Goal: Task Accomplishment & Management: Manage account settings

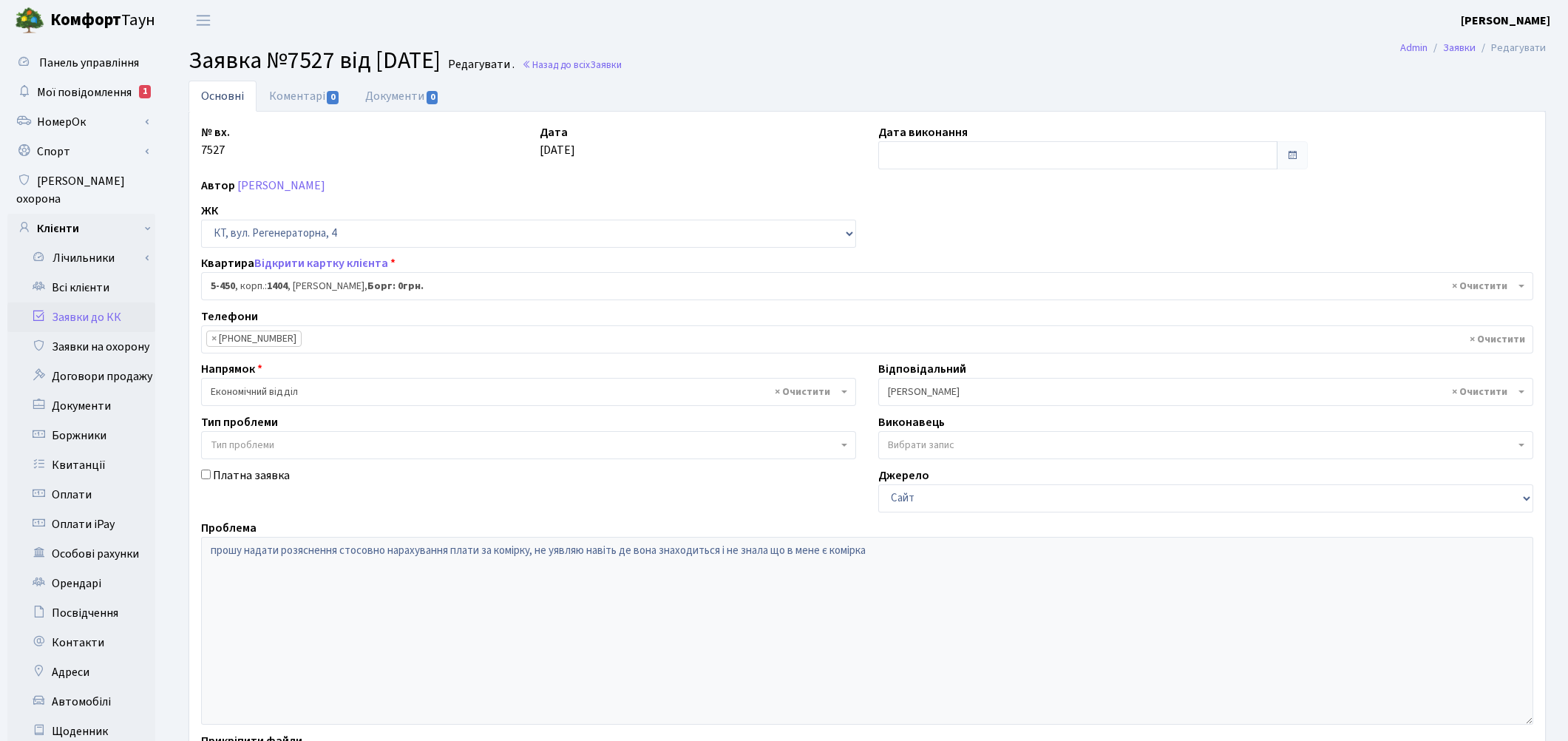
select select "2058"
click at [112, 303] on link "Заявки до КК" at bounding box center [81, 316] width 148 height 30
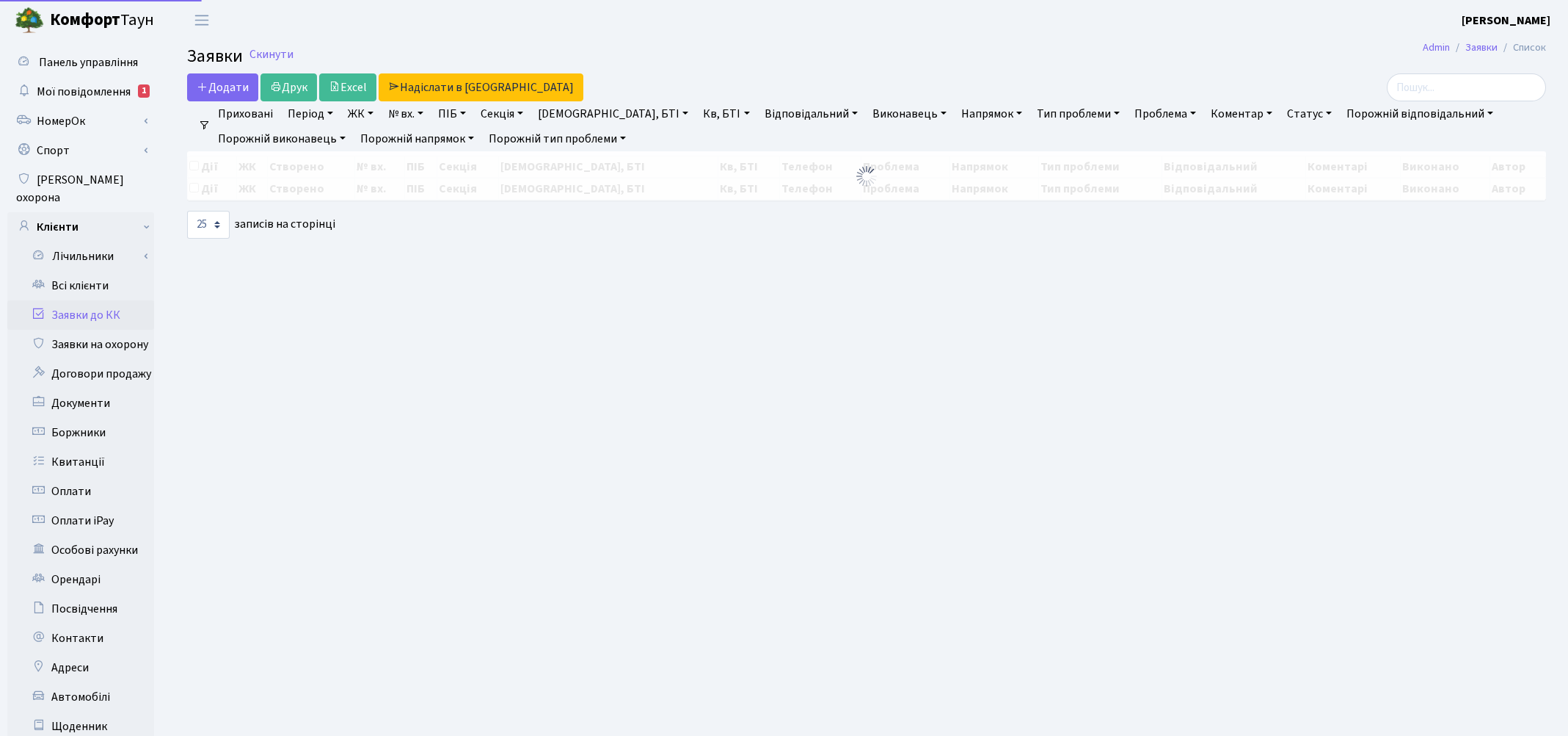
select select "25"
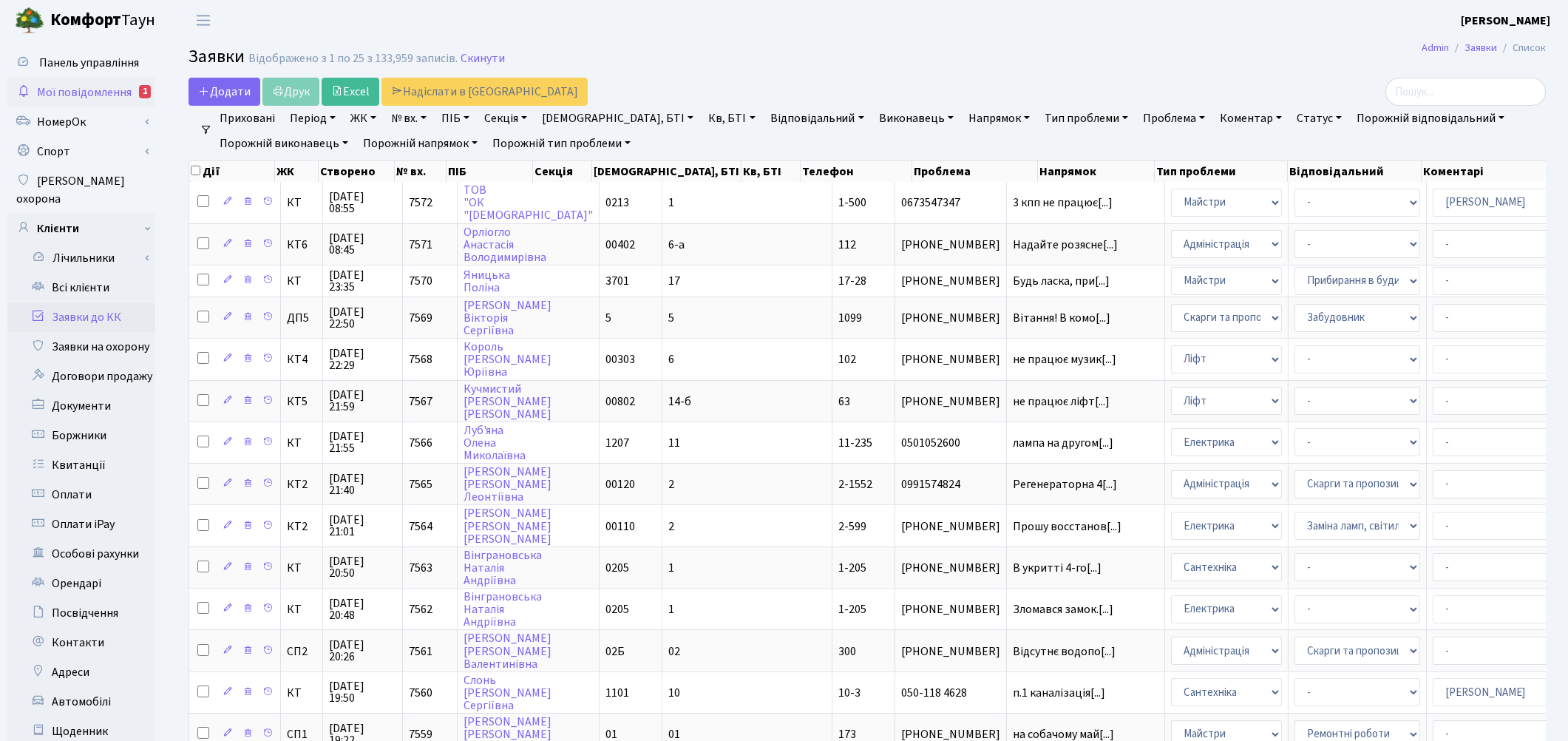
click at [98, 98] on span "Мої повідомлення" at bounding box center [84, 92] width 95 height 16
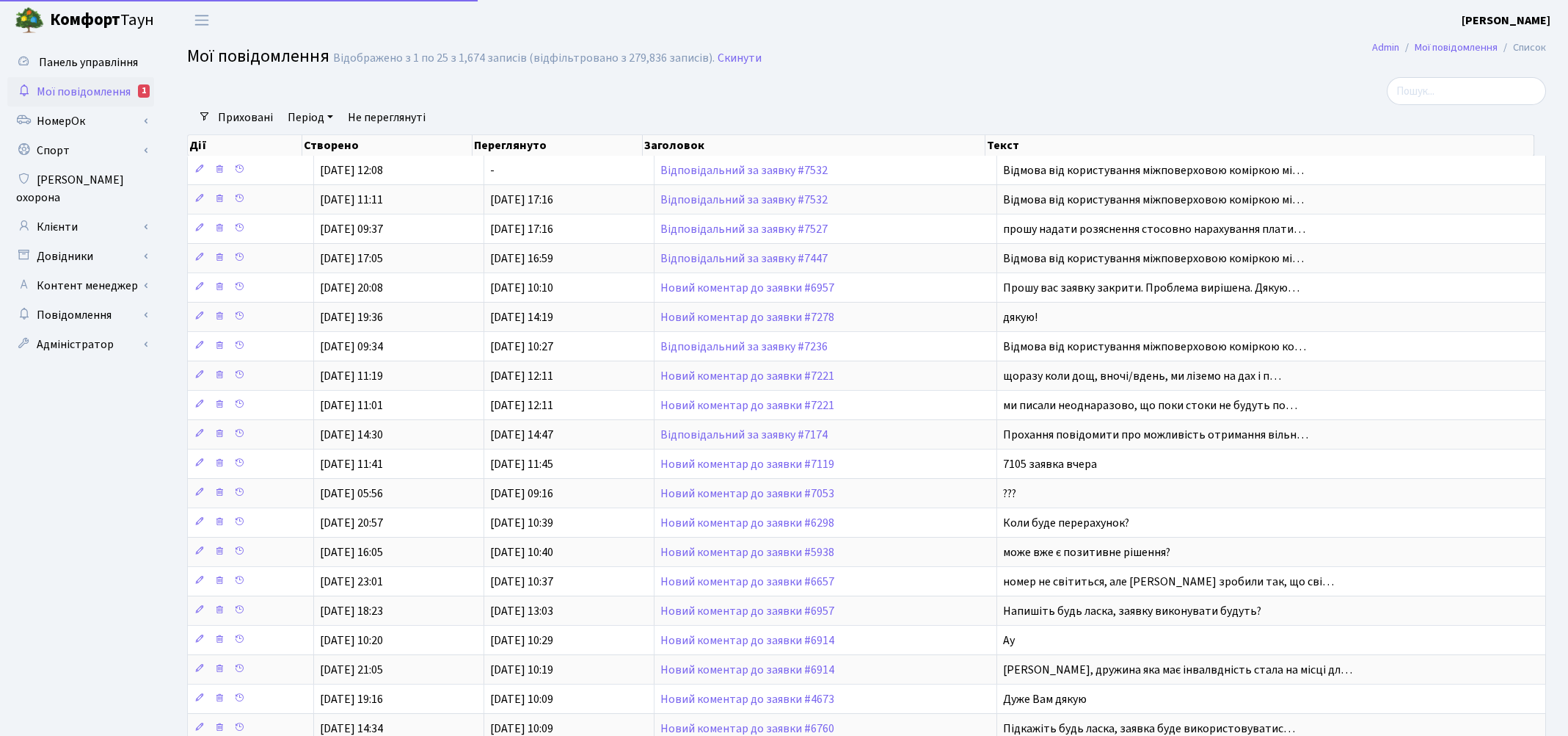
select select "25"
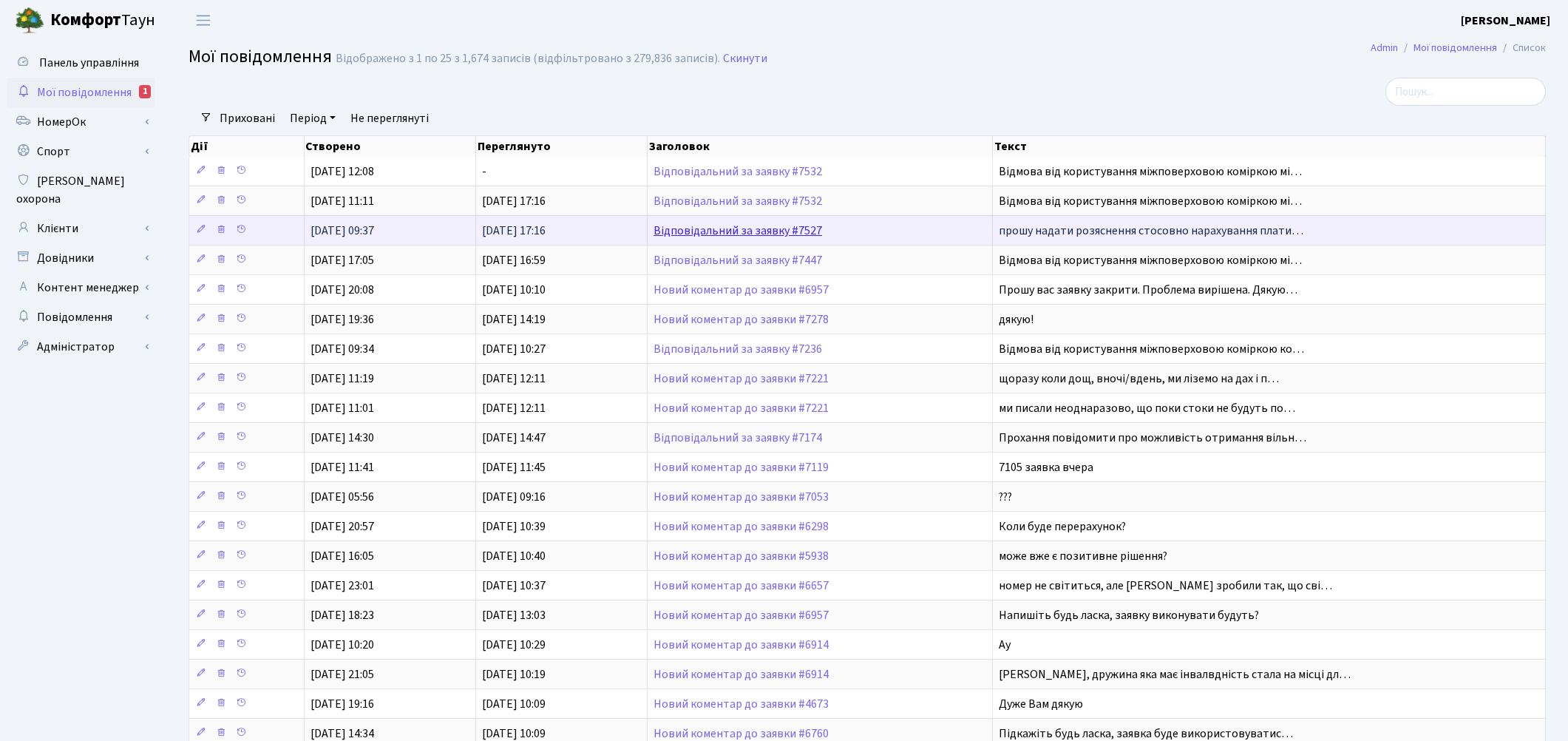
click at [696, 232] on link "Відповідальний за заявку #7527" at bounding box center [737, 230] width 168 height 16
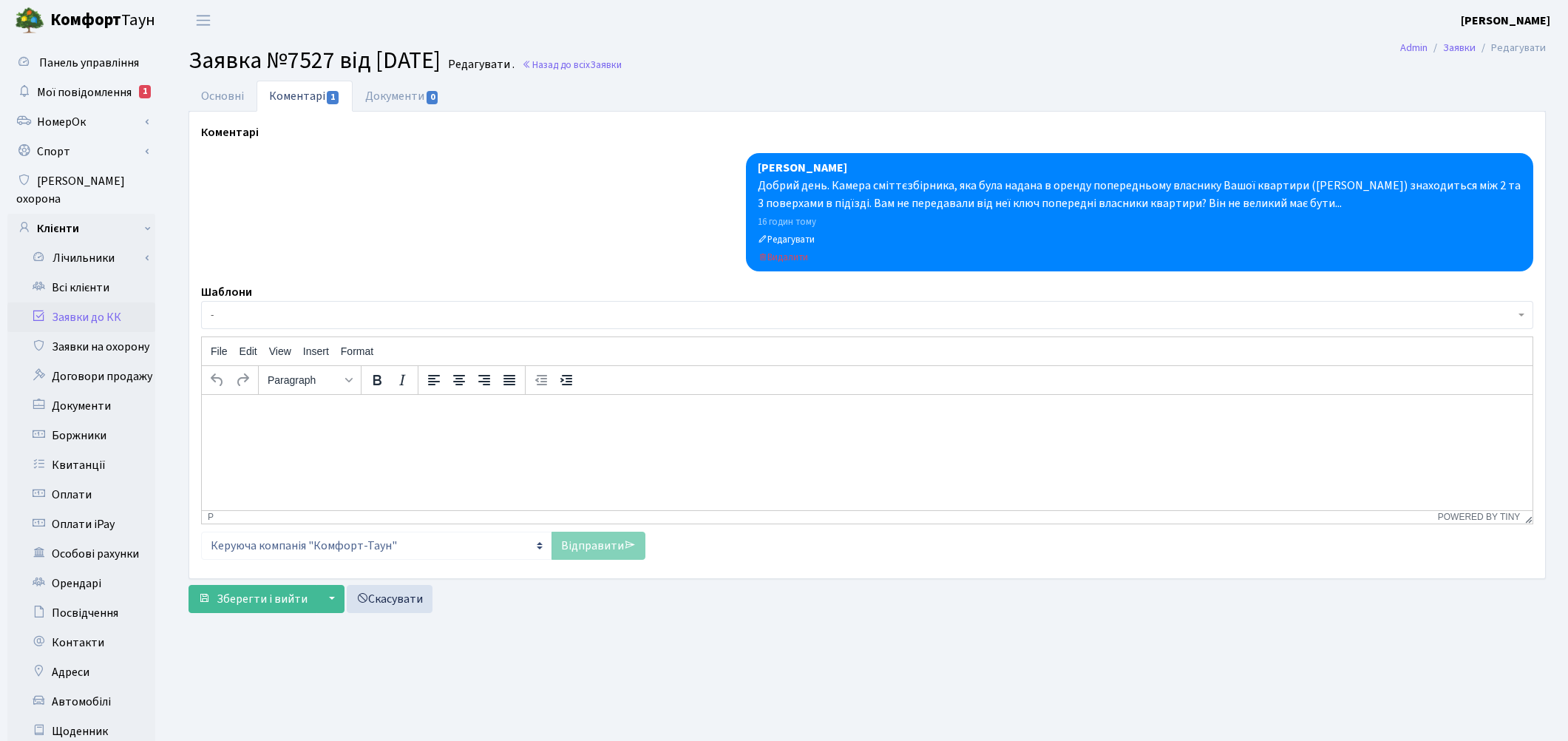
select select "2058"
click at [210, 102] on link "Основні" at bounding box center [222, 96] width 68 height 30
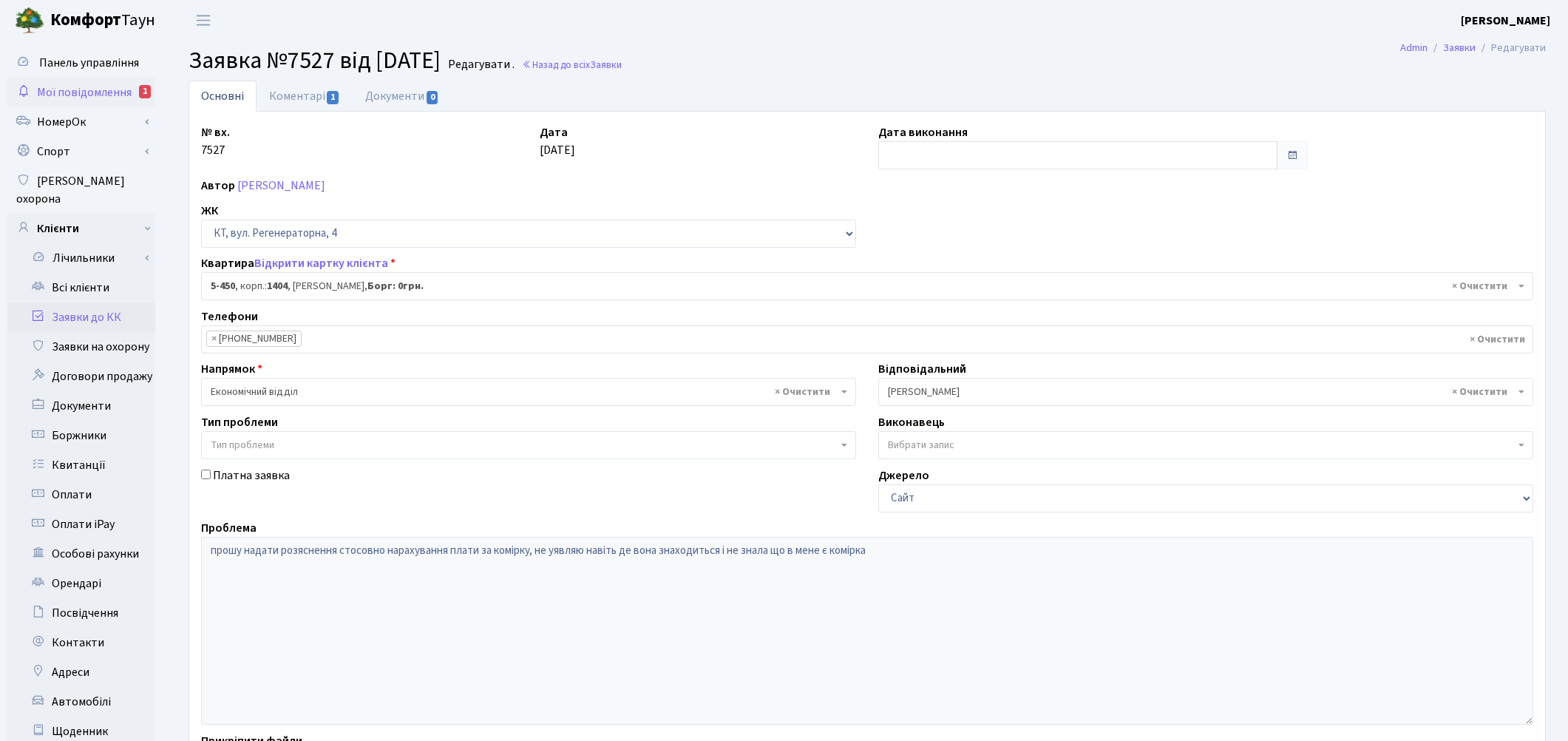
click at [104, 86] on span "Мої повідомлення" at bounding box center [84, 92] width 95 height 16
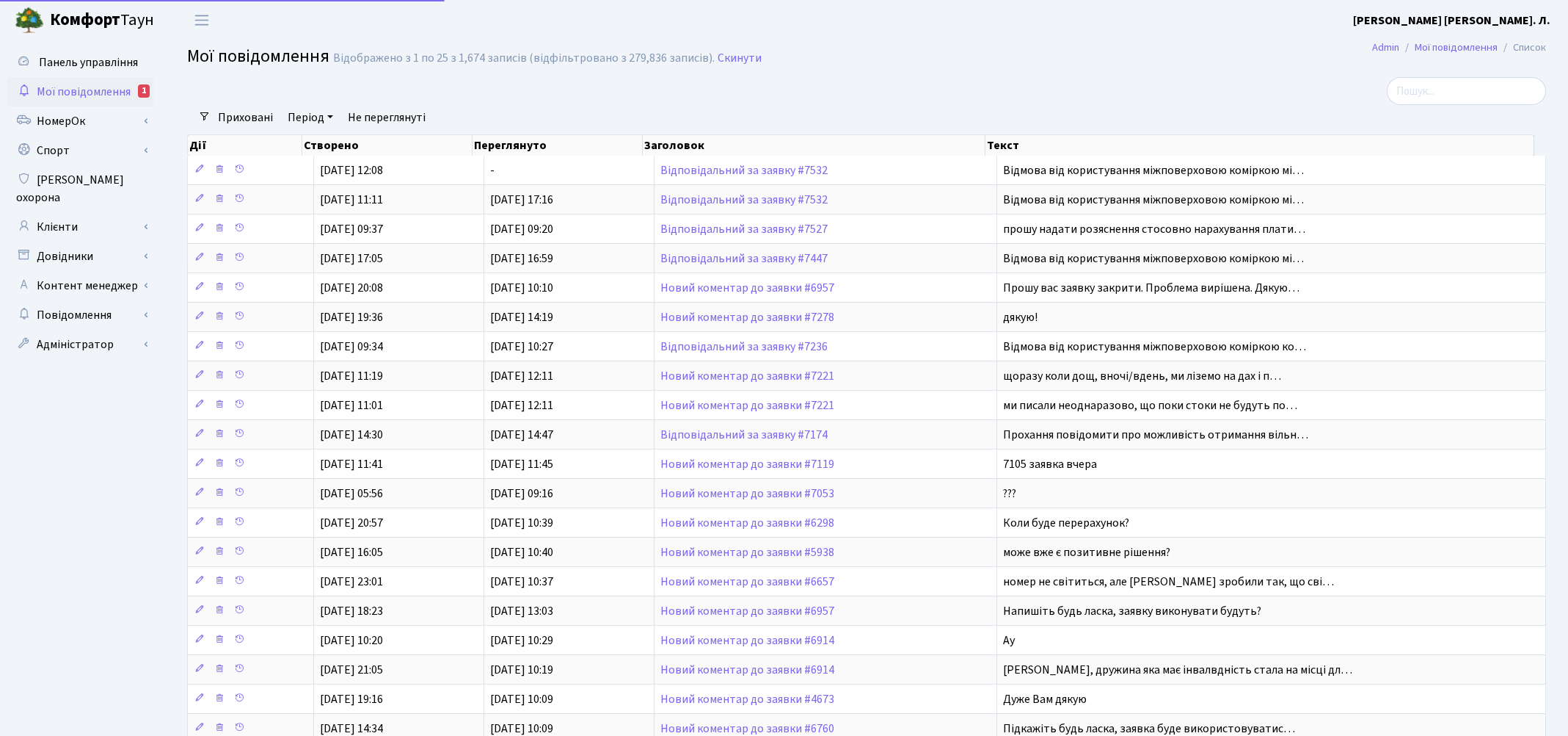
select select "25"
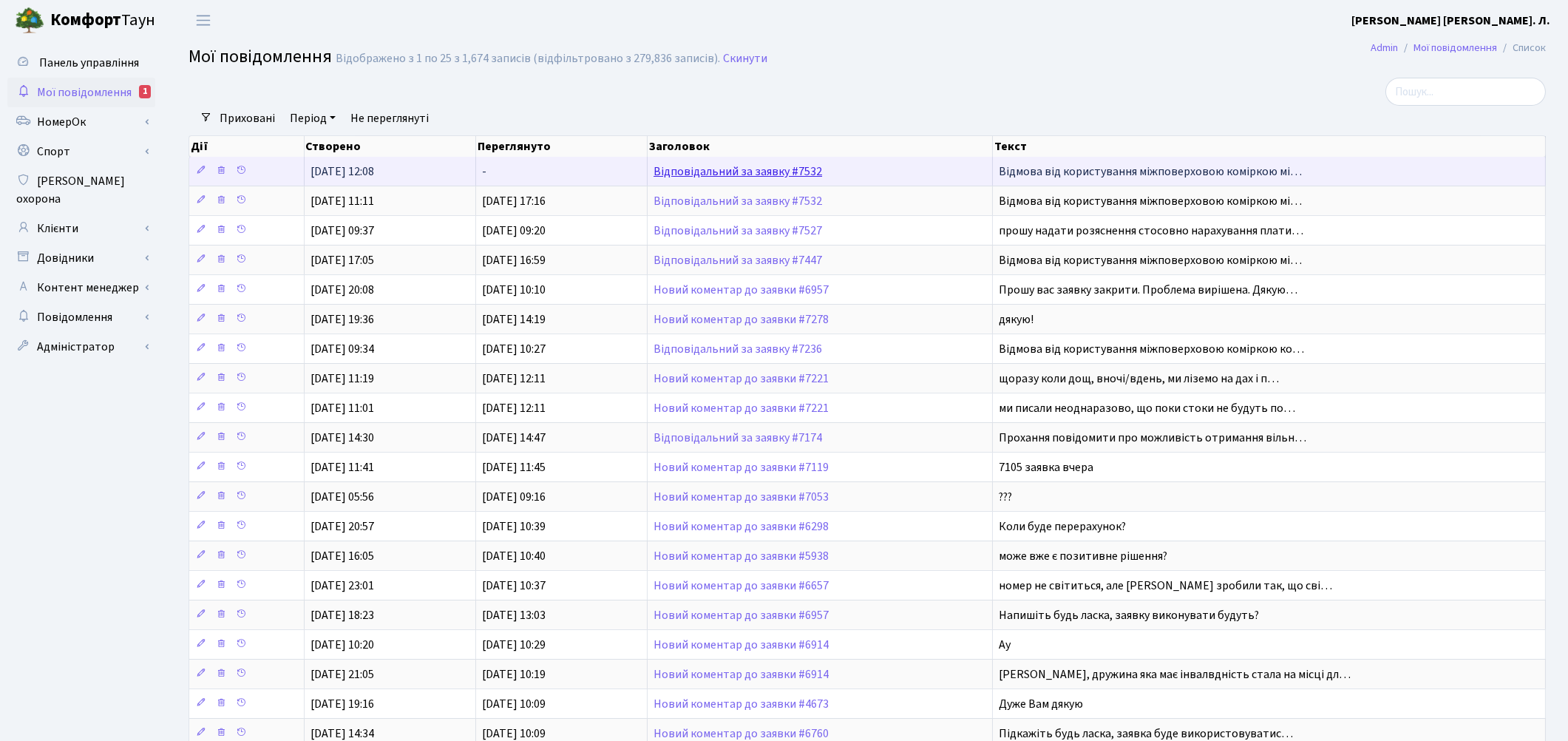
click at [735, 171] on link "Відповідальний за заявку #7532" at bounding box center [737, 171] width 168 height 16
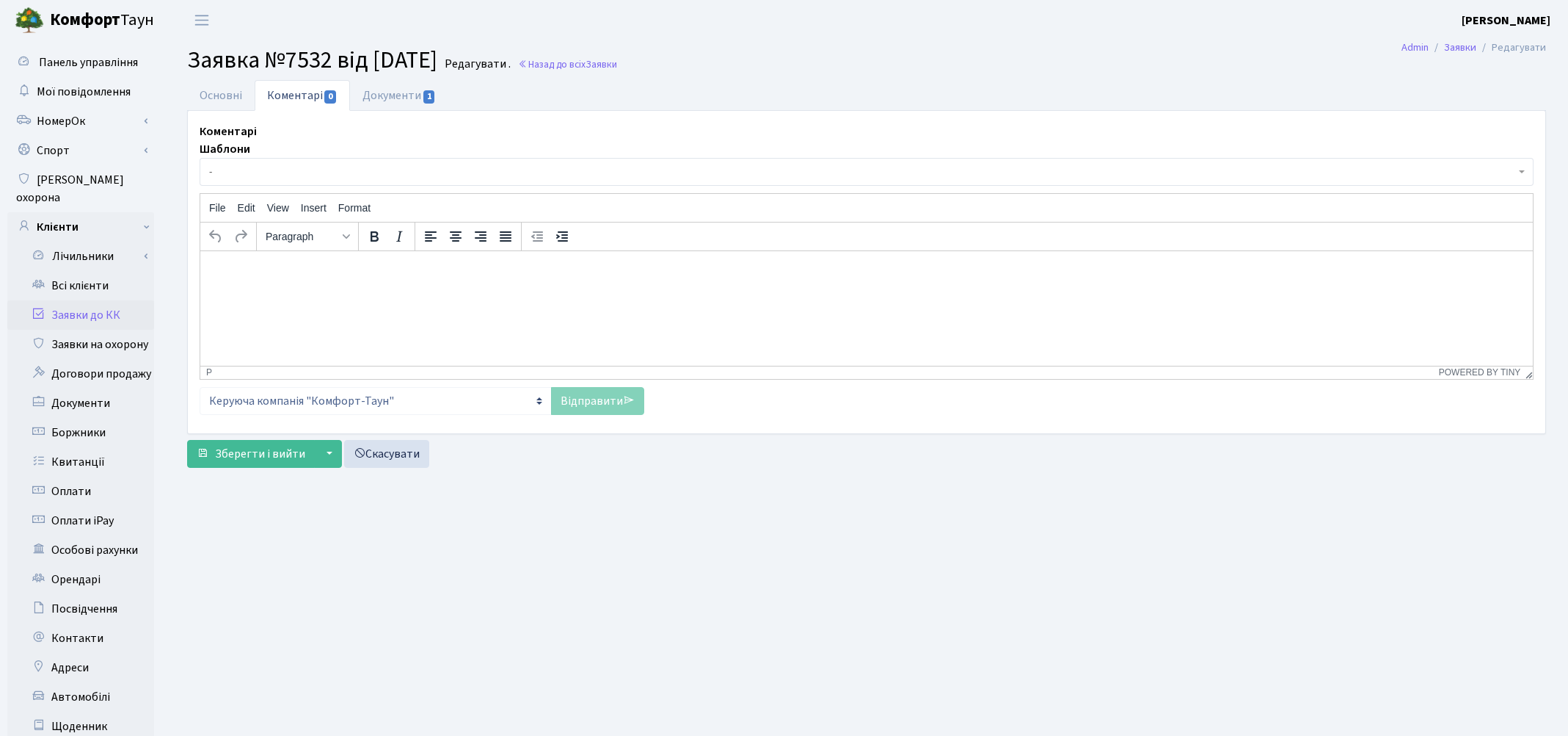
select select "8887"
select select "34"
click at [220, 93] on link "Основні" at bounding box center [221, 95] width 68 height 30
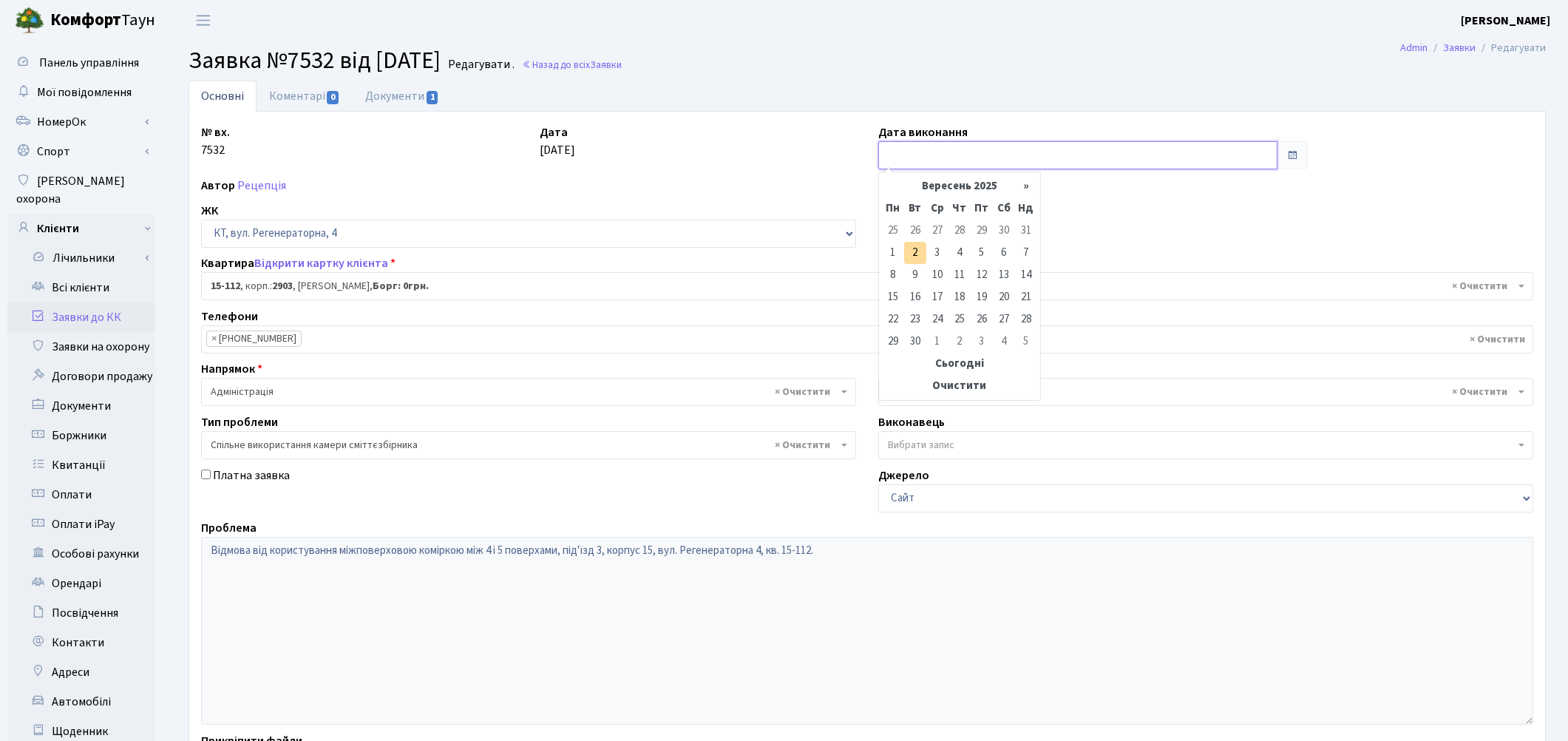
click at [963, 149] on input "text" at bounding box center [1077, 155] width 399 height 28
click at [924, 255] on td "2" at bounding box center [915, 253] width 22 height 22
type input "02.09.2025"
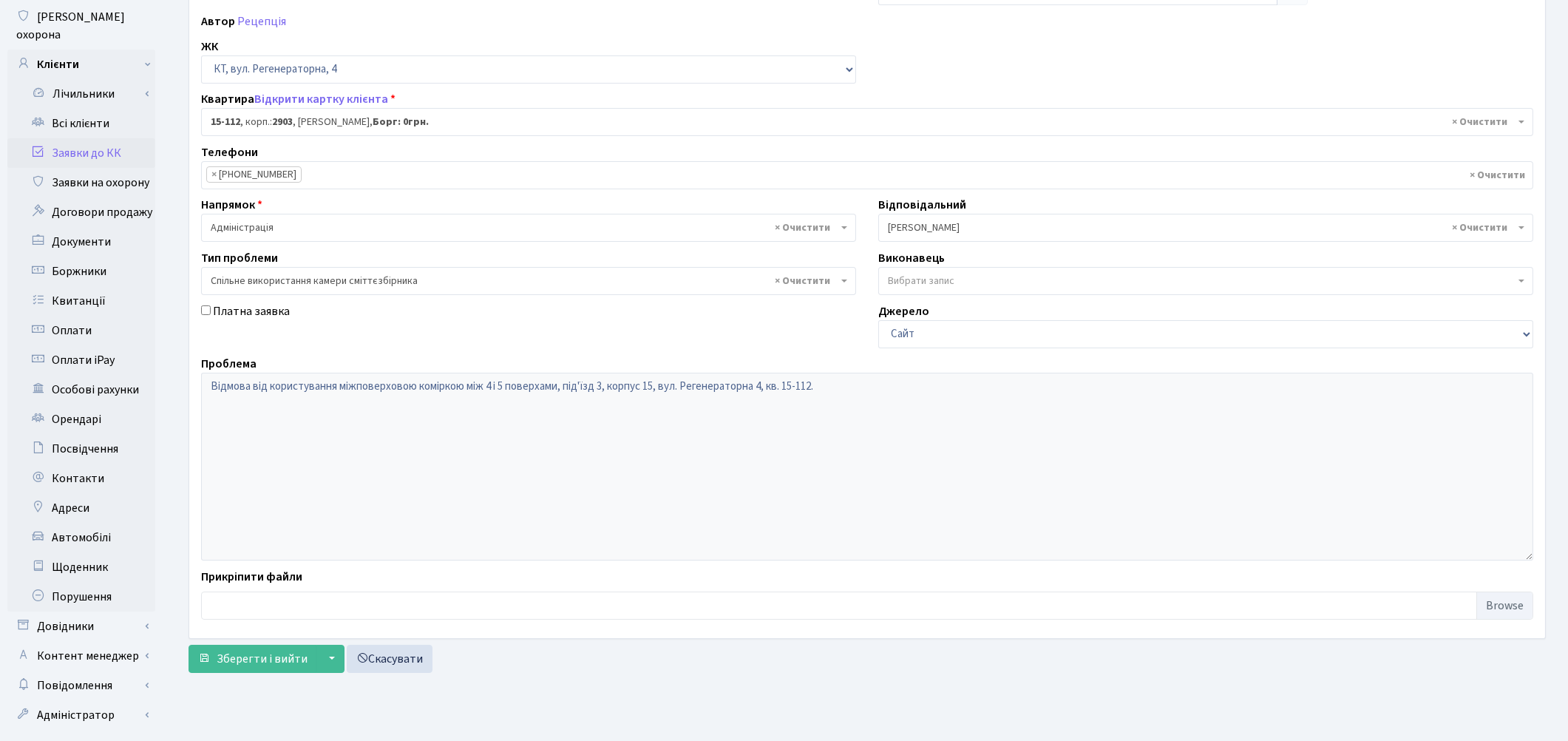
scroll to position [179, 0]
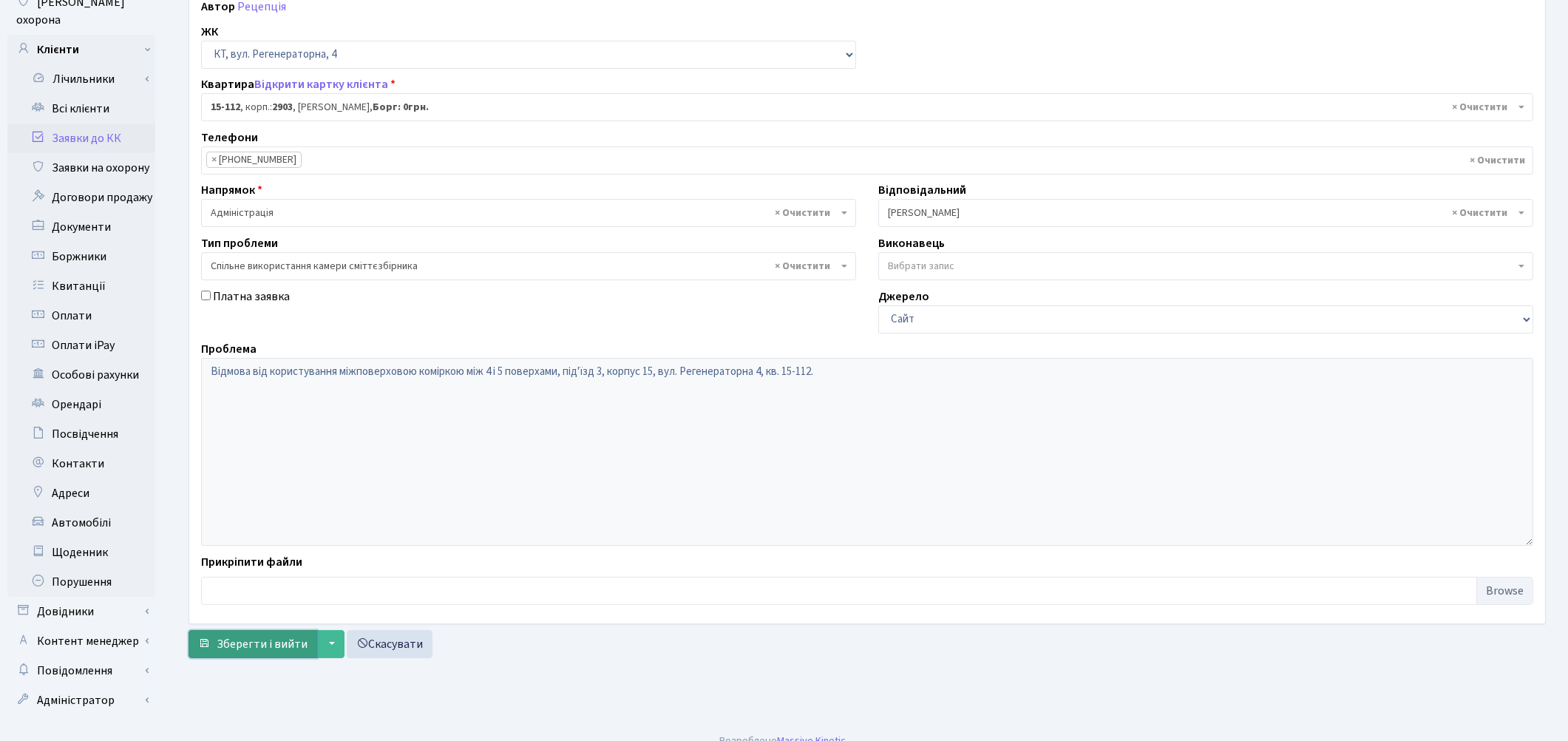
click at [242, 644] on span "Зберегти і вийти" at bounding box center [262, 643] width 90 height 16
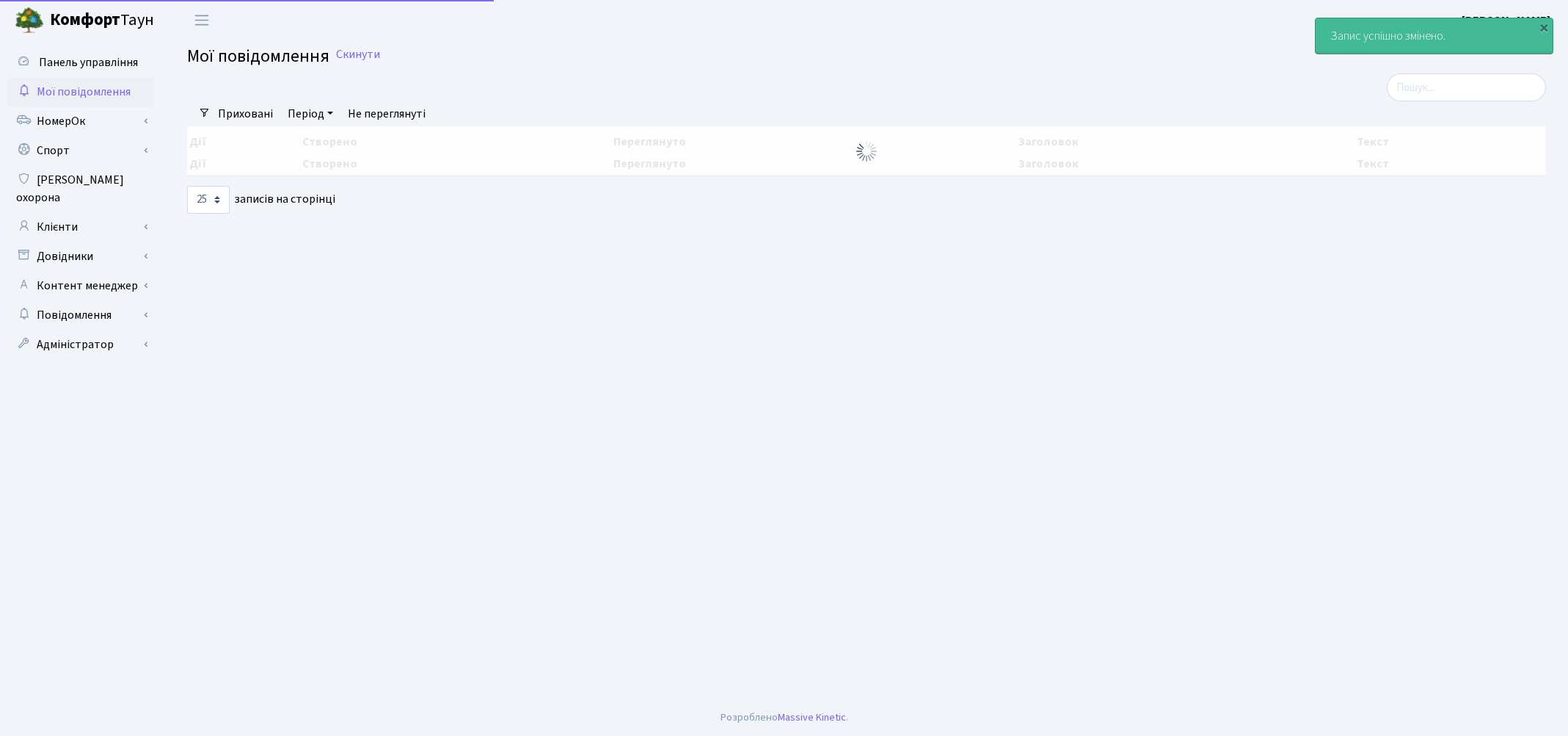
select select "25"
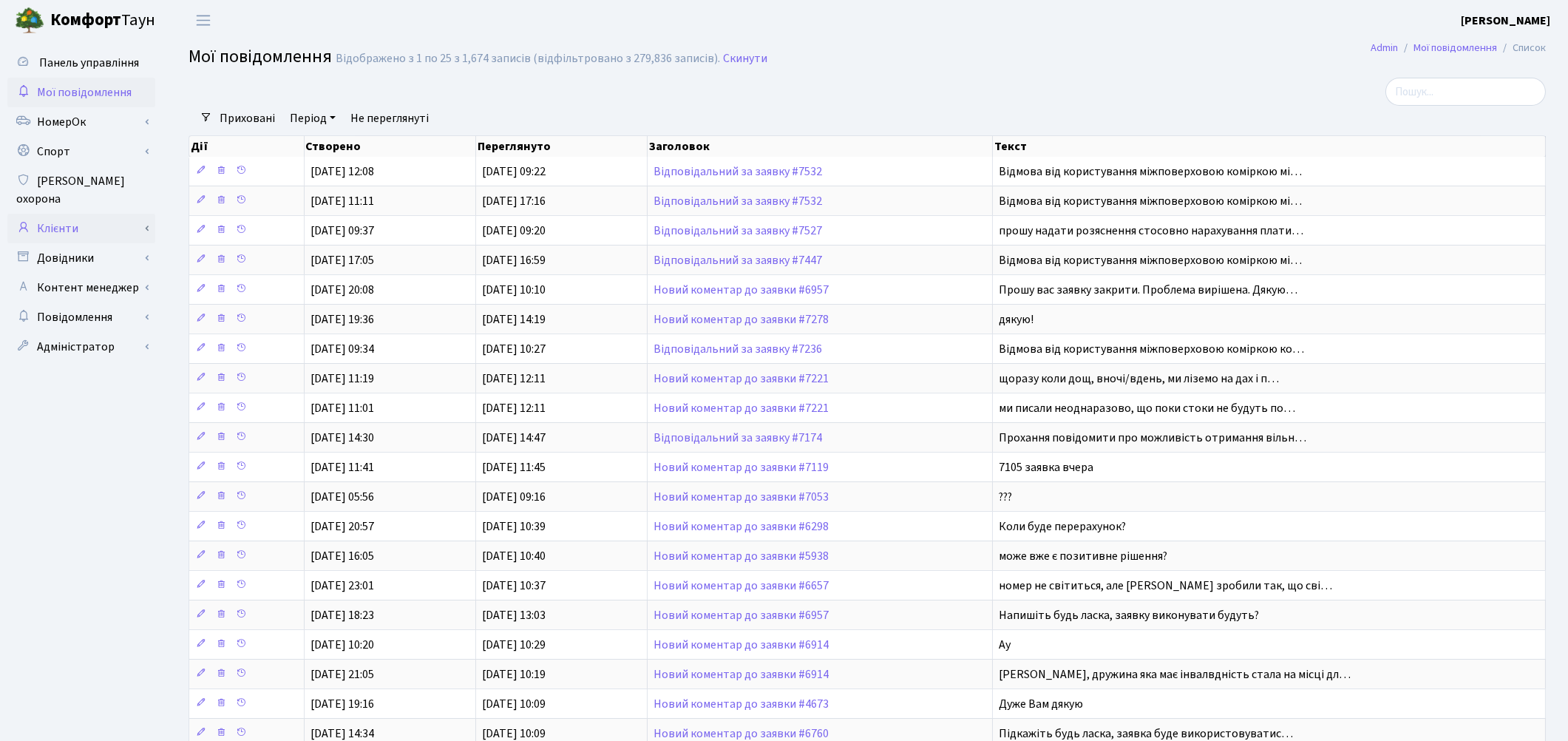
click at [55, 213] on link "Клієнти" at bounding box center [81, 228] width 148 height 30
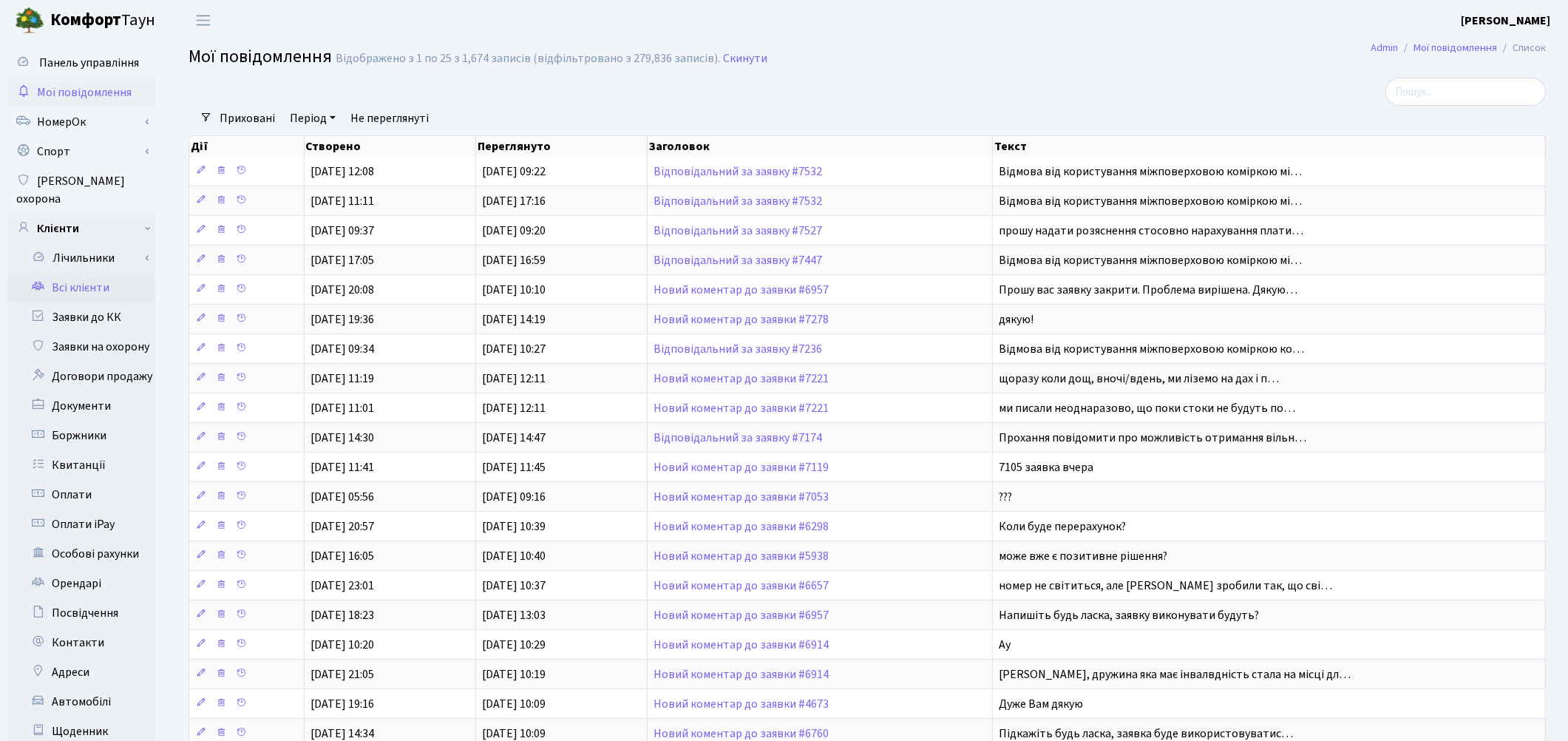
click at [73, 272] on link "Всі клієнти" at bounding box center [81, 287] width 148 height 30
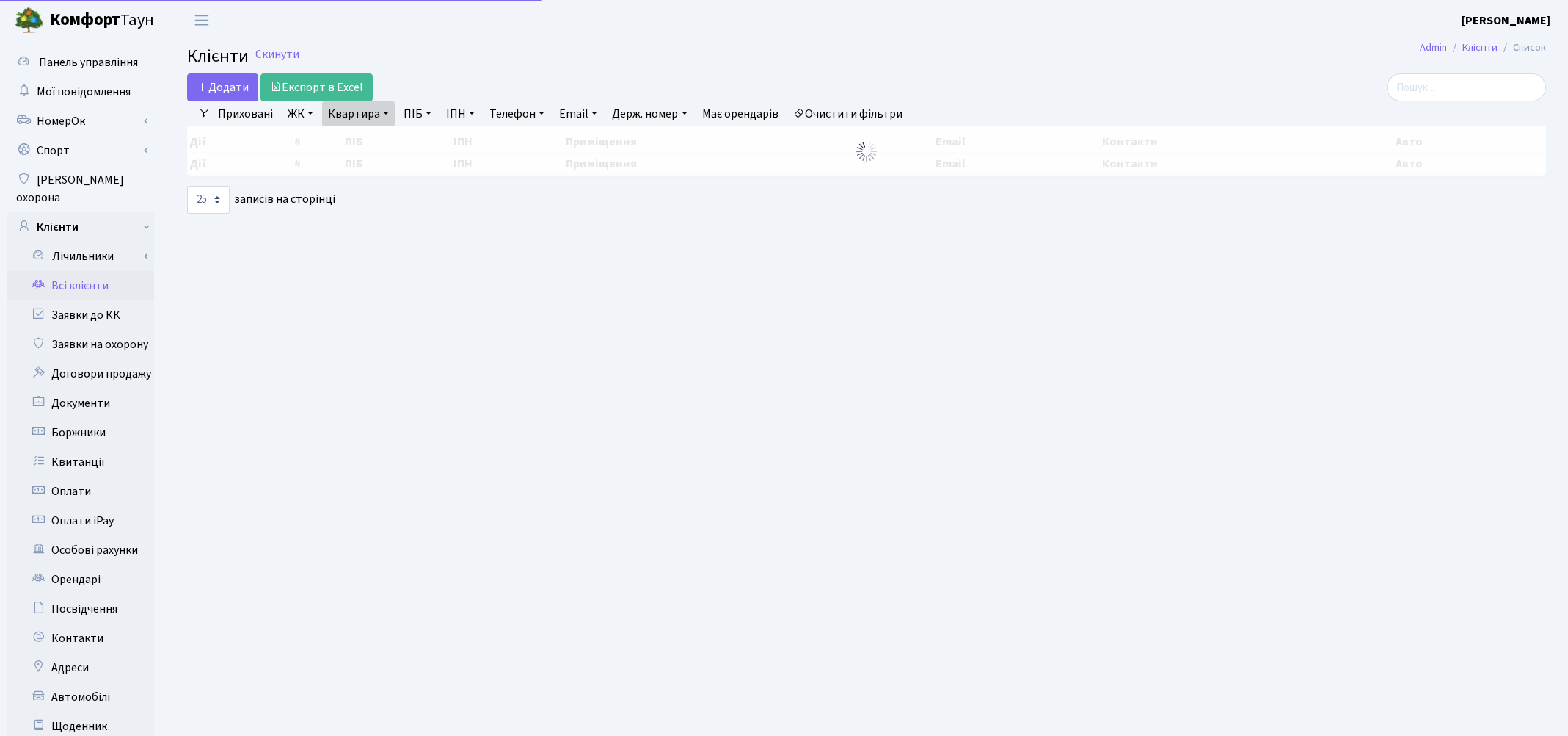
select select "25"
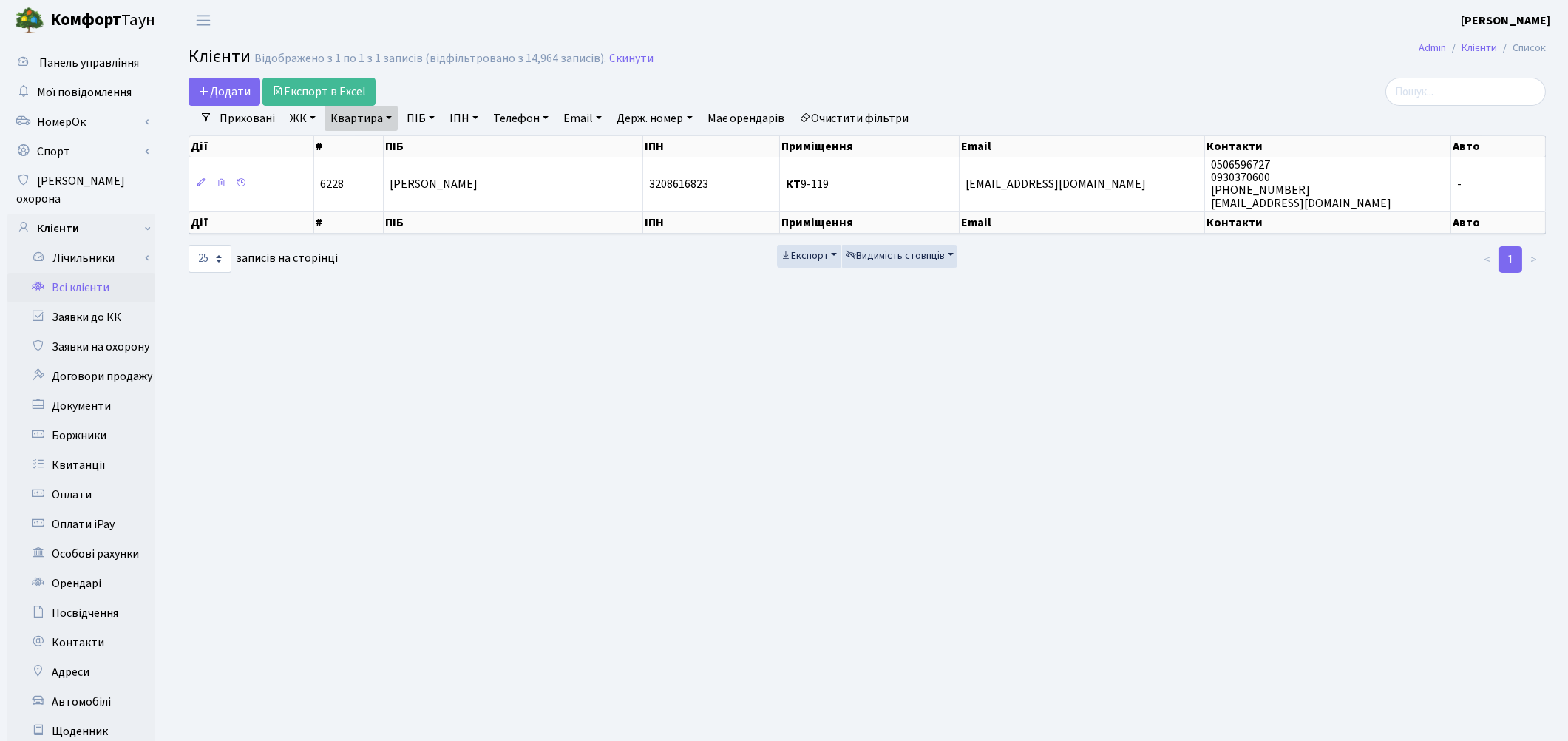
click at [880, 116] on link "Очистити фільтри" at bounding box center [854, 118] width 122 height 25
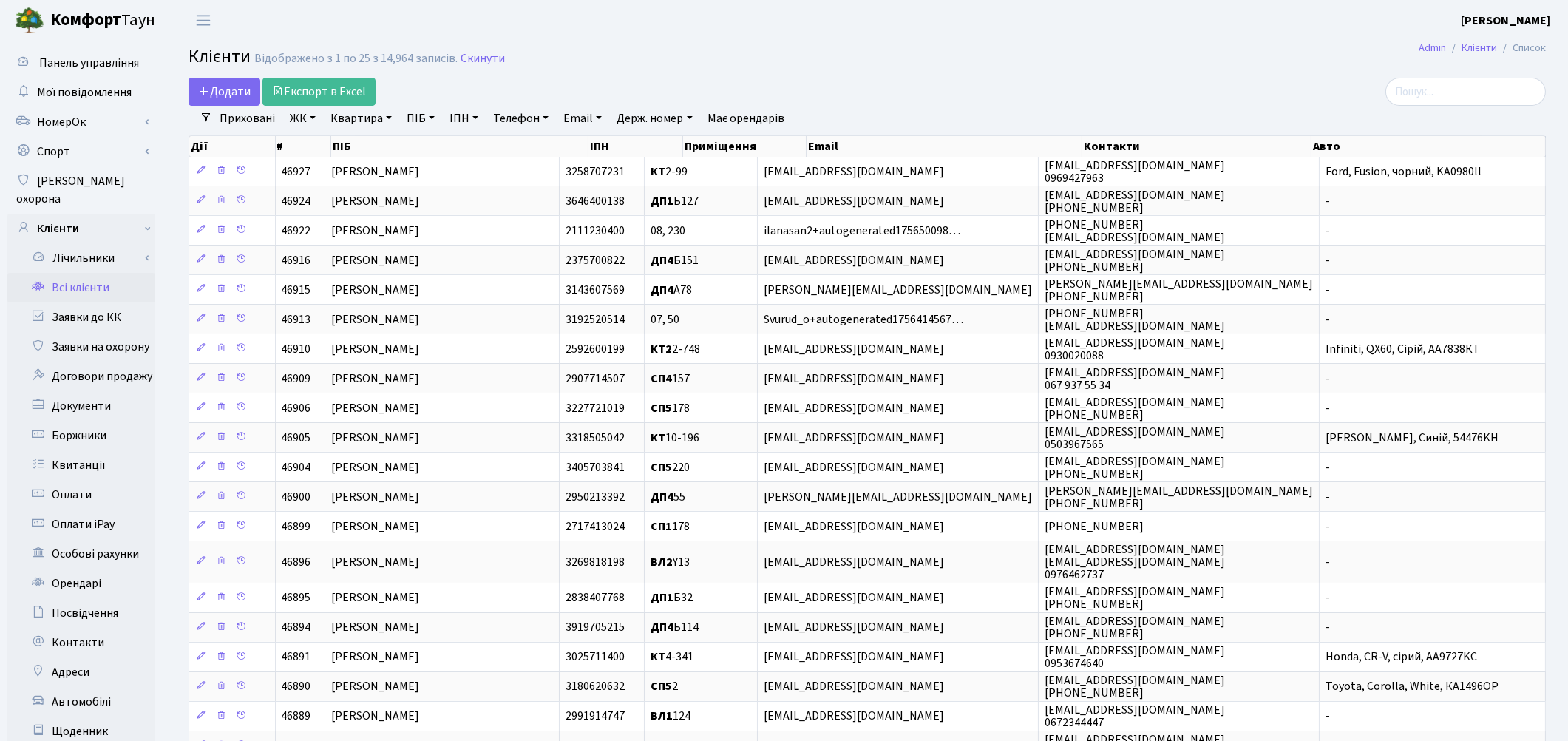
click at [405, 118] on link "ПІБ" at bounding box center [420, 118] width 40 height 25
paste input "Тичина Сергій Олександрович"
type input "Тичина Сергій Олександрович"
click at [831, 80] on div "Додати Експорт в Excel" at bounding box center [636, 91] width 897 height 28
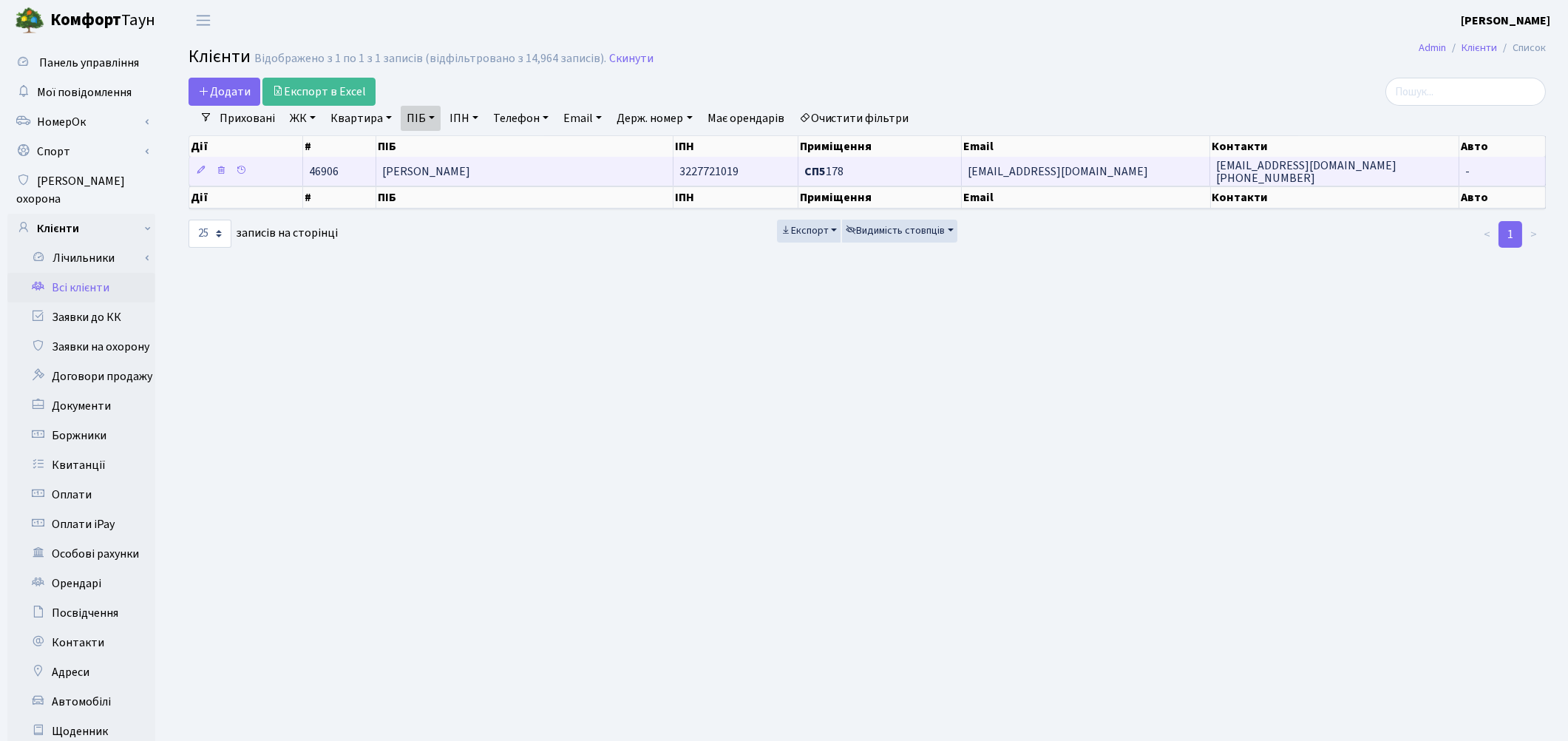
click at [567, 181] on td "Тичина Сергій Олександрович" at bounding box center [525, 171] width 297 height 29
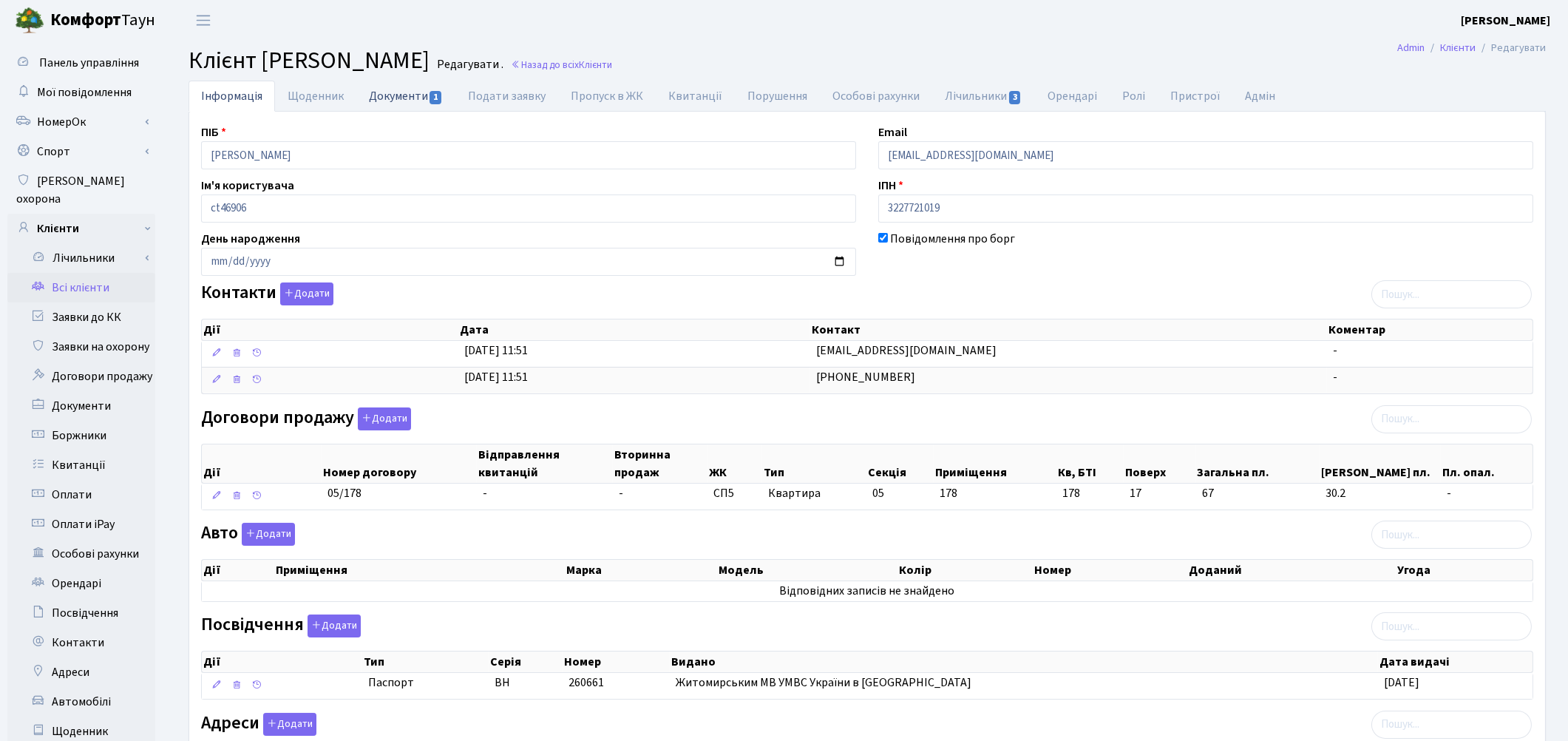
click at [399, 101] on link "Документи 1" at bounding box center [406, 96] width 99 height 30
select select "25"
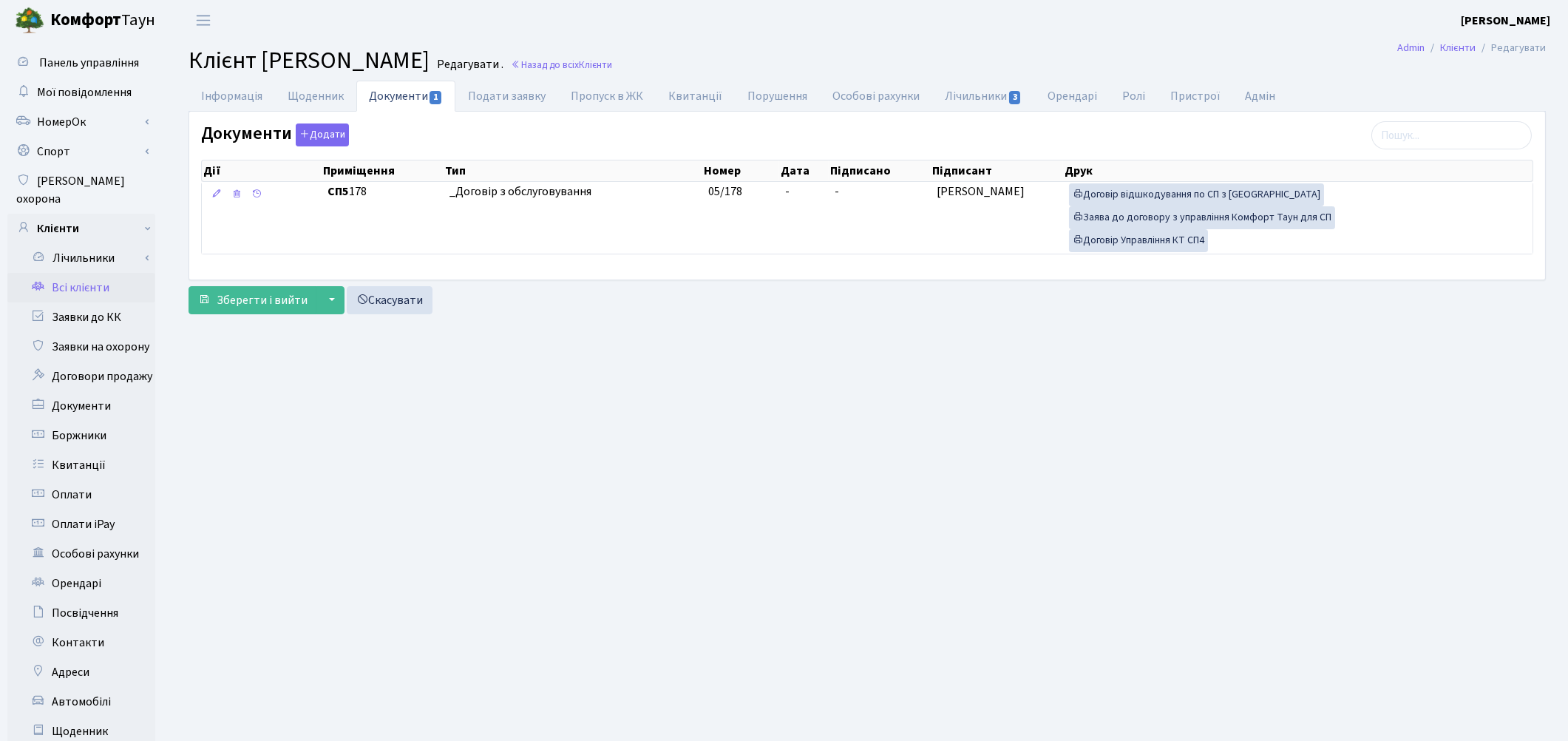
click at [101, 272] on link "Всі клієнти" at bounding box center [81, 287] width 148 height 30
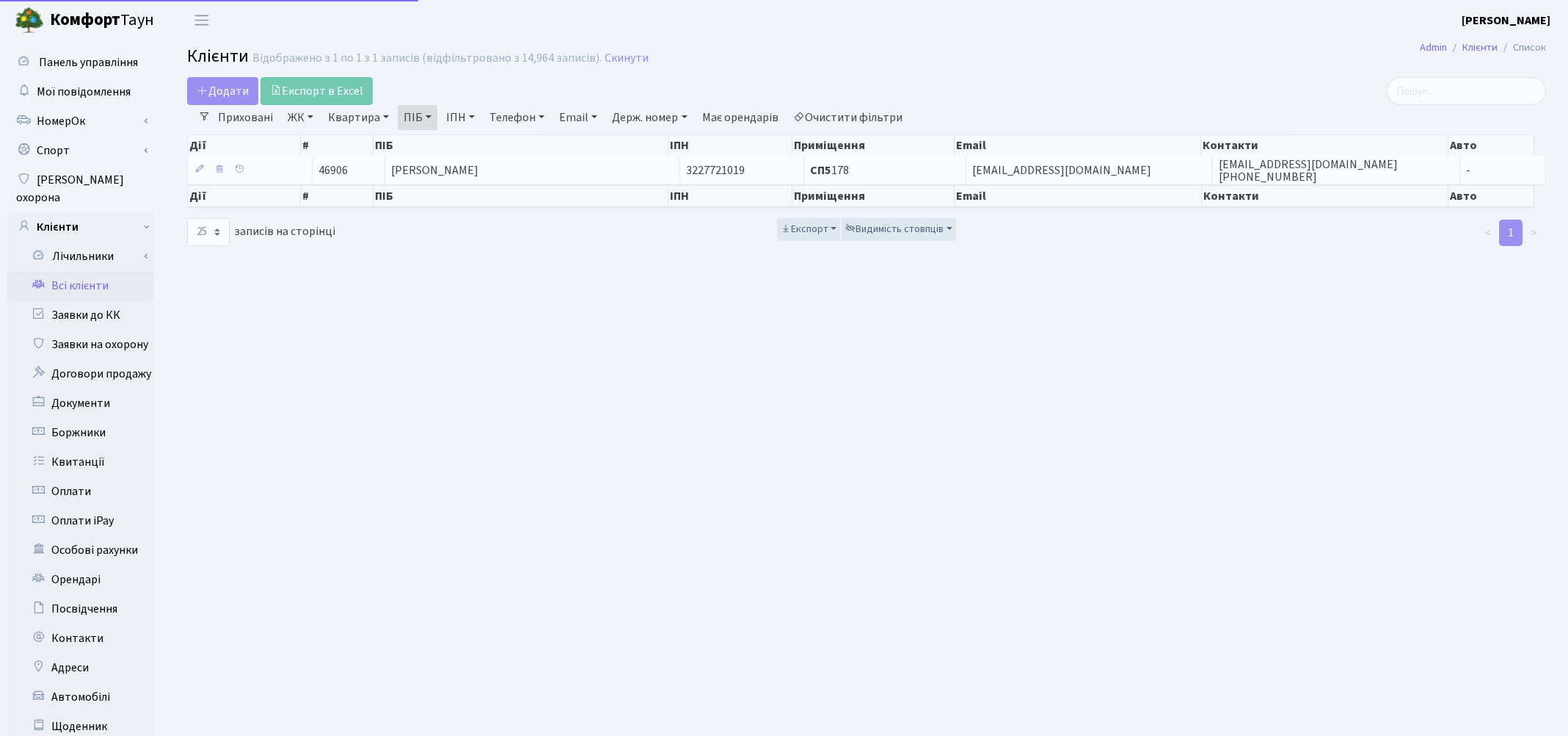
select select "25"
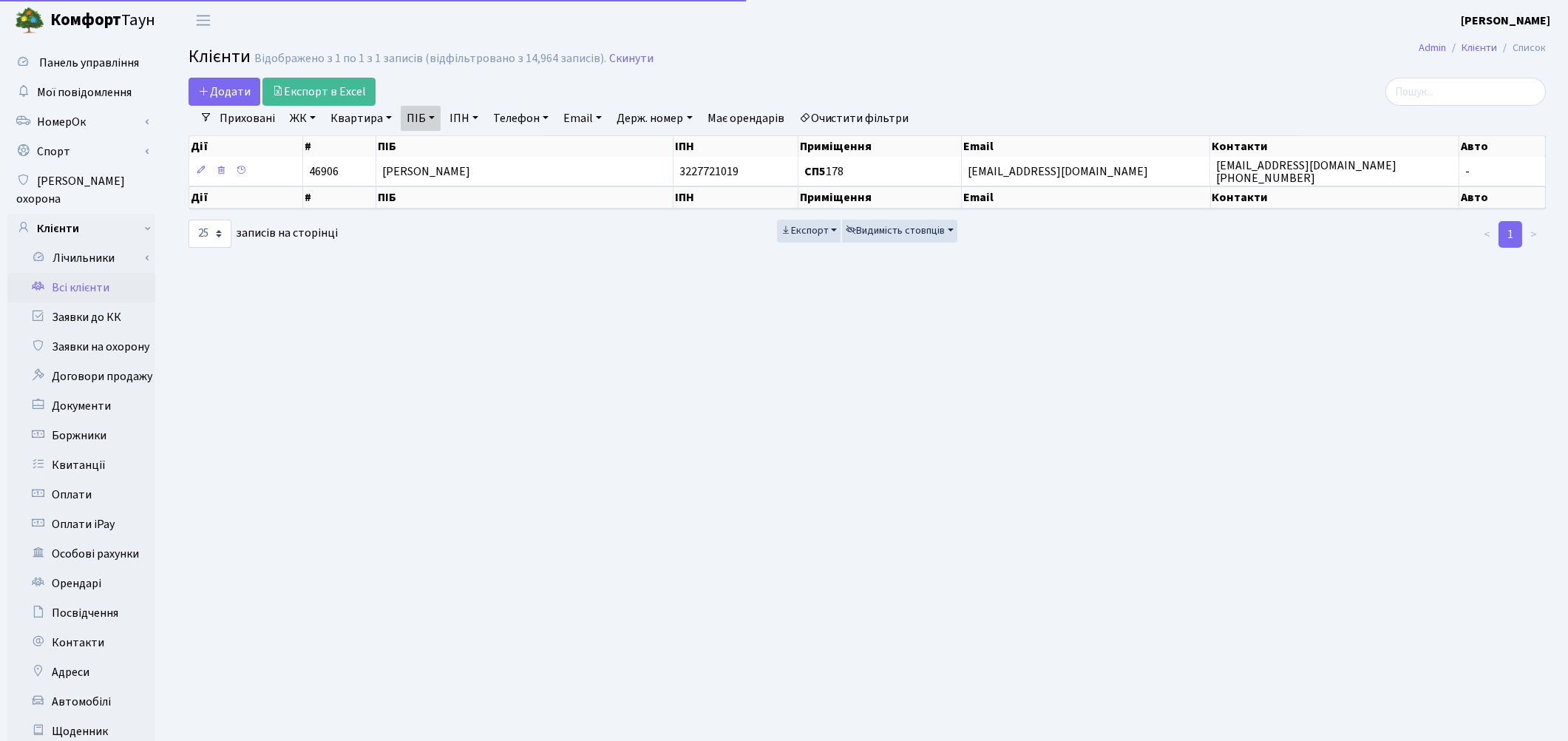
click at [351, 118] on link "Квартира" at bounding box center [361, 118] width 73 height 25
click at [851, 108] on link "Очистити фільтри" at bounding box center [854, 118] width 122 height 25
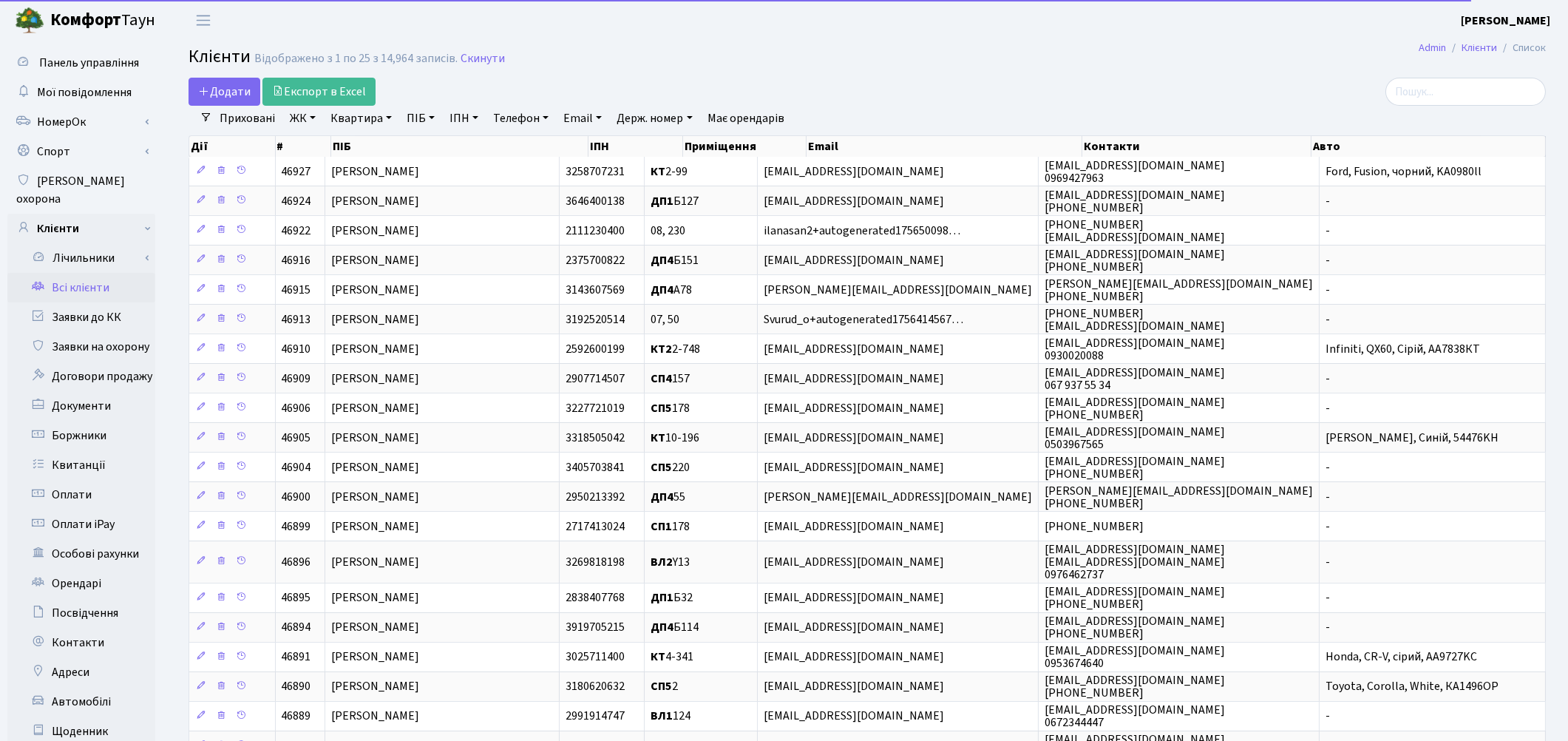
click at [360, 125] on link "Квартира" at bounding box center [361, 118] width 73 height 25
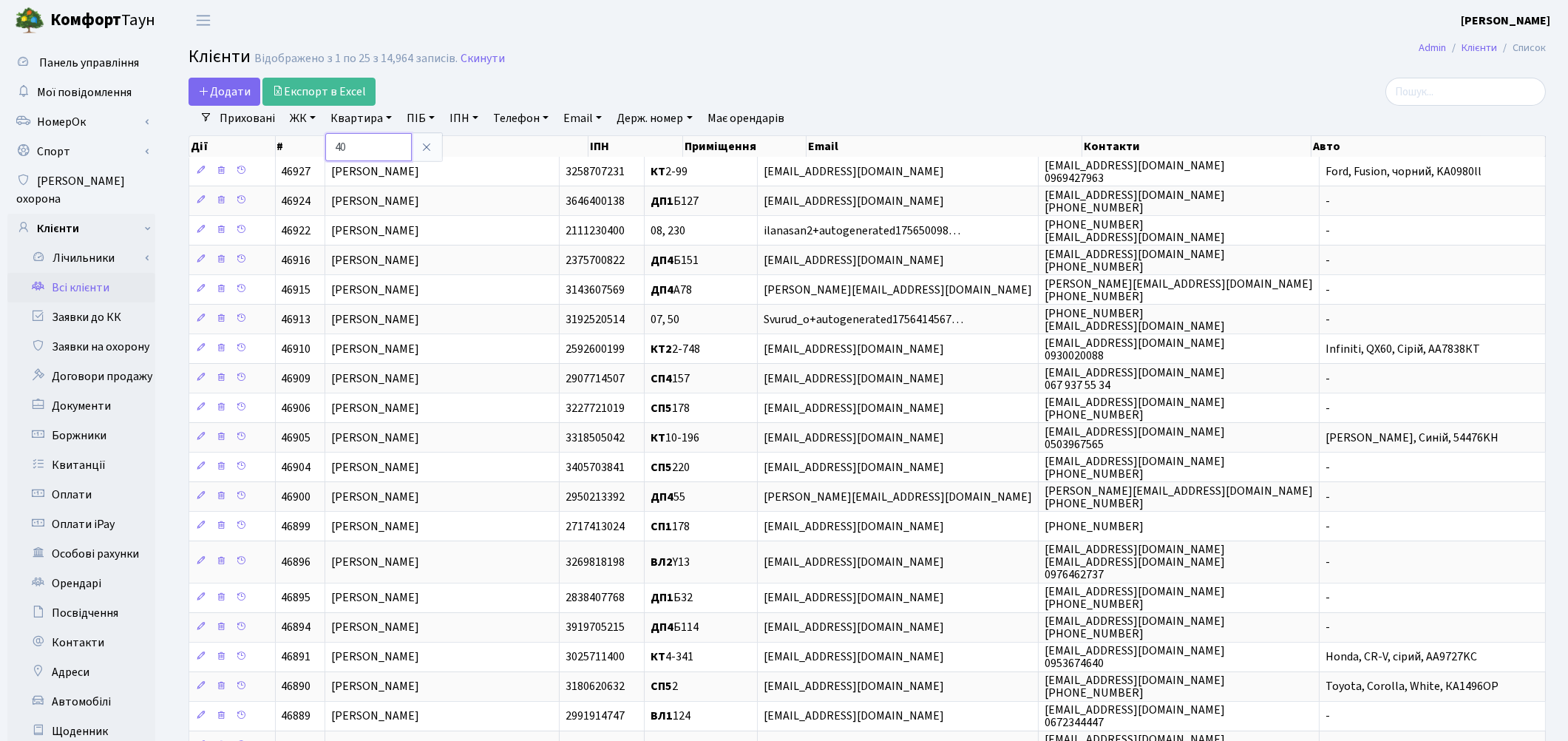
type input "40"
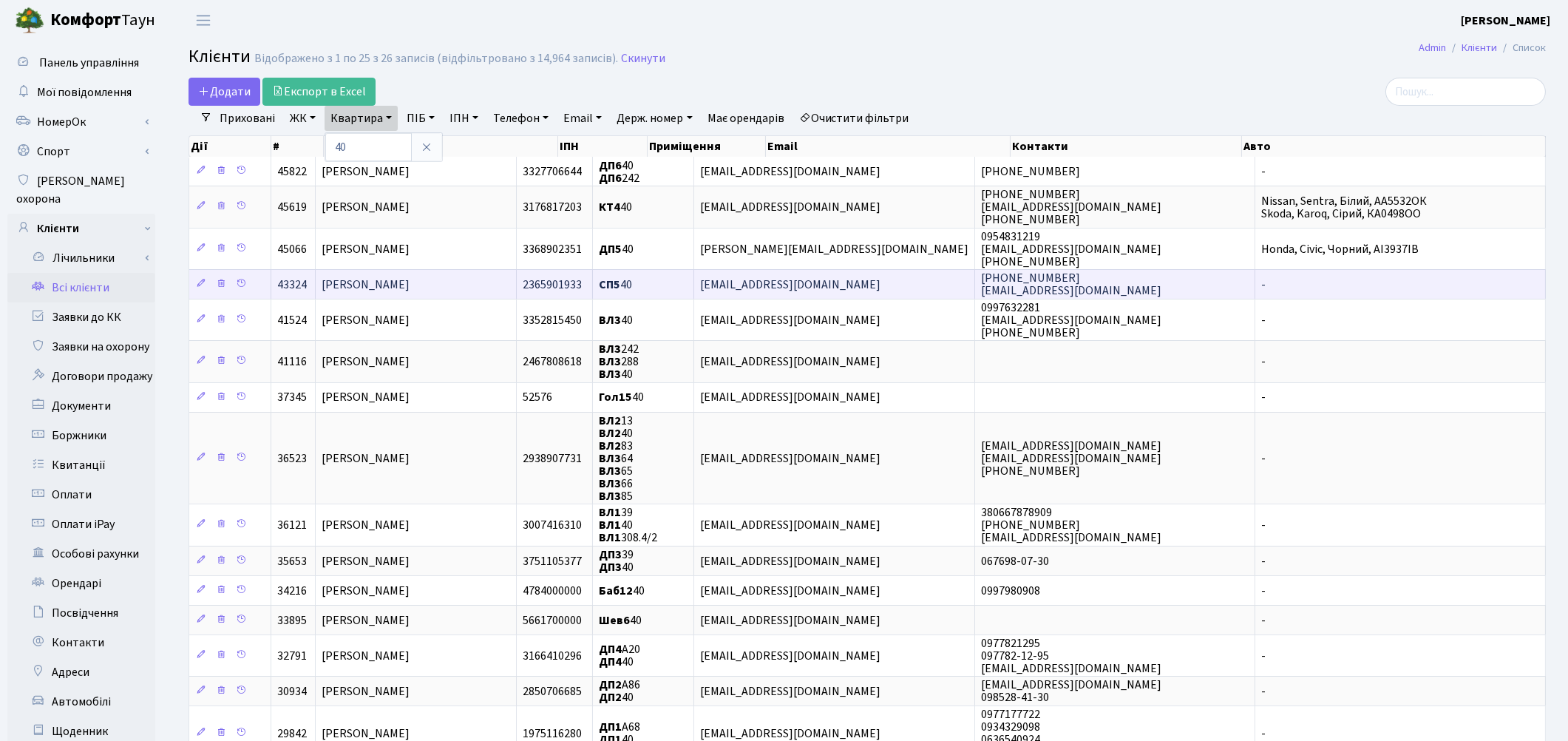
click at [409, 284] on span "[PERSON_NAME]" at bounding box center [366, 285] width 88 height 16
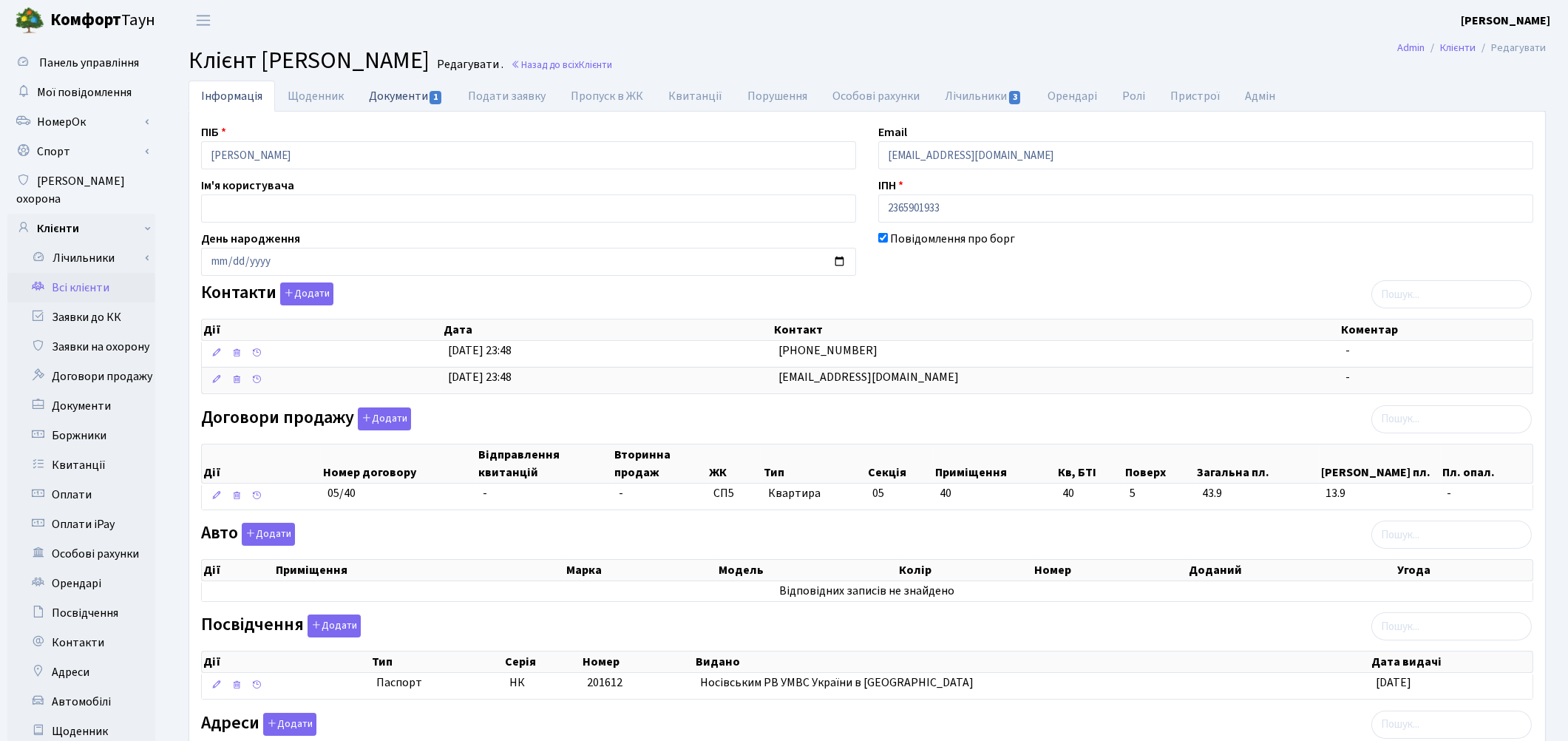
click at [408, 99] on link "Документи 1" at bounding box center [406, 96] width 99 height 30
select select "25"
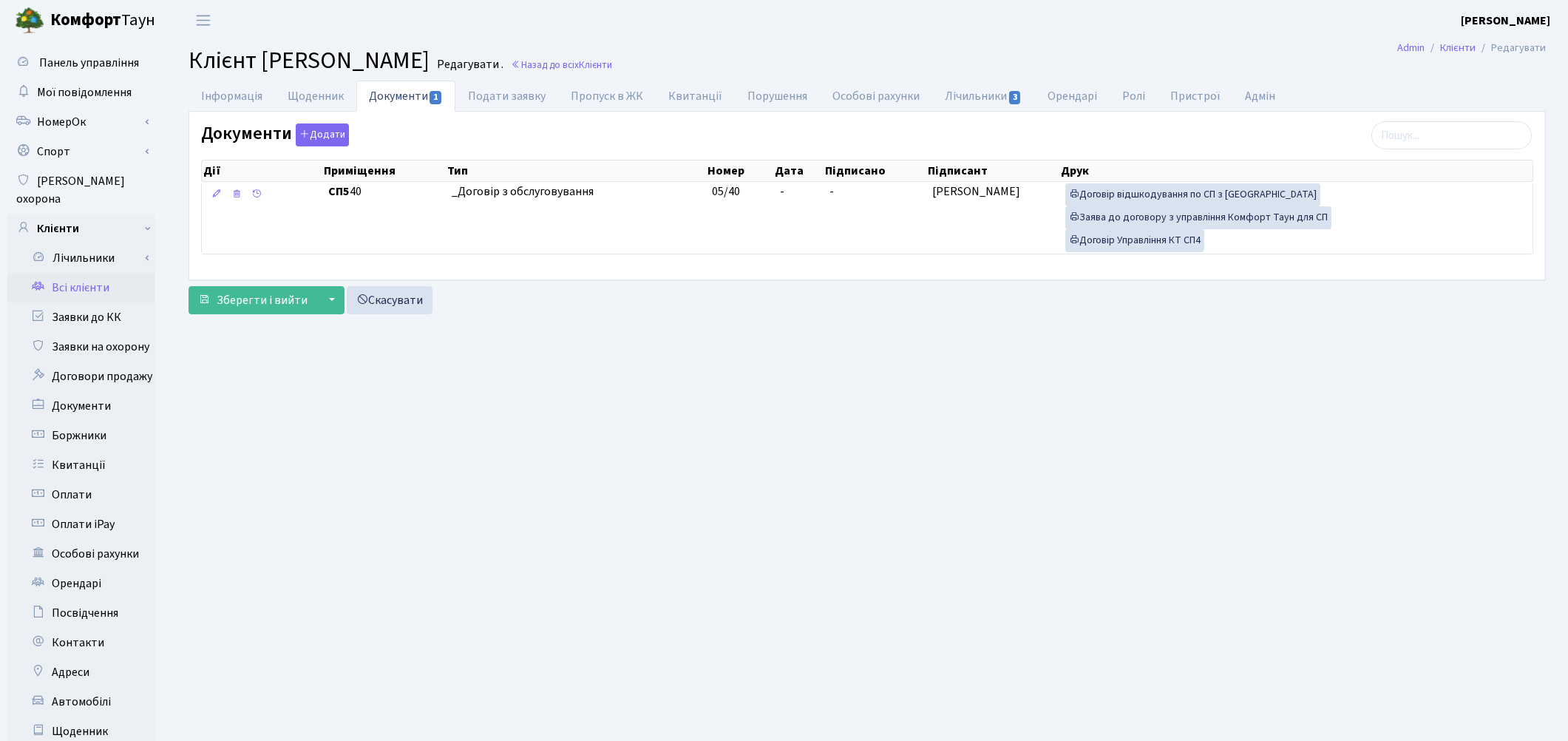
click at [82, 272] on link "Всі клієнти" at bounding box center [81, 287] width 148 height 30
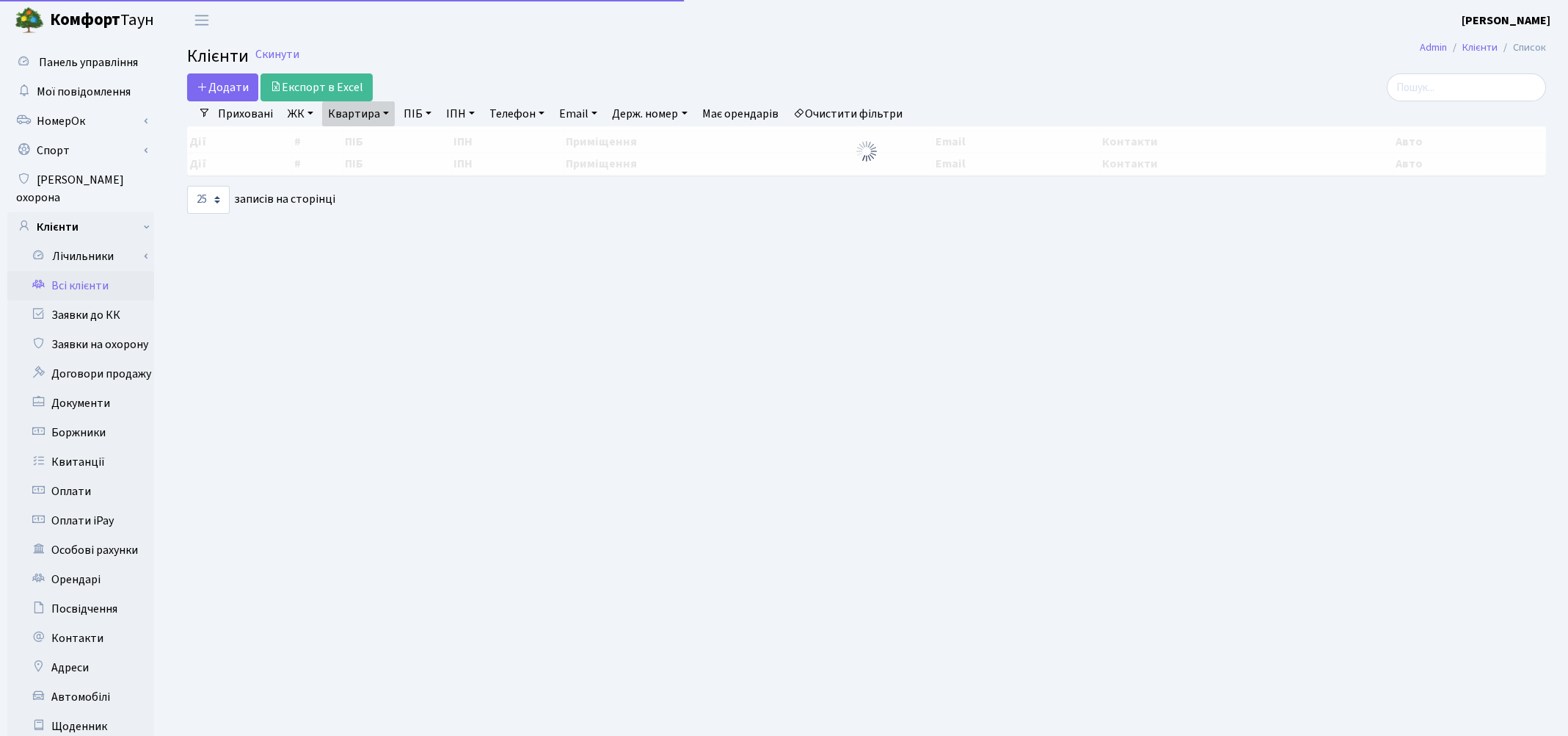
select select "25"
click at [354, 113] on link "Квартира" at bounding box center [358, 114] width 73 height 25
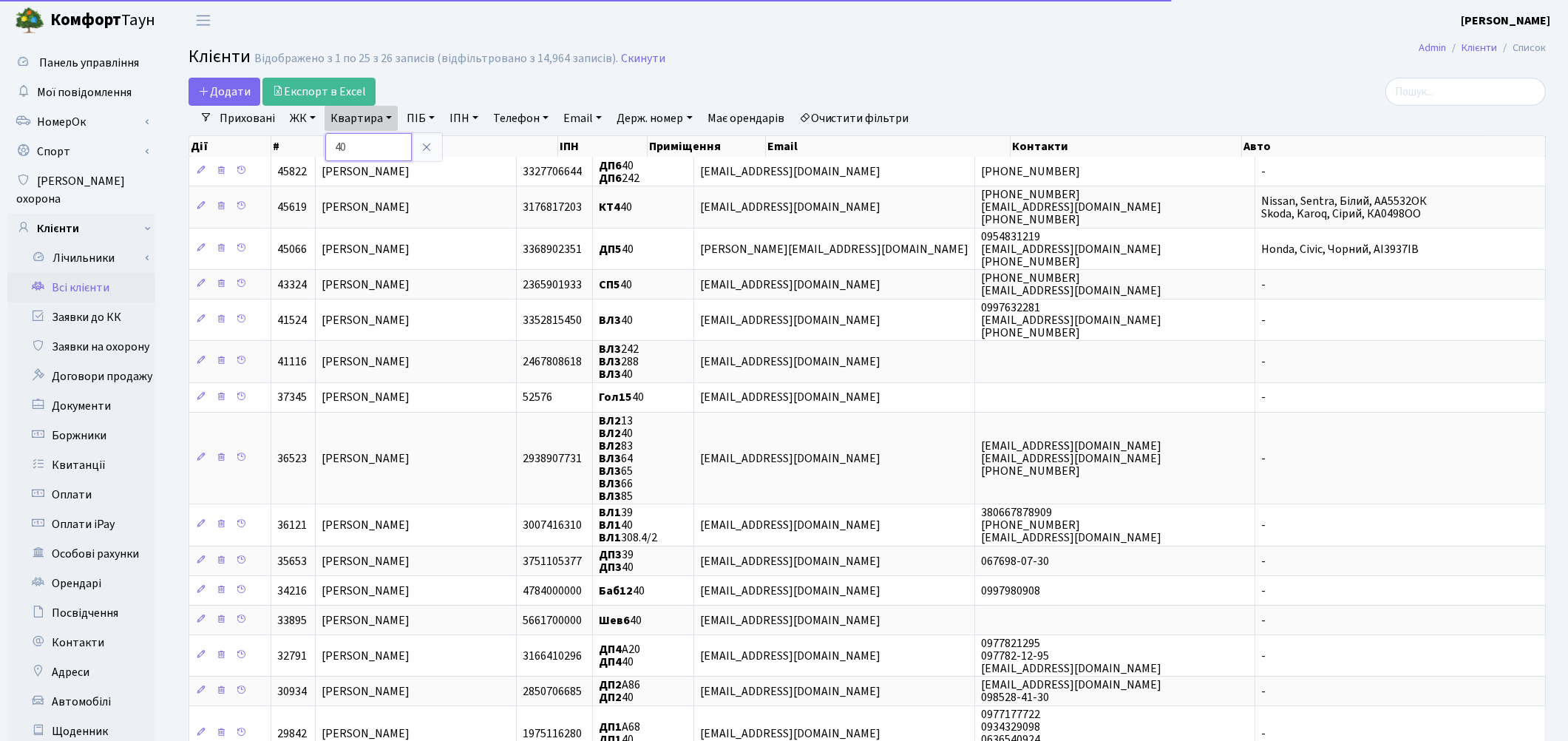
click at [364, 146] on input "40" at bounding box center [368, 146] width 87 height 28
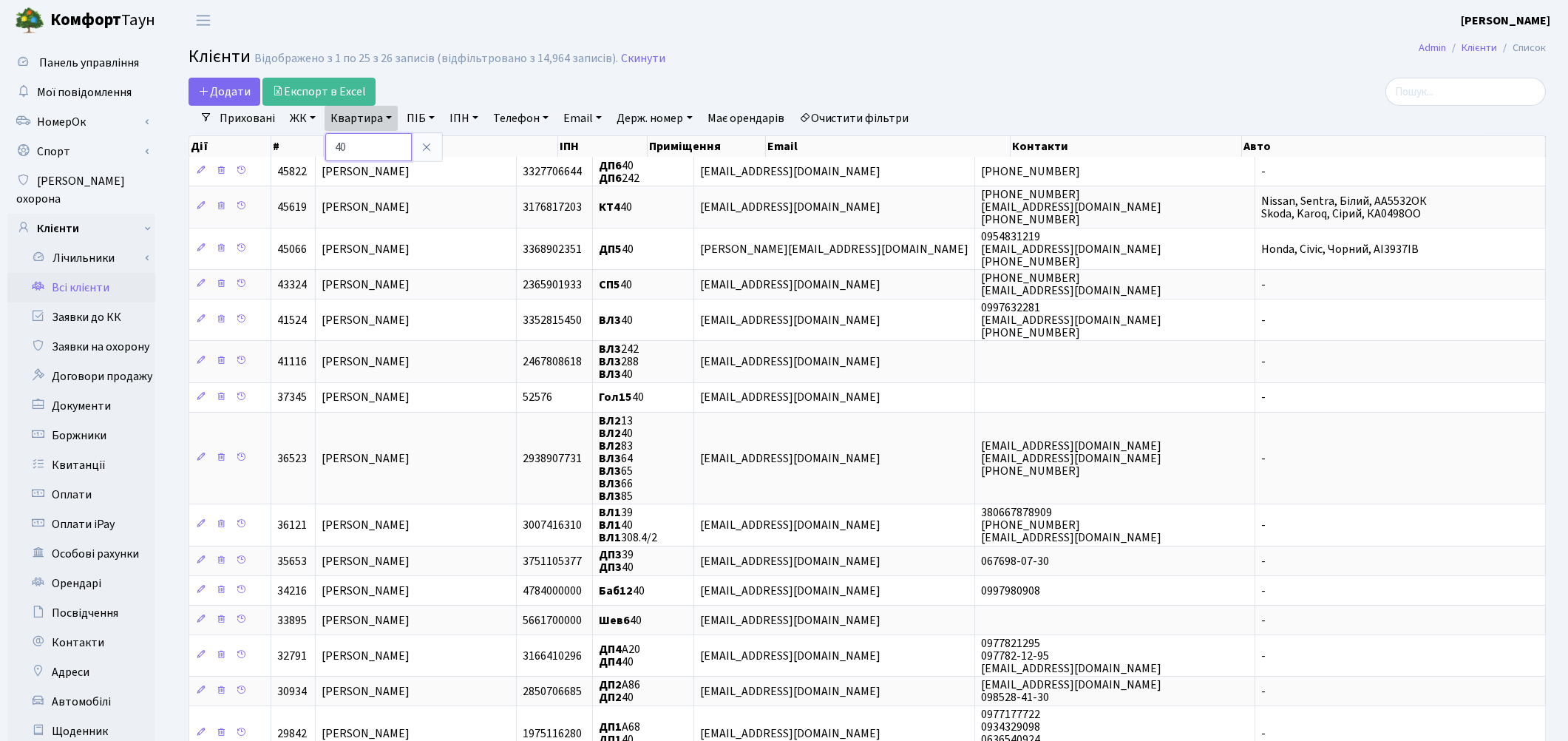
type input "4"
type input "187"
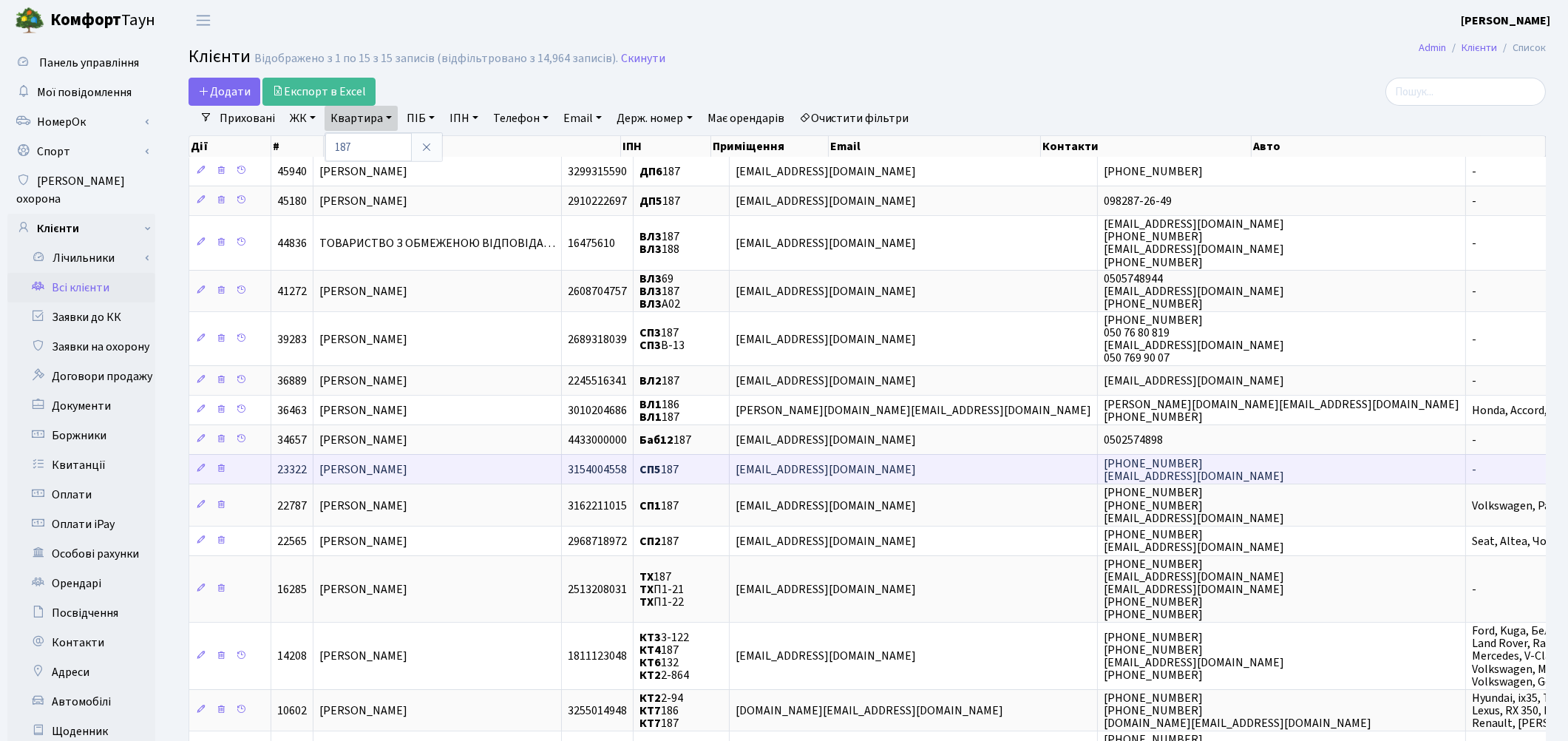
click at [366, 461] on span "Климчук Григорій Вікторович" at bounding box center [363, 470] width 88 height 16
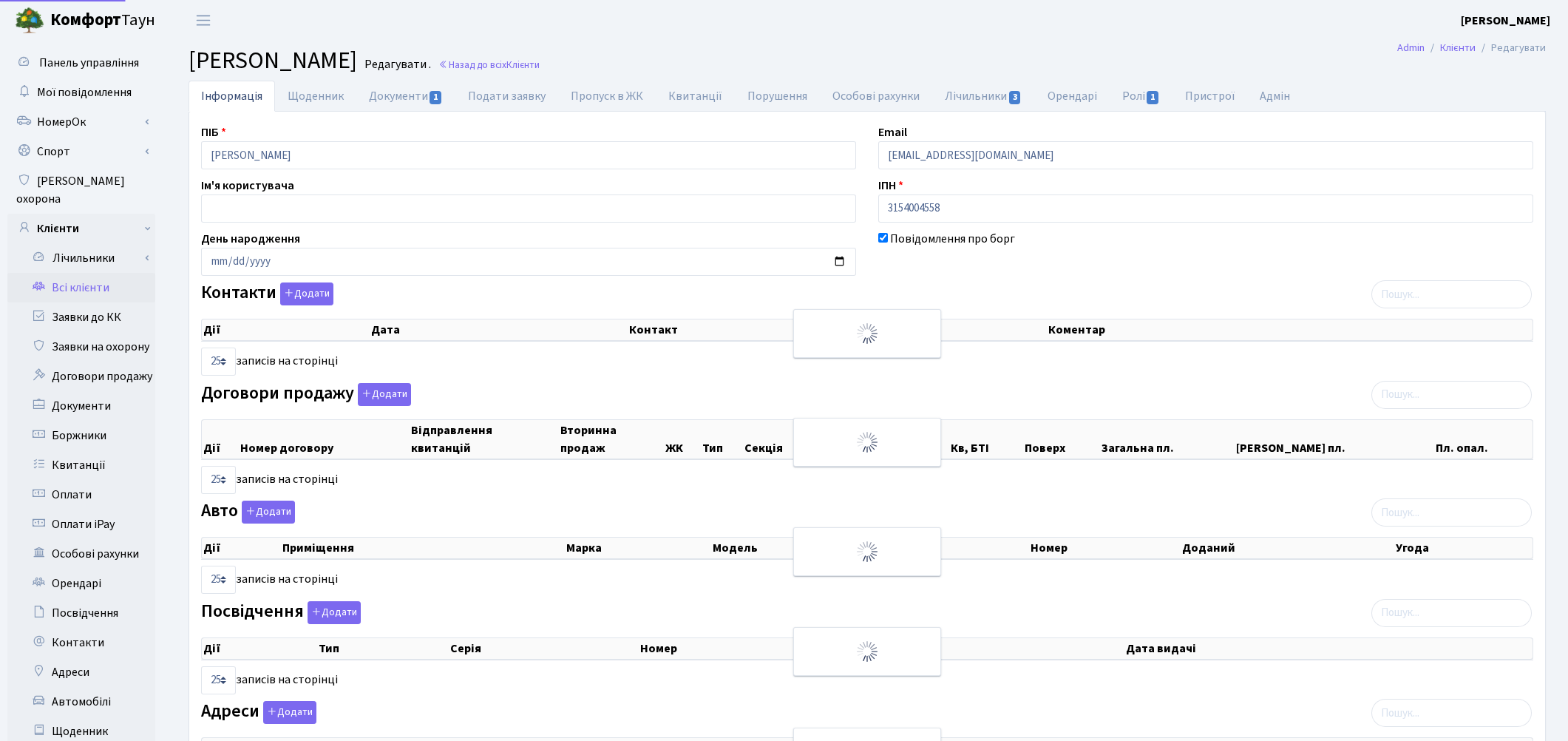
select select "25"
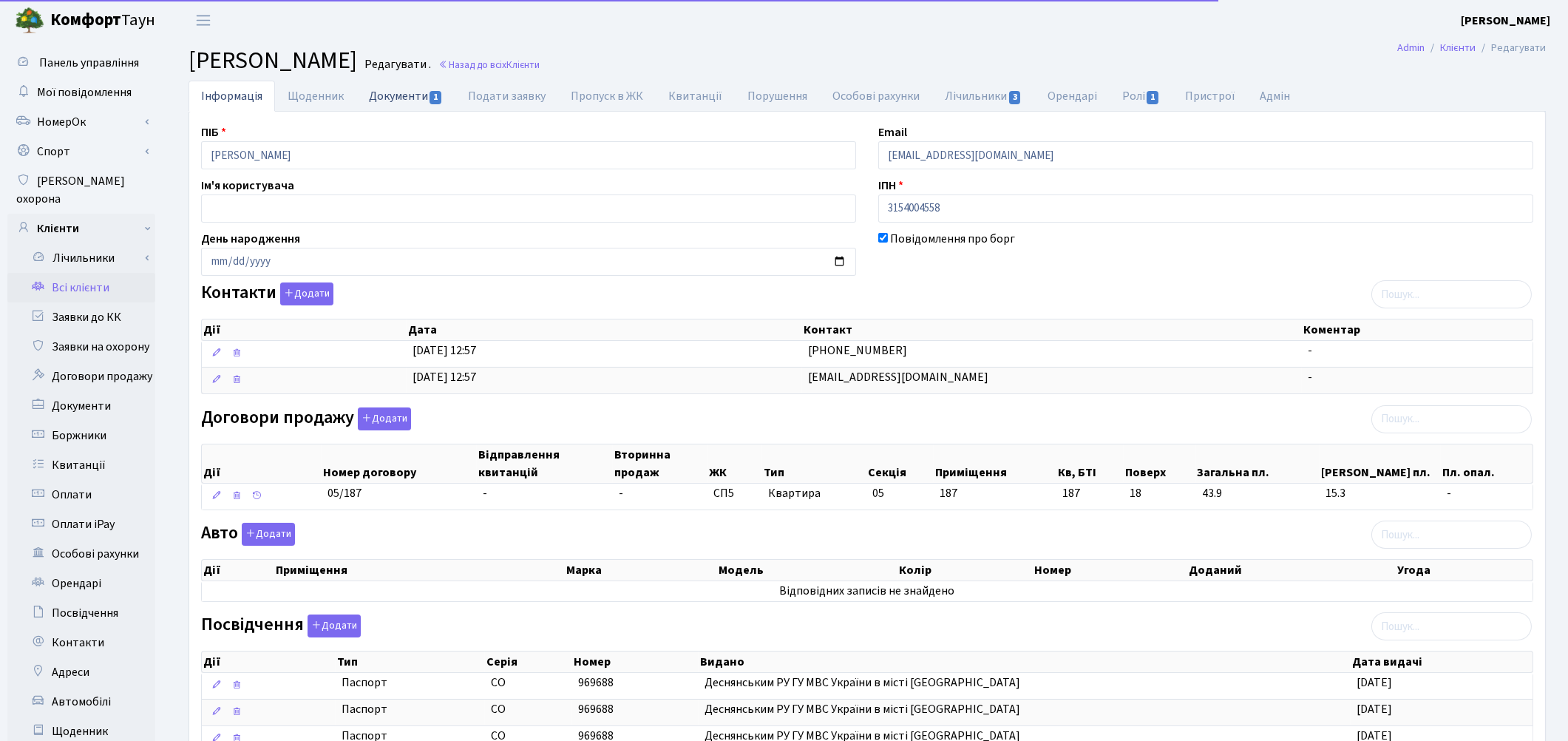
click at [396, 90] on link "Документи 1" at bounding box center [406, 96] width 99 height 30
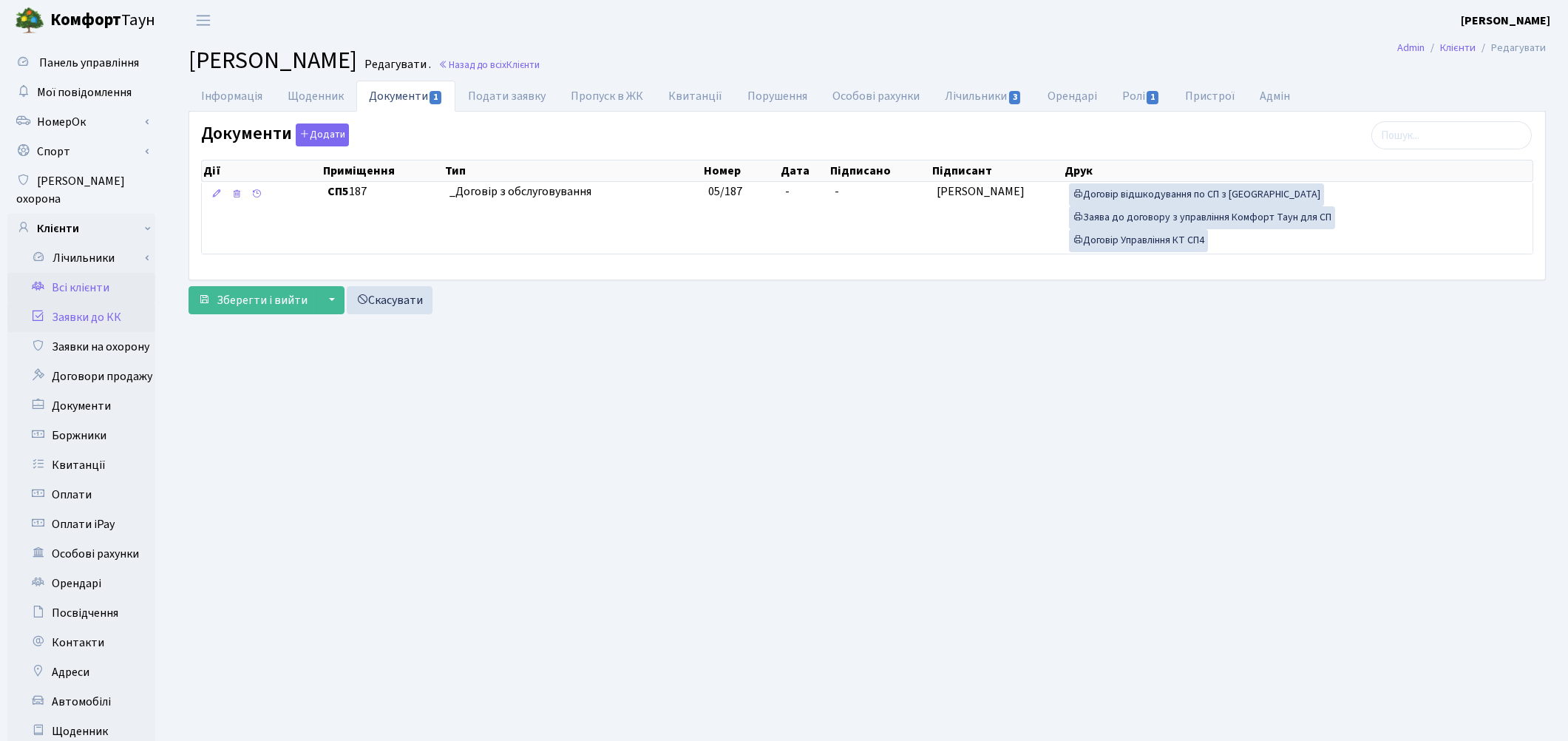
click at [90, 304] on link "Заявки до КК" at bounding box center [81, 316] width 148 height 30
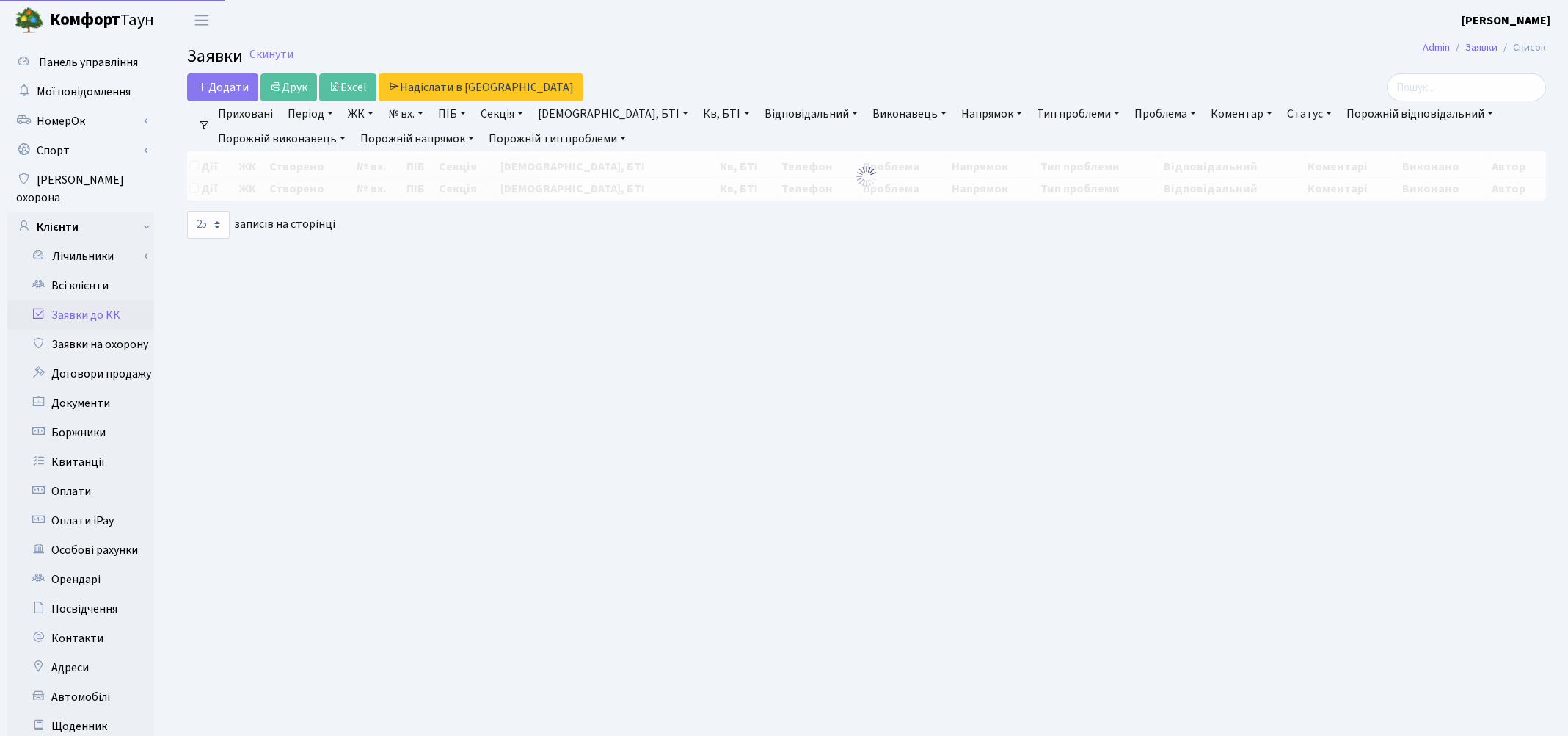
select select "25"
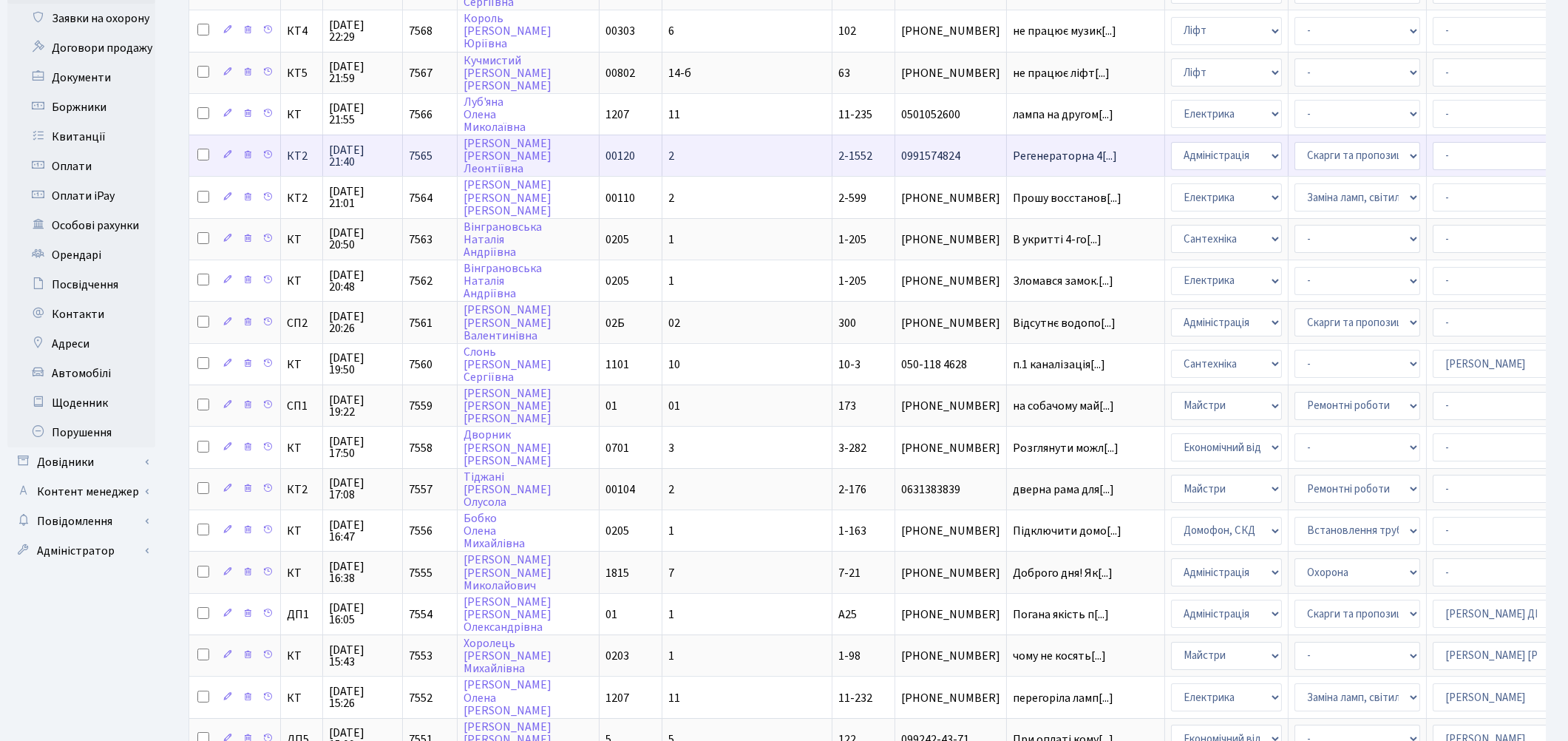
scroll to position [545, 0]
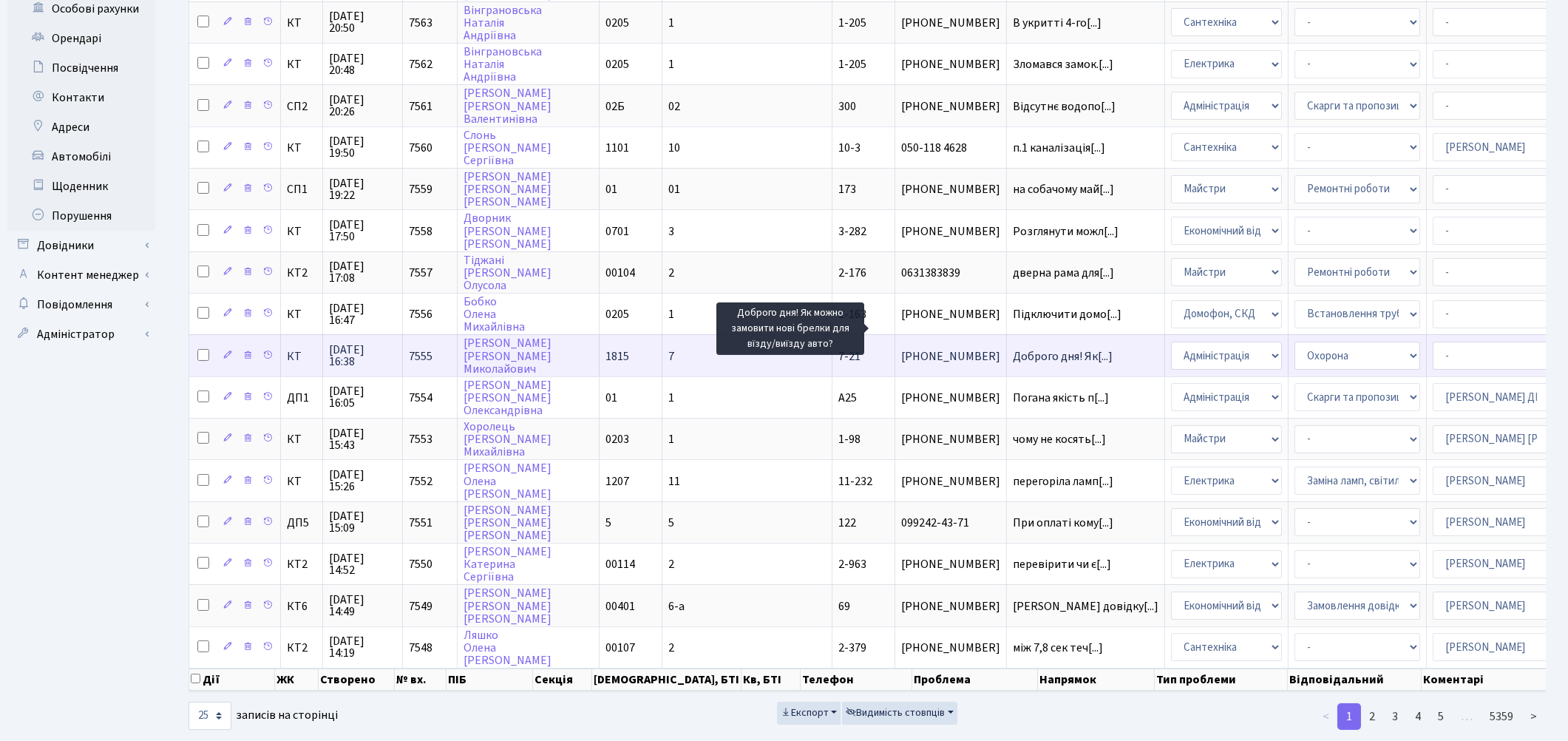
click at [1012, 349] on span "Доброго дня! Як[...]" at bounding box center [1062, 357] width 99 height 16
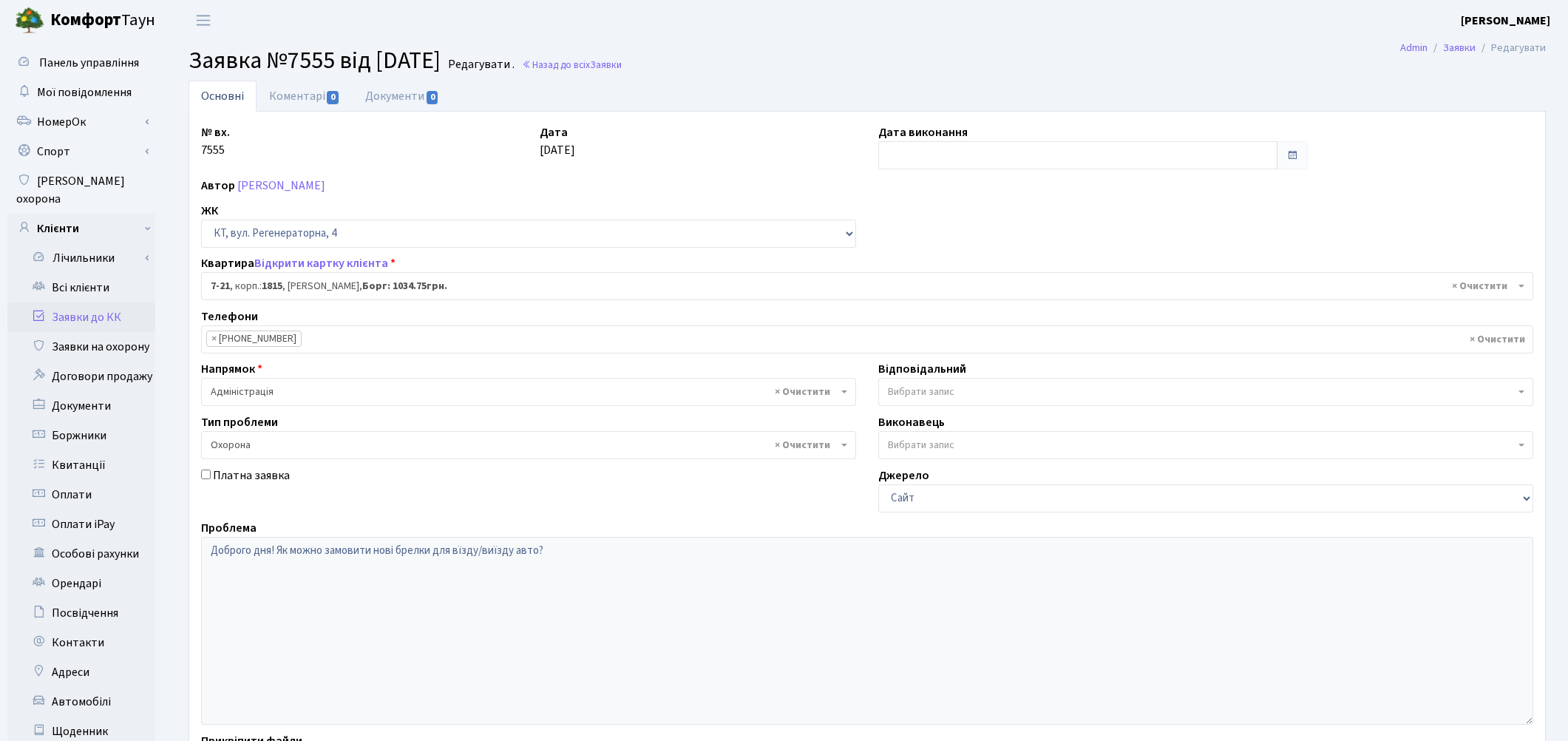
select select "5156"
select select "69"
click at [306, 96] on link "Коментарі 0" at bounding box center [304, 96] width 96 height 30
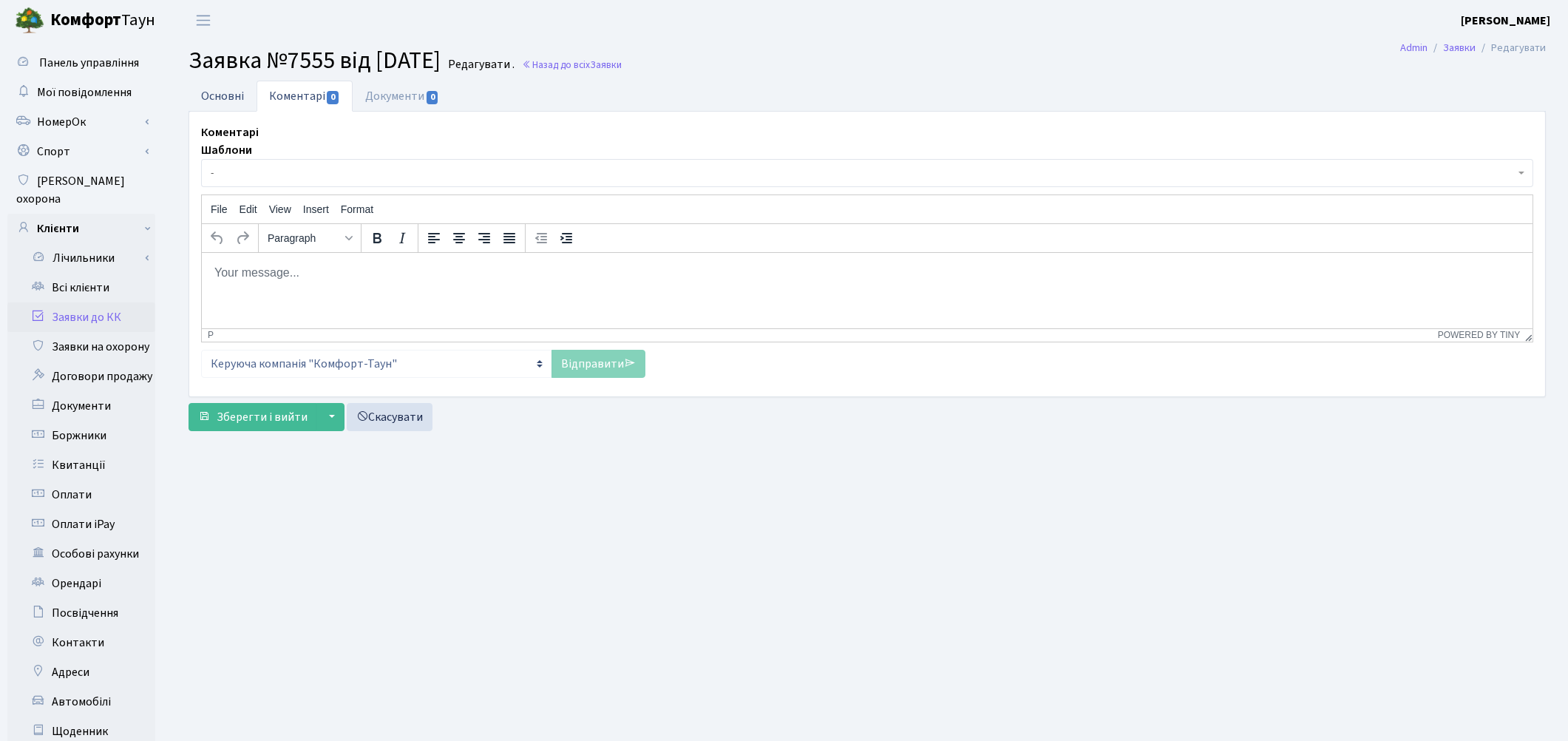
click at [211, 93] on link "Основні" at bounding box center [222, 96] width 68 height 30
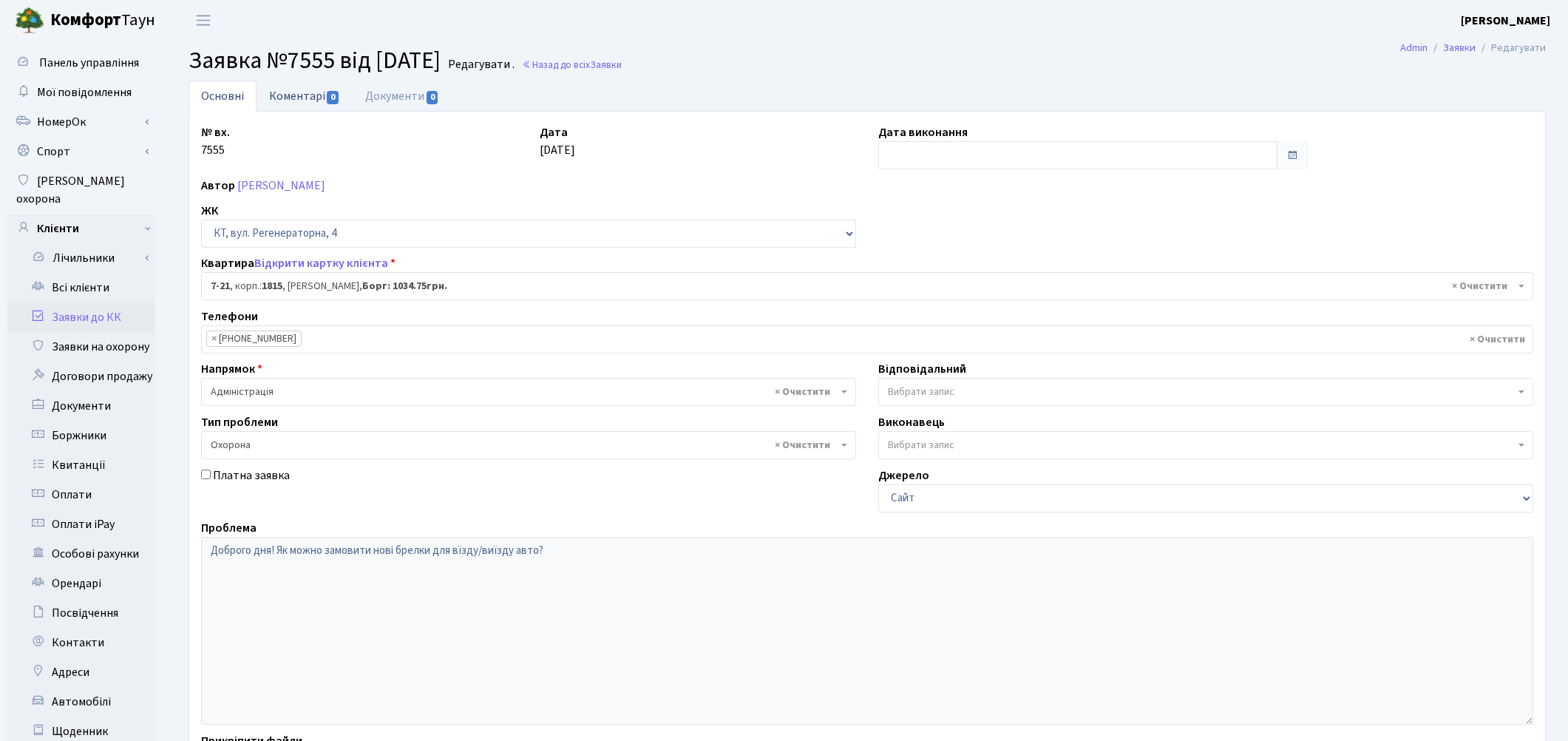
click at [300, 108] on link "Коментарі 0" at bounding box center [304, 96] width 96 height 30
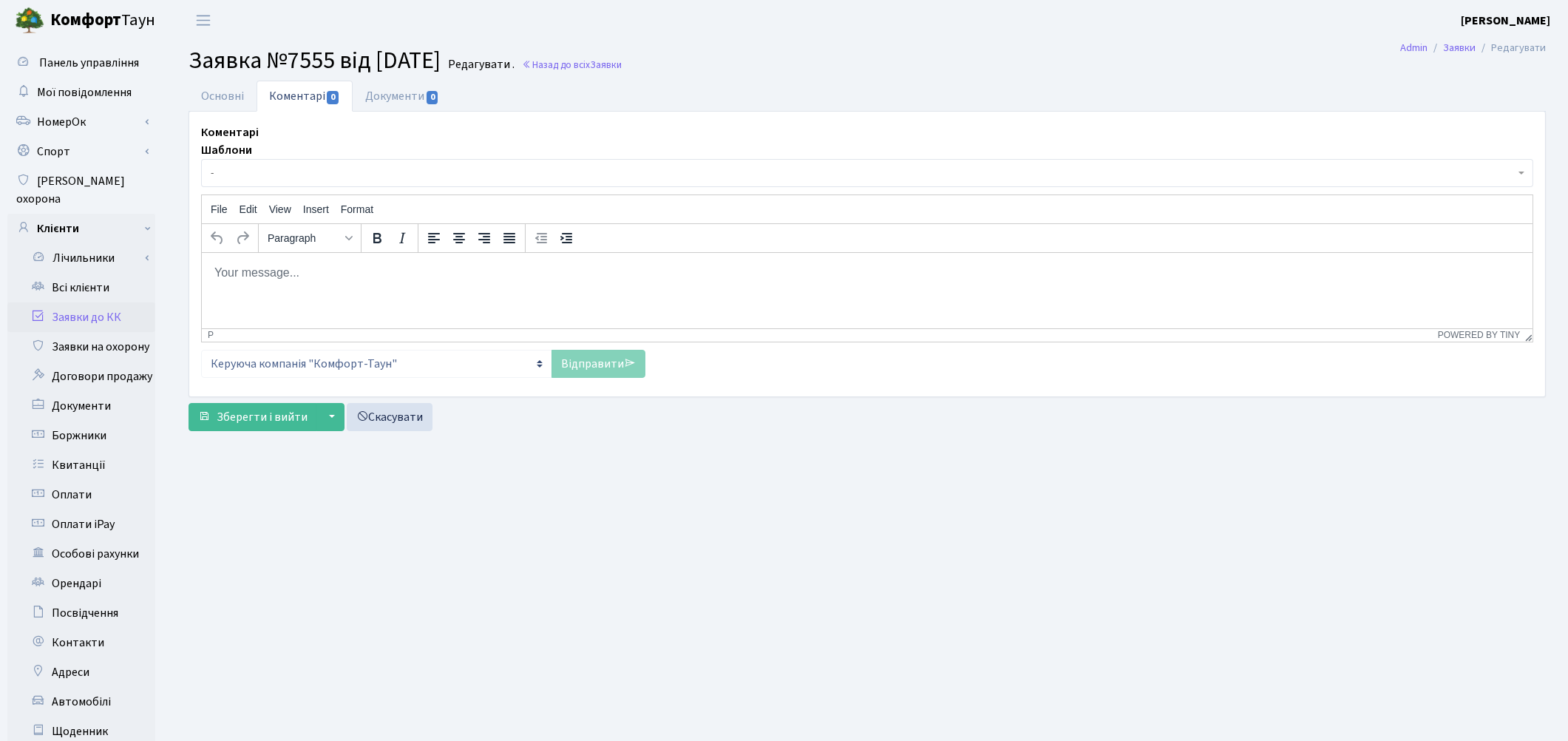
click at [276, 268] on body "Rich Text Area. Press ALT-0 for help." at bounding box center [866, 271] width 1306 height 16
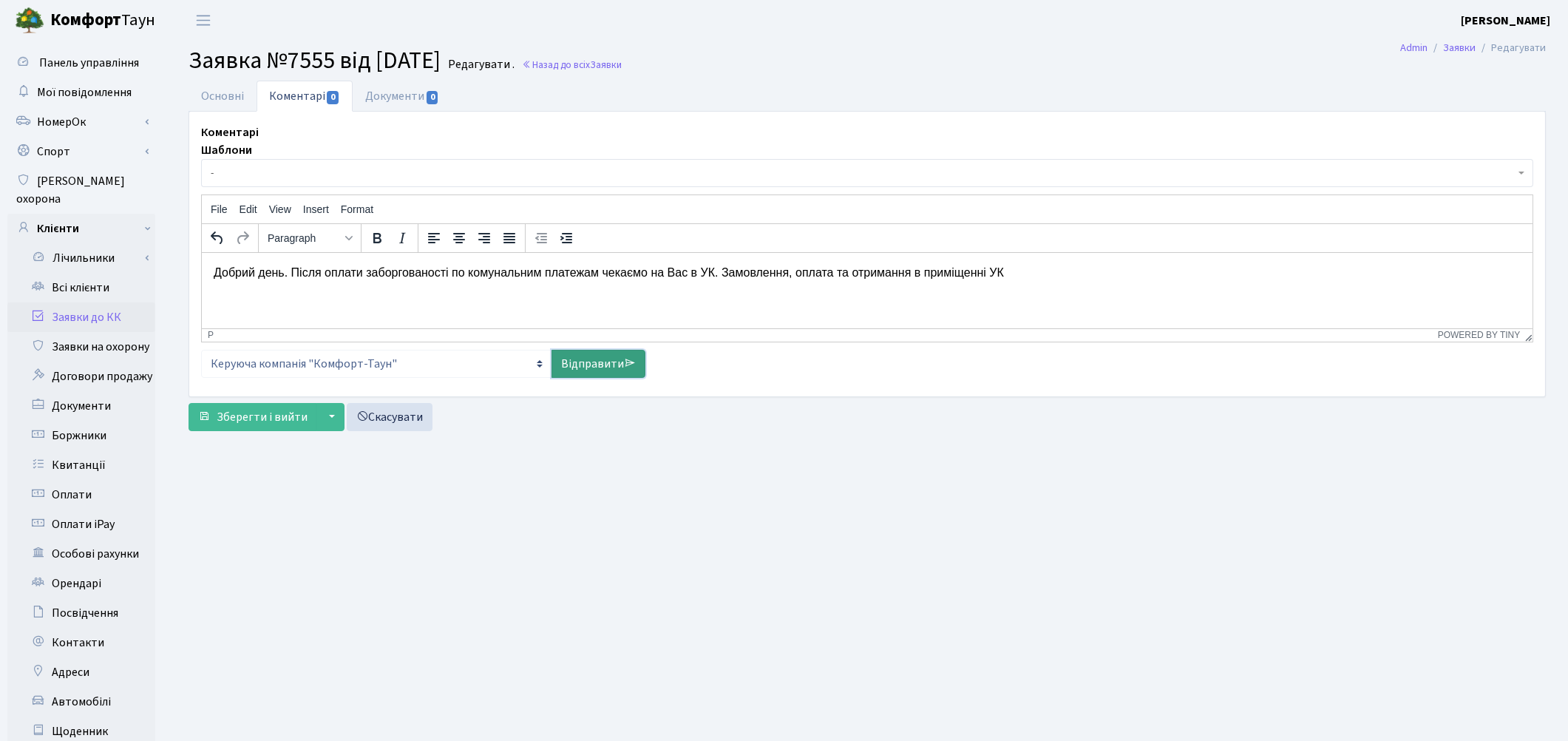
click at [578, 358] on link "Відправити" at bounding box center [598, 363] width 94 height 28
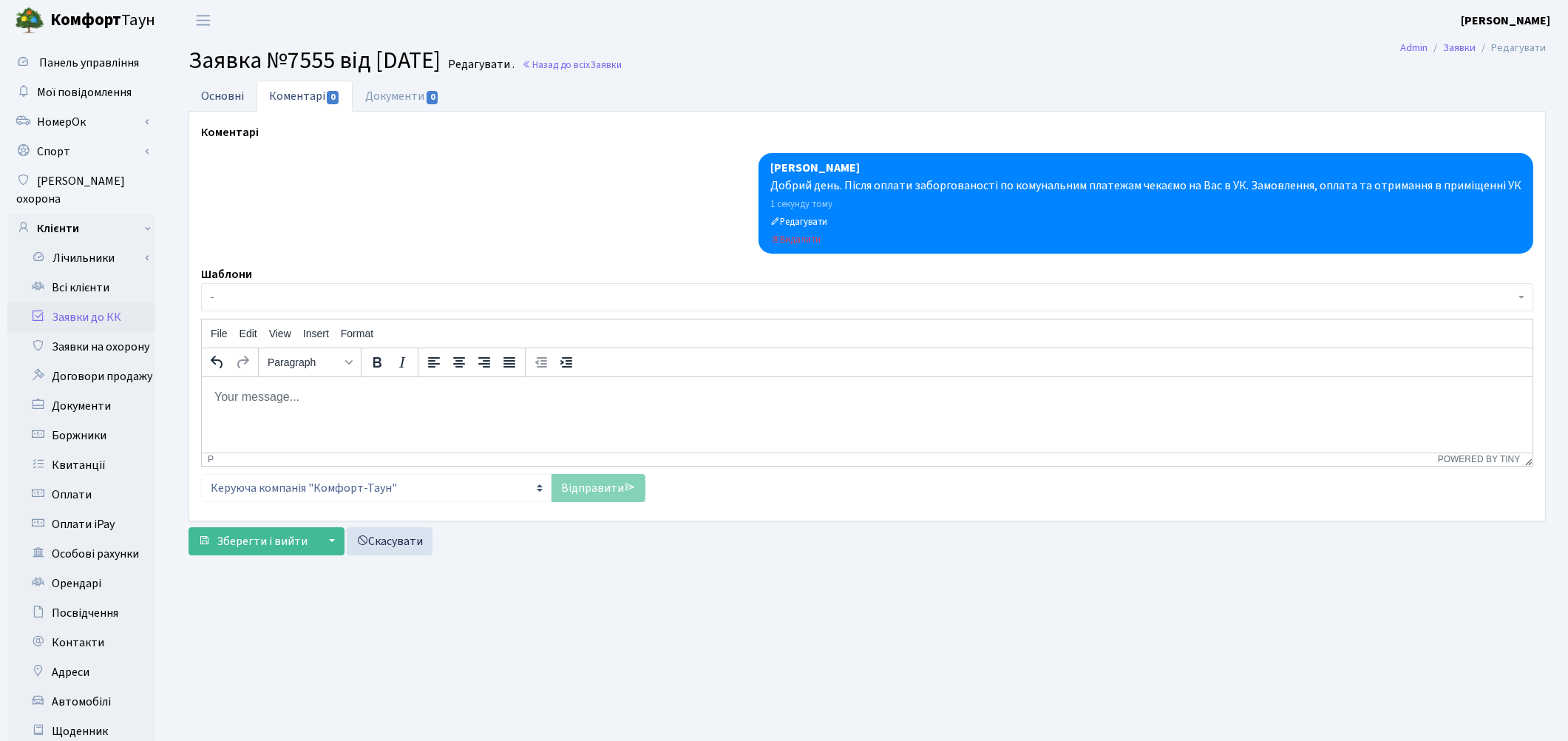
click at [230, 101] on link "Основні" at bounding box center [222, 96] width 68 height 30
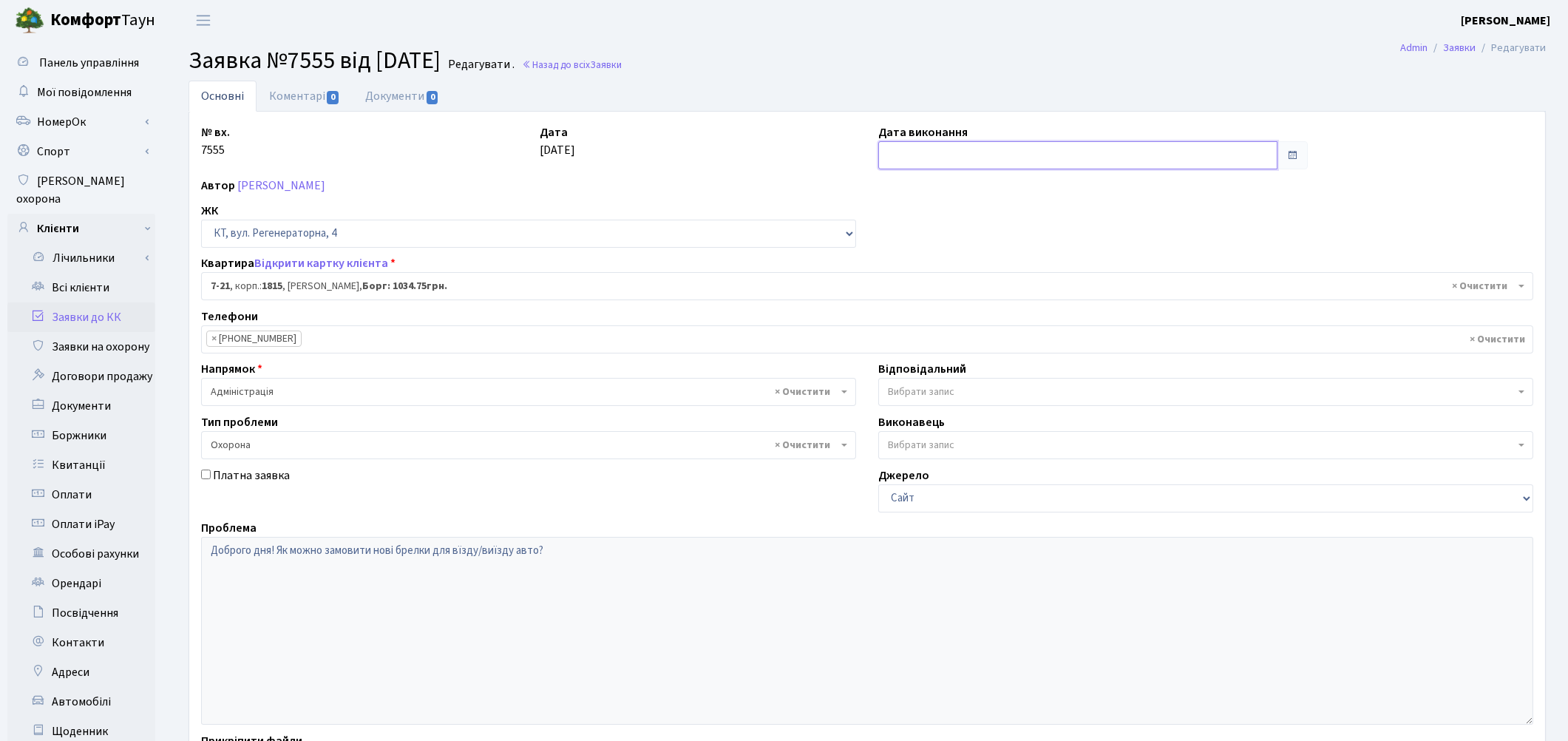
click at [986, 150] on input "text" at bounding box center [1077, 155] width 399 height 28
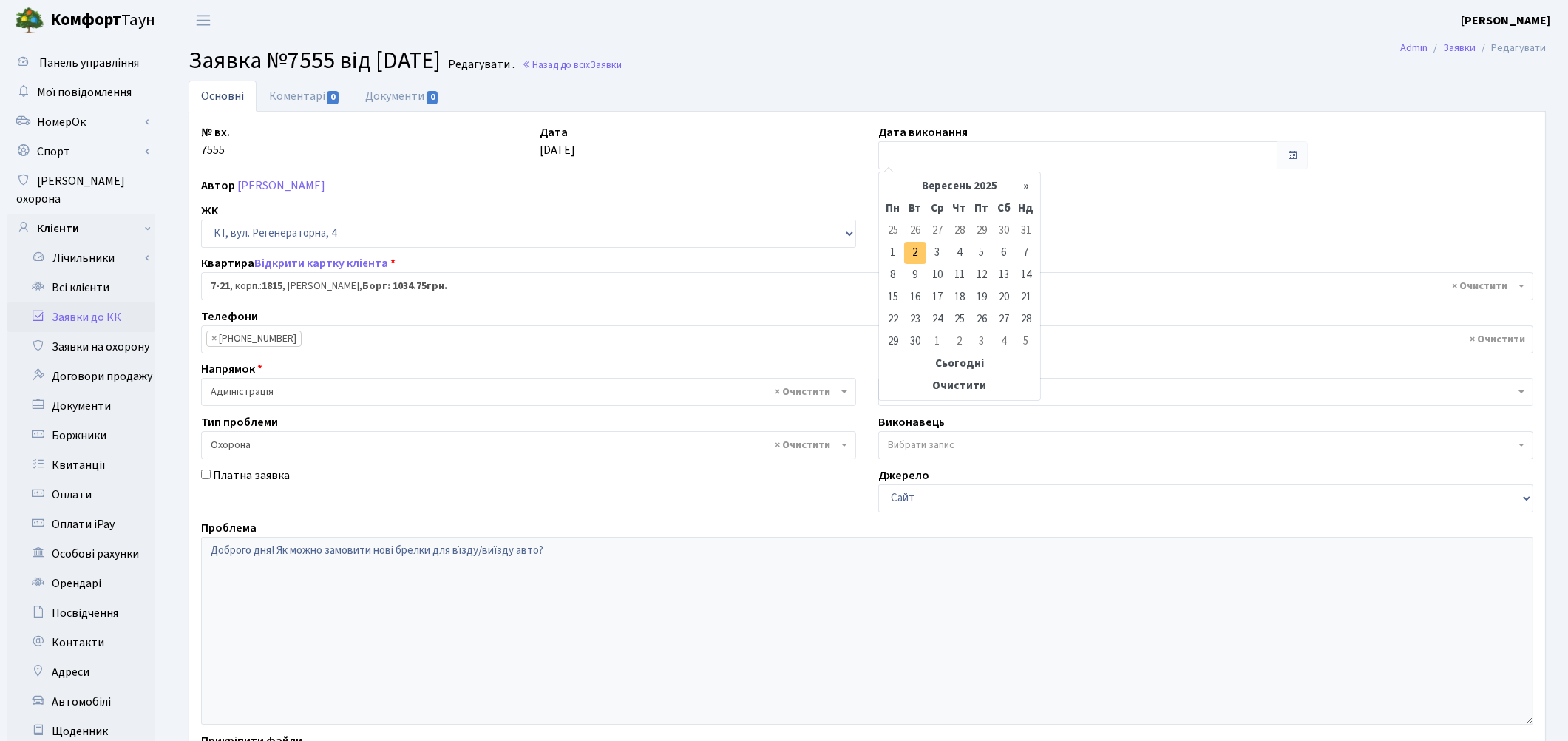
click at [918, 254] on td "2" at bounding box center [915, 253] width 22 height 22
type input "02.09.2025"
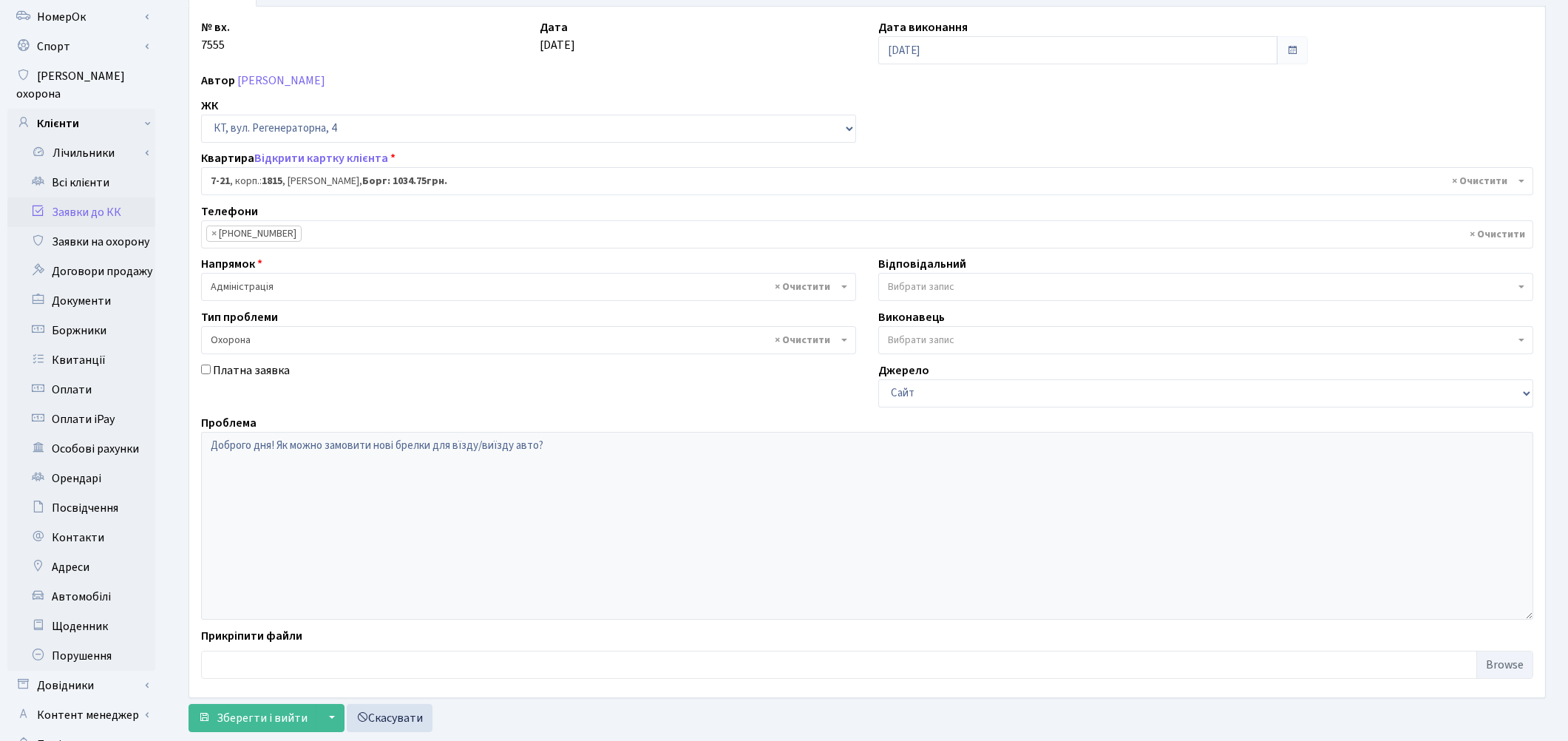
scroll to position [179, 0]
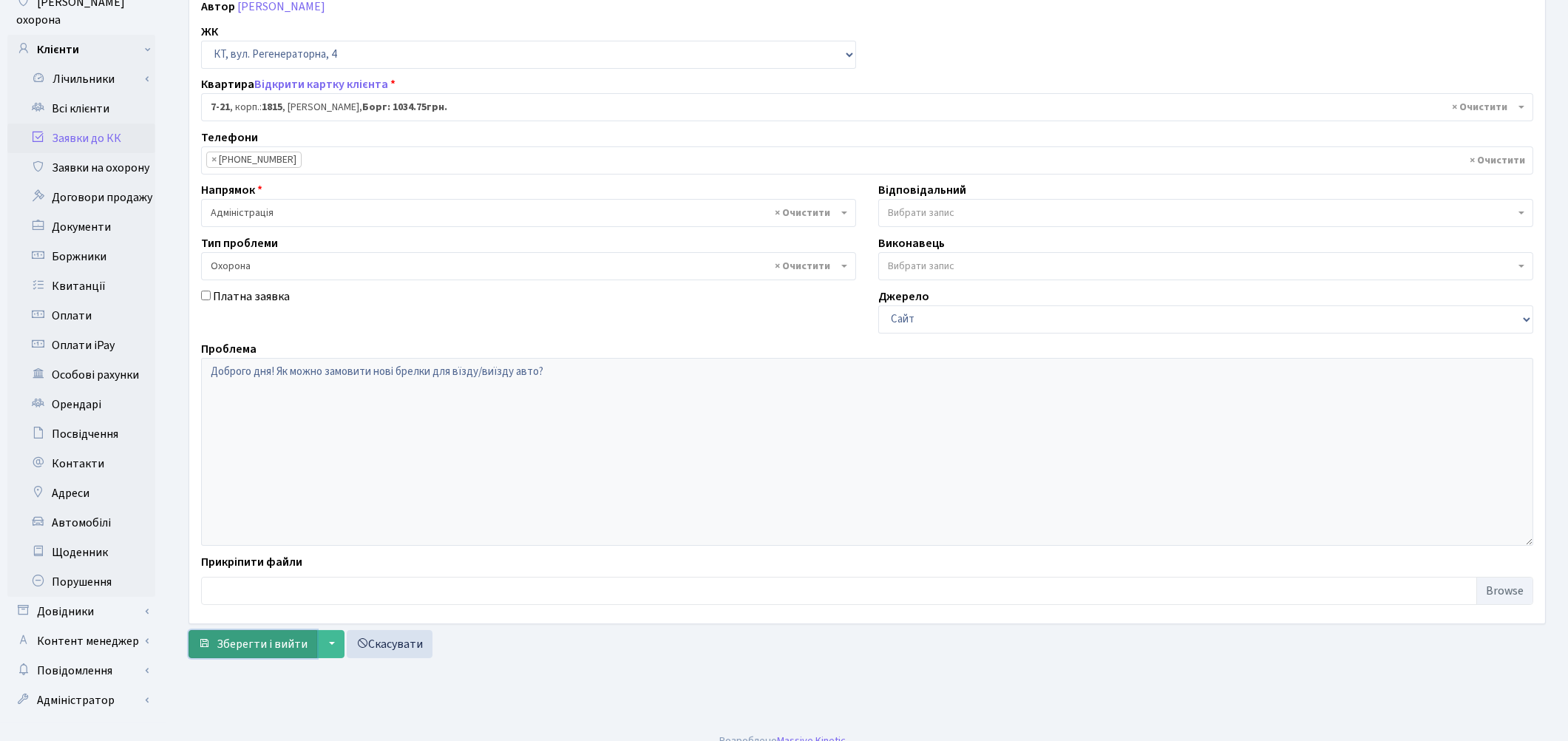
click at [256, 636] on span "Зберегти і вийти" at bounding box center [262, 643] width 90 height 16
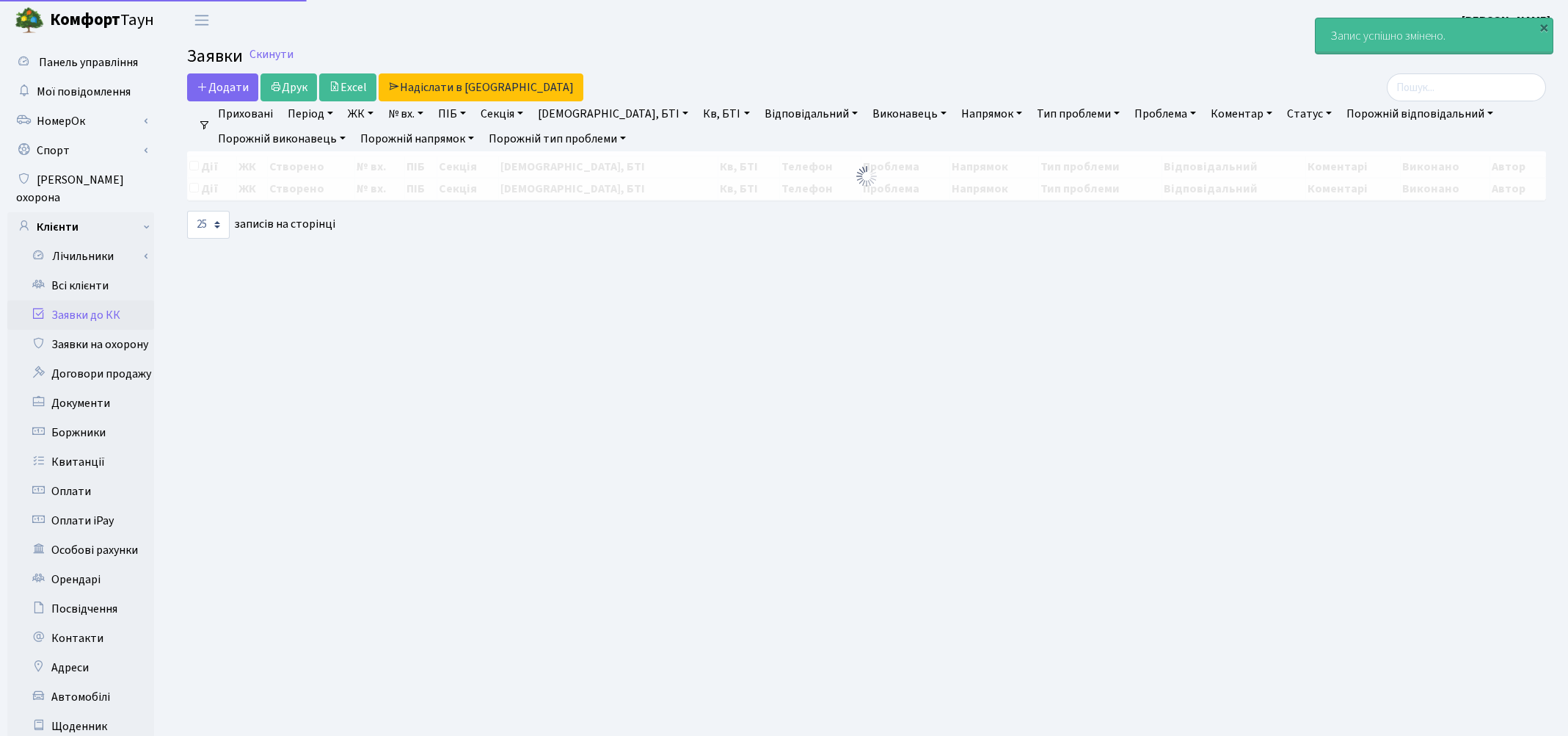
select select "25"
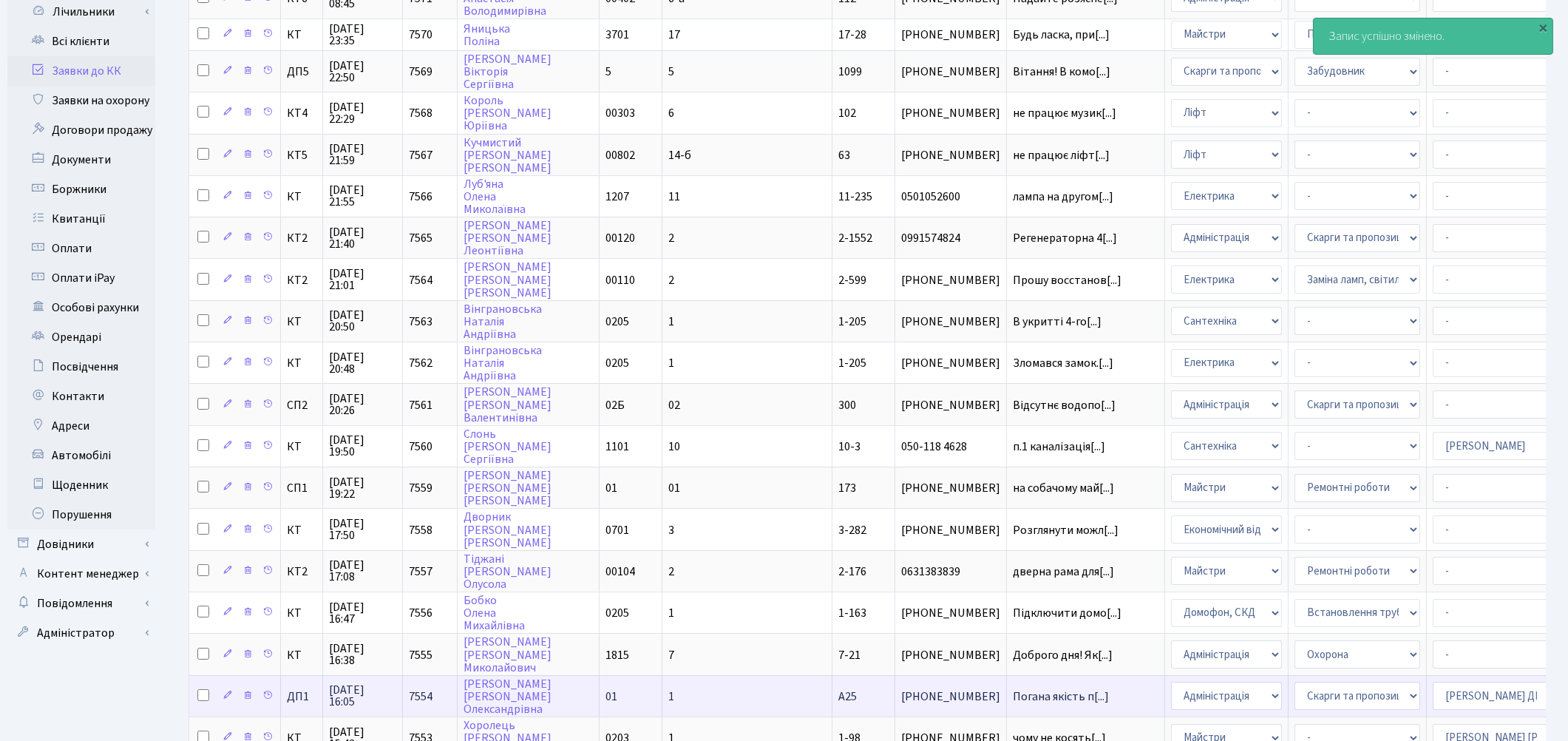
scroll to position [2, 0]
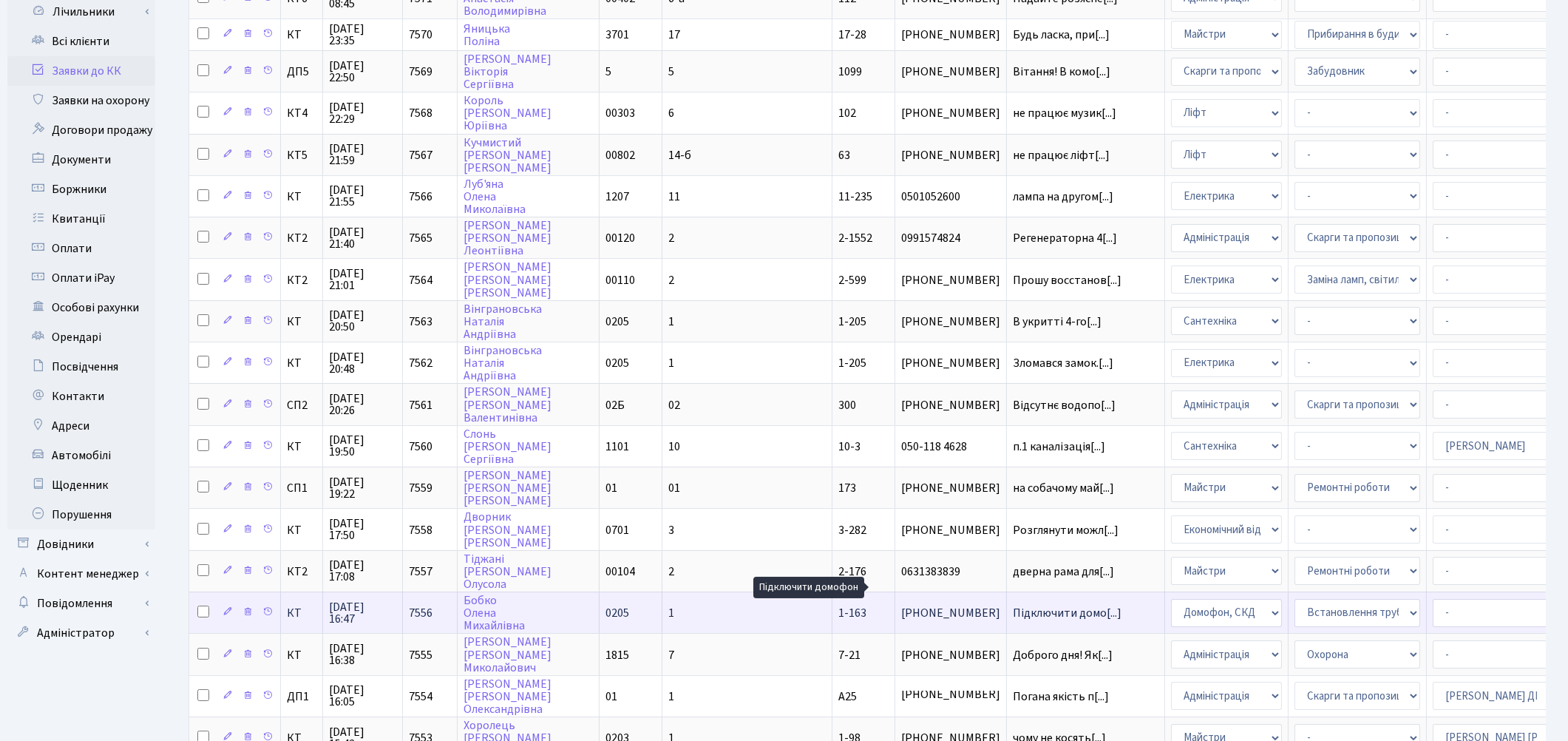
click at [1012, 605] on span "Підключити домо[...]" at bounding box center [1066, 613] width 108 height 16
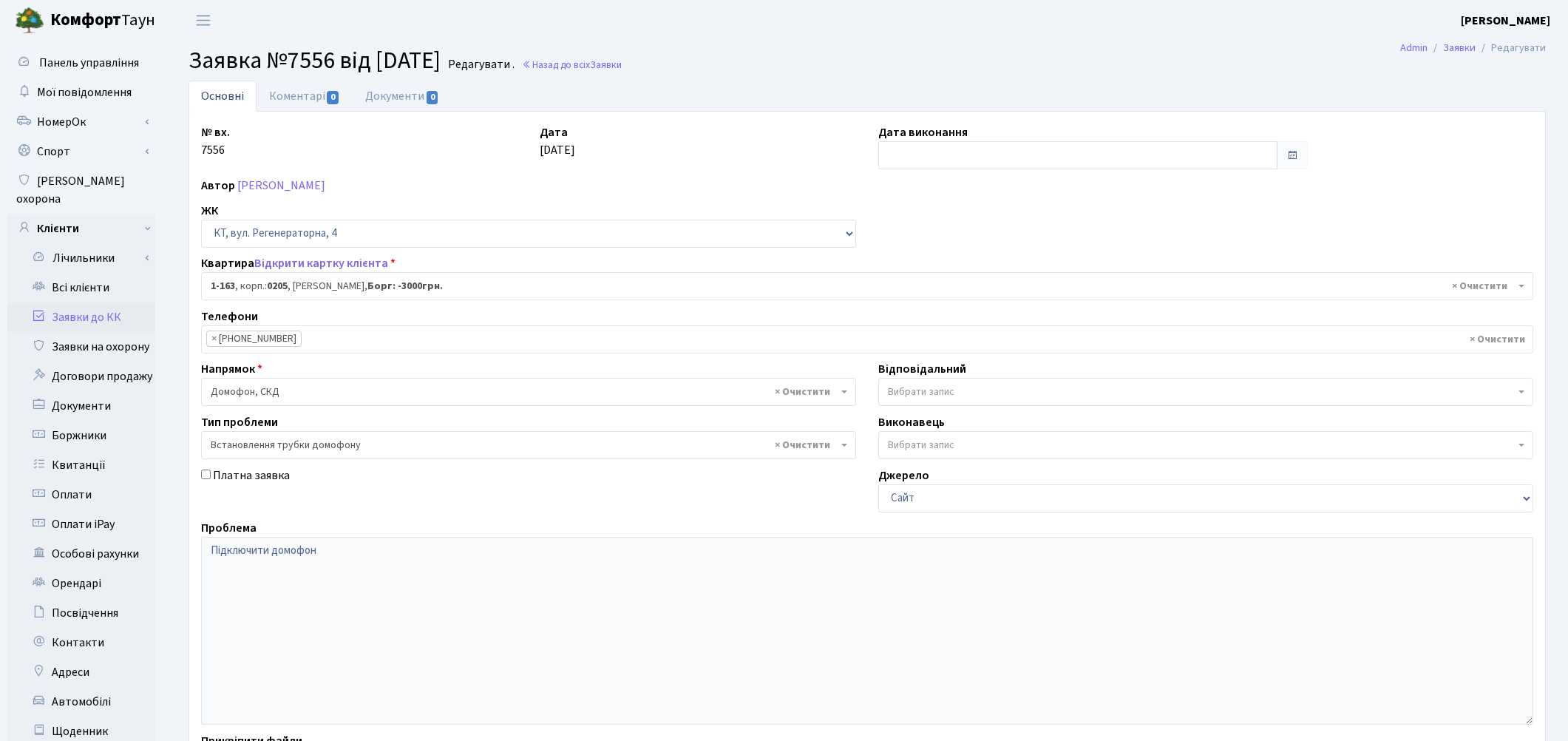
select select "163"
select select "5"
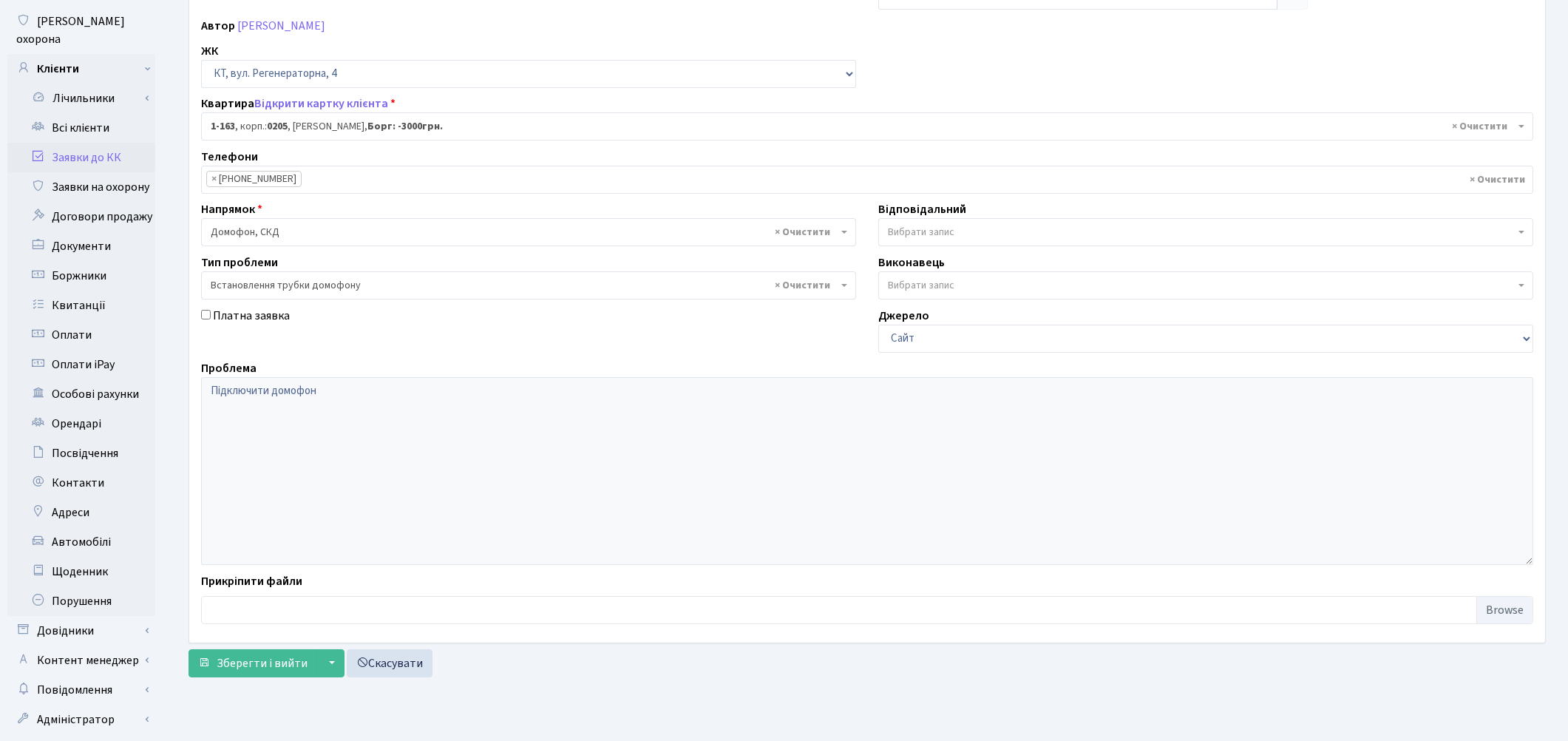
scroll to position [164, 0]
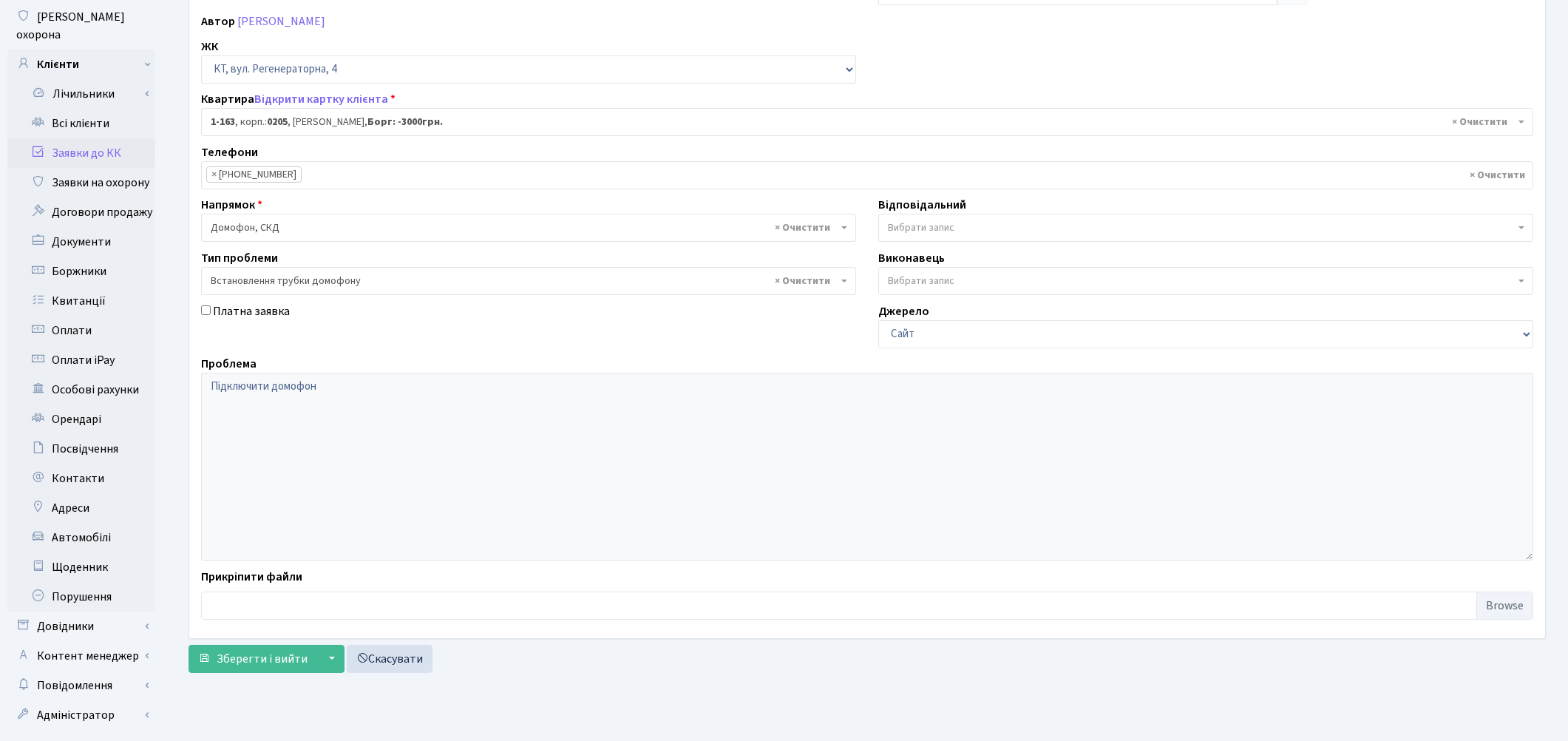
click at [990, 222] on span "Вибрати запис" at bounding box center [1202, 228] width 627 height 14
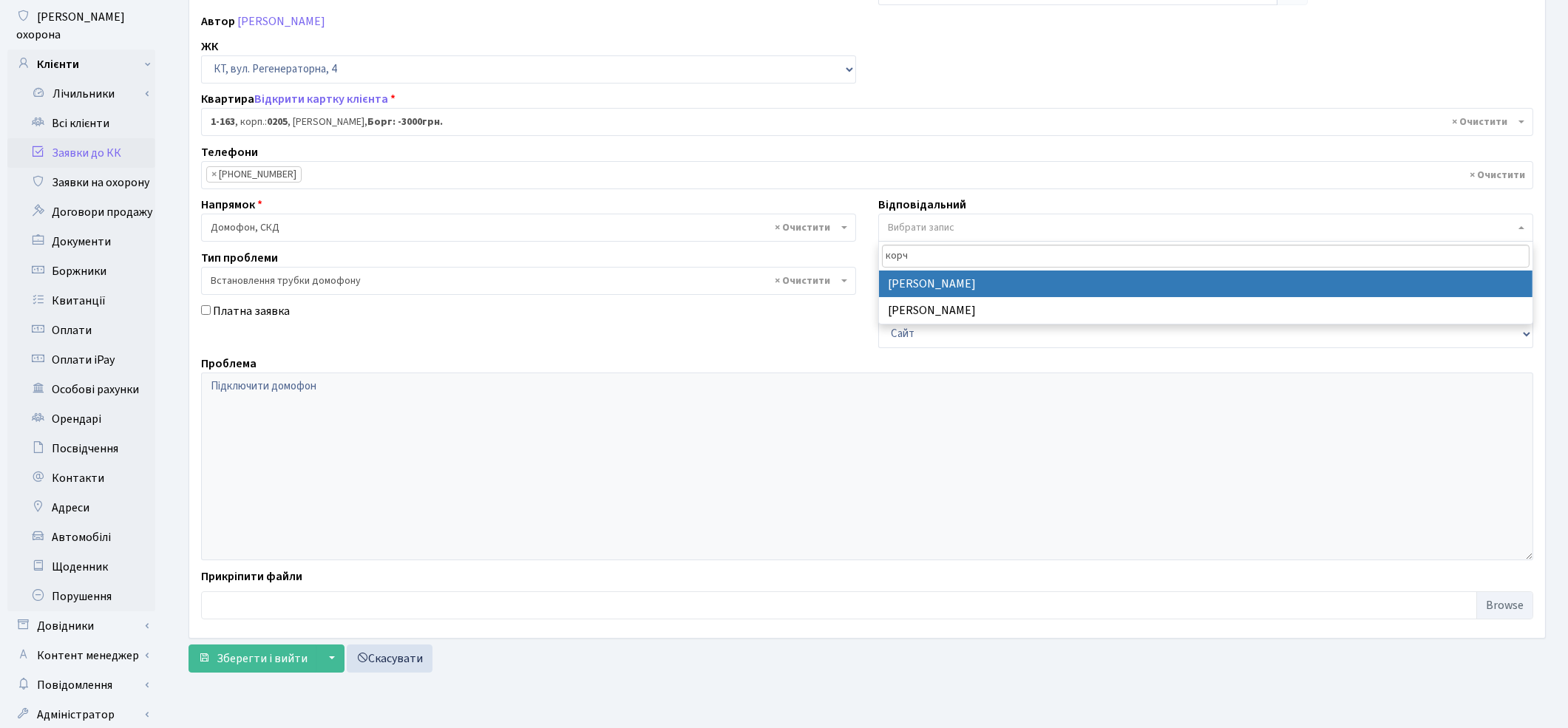
type input "корч"
select select "22"
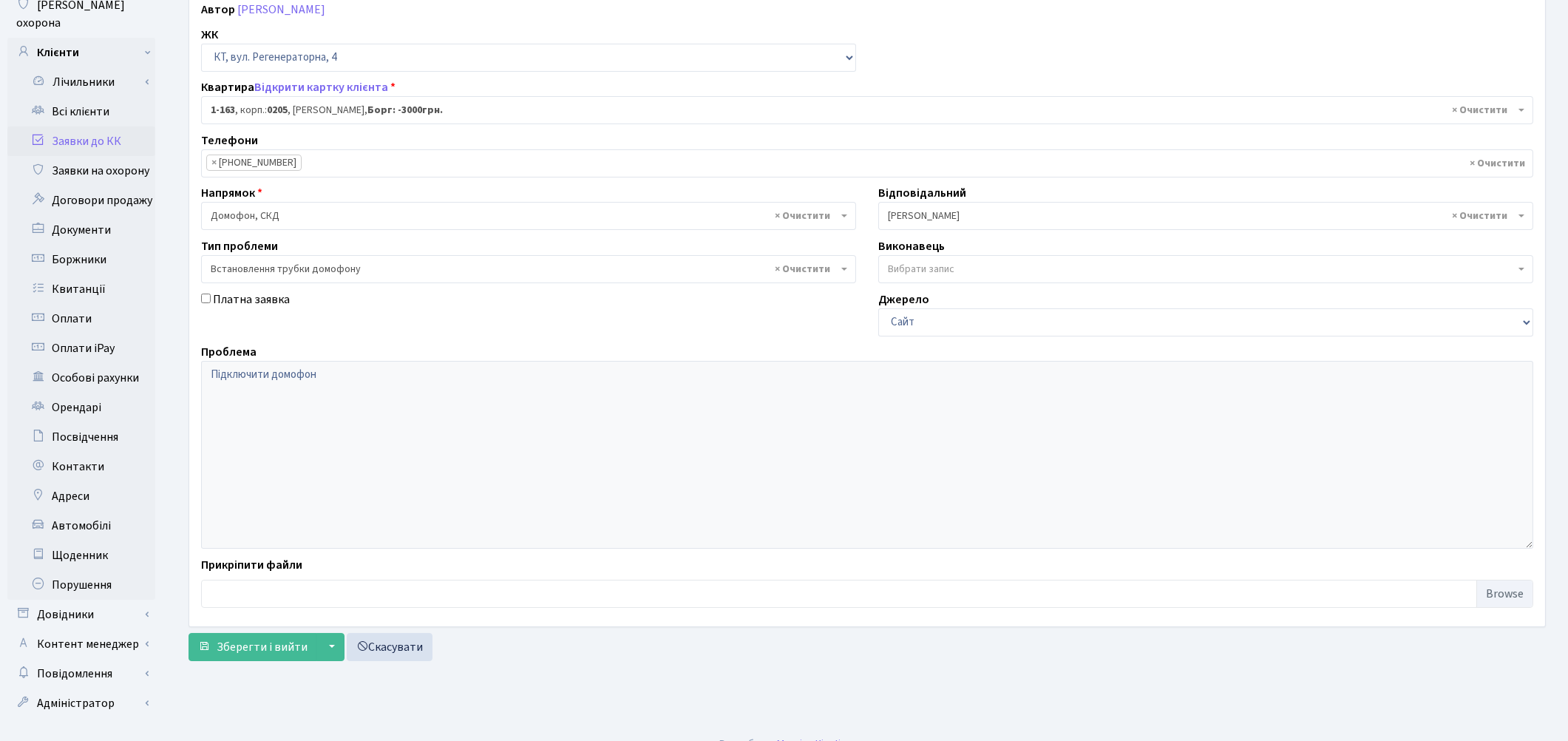
scroll to position [179, 0]
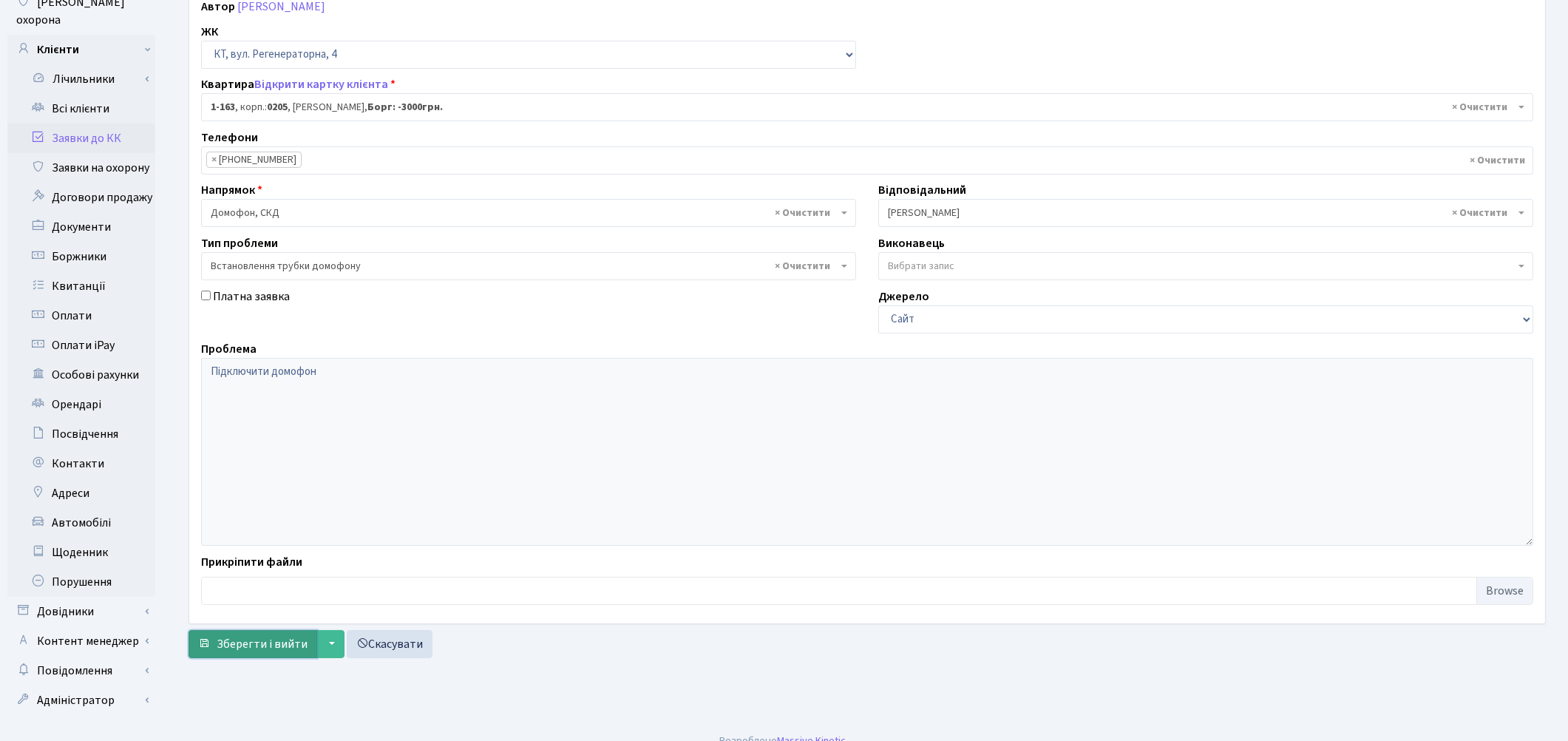
click at [244, 646] on span "Зберегти і вийти" at bounding box center [262, 643] width 90 height 16
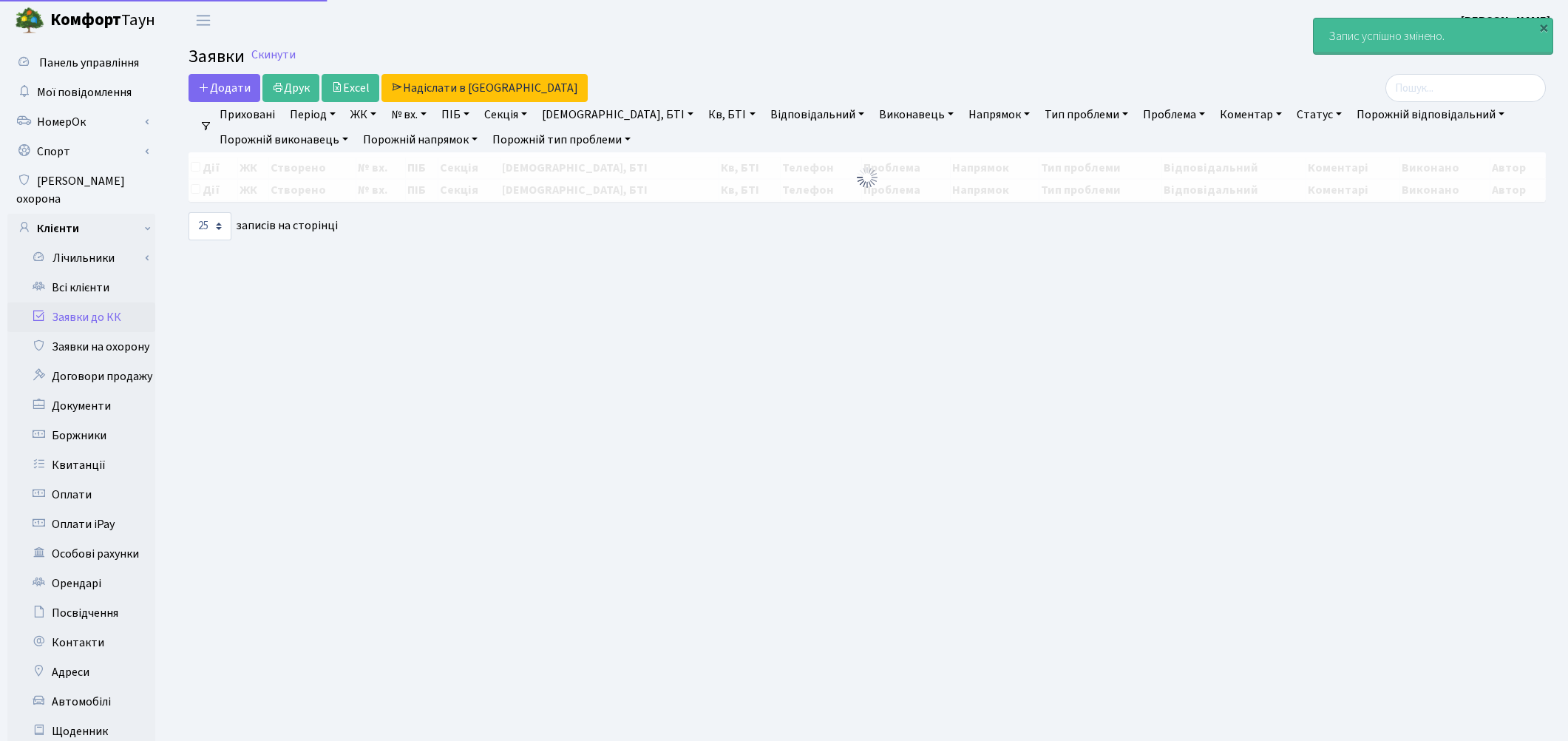
select select "25"
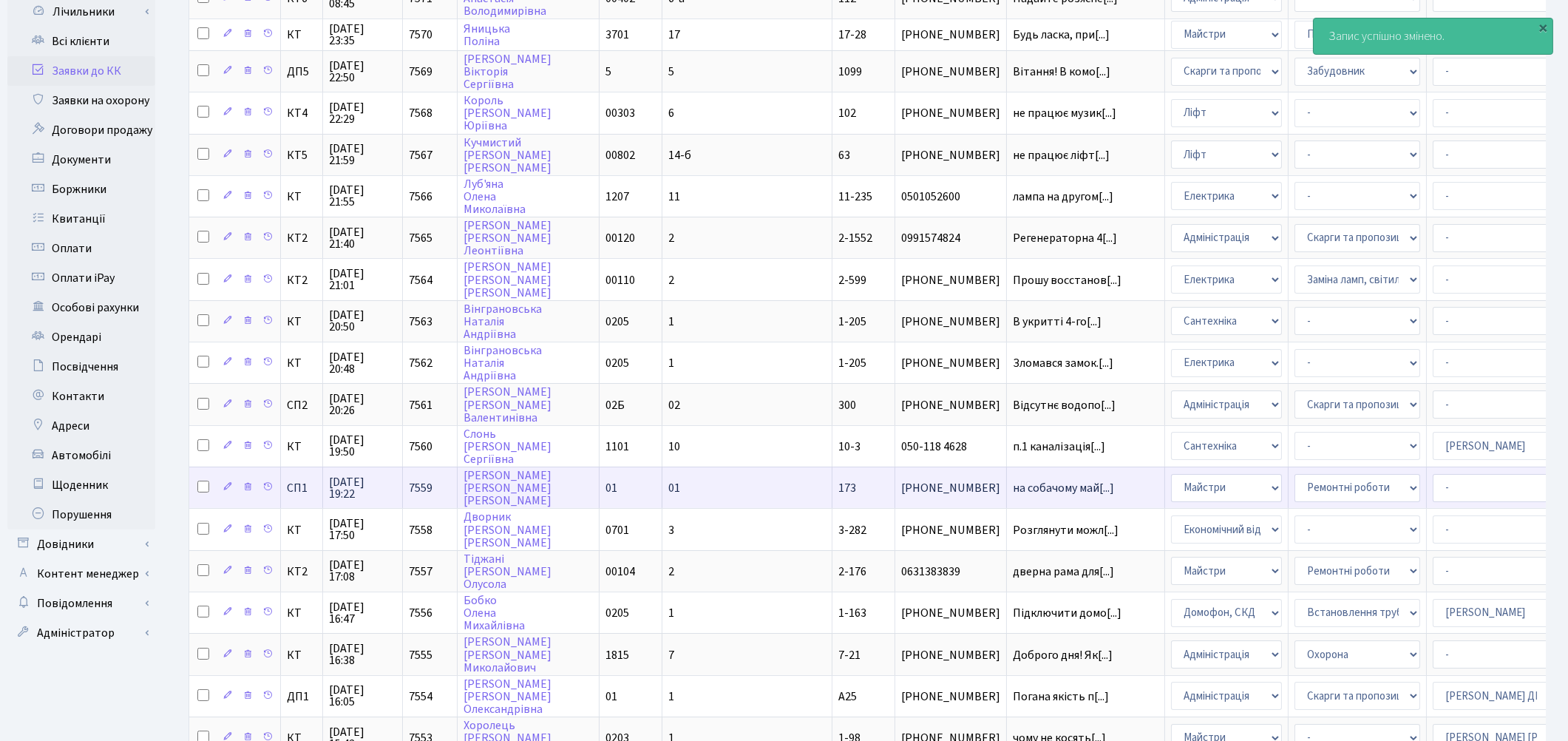
scroll to position [492, 0]
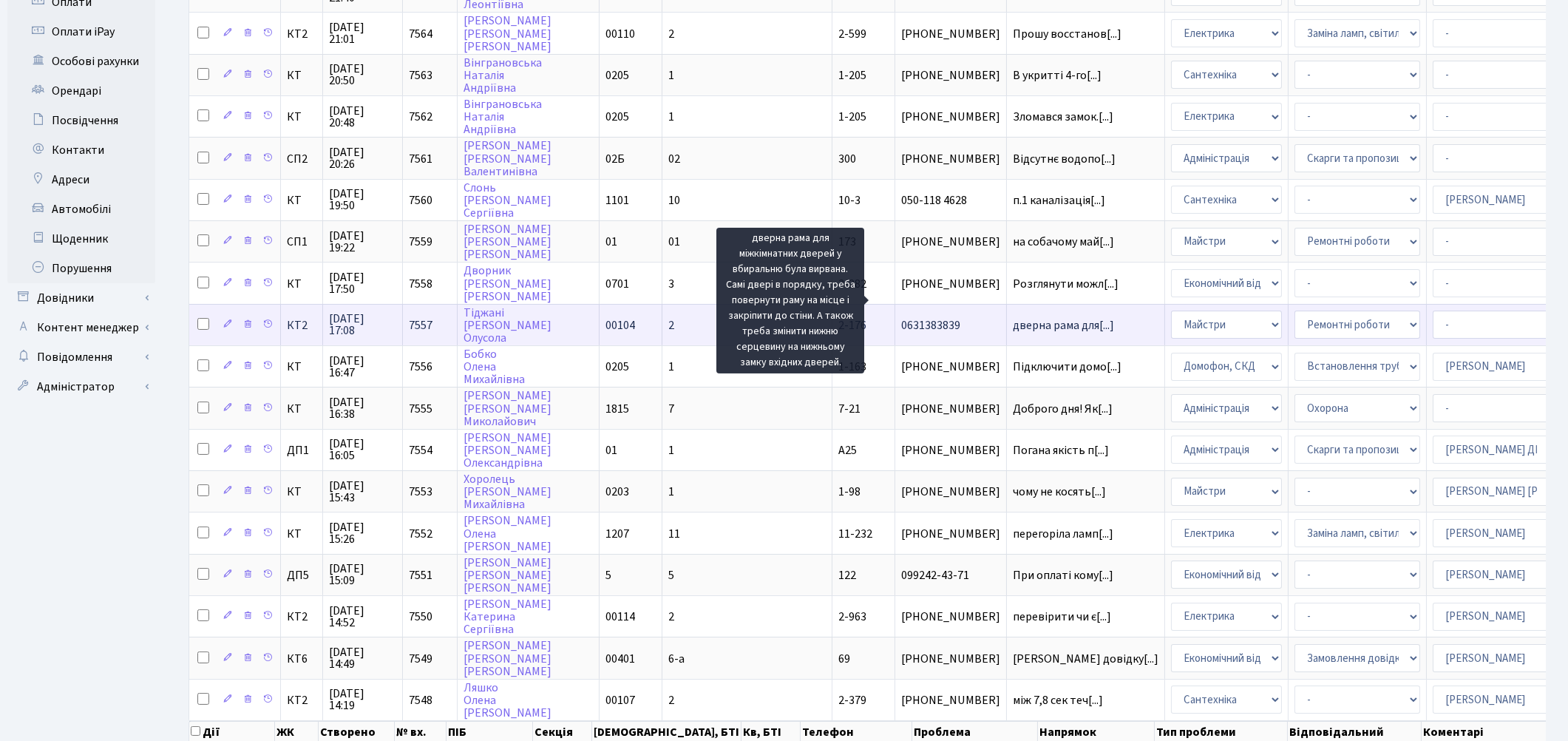
click at [1012, 317] on span "дверна рама для[...]" at bounding box center [1063, 325] width 101 height 16
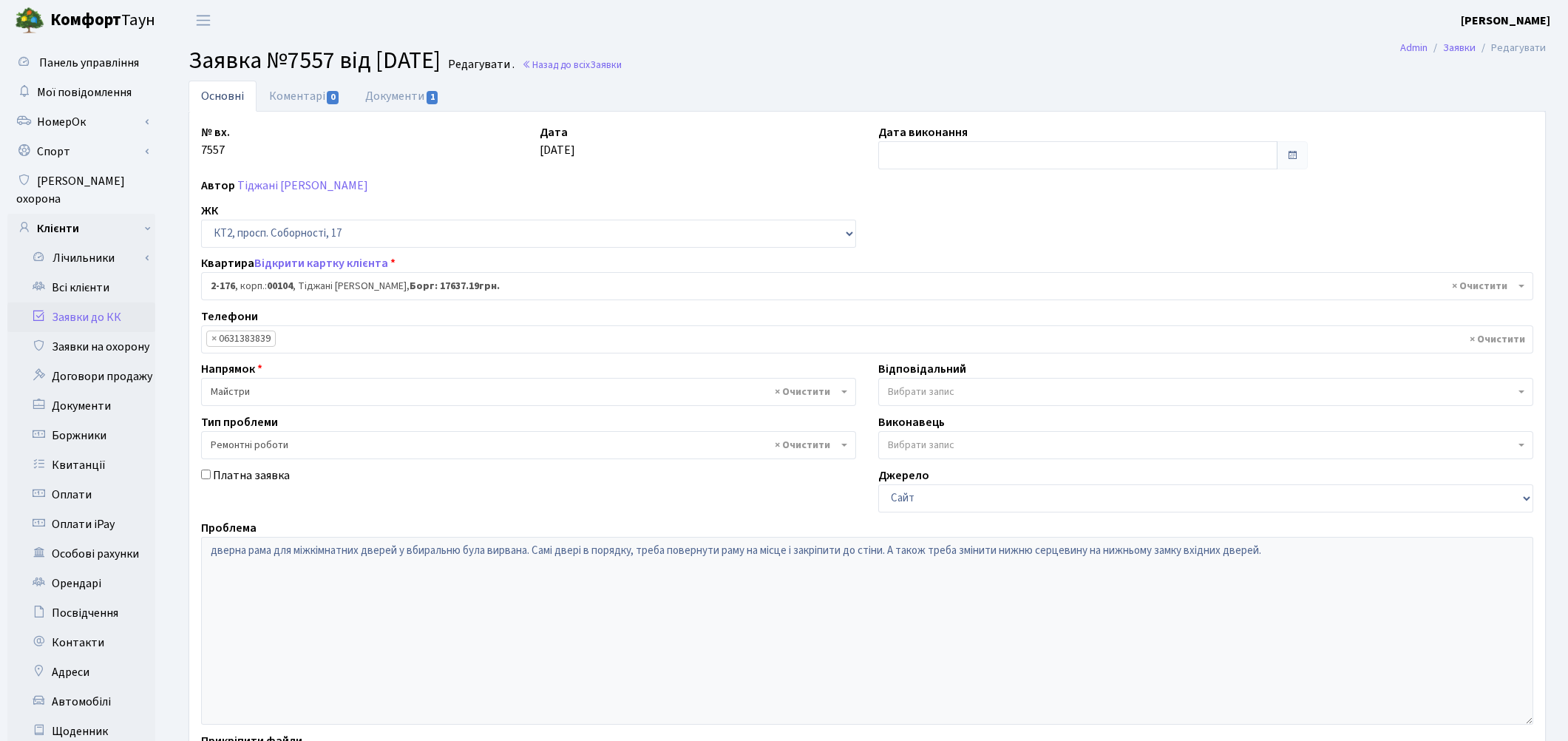
select select "15227"
select select "62"
click at [315, 99] on link "Коментарі 0" at bounding box center [304, 96] width 96 height 30
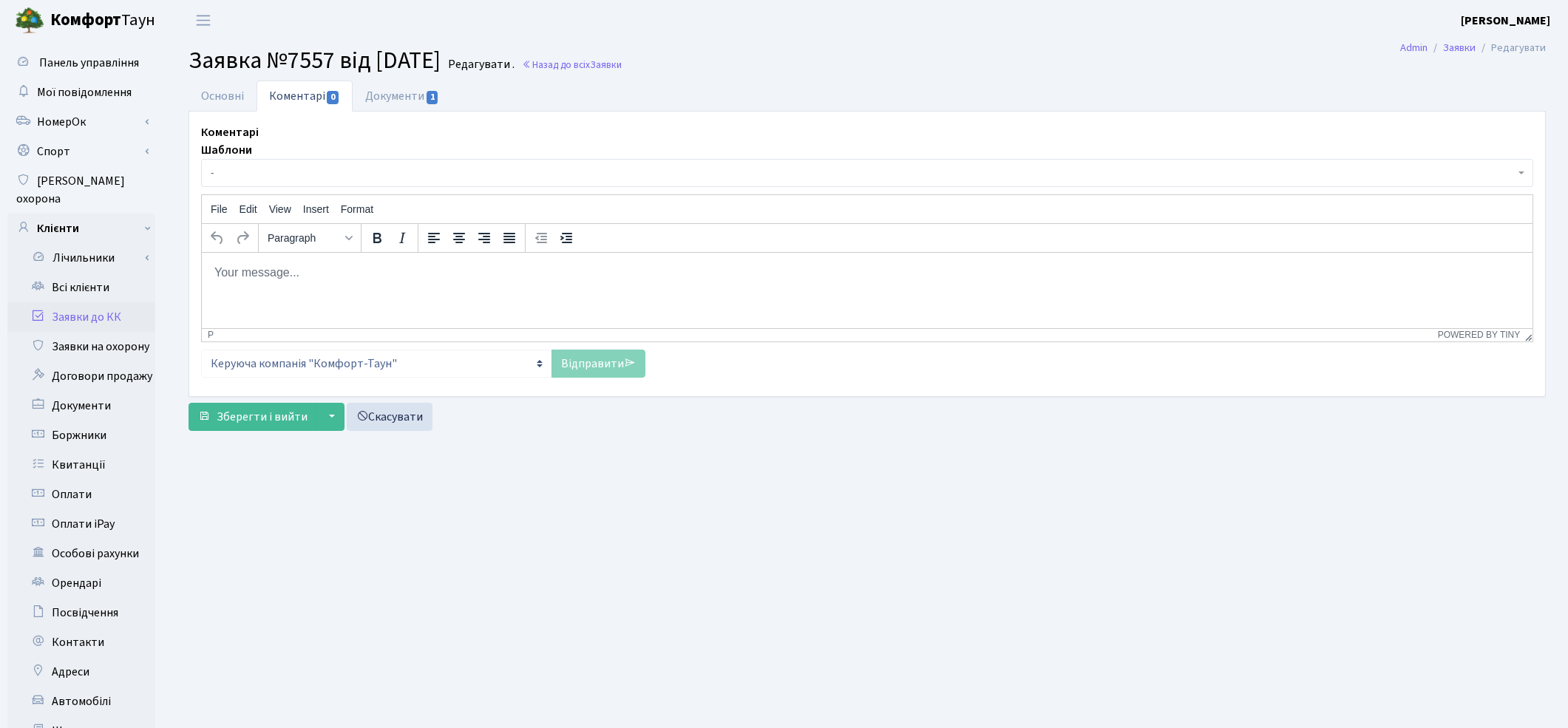
click at [279, 175] on span "-" at bounding box center [862, 173] width 1304 height 14
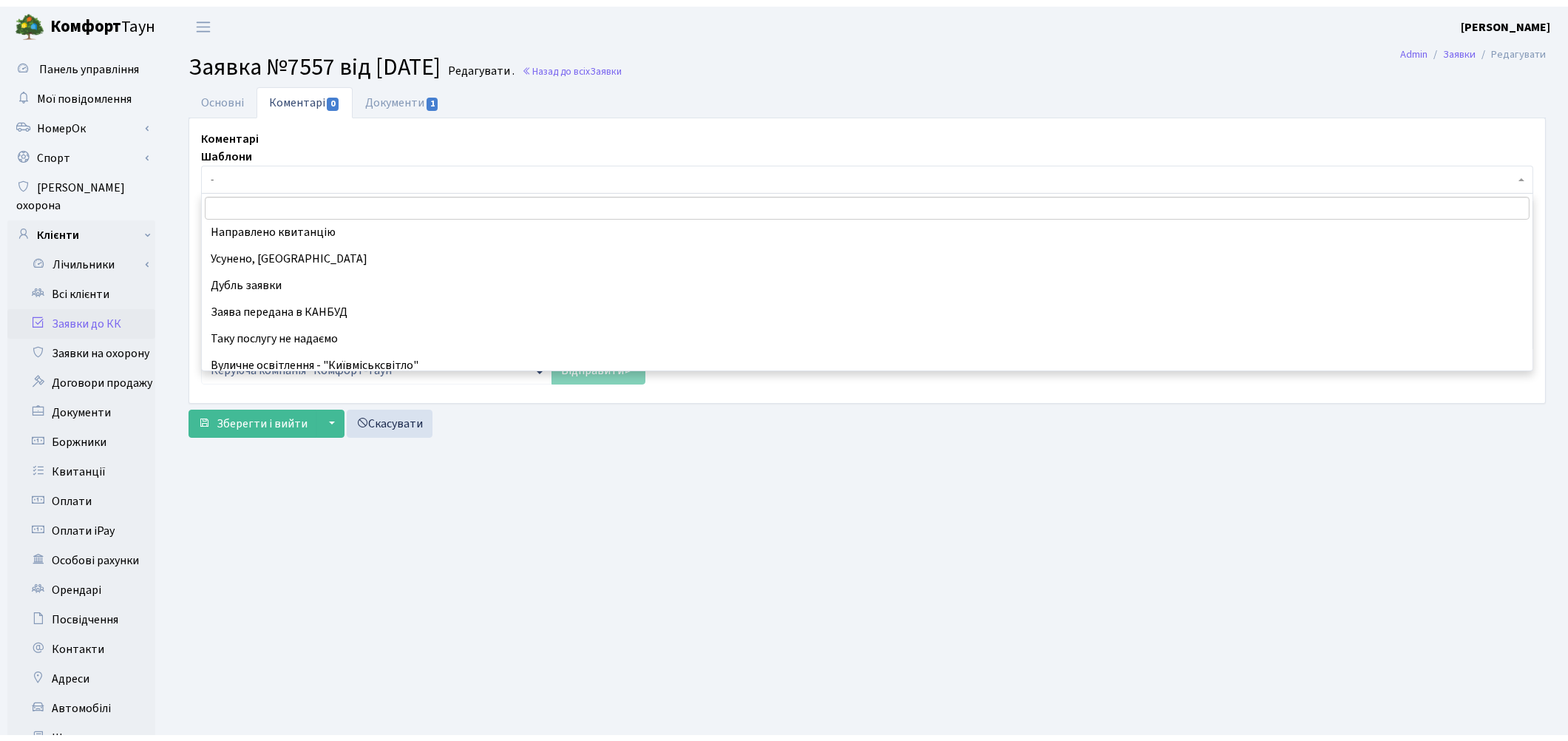
scroll to position [164, 0]
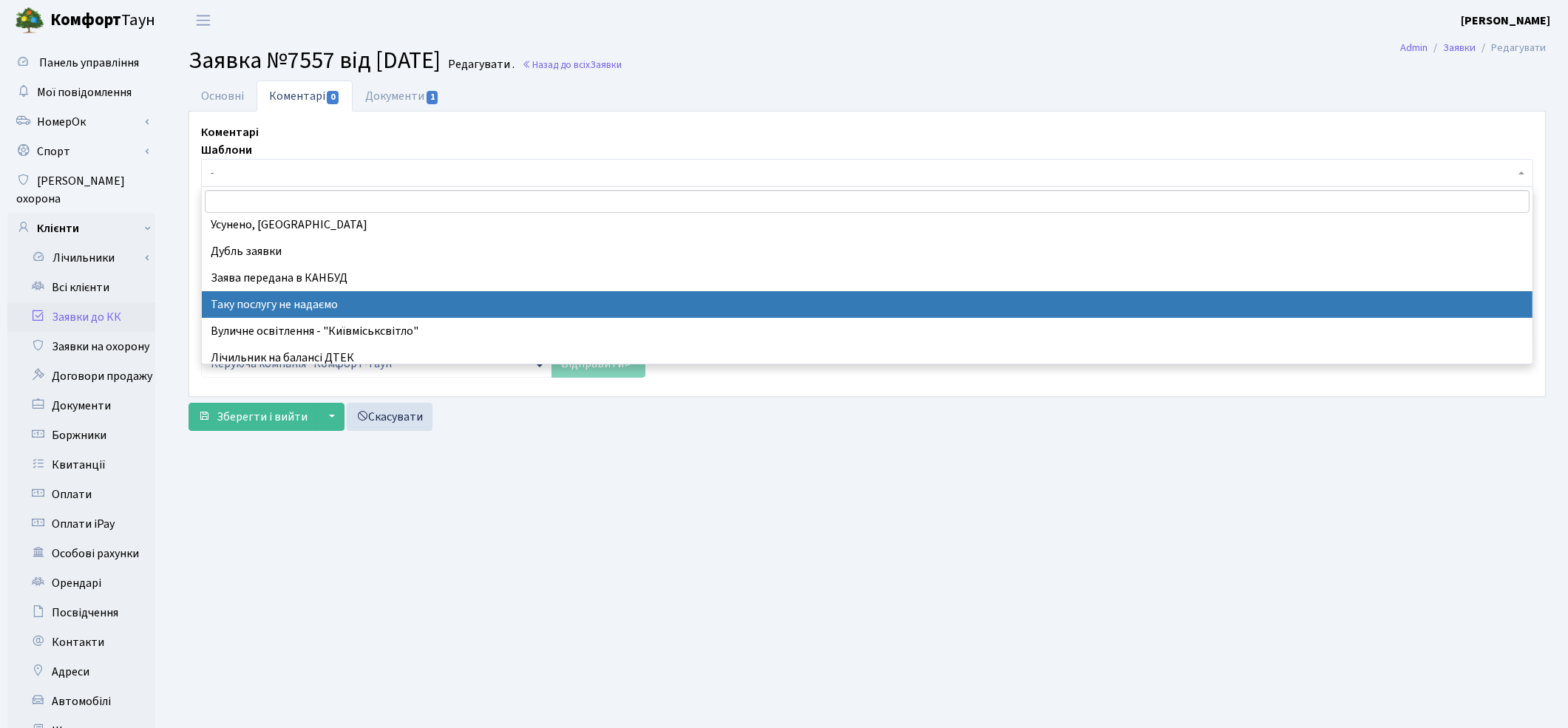
select select "21"
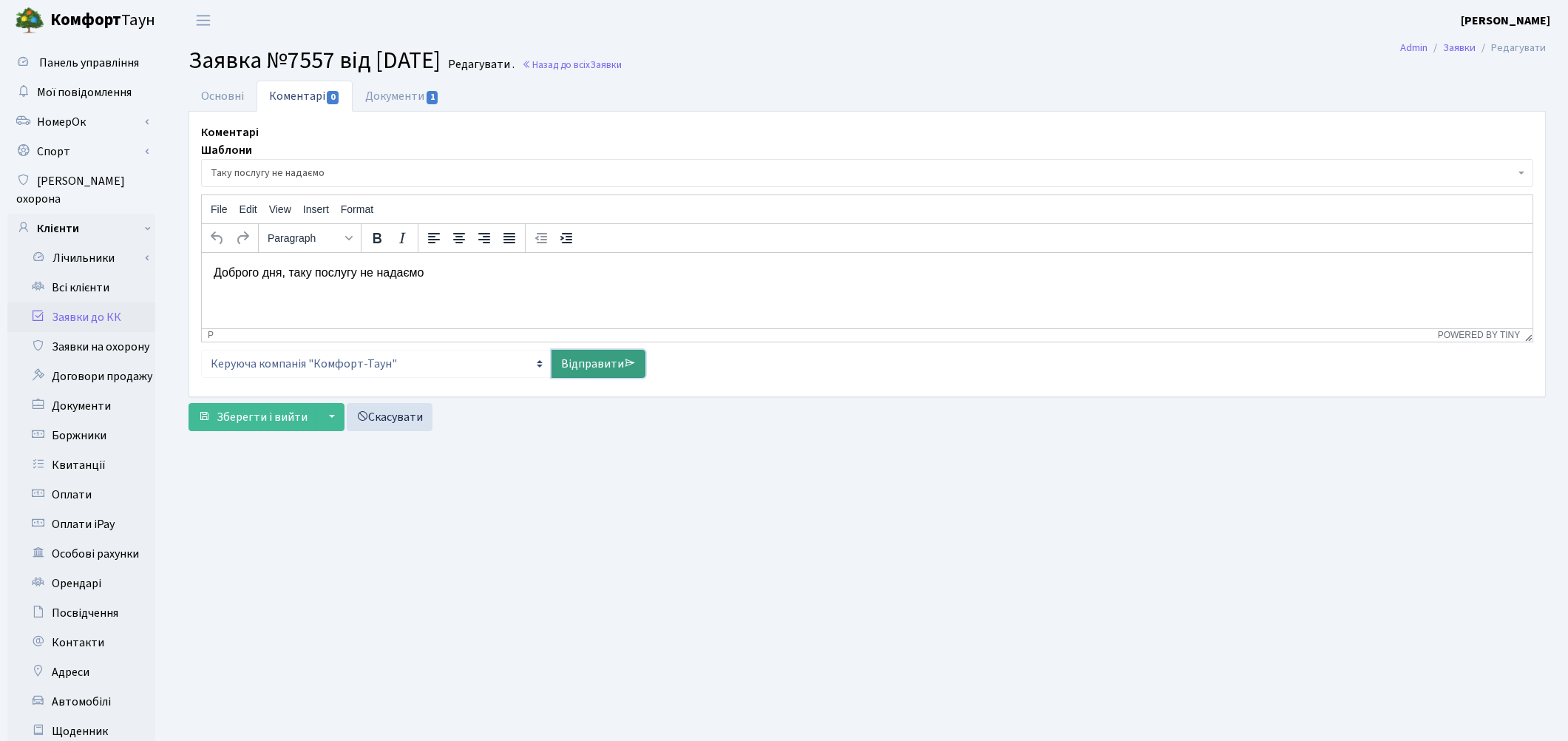
click at [570, 364] on link "Відправити" at bounding box center [598, 363] width 94 height 28
select select
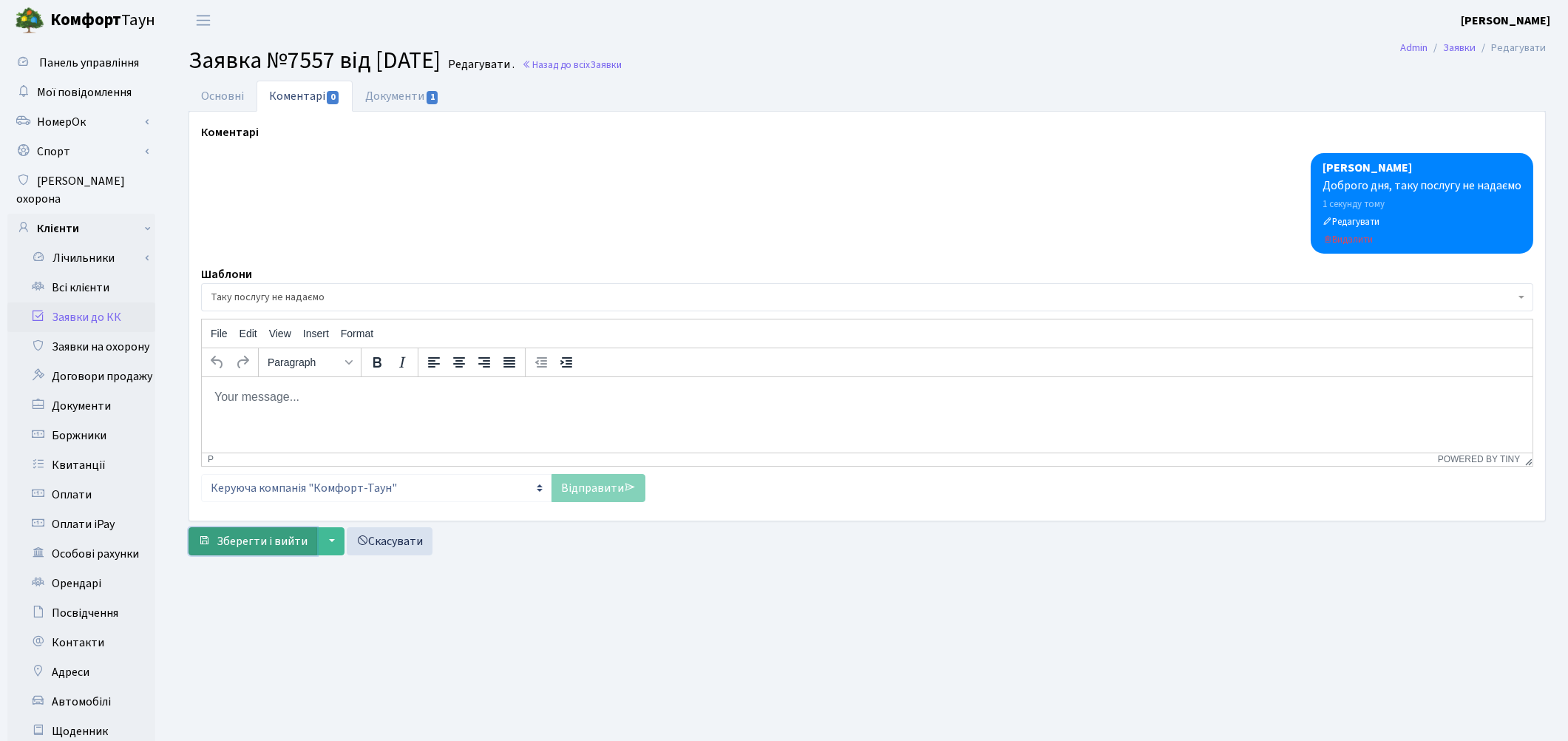
click at [245, 534] on span "Зберегти і вийти" at bounding box center [262, 541] width 90 height 16
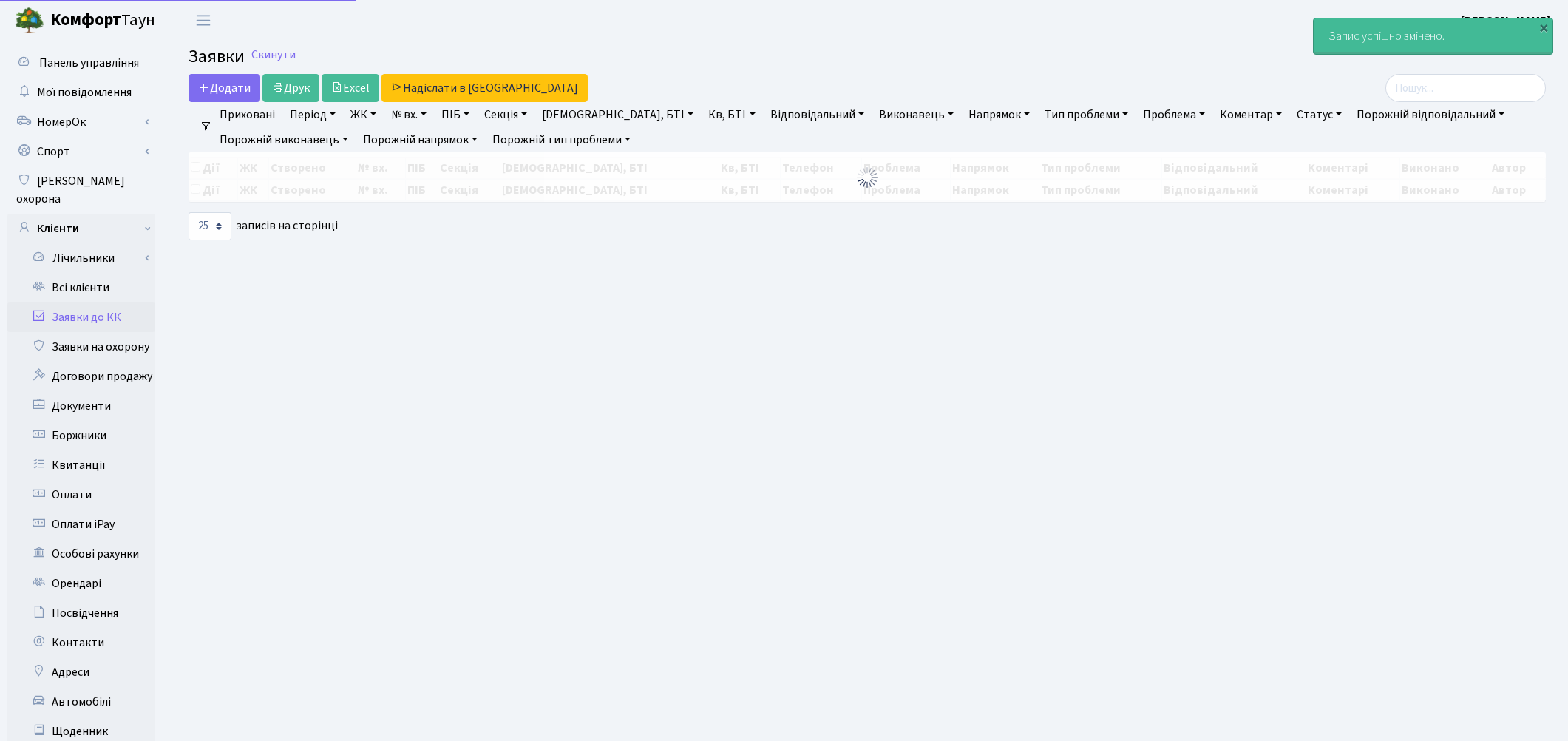
select select "25"
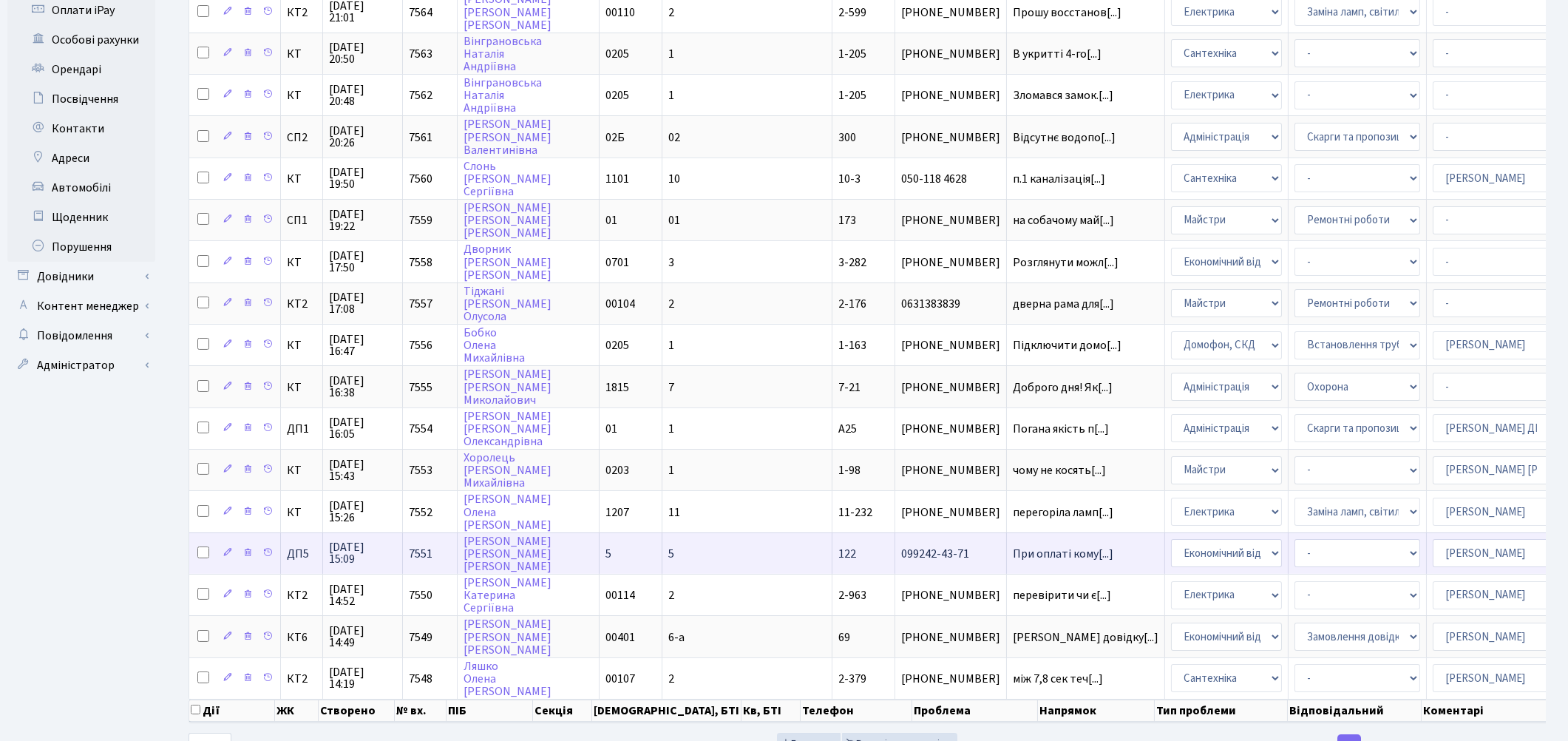
scroll to position [545, 0]
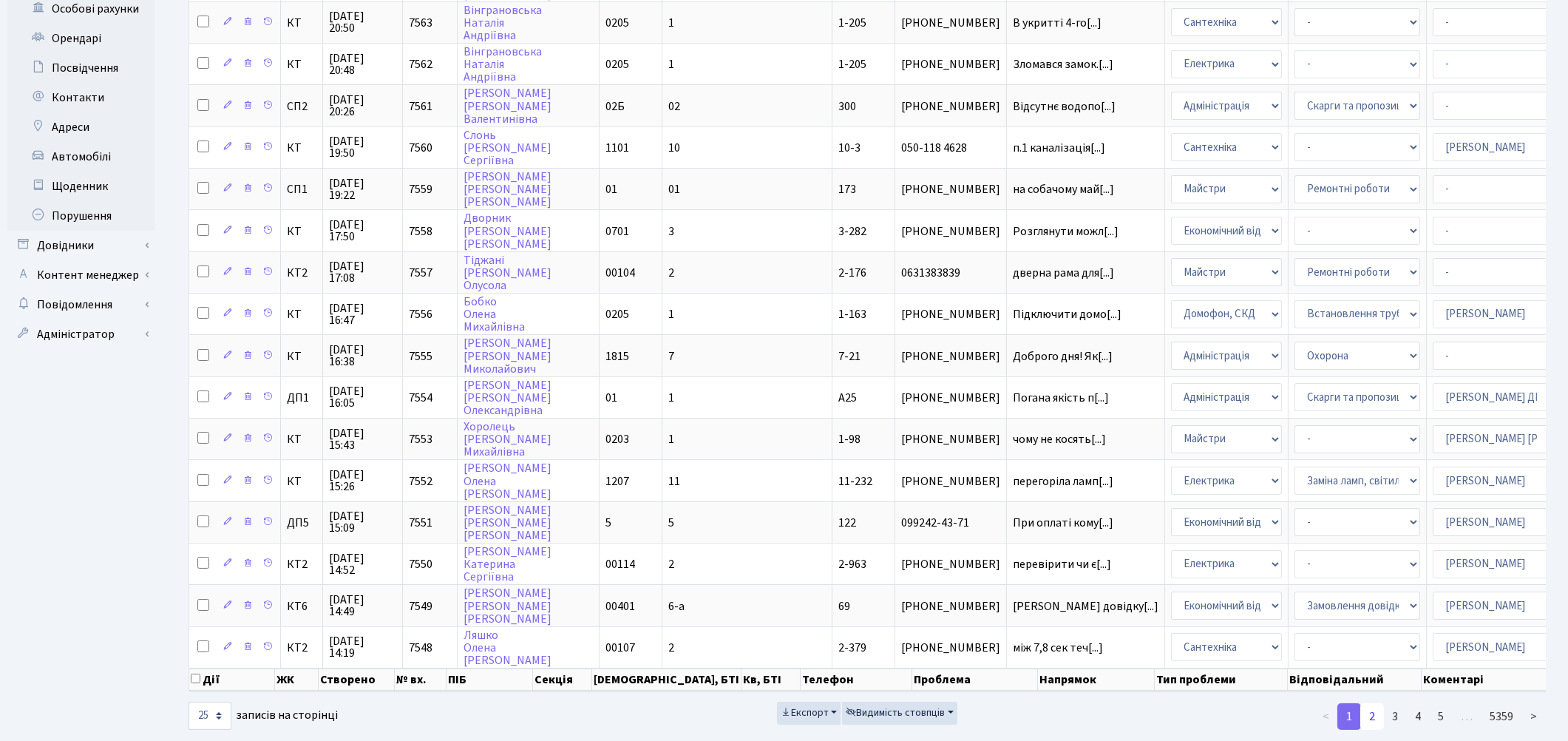
click at [1377, 703] on link "2" at bounding box center [1372, 717] width 23 height 27
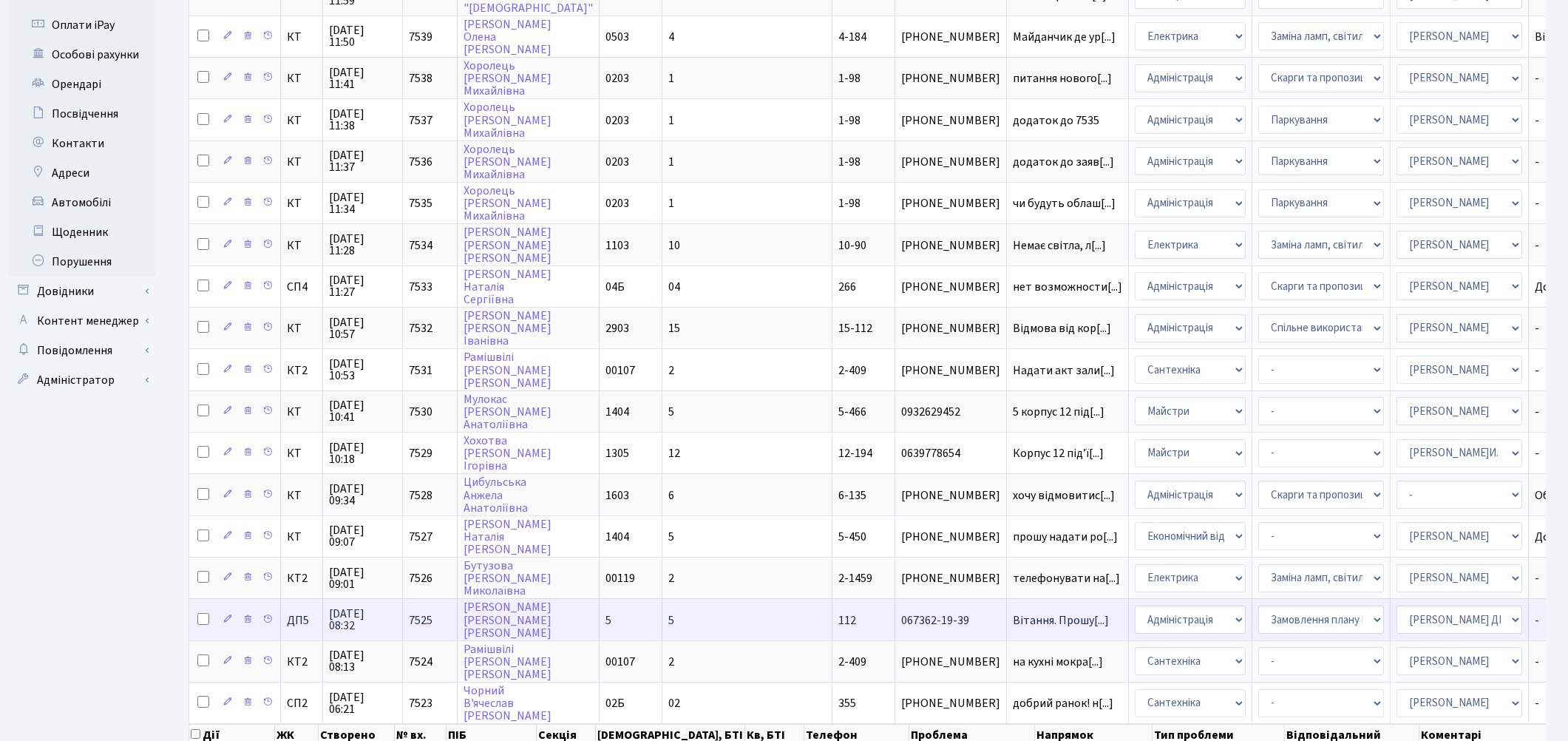
scroll to position [553, 0]
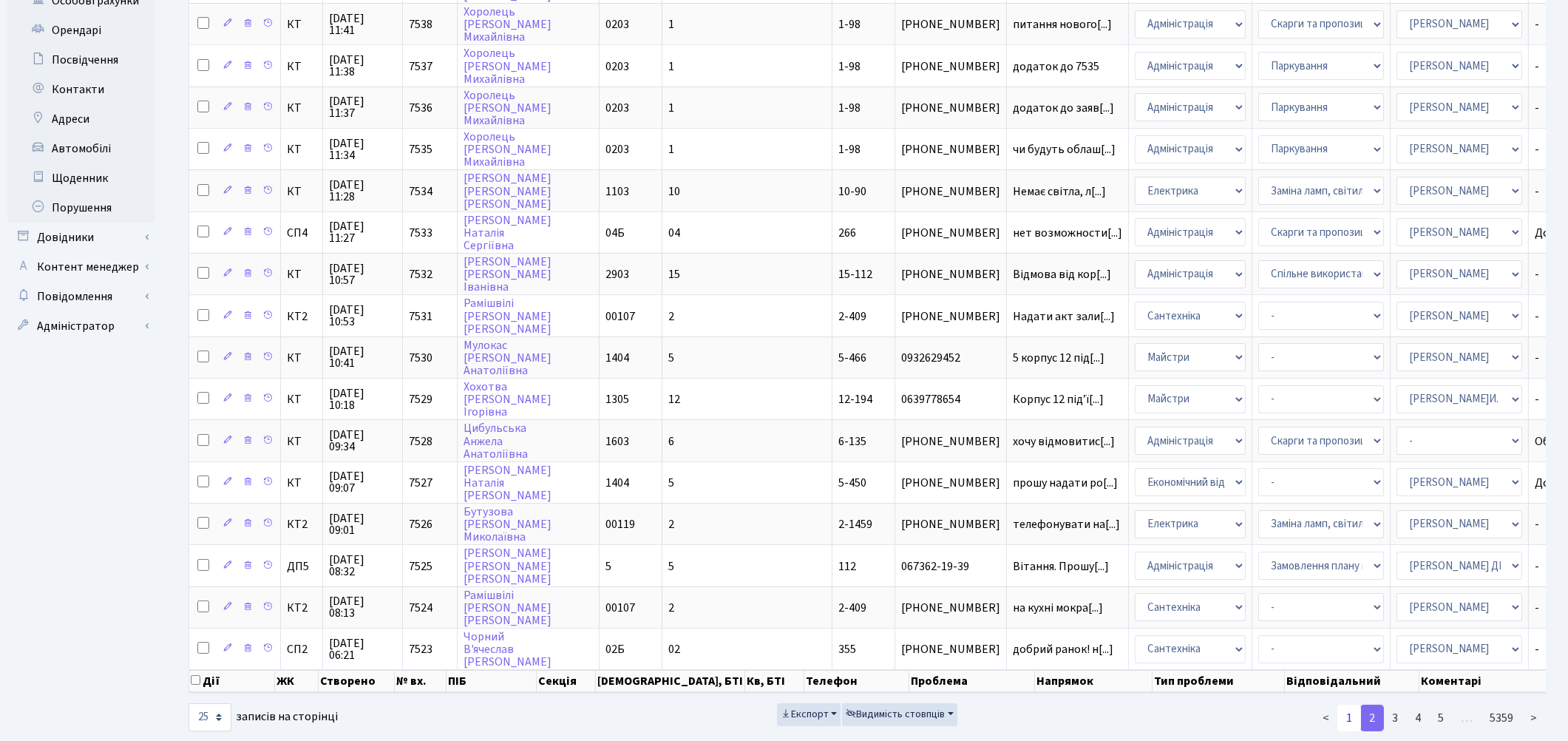
click at [1349, 704] on link "1" at bounding box center [1348, 718] width 23 height 27
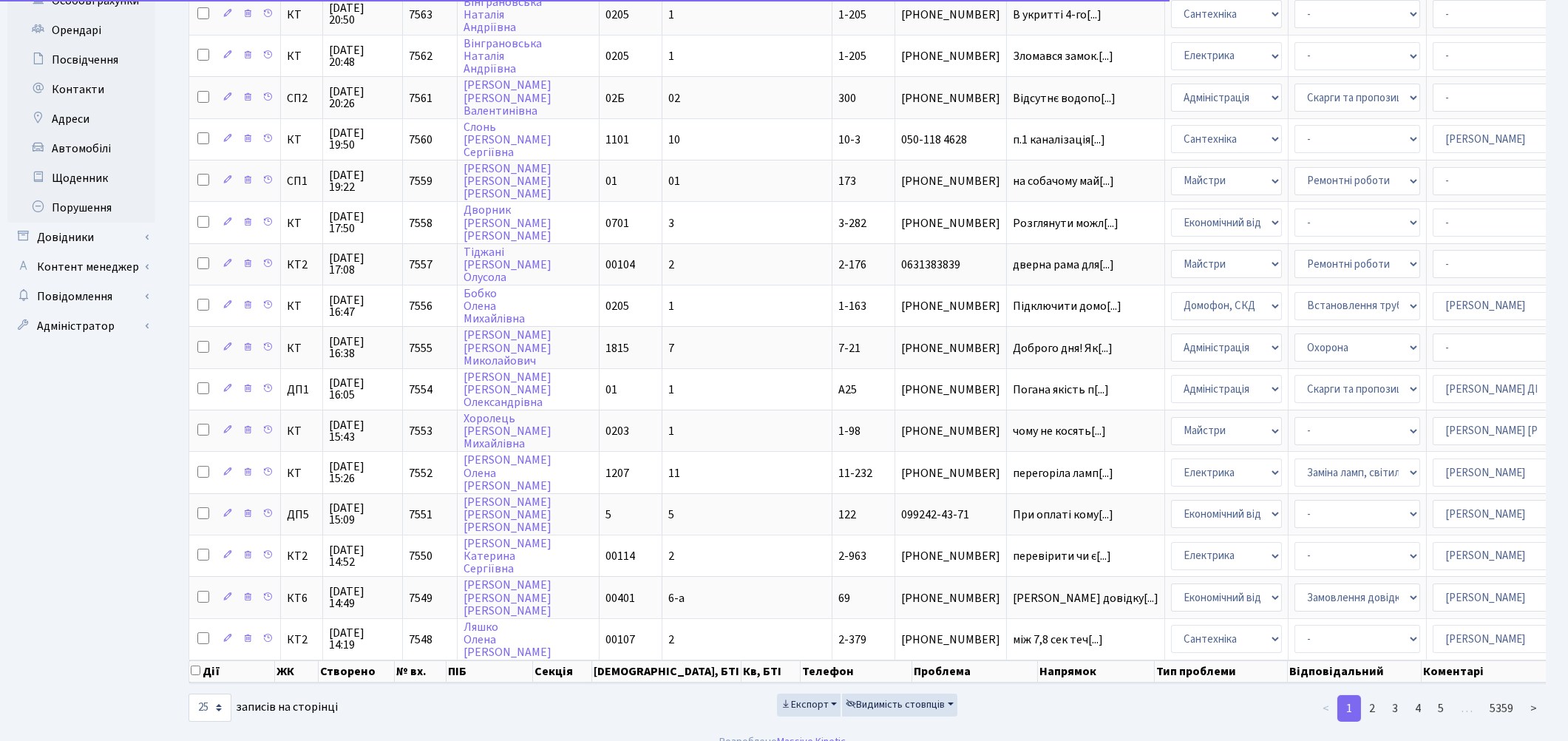
scroll to position [545, 0]
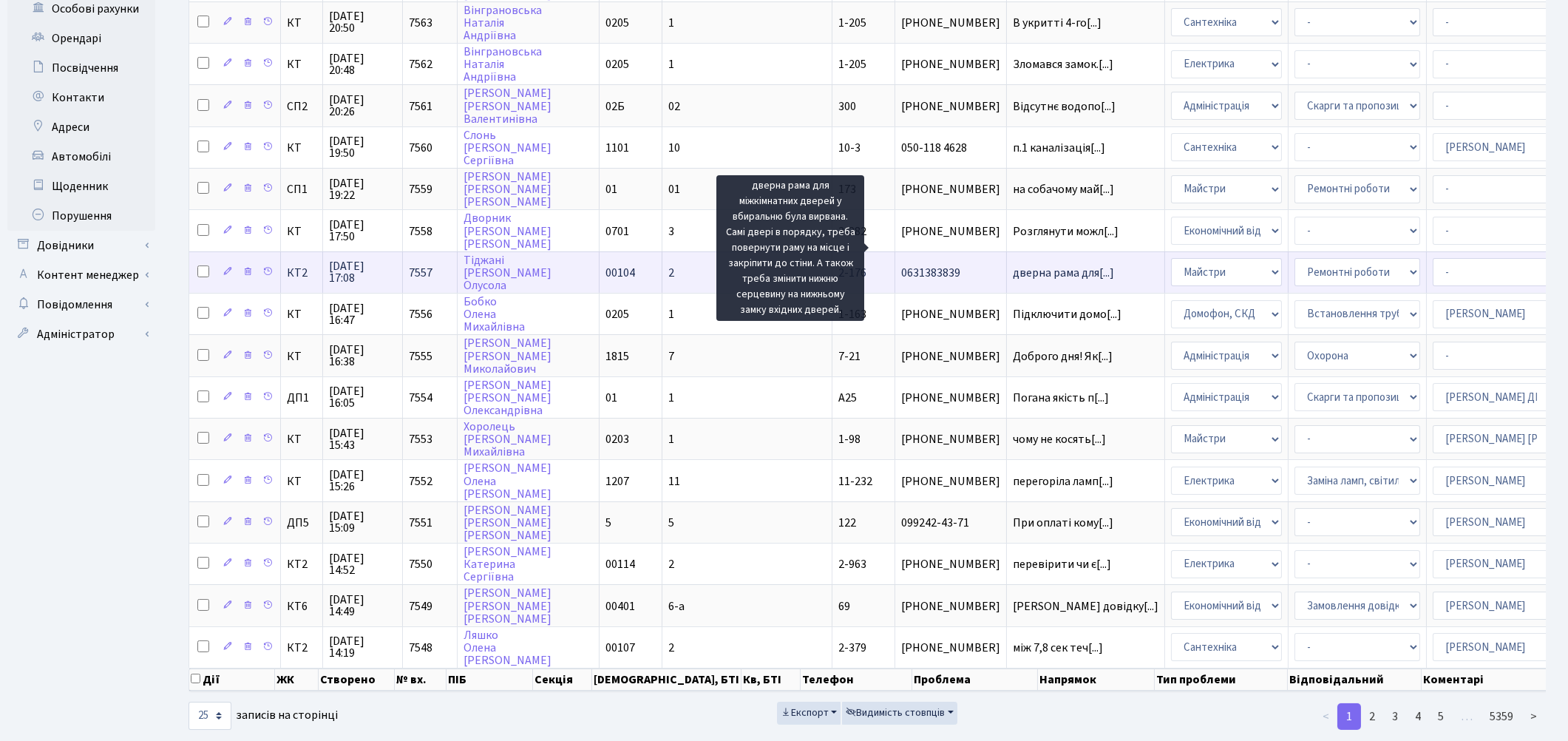
click at [1012, 264] on span "дверна рама для[...]" at bounding box center [1063, 272] width 101 height 16
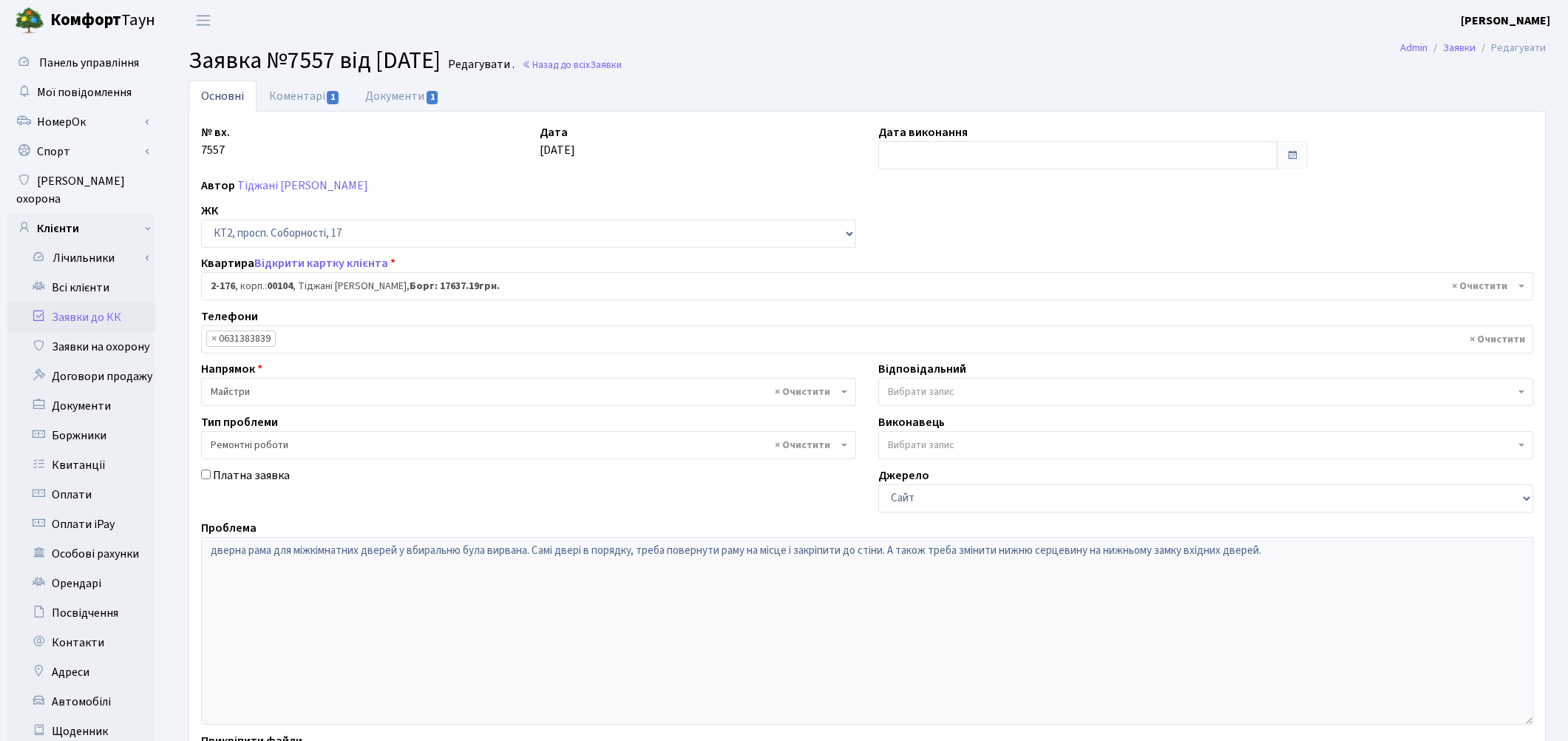
select select "15227"
select select "62"
click at [298, 99] on link "Коментарі 1" at bounding box center [304, 96] width 96 height 30
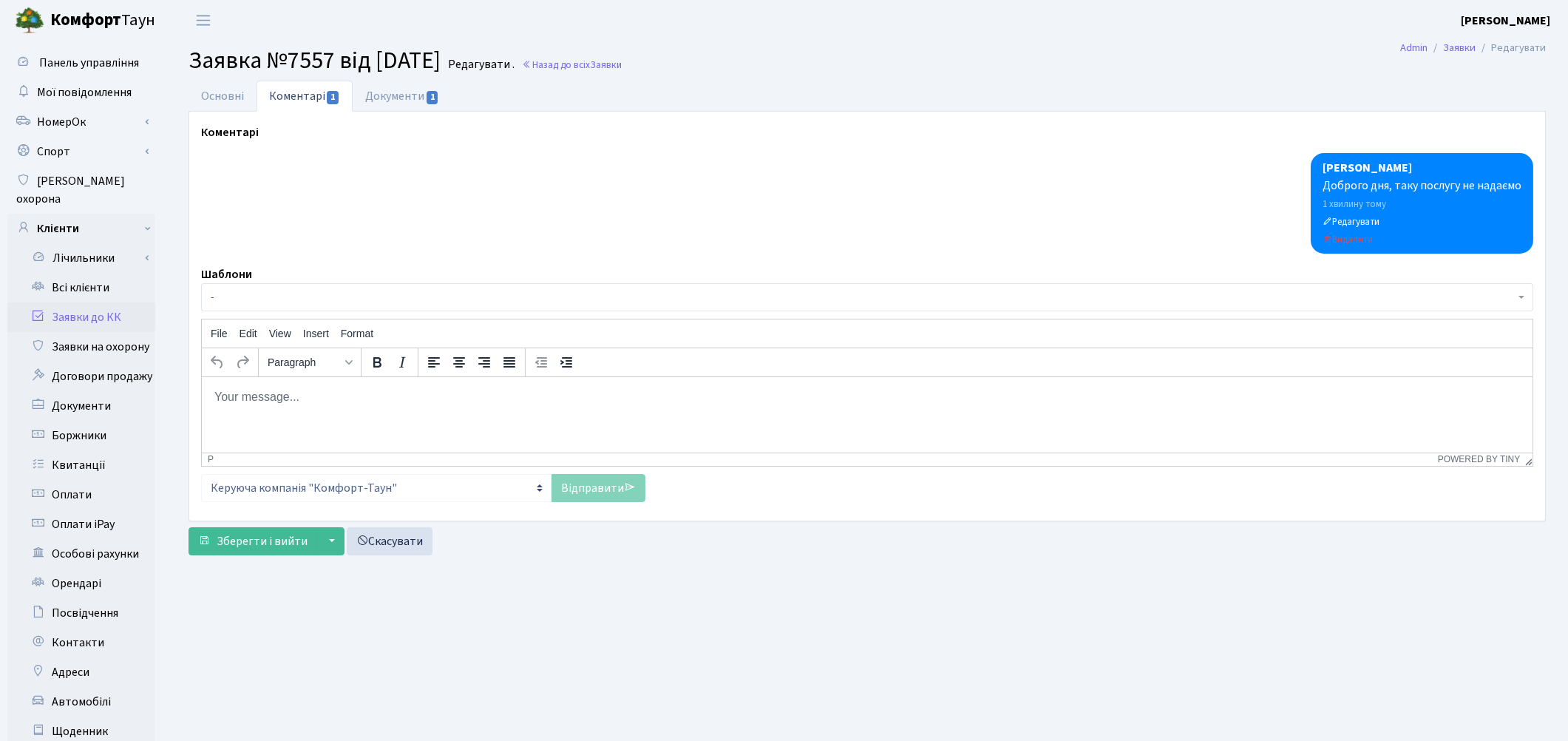
click at [261, 396] on body "Rich Text Area. Press ALT-0 for help." at bounding box center [866, 396] width 1306 height 16
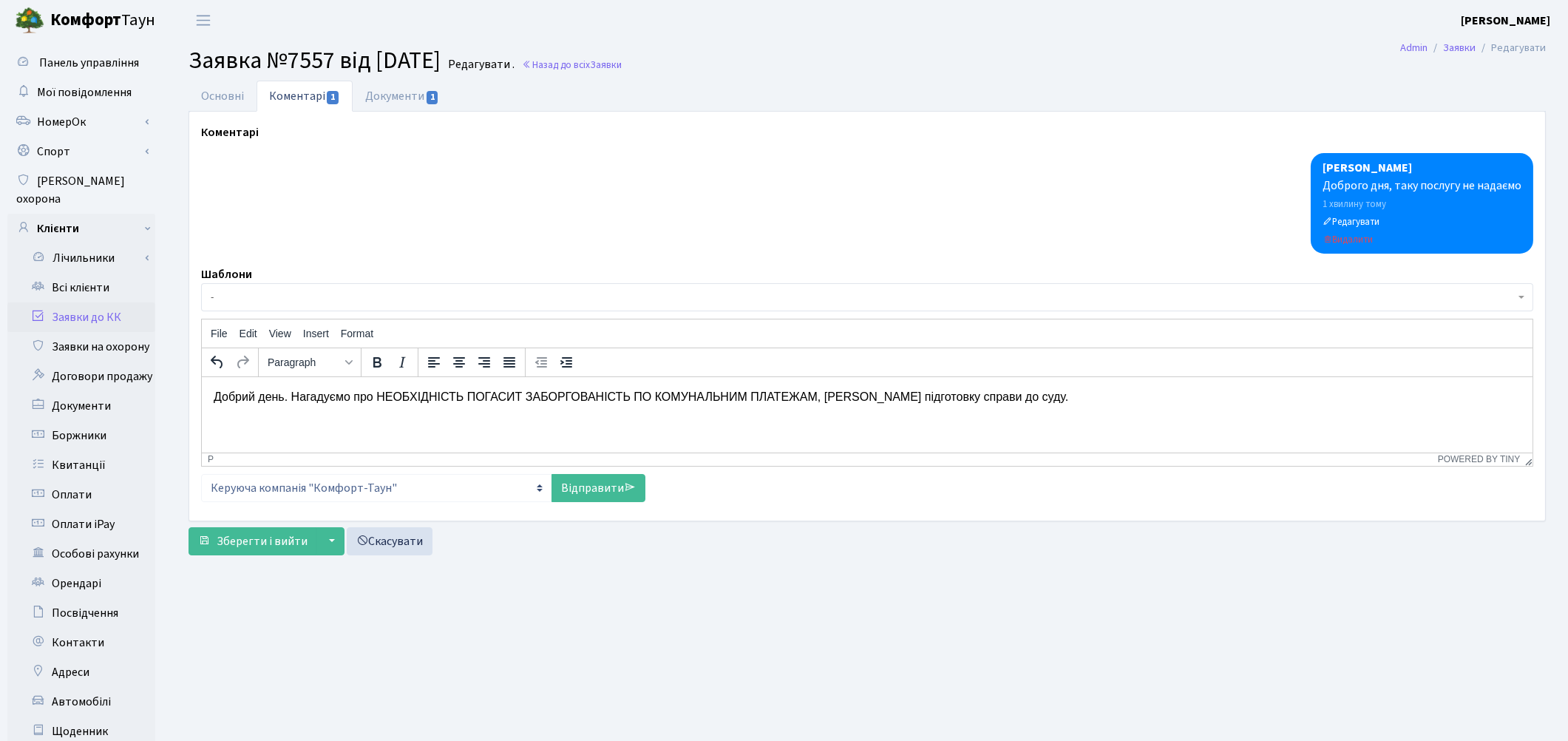
click at [824, 390] on p "Добрий день. Нагадуємо про НЕОБХІДНІСТЬ ПОГАСИТ ЗАБОРГОВАНІСТЬ ПО КОМУНАЛЬНИМ П…" at bounding box center [866, 396] width 1306 height 16
click at [564, 492] on link "Відправити" at bounding box center [598, 487] width 94 height 28
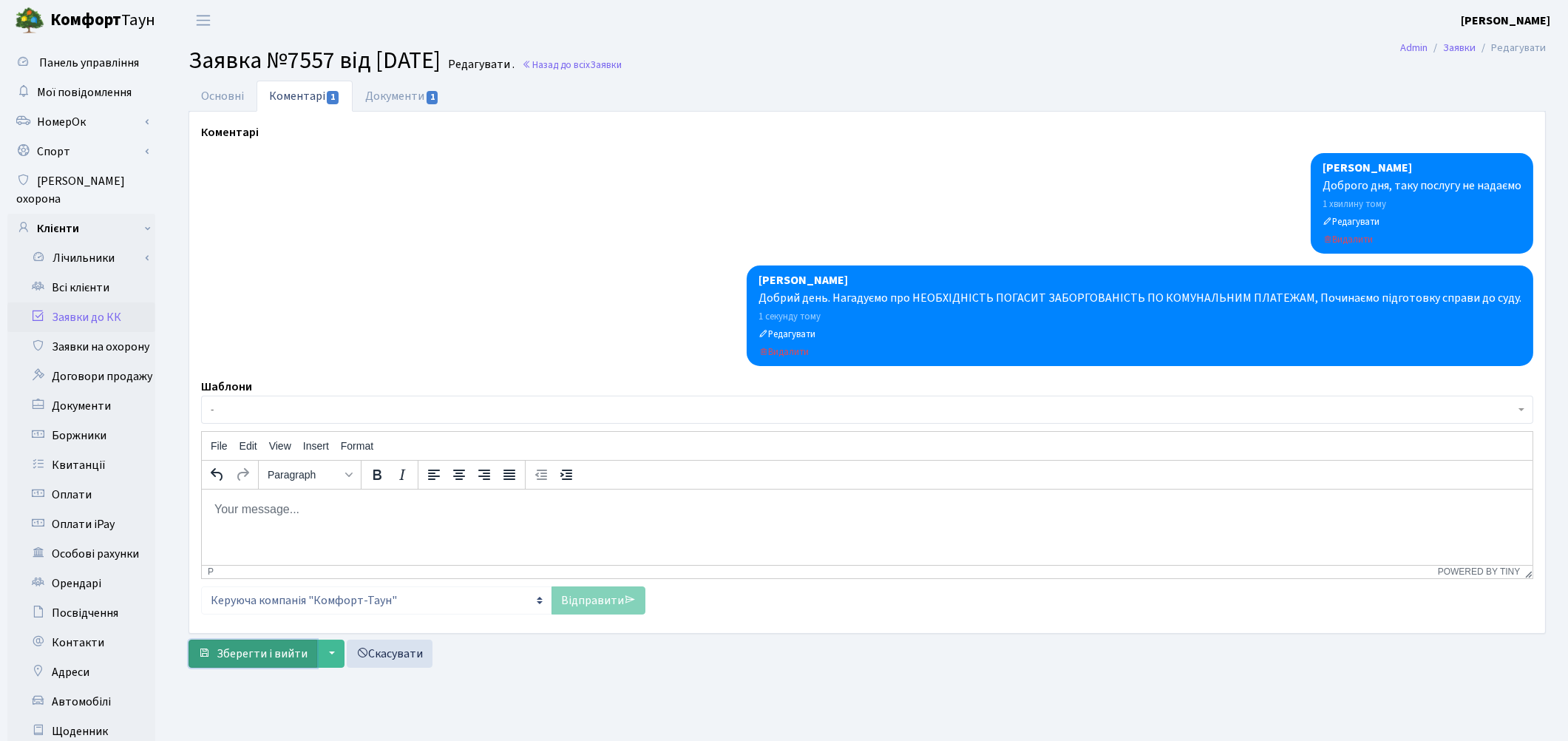
click at [218, 645] on span "Зберегти і вийти" at bounding box center [262, 653] width 90 height 16
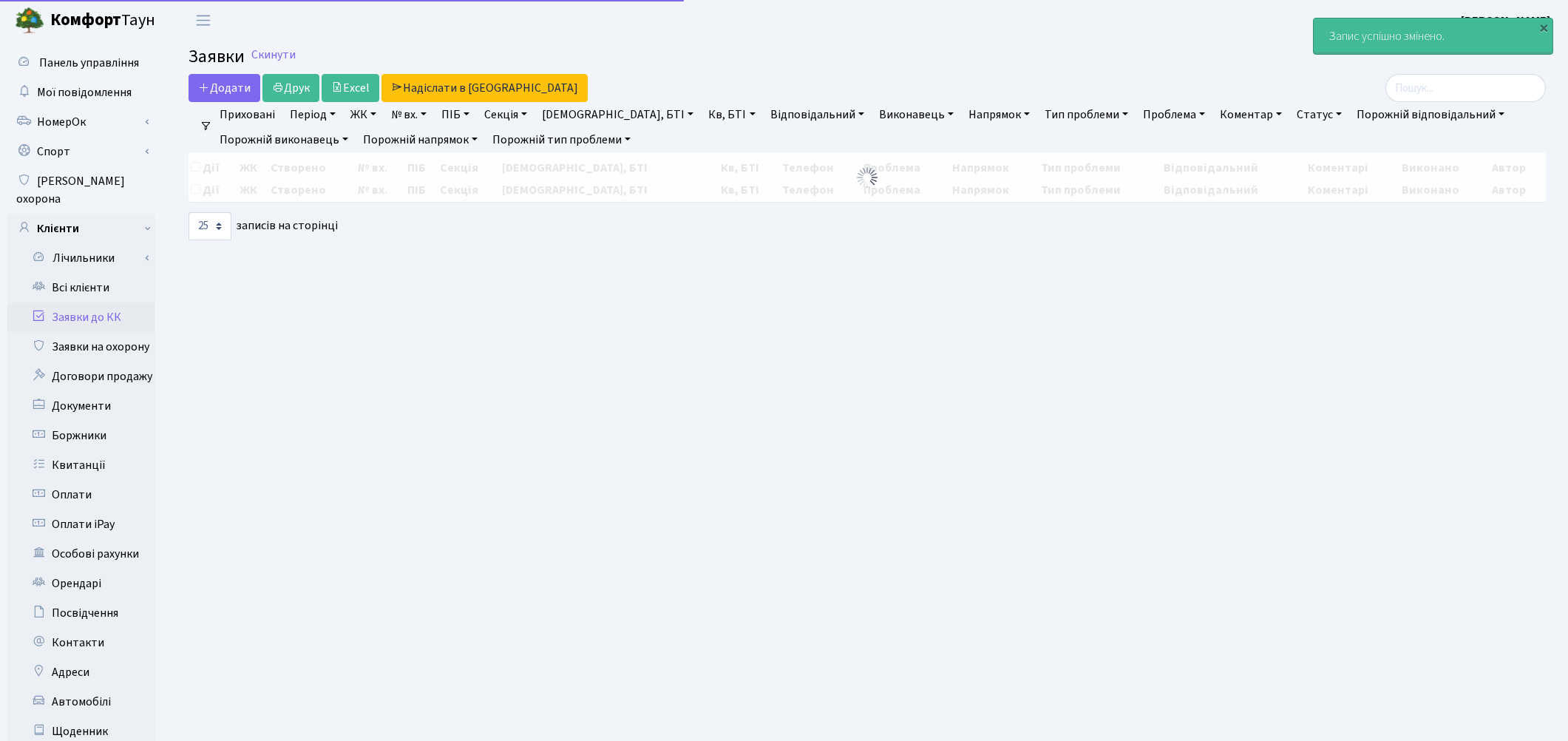
select select "25"
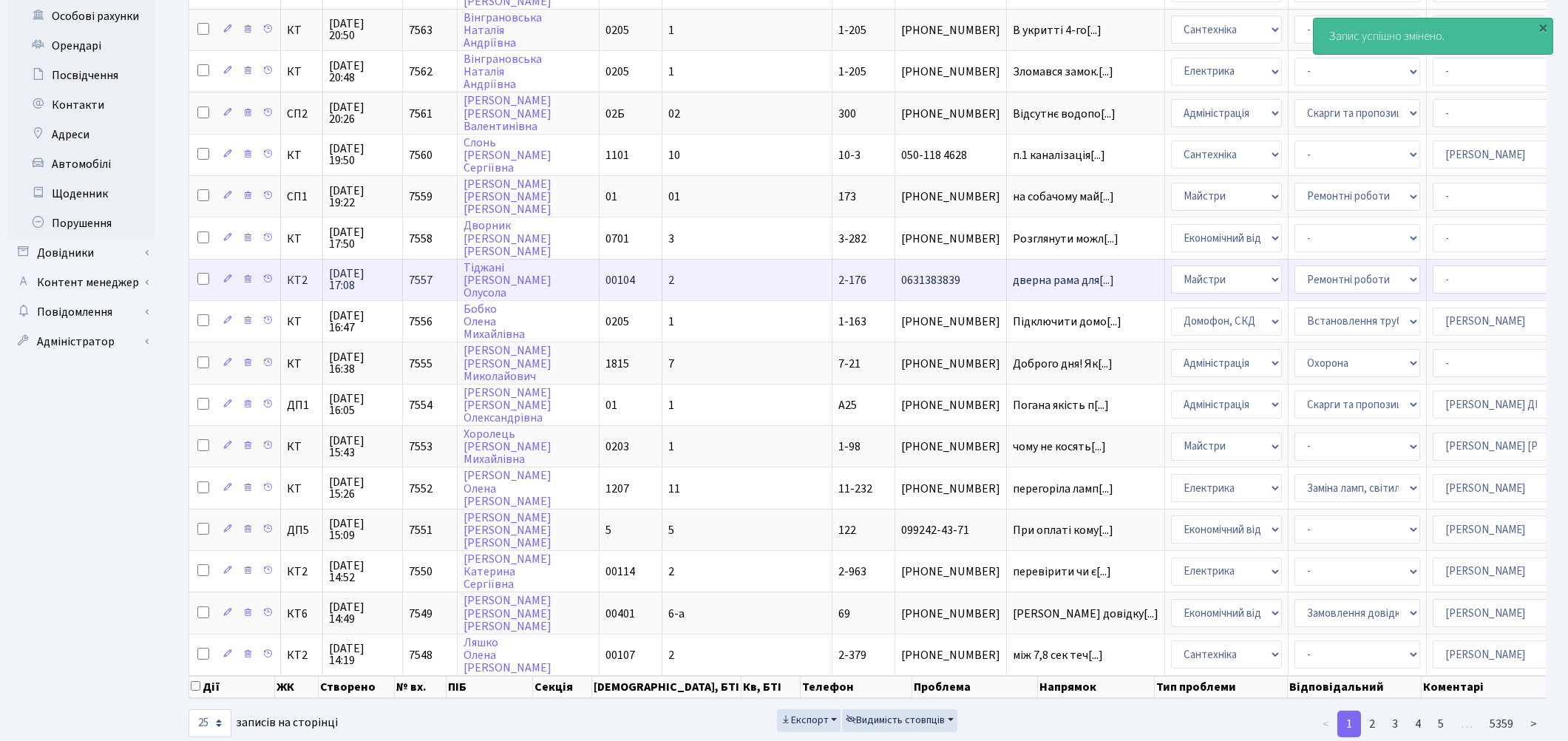
scroll to position [545, 0]
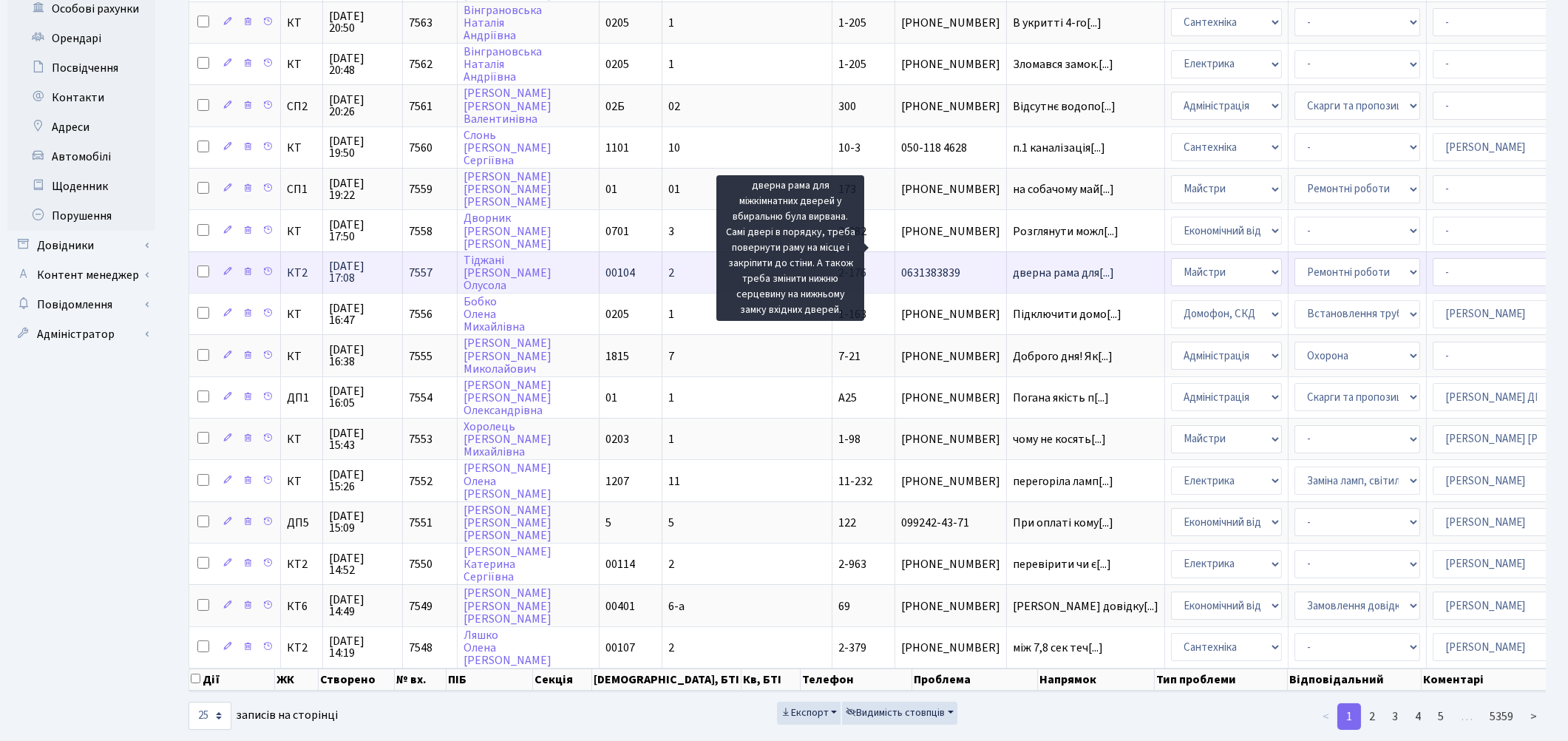
click at [1012, 264] on span "дверна рама для[...]" at bounding box center [1063, 272] width 101 height 16
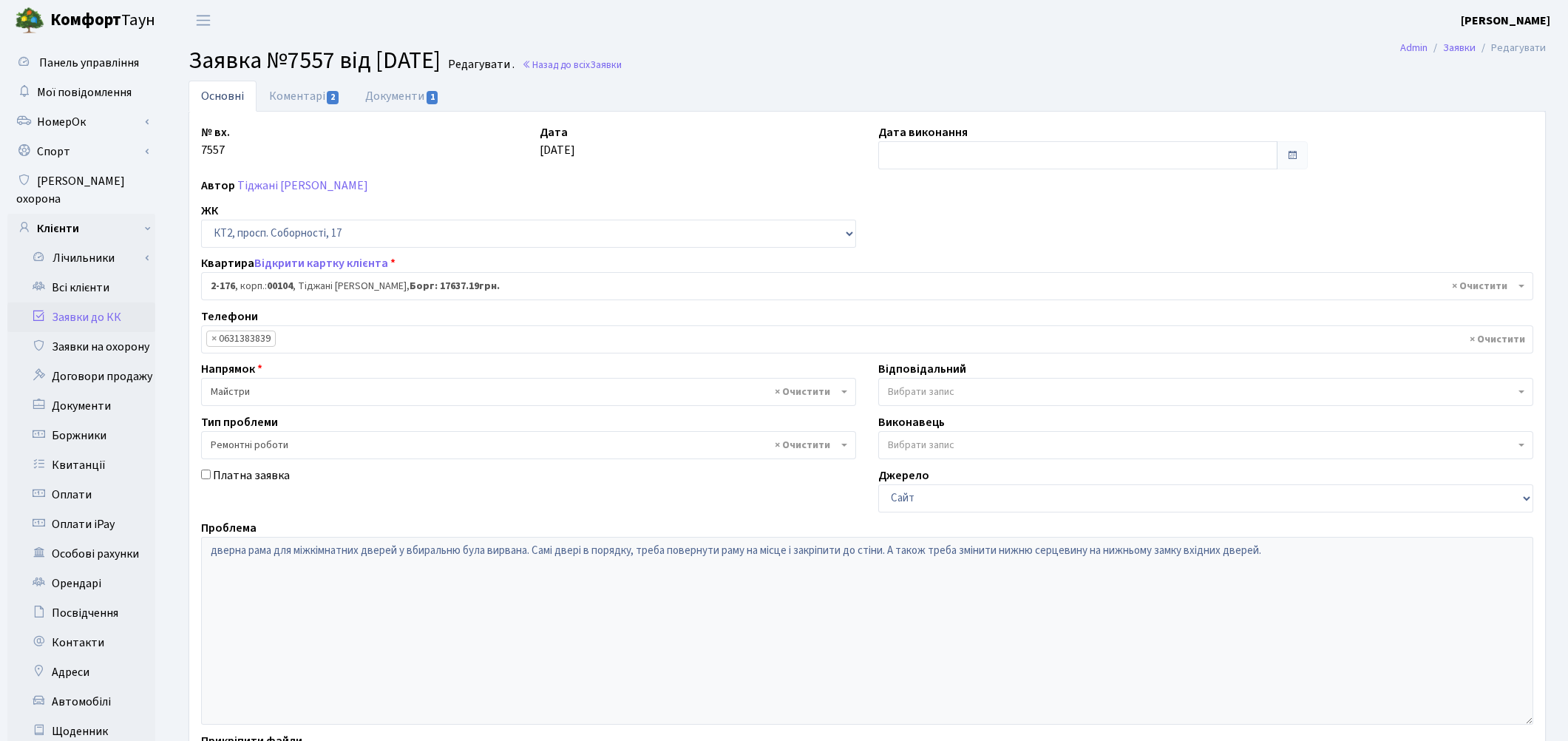
select select "15227"
select select "62"
click at [961, 157] on input "text" at bounding box center [1077, 155] width 399 height 28
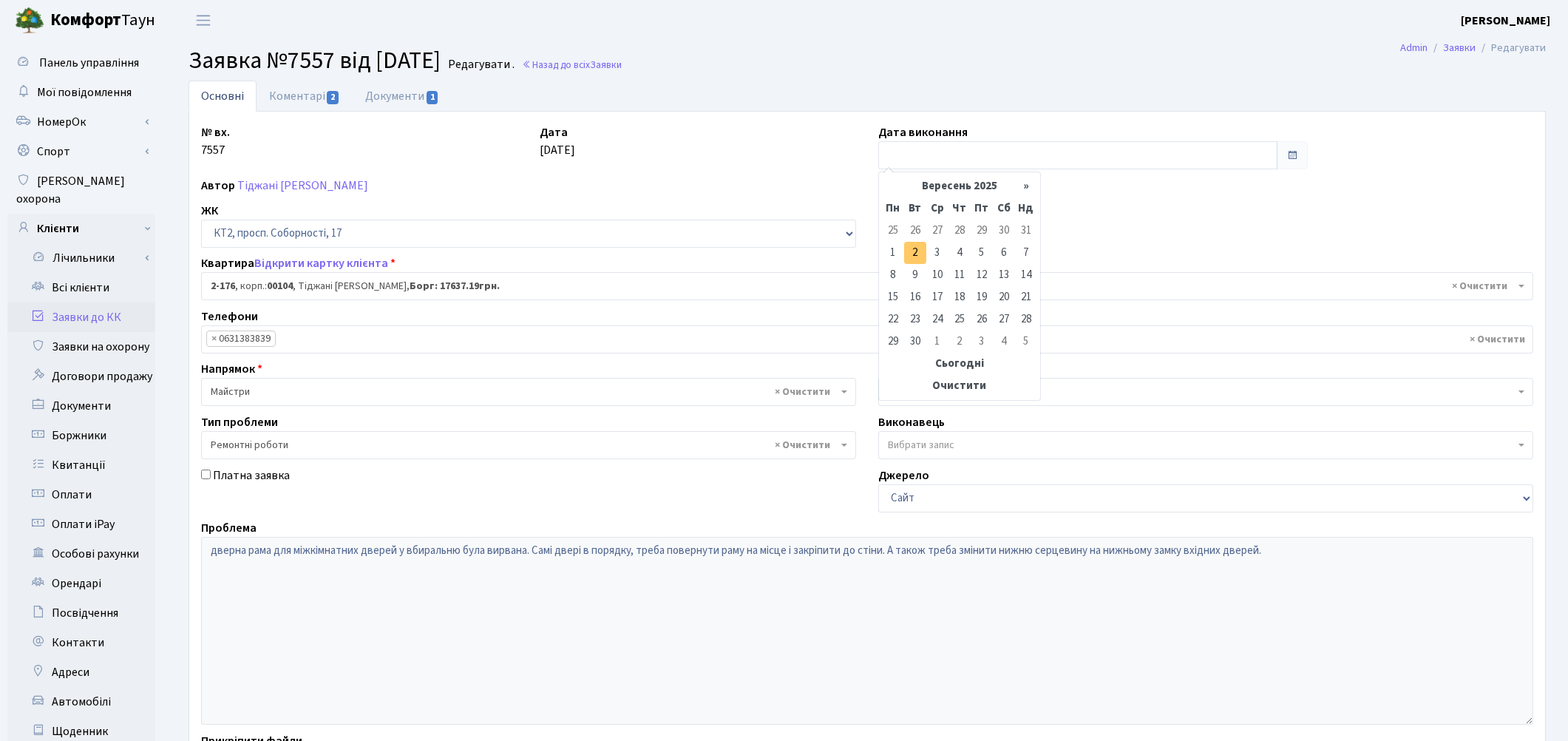
click at [918, 254] on td "2" at bounding box center [915, 253] width 22 height 22
type input "[DATE]"
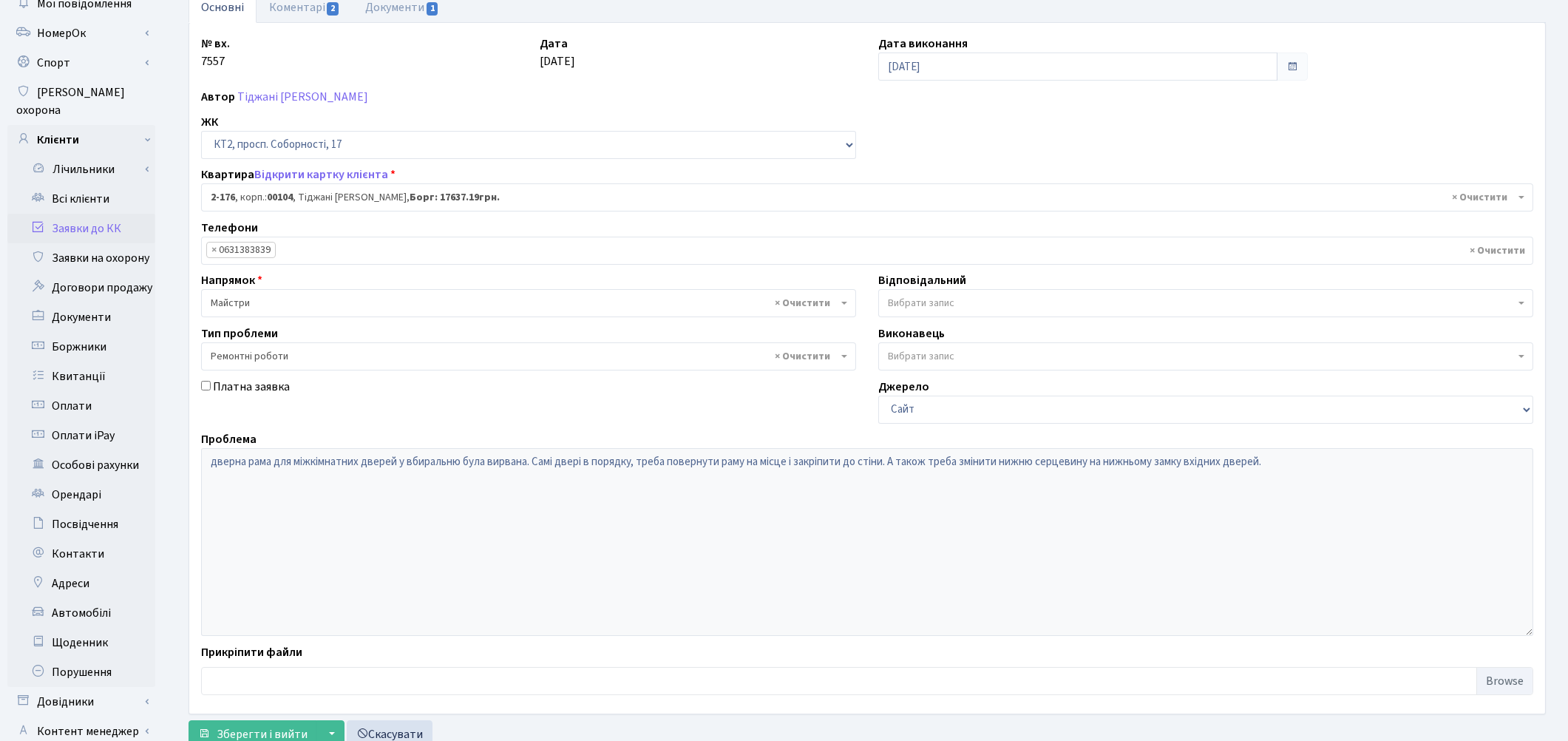
scroll to position [179, 0]
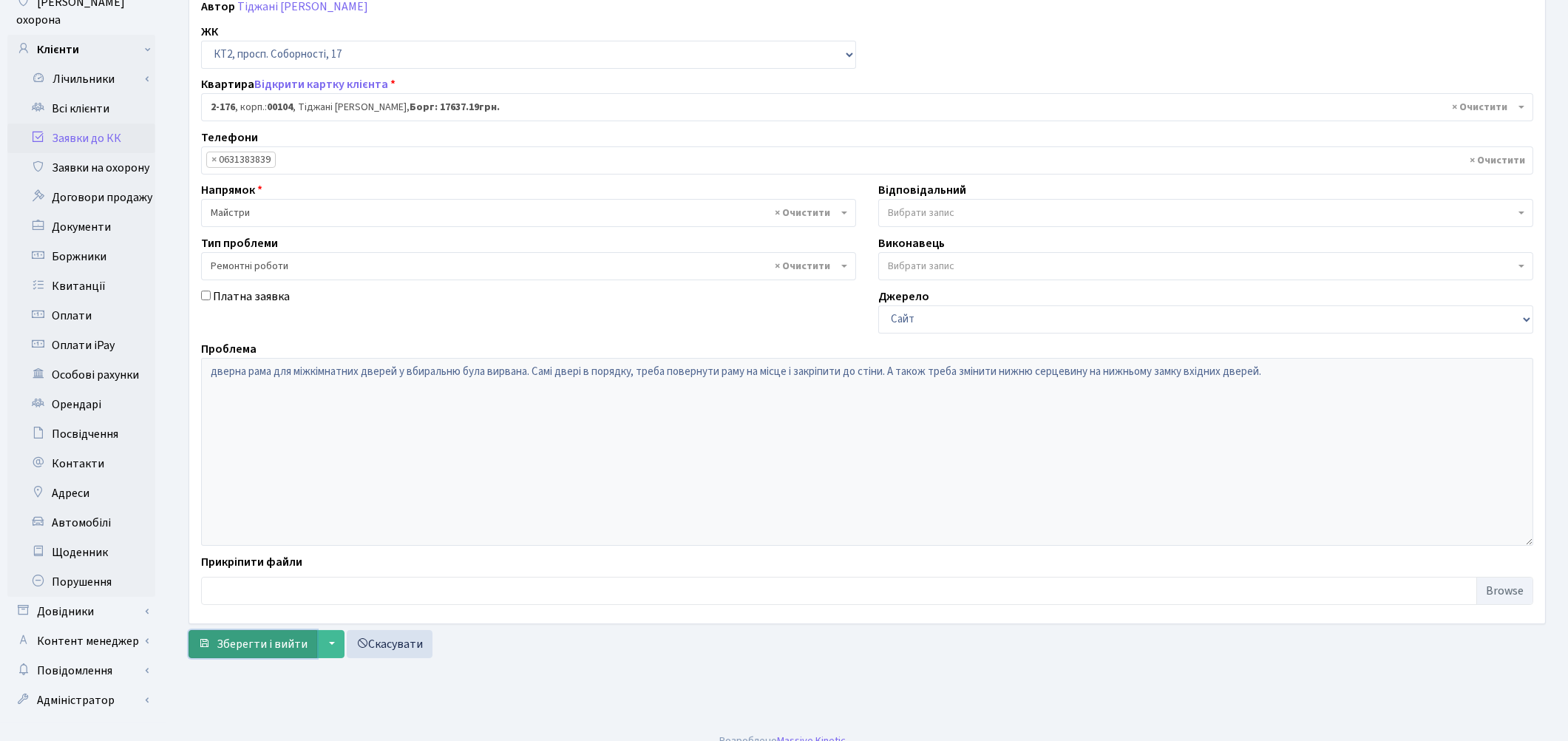
click at [246, 653] on button "Зберегти і вийти" at bounding box center [253, 643] width 129 height 28
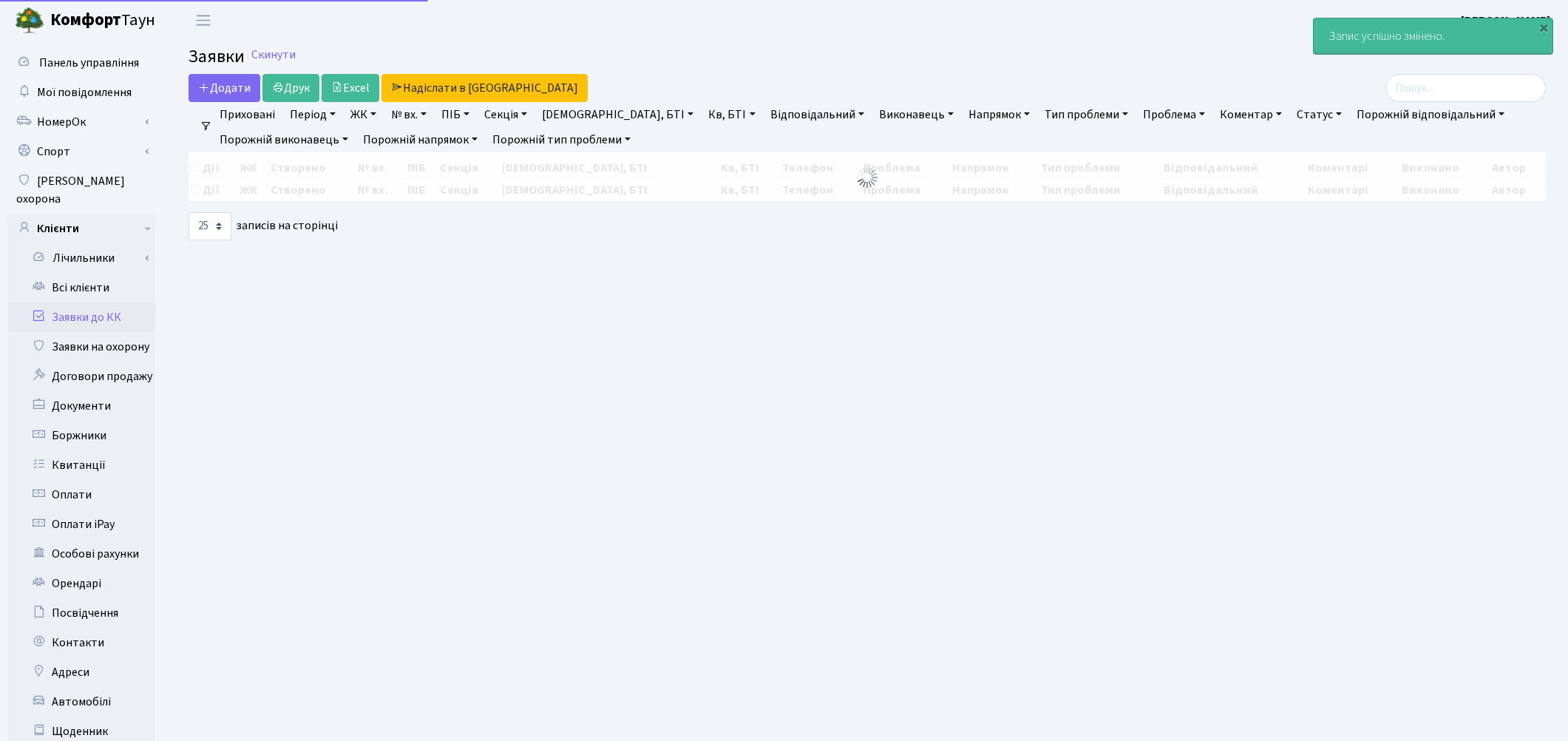
select select "25"
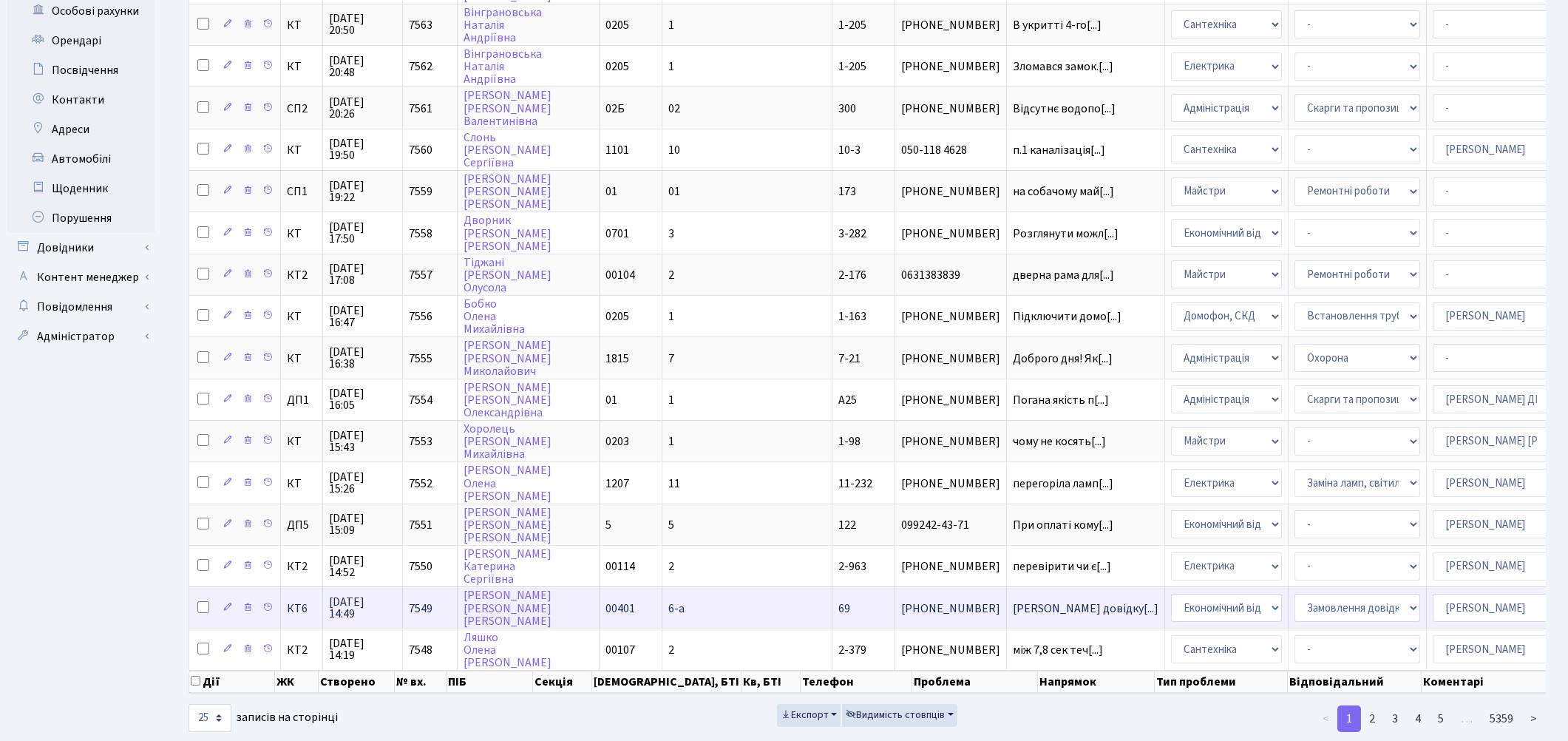
scroll to position [545, 0]
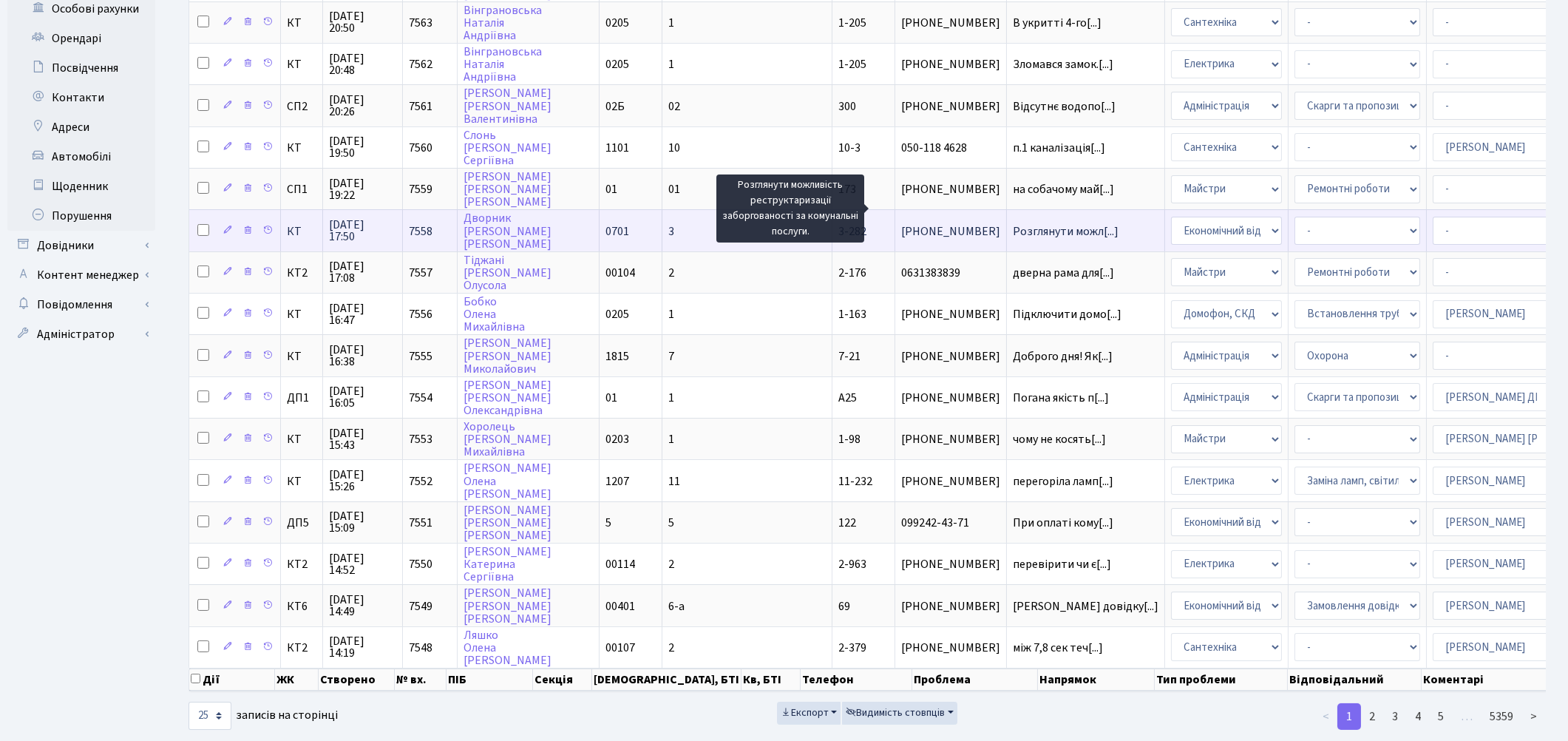
click at [1012, 223] on span "Розглянути можл[...]" at bounding box center [1065, 231] width 106 height 16
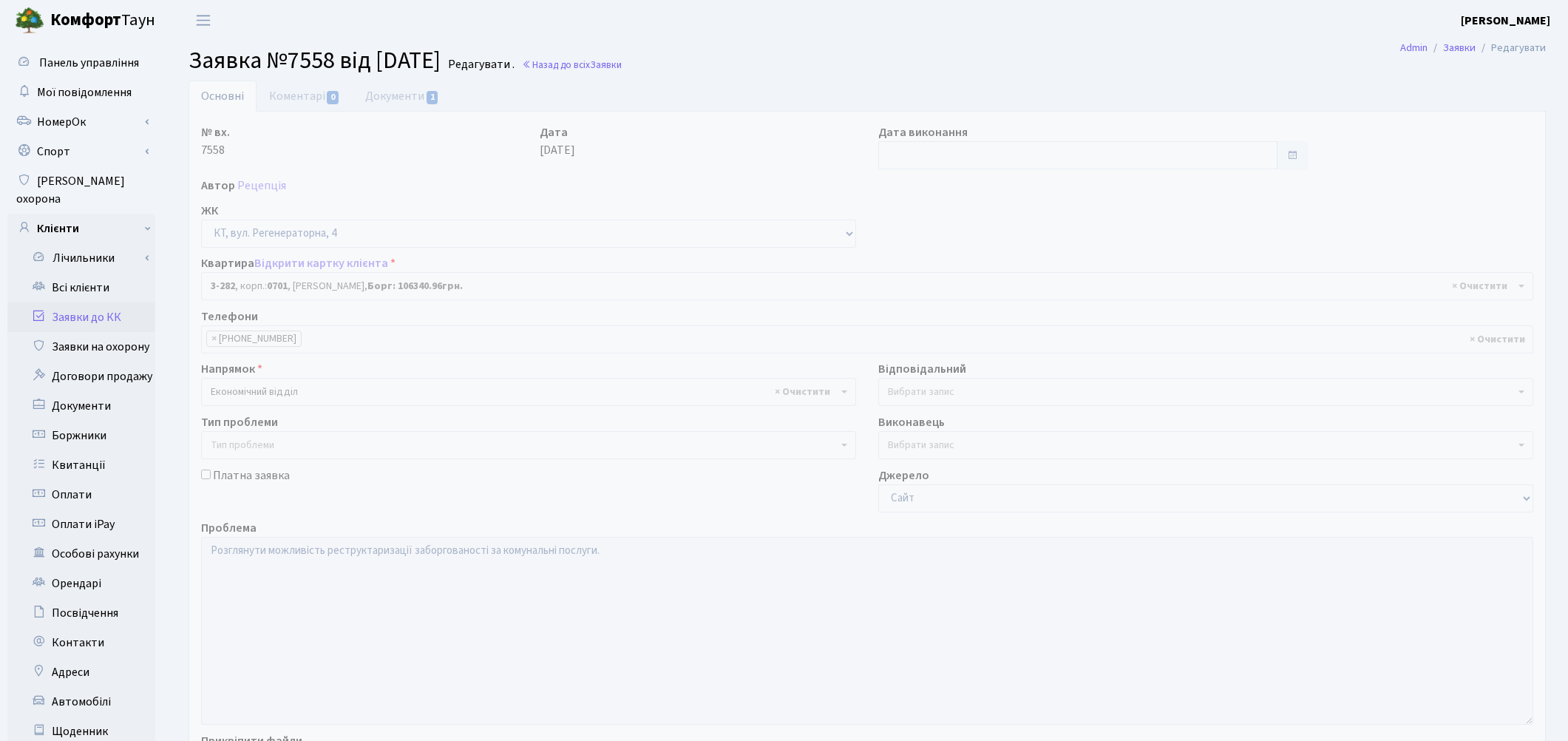
select select "1500"
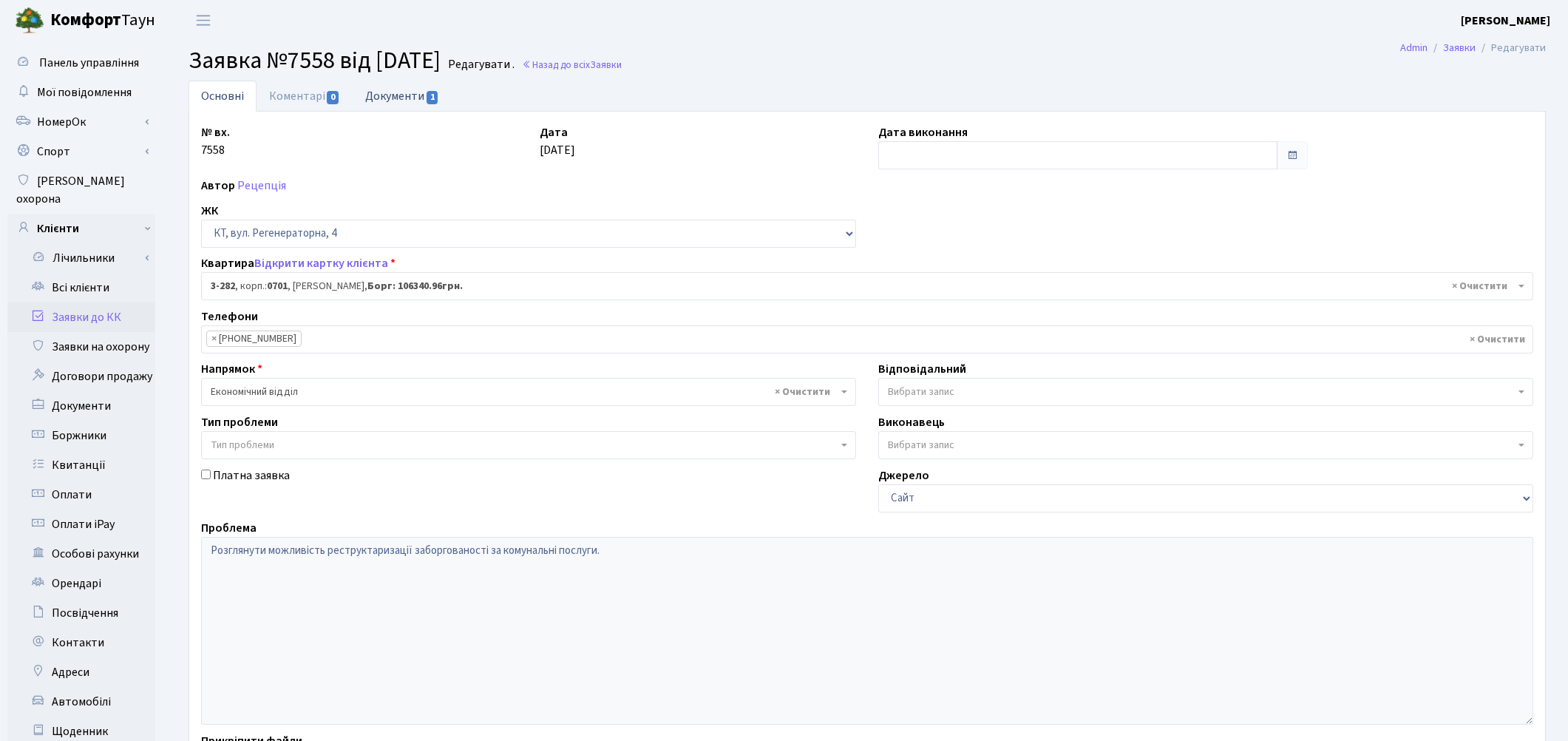
click at [390, 92] on link "Документи 1" at bounding box center [401, 96] width 99 height 30
select select "25"
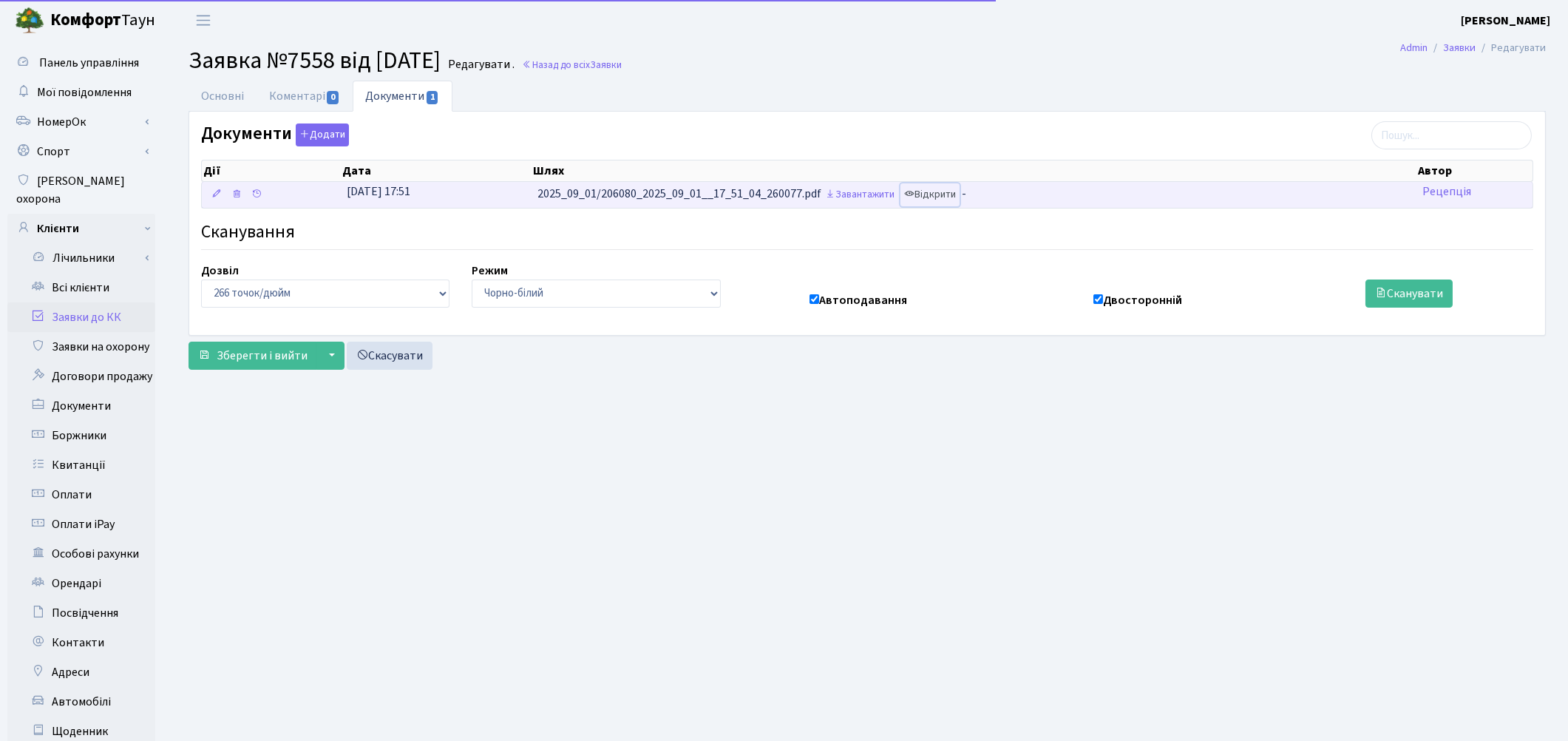
click at [942, 198] on link "Відкрити" at bounding box center [930, 195] width 59 height 23
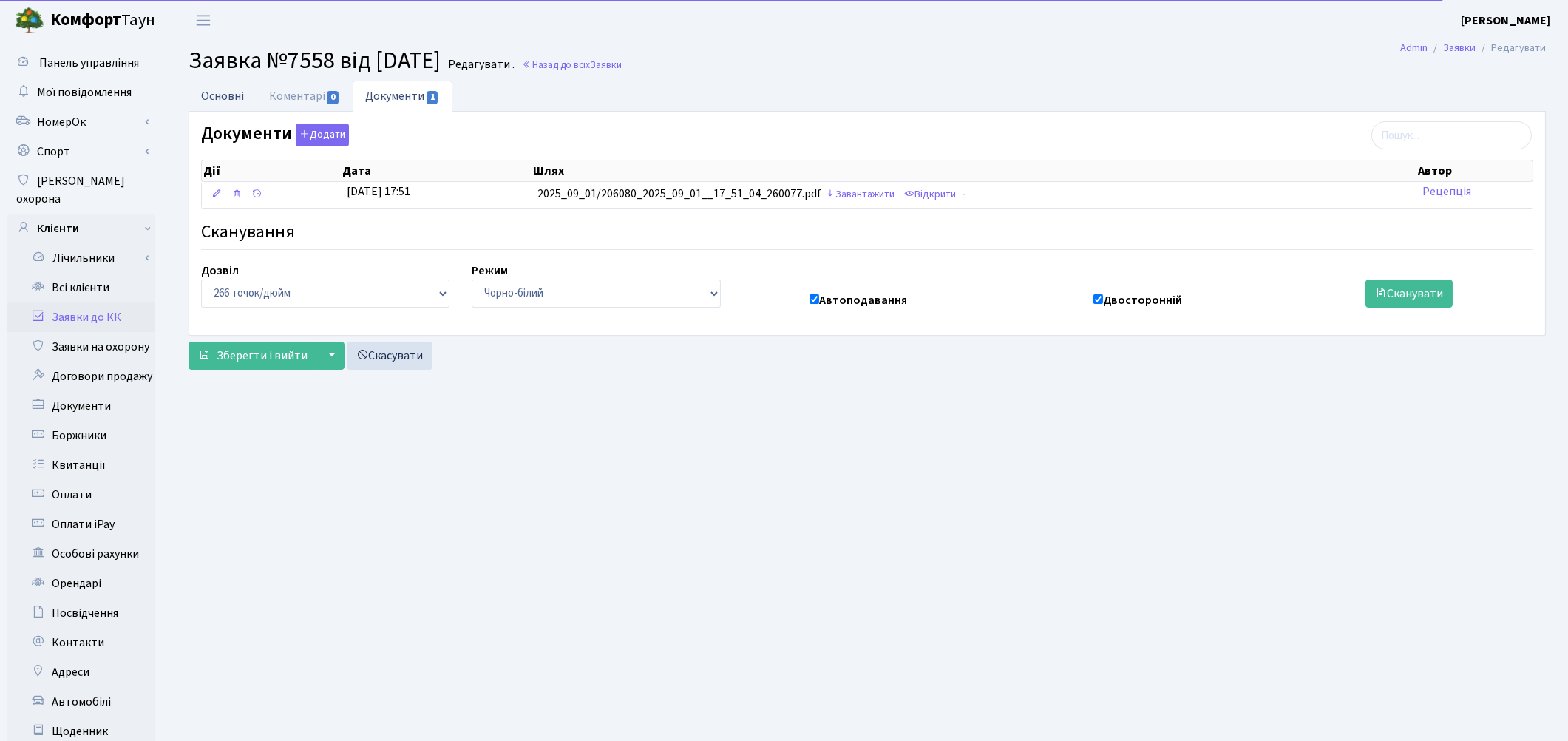
click at [207, 95] on link "Основні" at bounding box center [222, 96] width 68 height 30
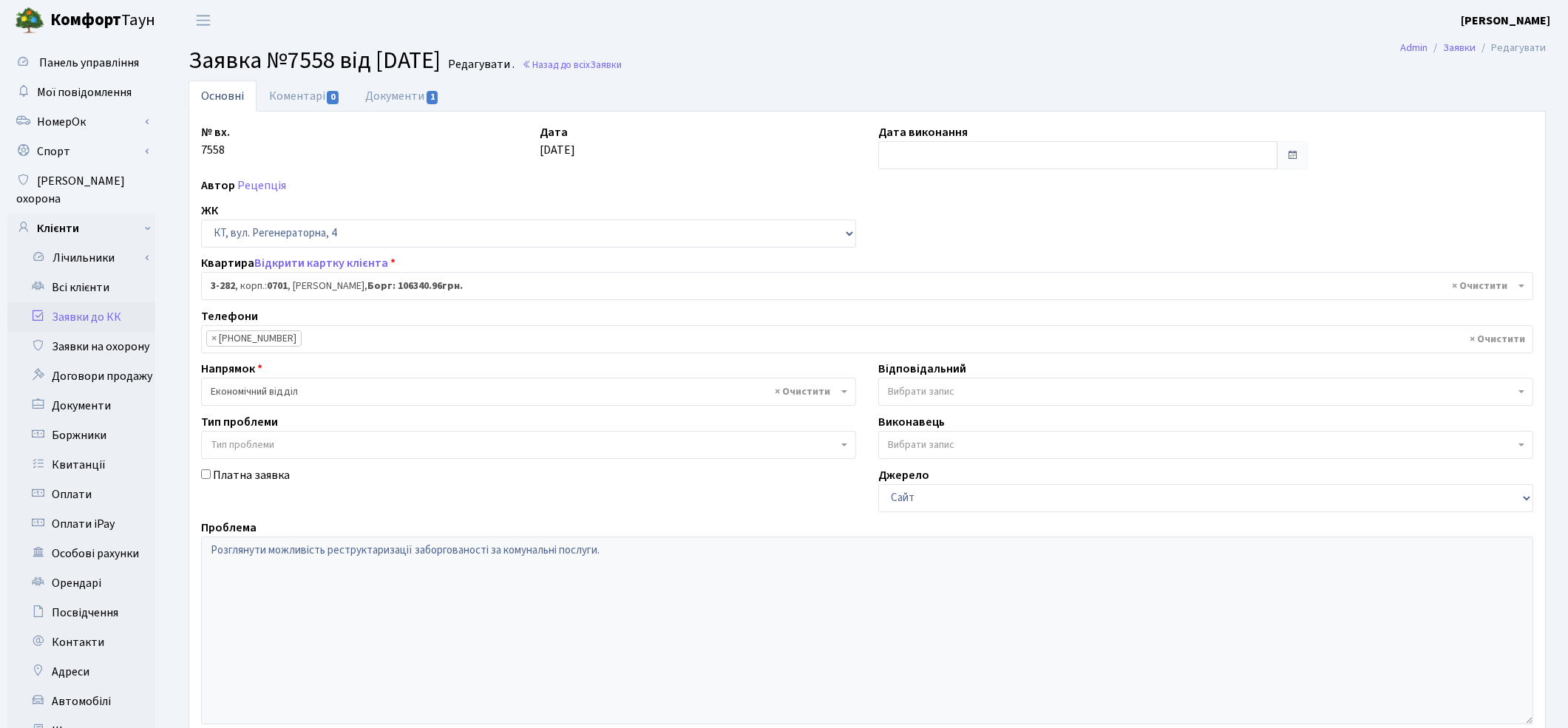
click at [990, 386] on span "Вибрати запис" at bounding box center [1202, 391] width 627 height 14
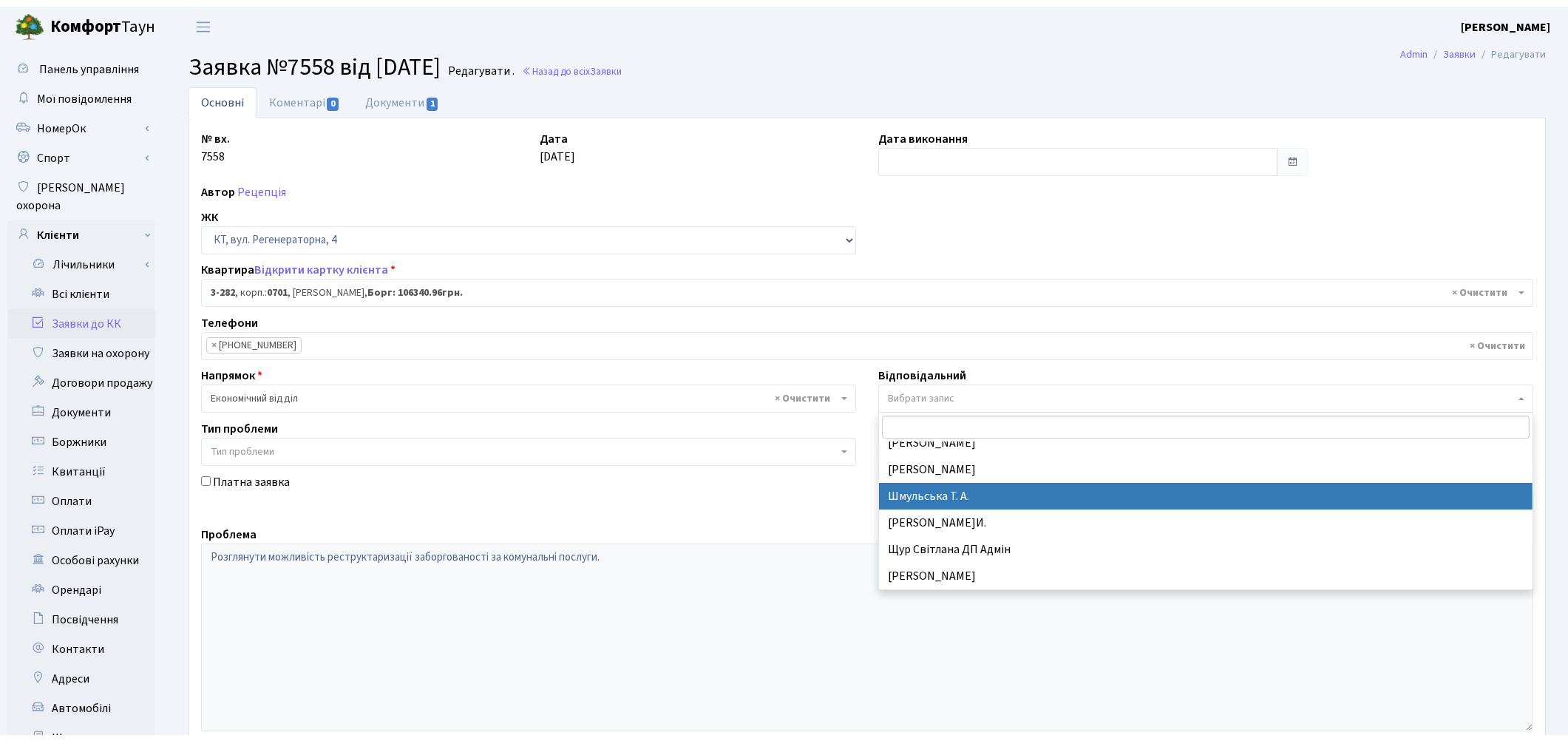
scroll to position [618, 0]
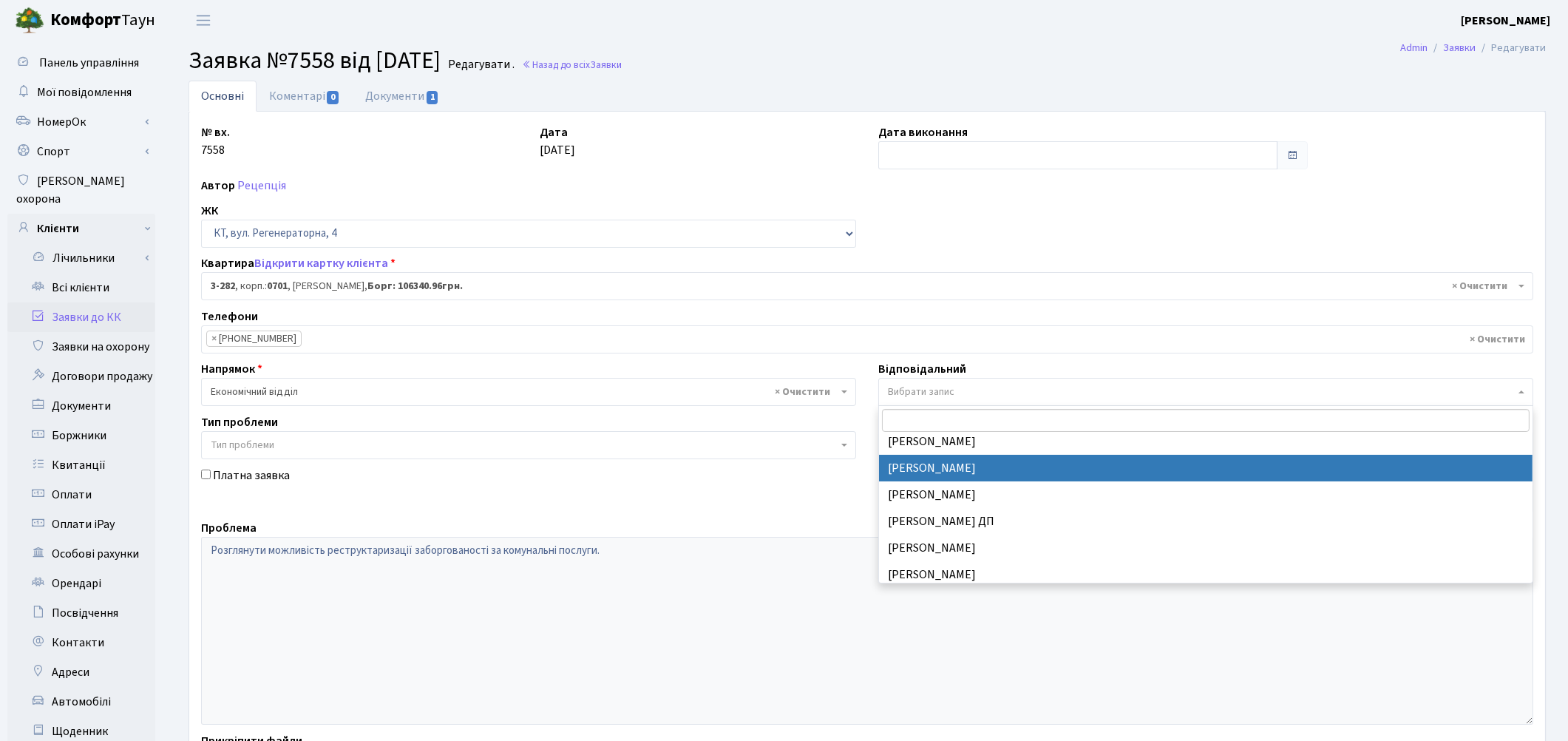
click at [845, 338] on ul "× × 097-052-59-38" at bounding box center [866, 340] width 1331 height 27
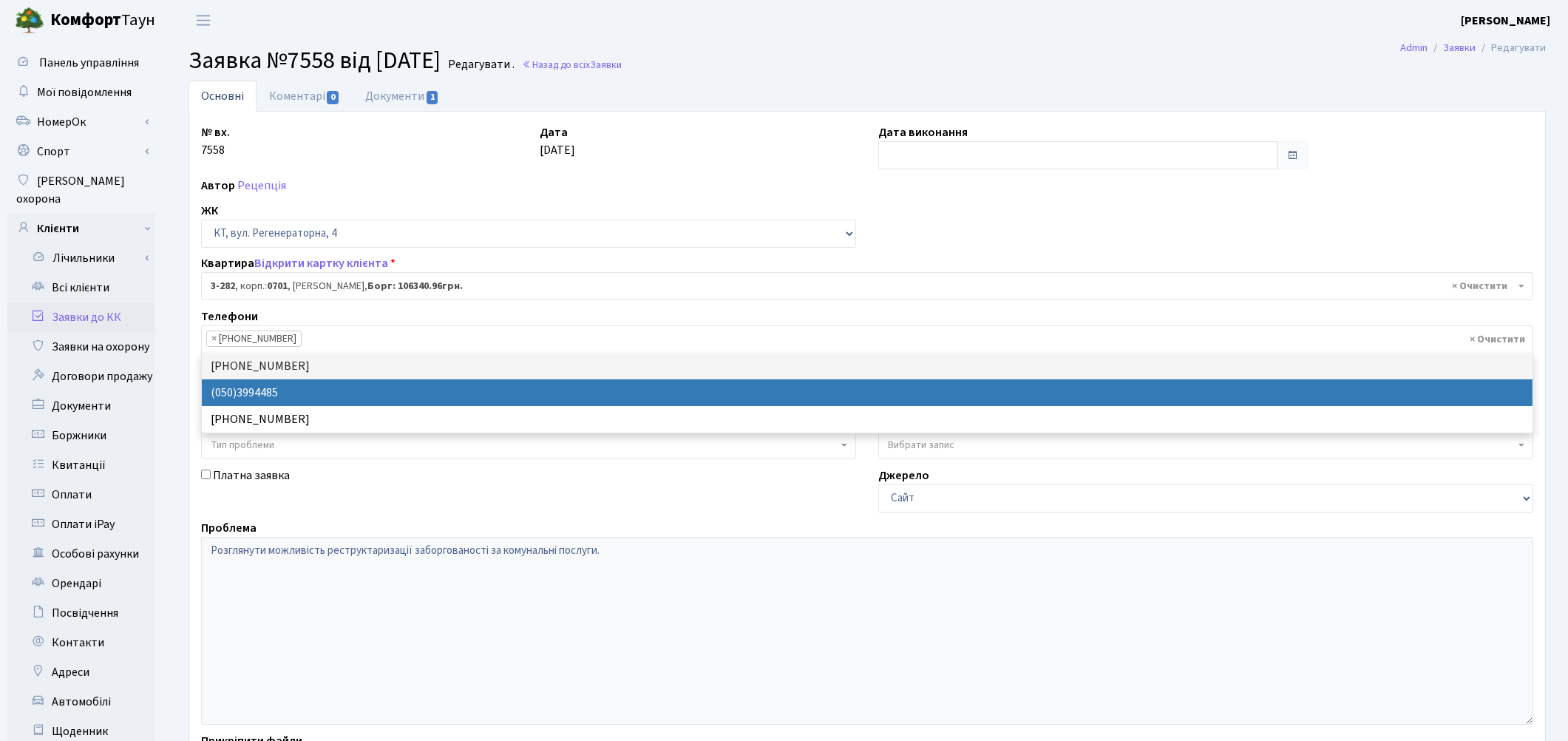
click at [71, 302] on link "Заявки до КК" at bounding box center [81, 316] width 148 height 30
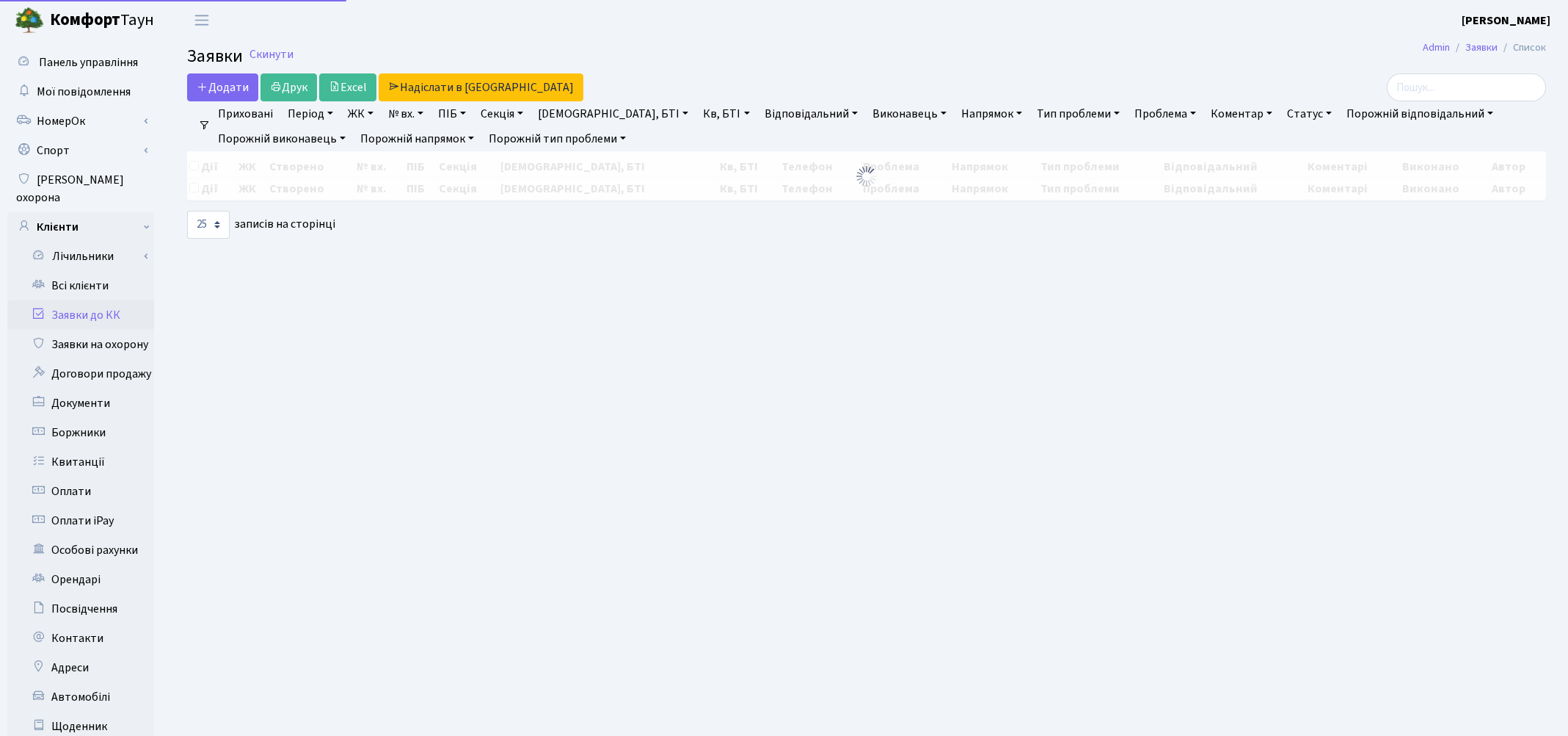
select select "25"
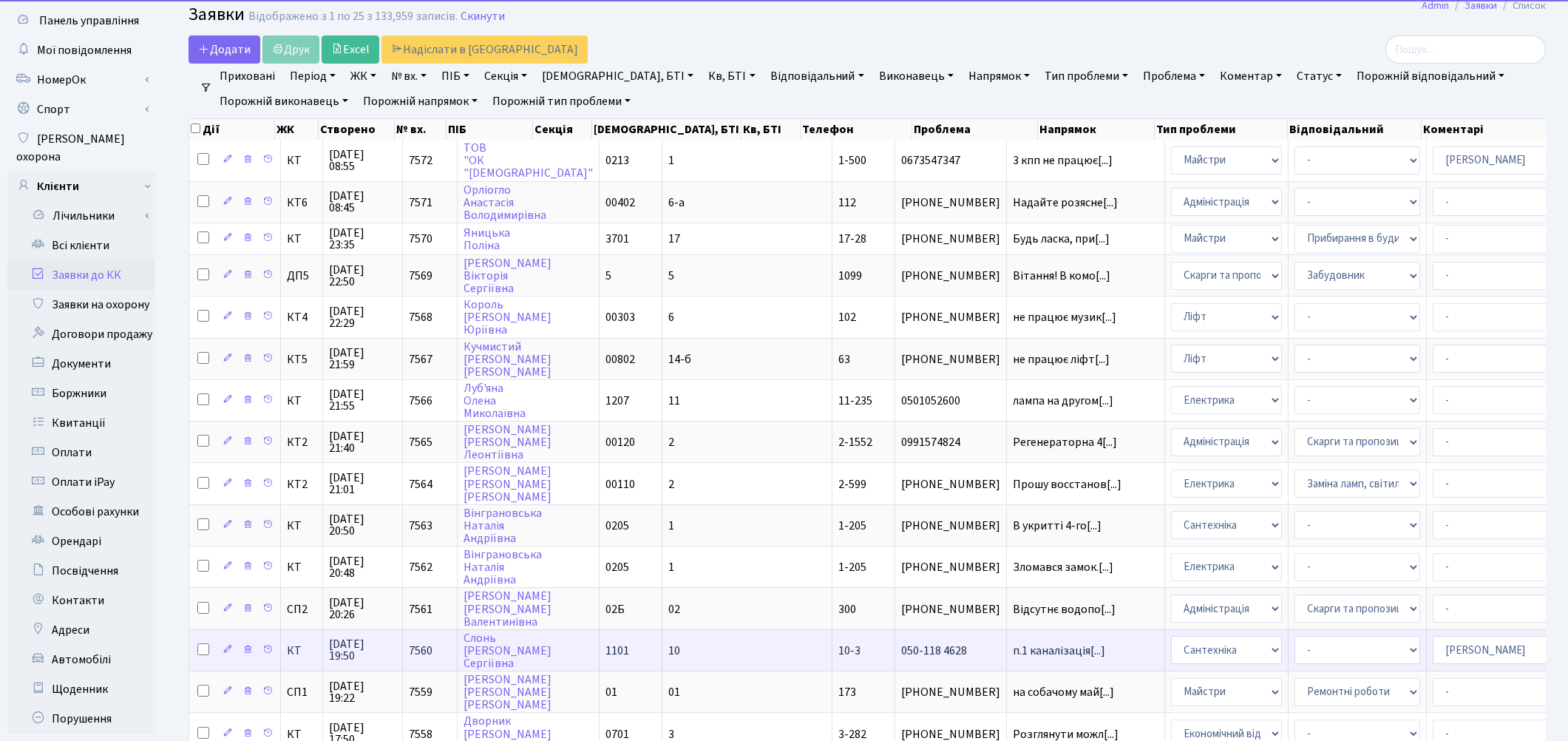
scroll to position [246, 0]
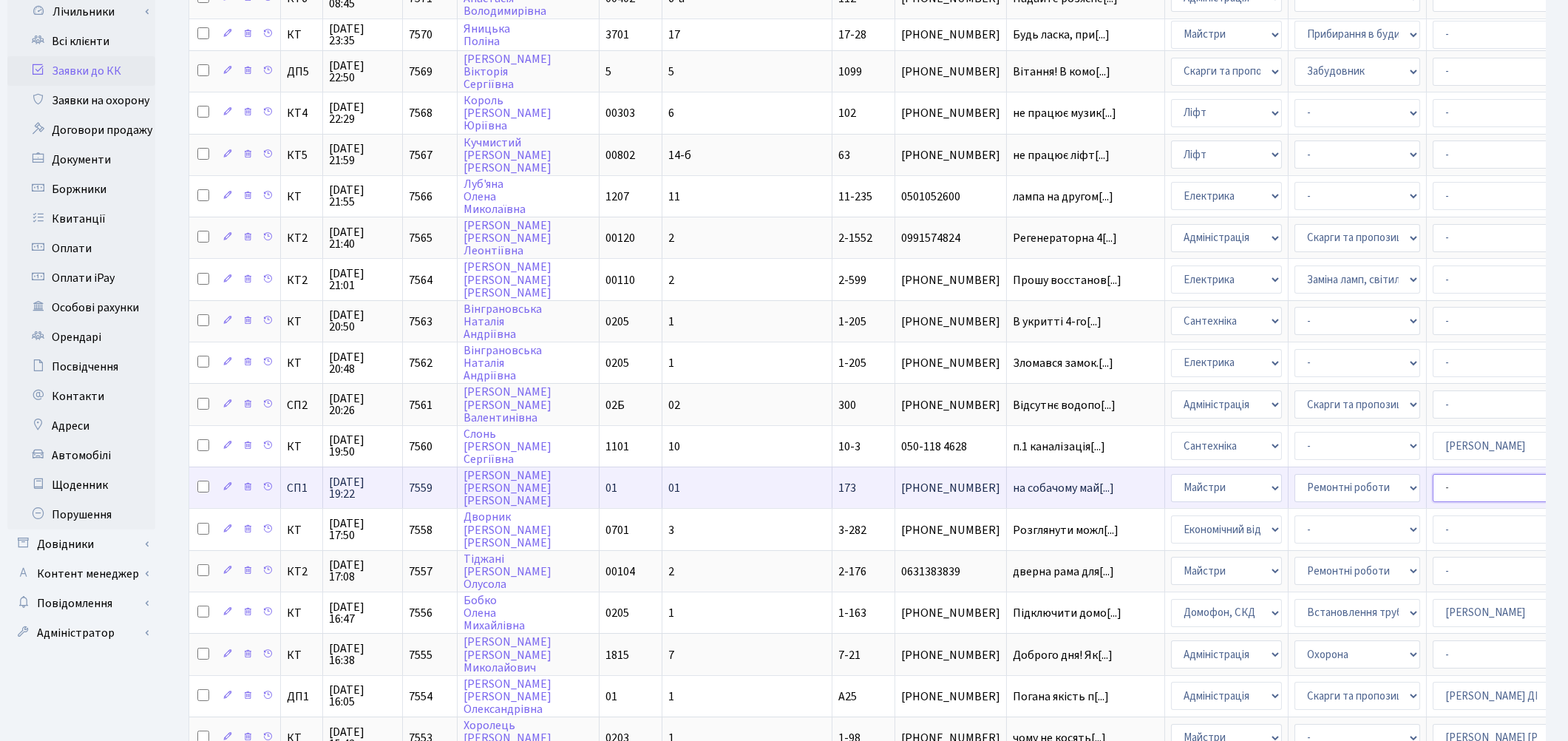
click at [1433, 474] on select "- Адміністратор ЖК КТ Вижул В. В. Гордієнко Н.В. Дядюшкін Д.Ю. Кипчук Т. А. Кла…" at bounding box center [1495, 487] width 125 height 28
select select "85"
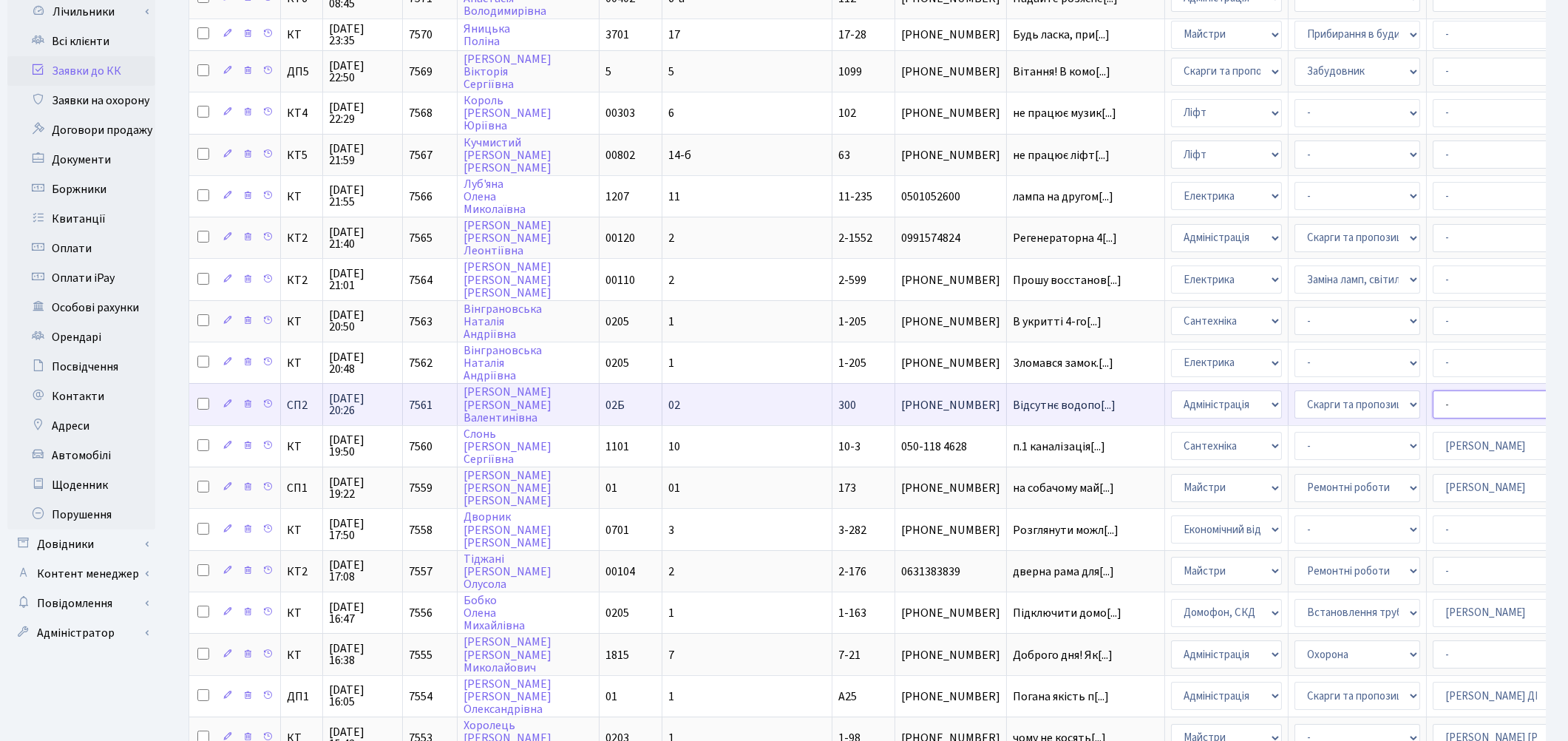
click at [1433, 391] on select "- Адміністратор ЖК КТ [PERSON_NAME] [PERSON_NAME] [PERSON_NAME]Ю. [PERSON_NAME]…" at bounding box center [1495, 404] width 125 height 28
select select "85"
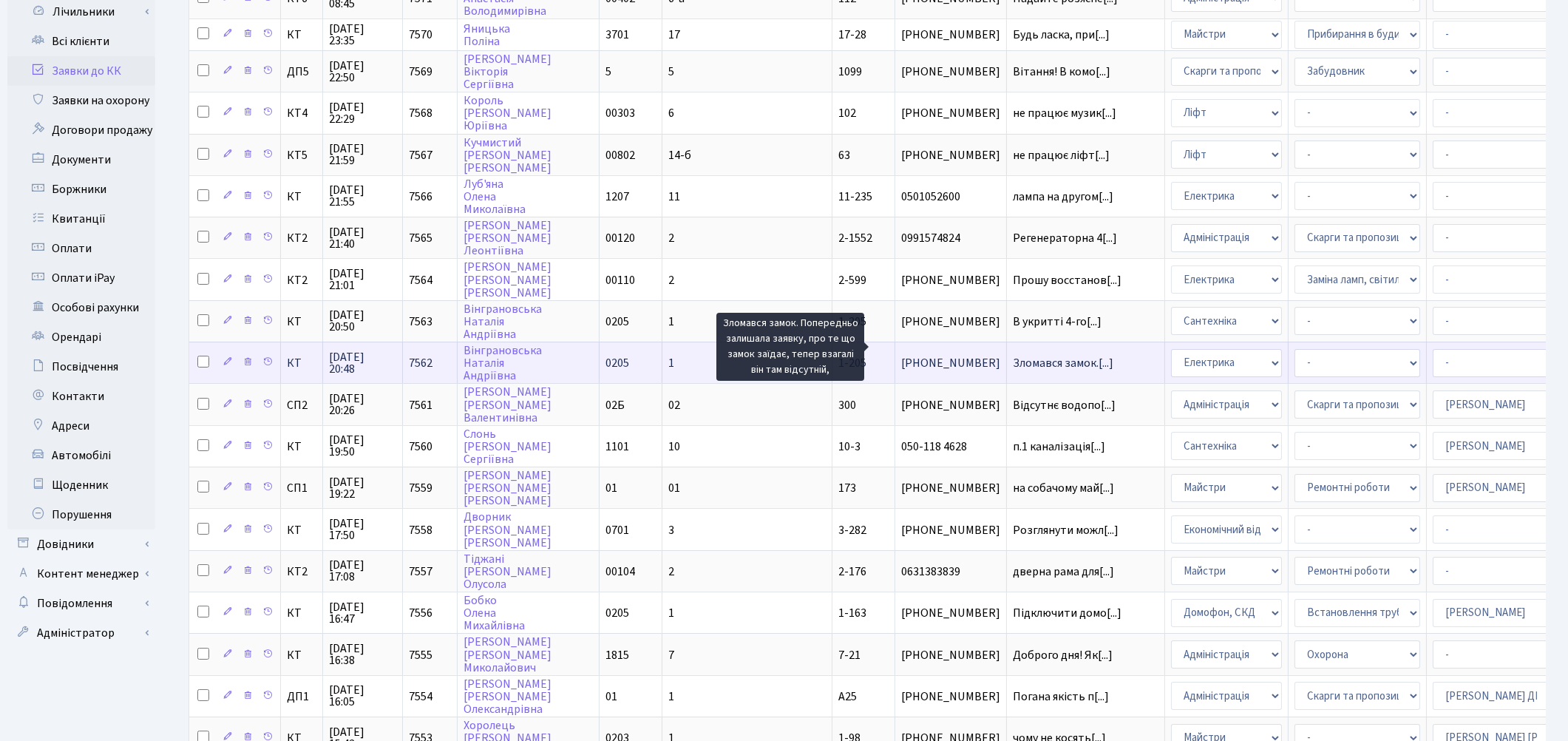
click at [1012, 355] on span "Зломався замок.[...]" at bounding box center [1063, 363] width 100 height 16
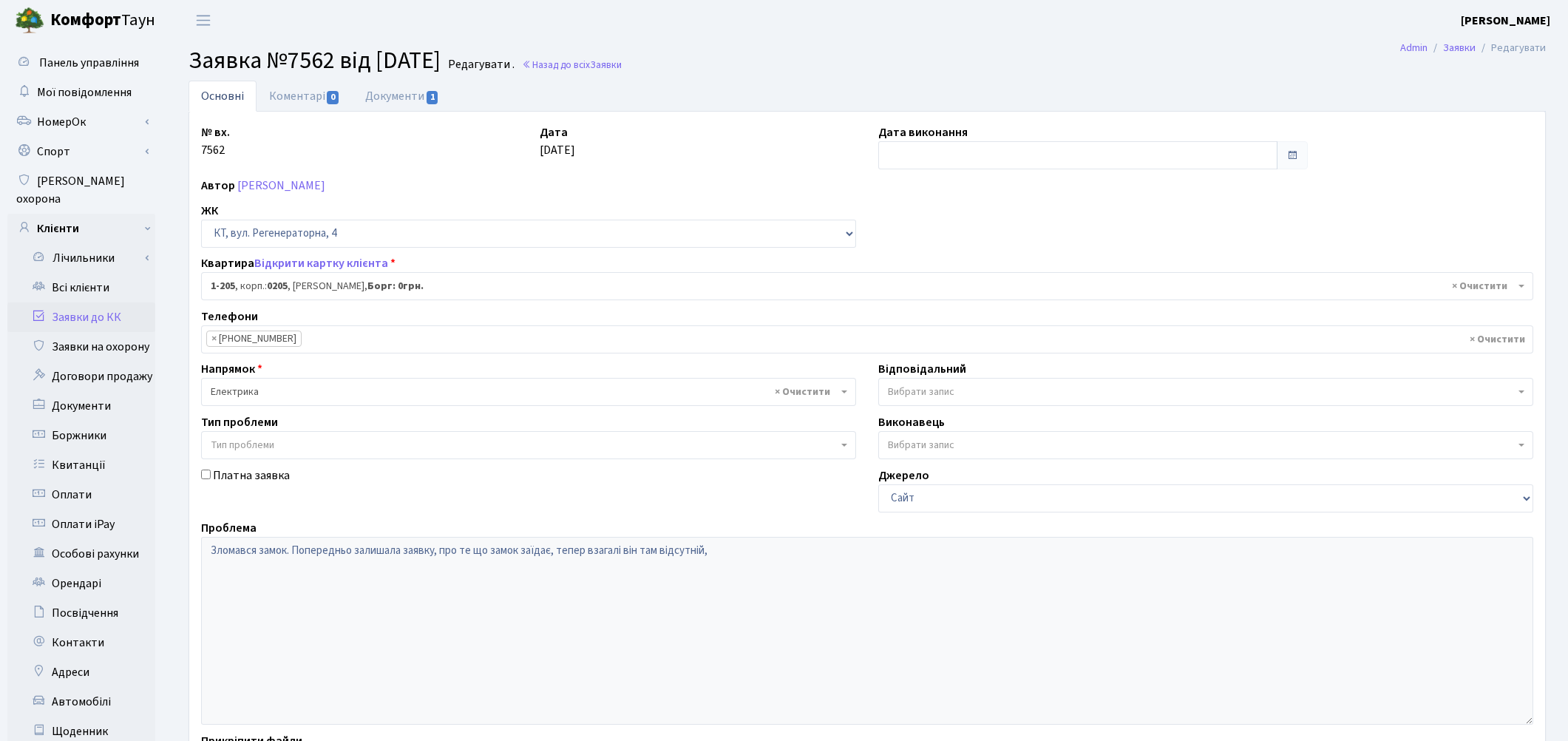
select select "205"
click at [305, 266] on link "Відкрити картку клієнта" at bounding box center [321, 263] width 134 height 16
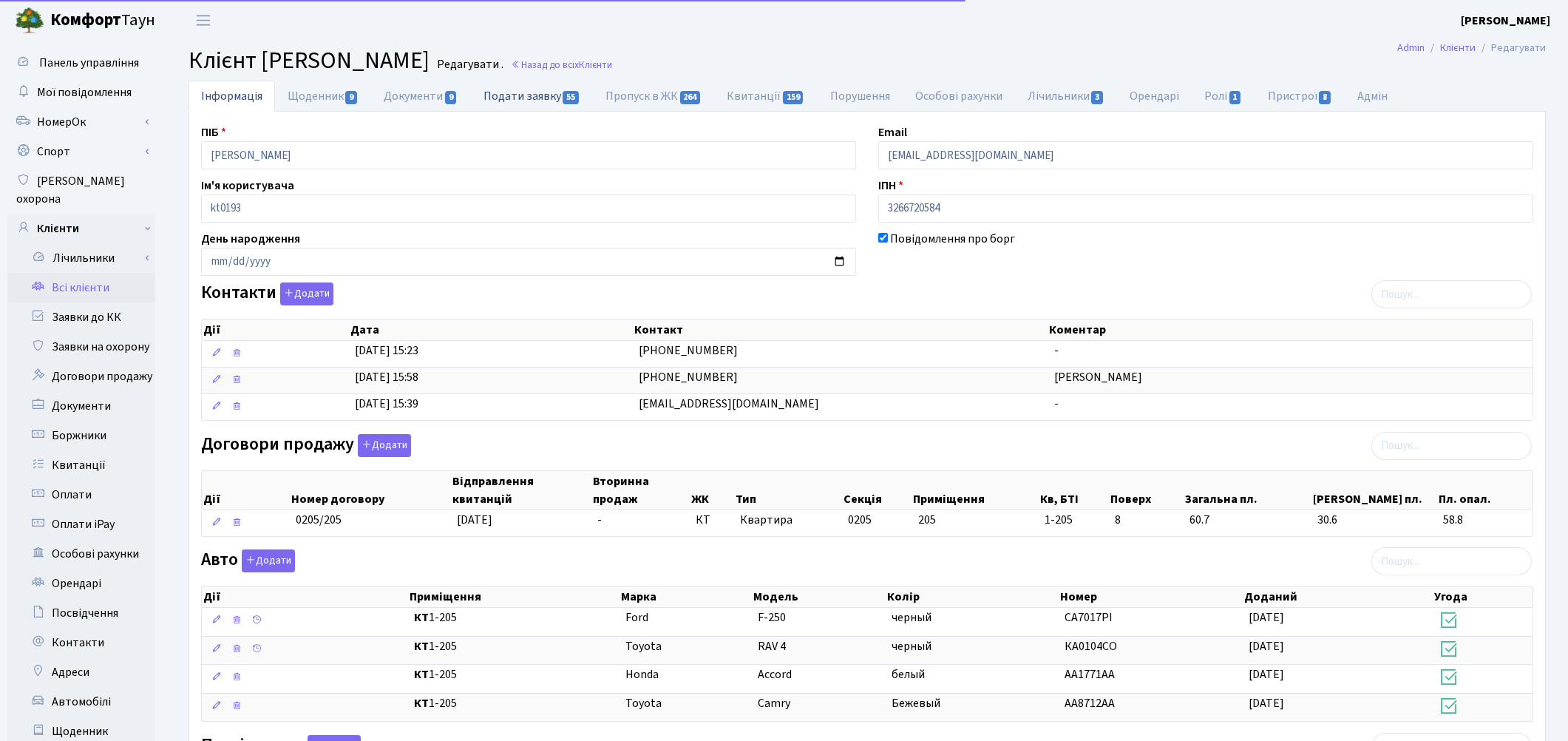
click at [535, 106] on link "Подати заявку 55" at bounding box center [531, 96] width 122 height 30
select select "25"
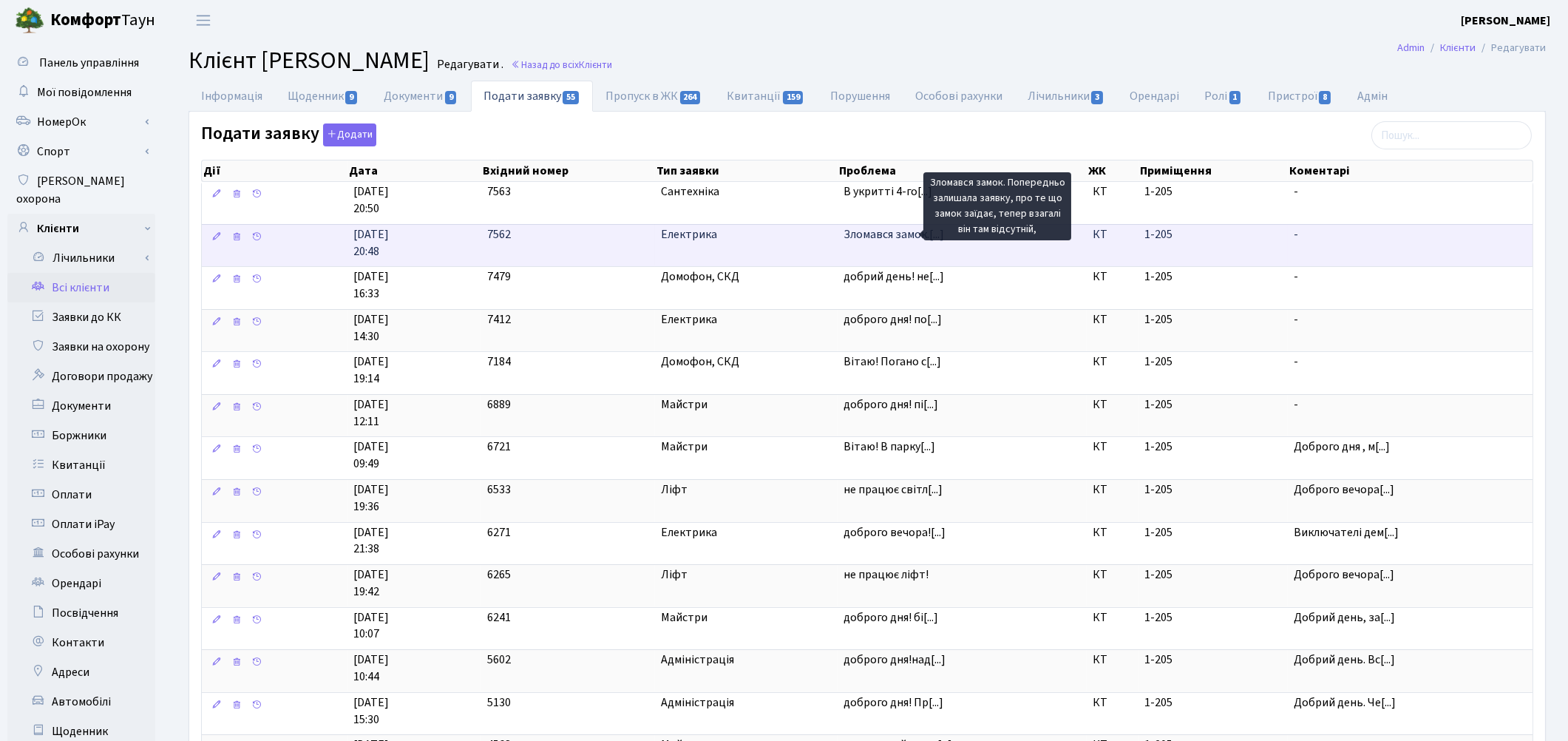
click at [861, 241] on span "Зломався замок.[...]" at bounding box center [893, 234] width 100 height 16
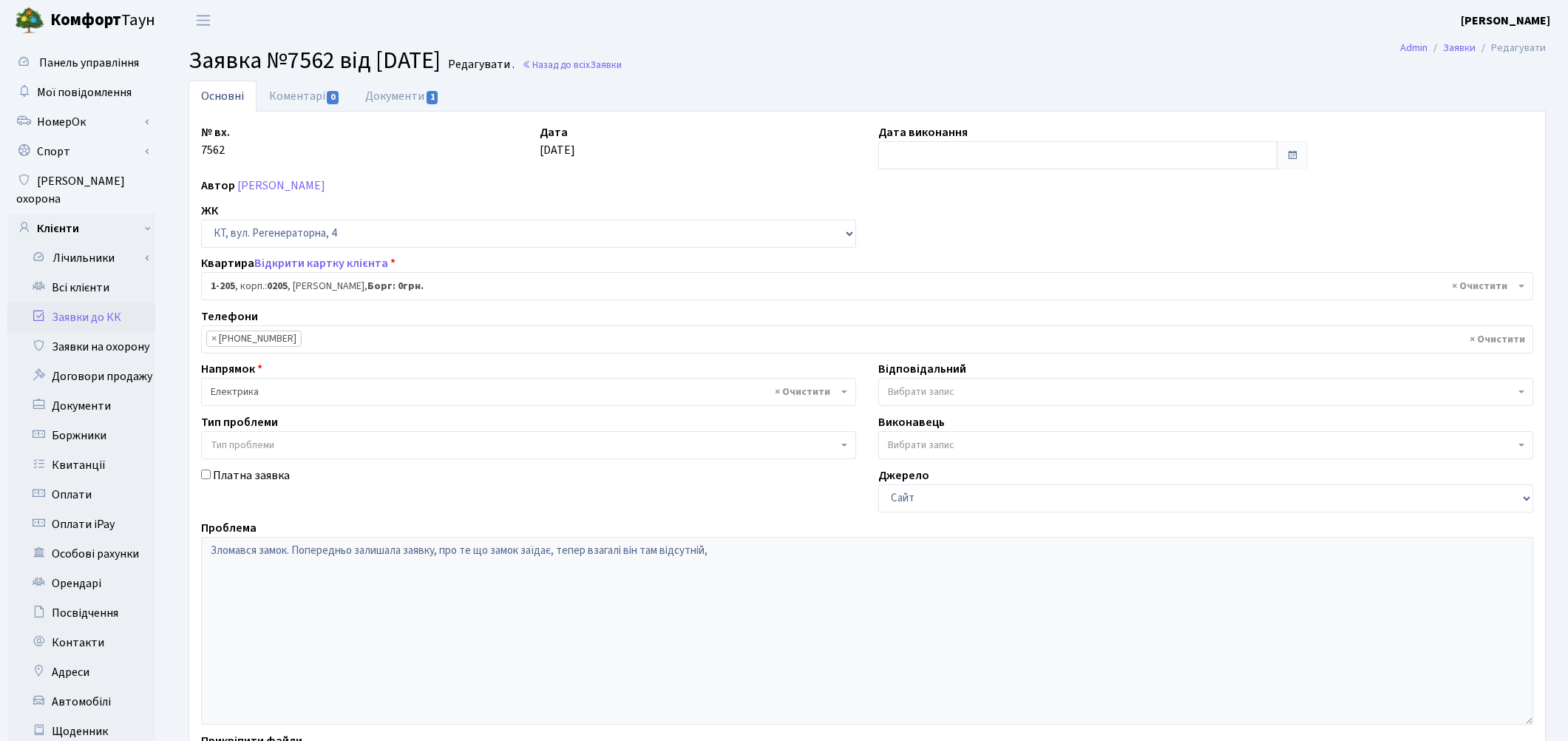
select select "205"
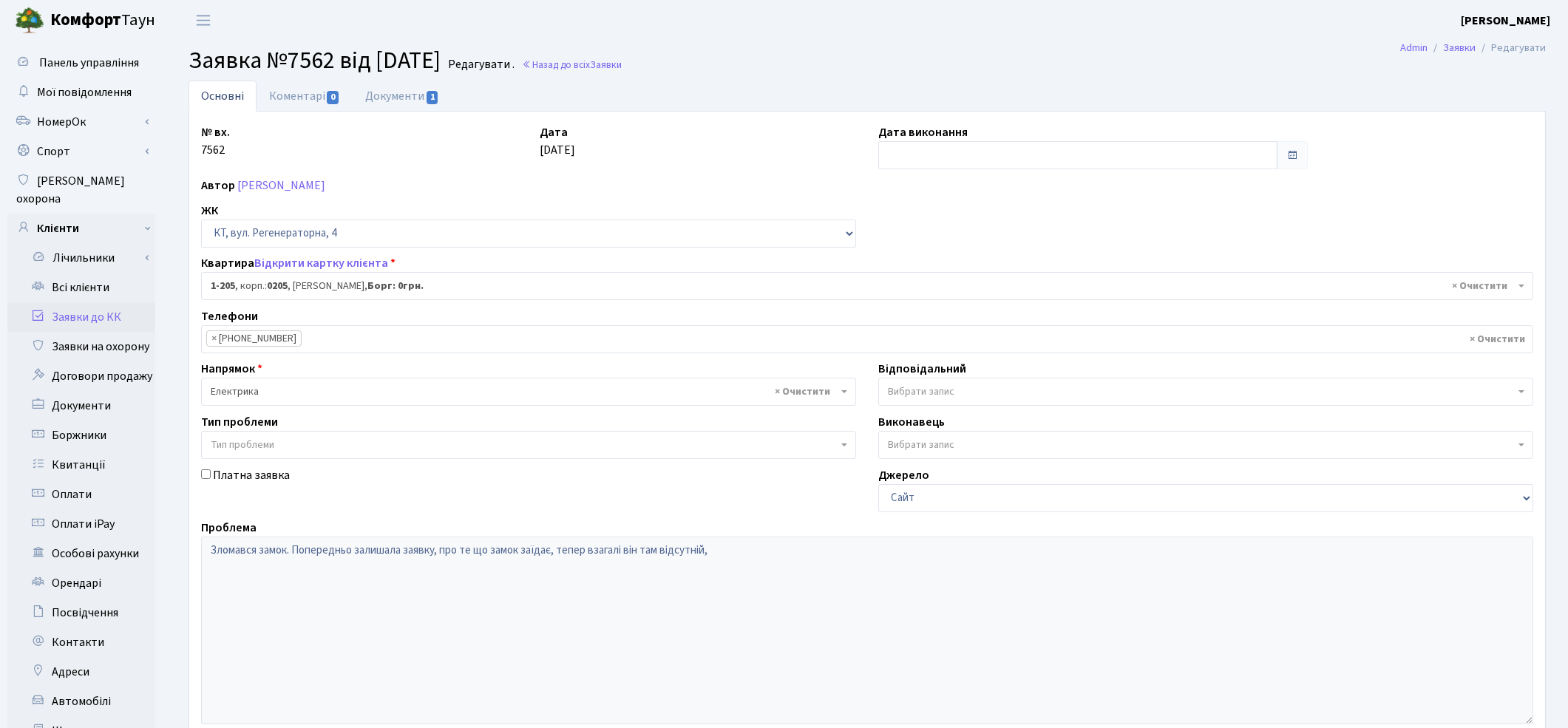
click at [365, 386] on span "× Електрика" at bounding box center [524, 391] width 627 height 14
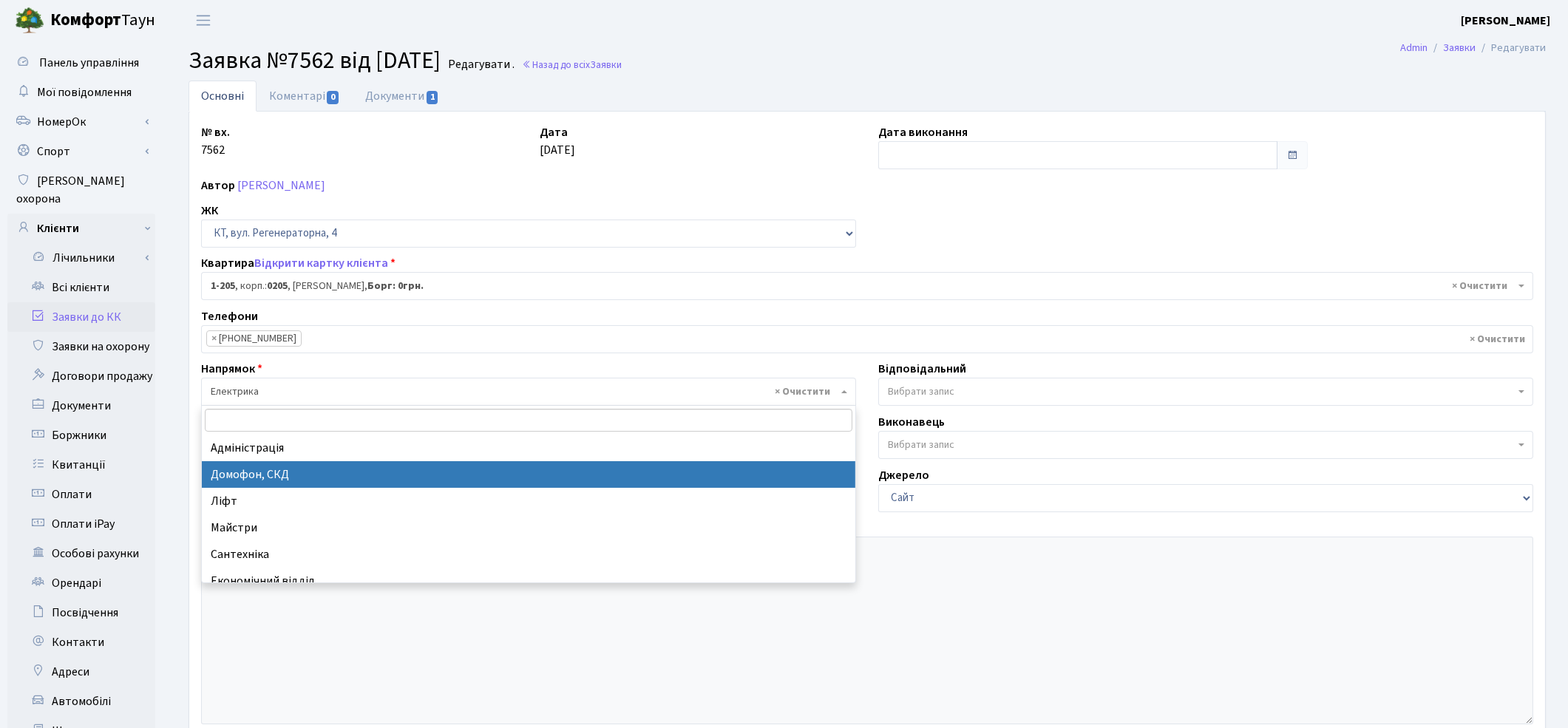
select select "4"
select select
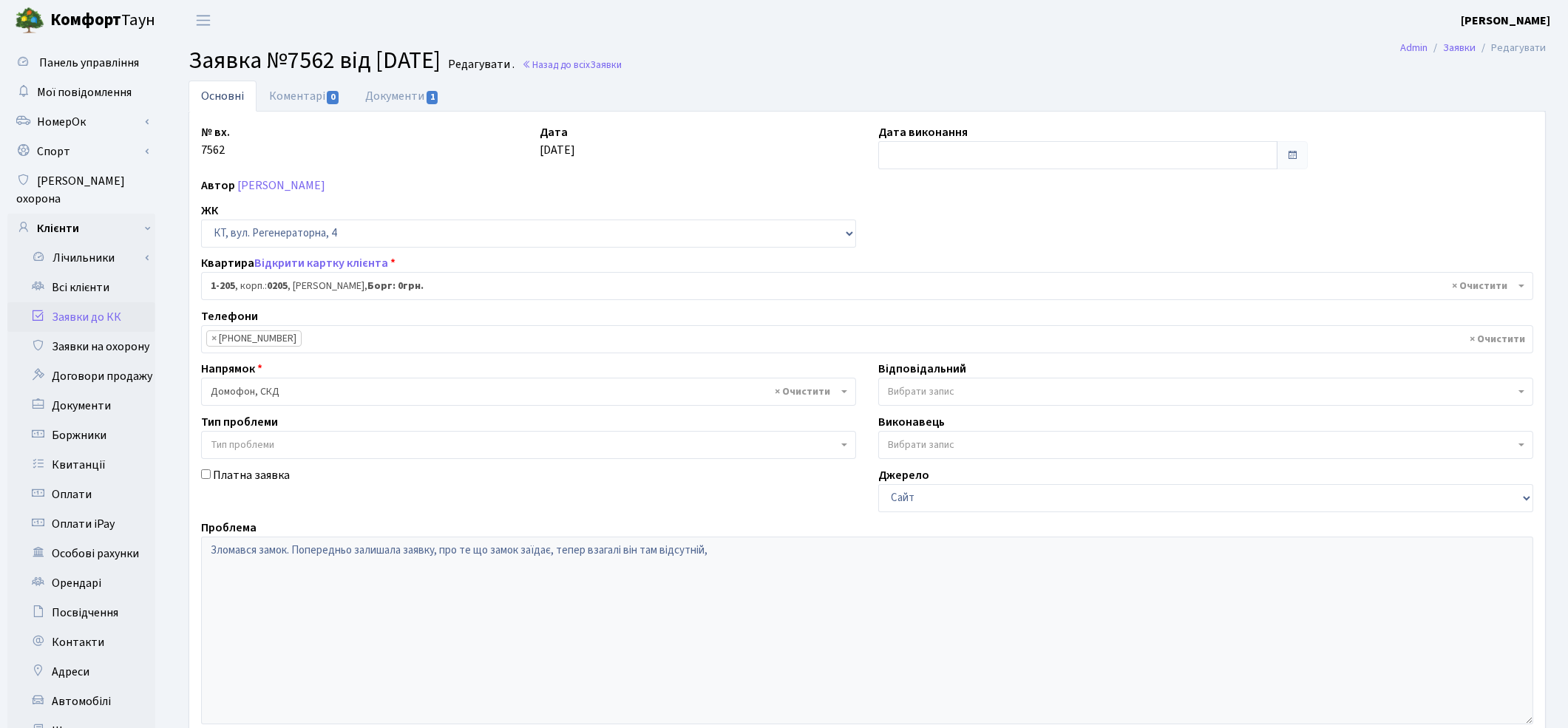
click at [921, 394] on span "Вибрати запис" at bounding box center [921, 391] width 66 height 14
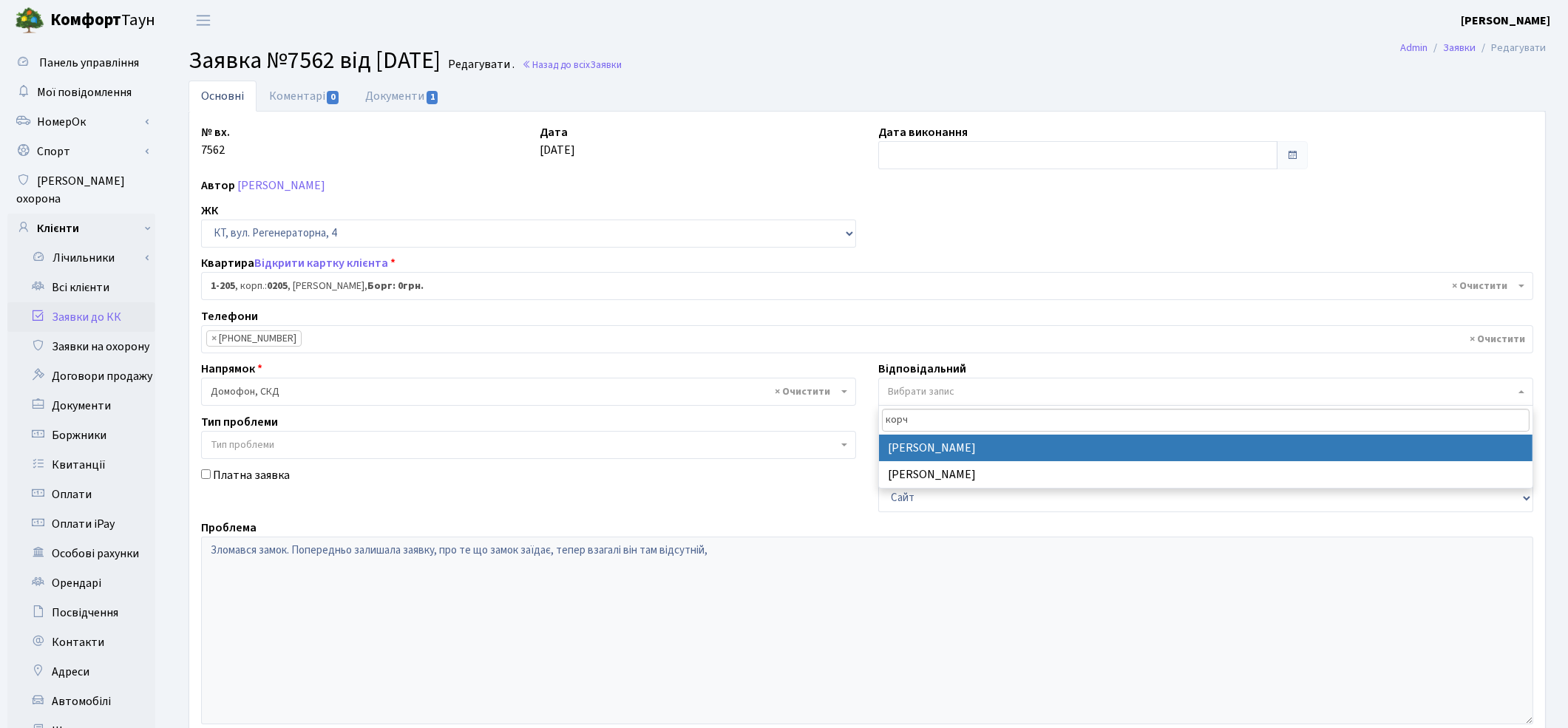
type input "корч"
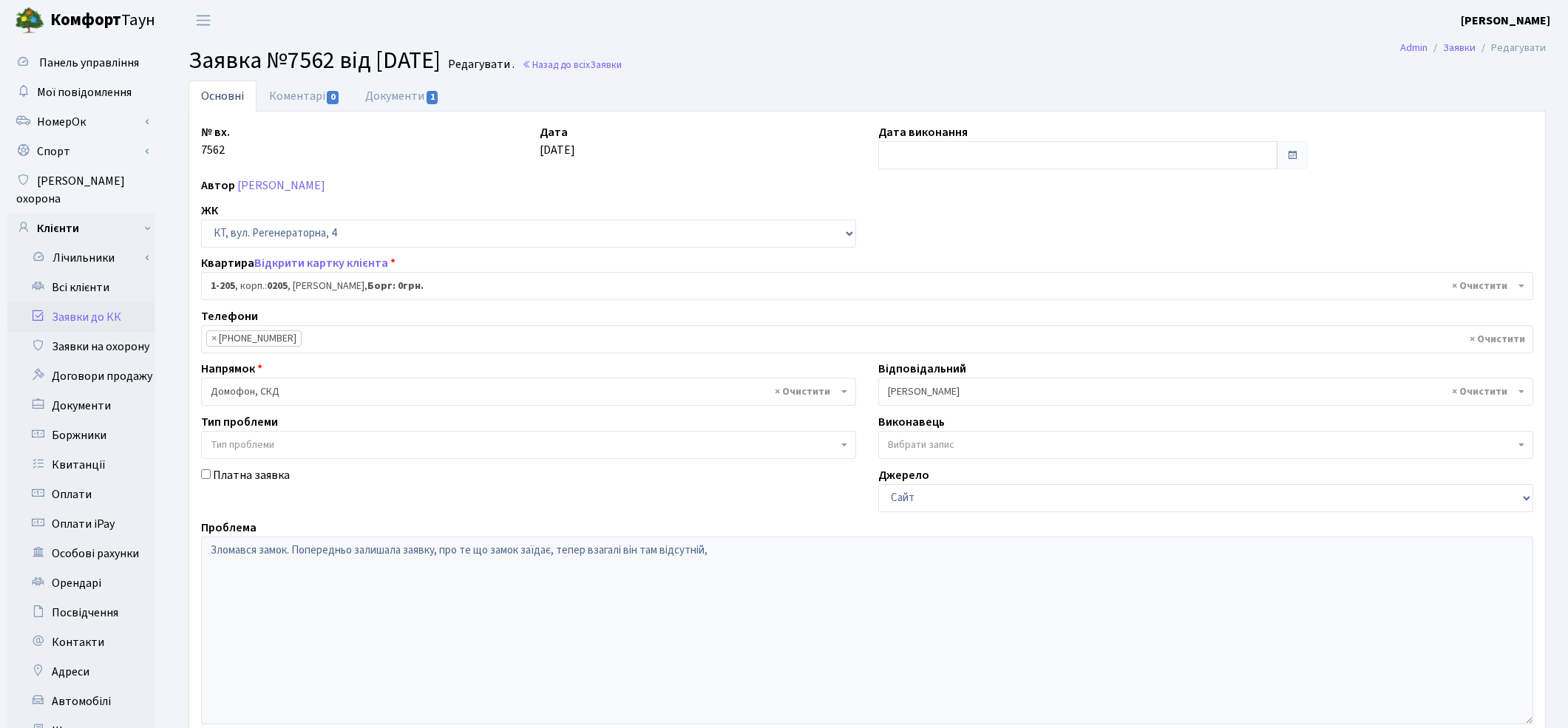
select select "22"
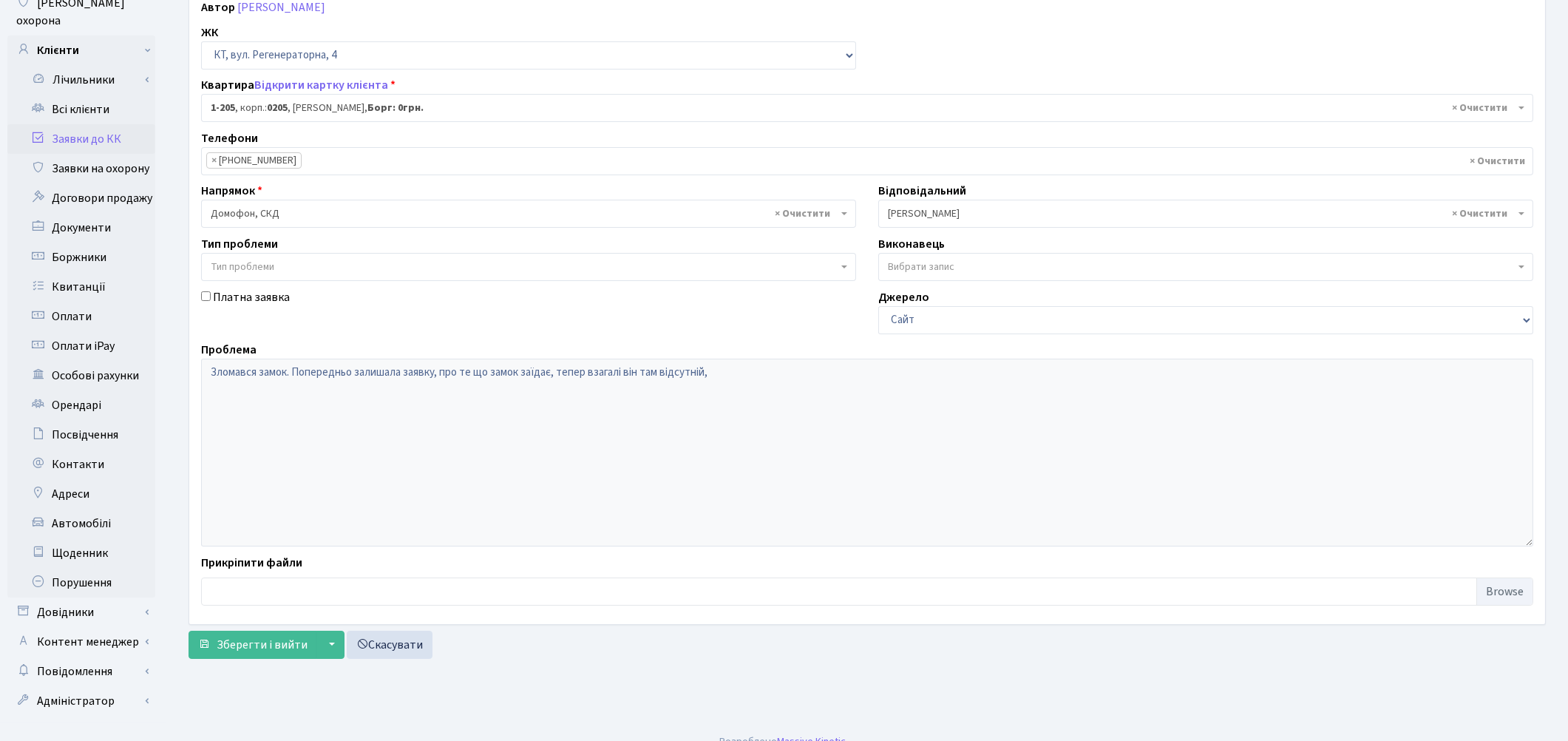
scroll to position [179, 0]
click at [263, 640] on span "Зберегти і вийти" at bounding box center [262, 643] width 90 height 16
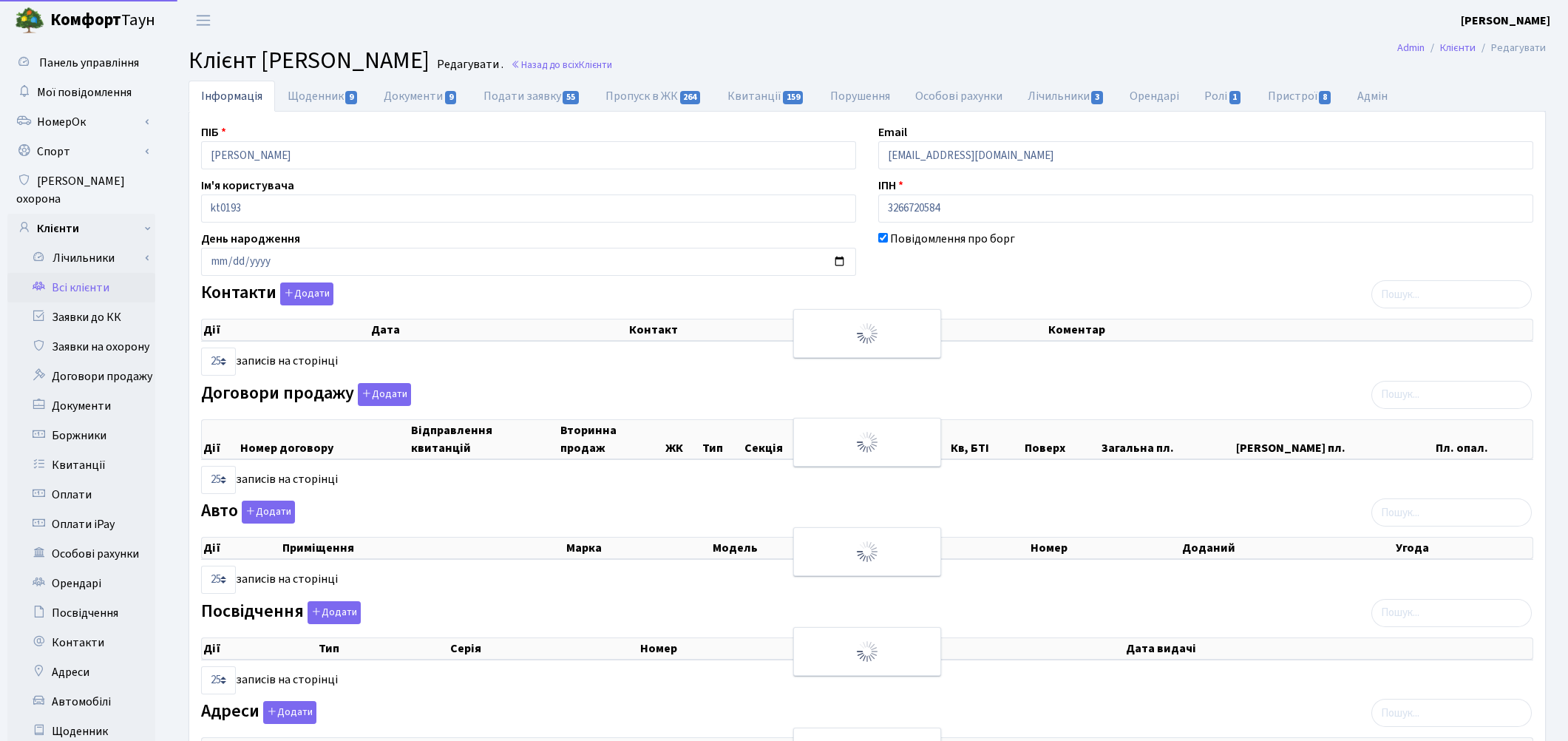
select select "25"
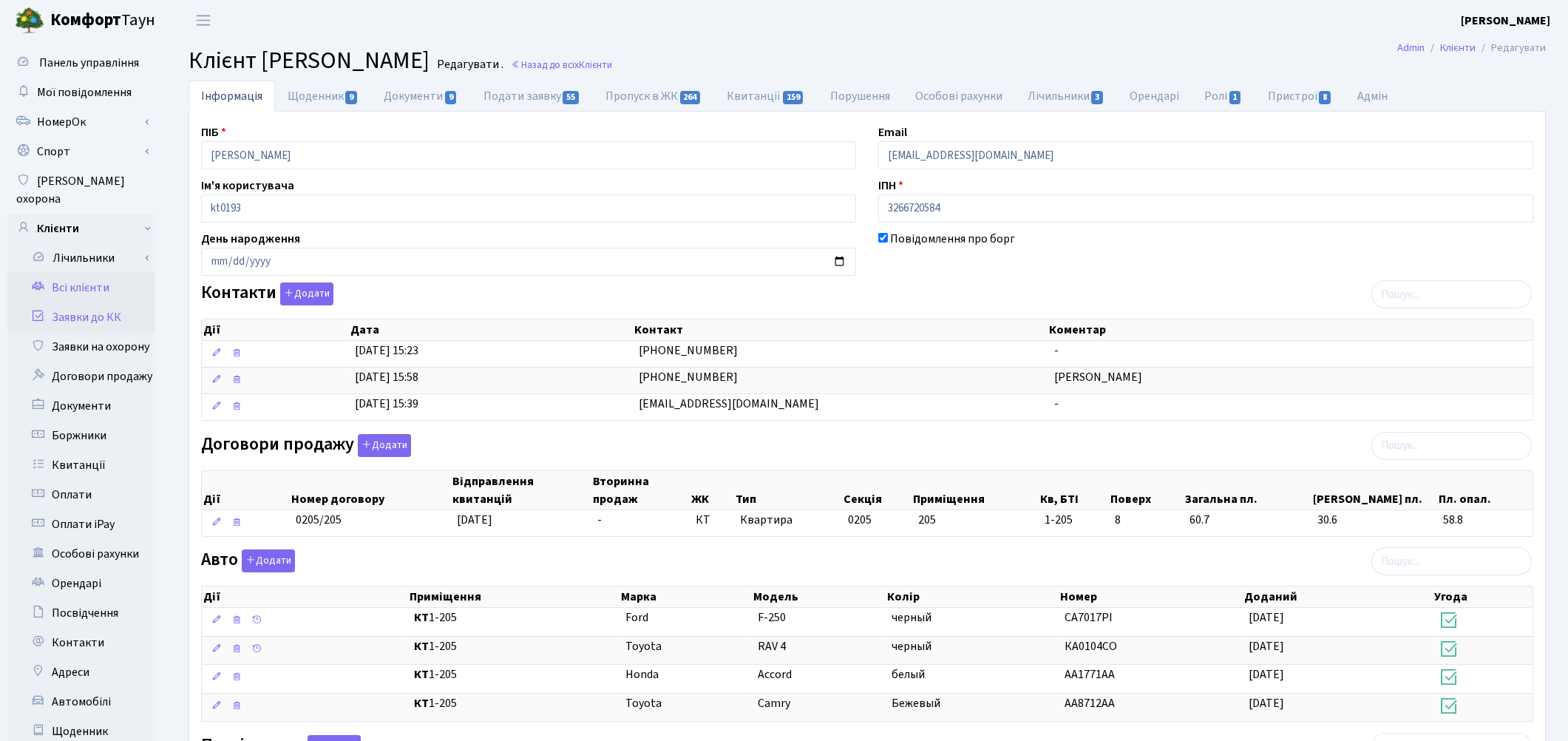
click at [61, 302] on link "Заявки до КК" at bounding box center [81, 316] width 148 height 30
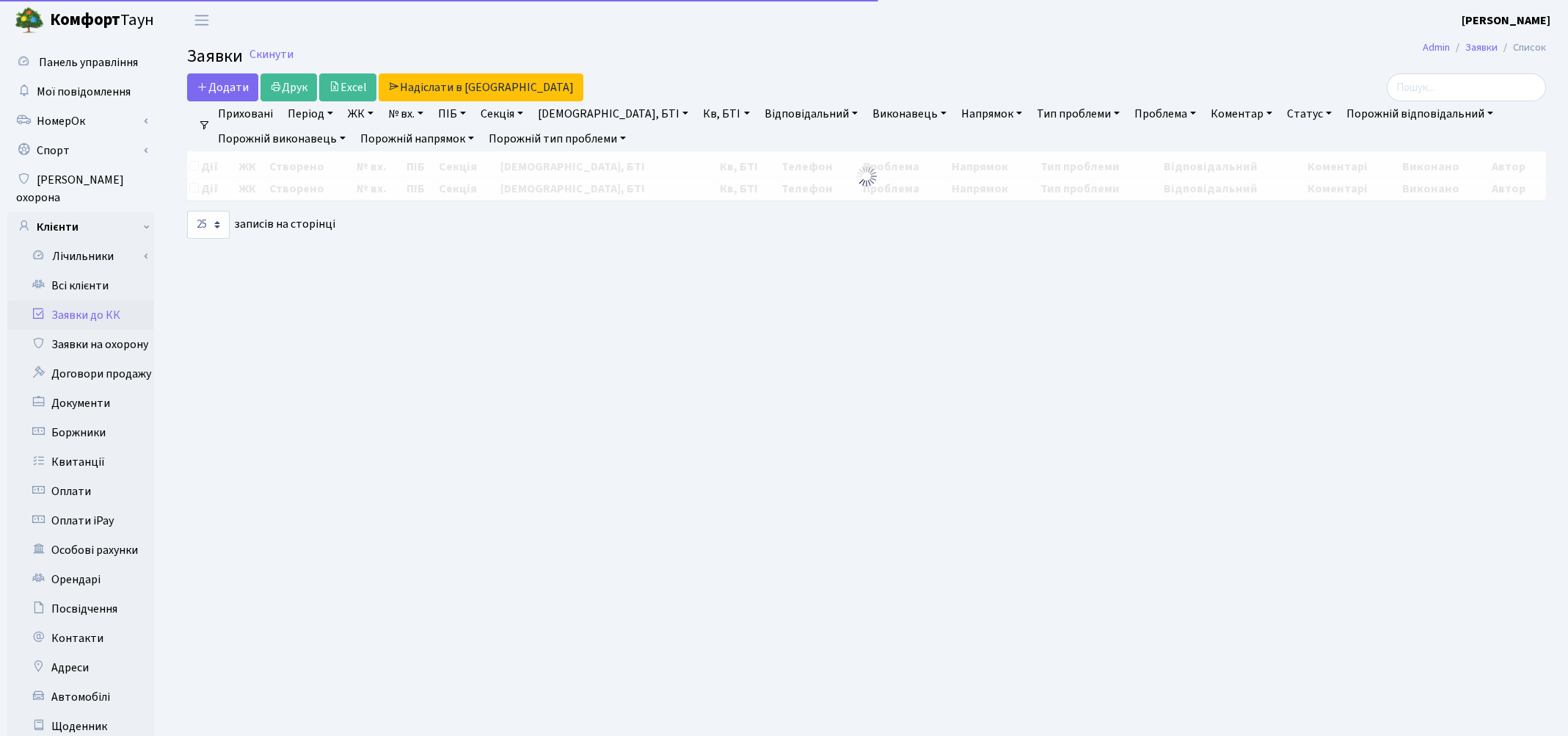
select select "25"
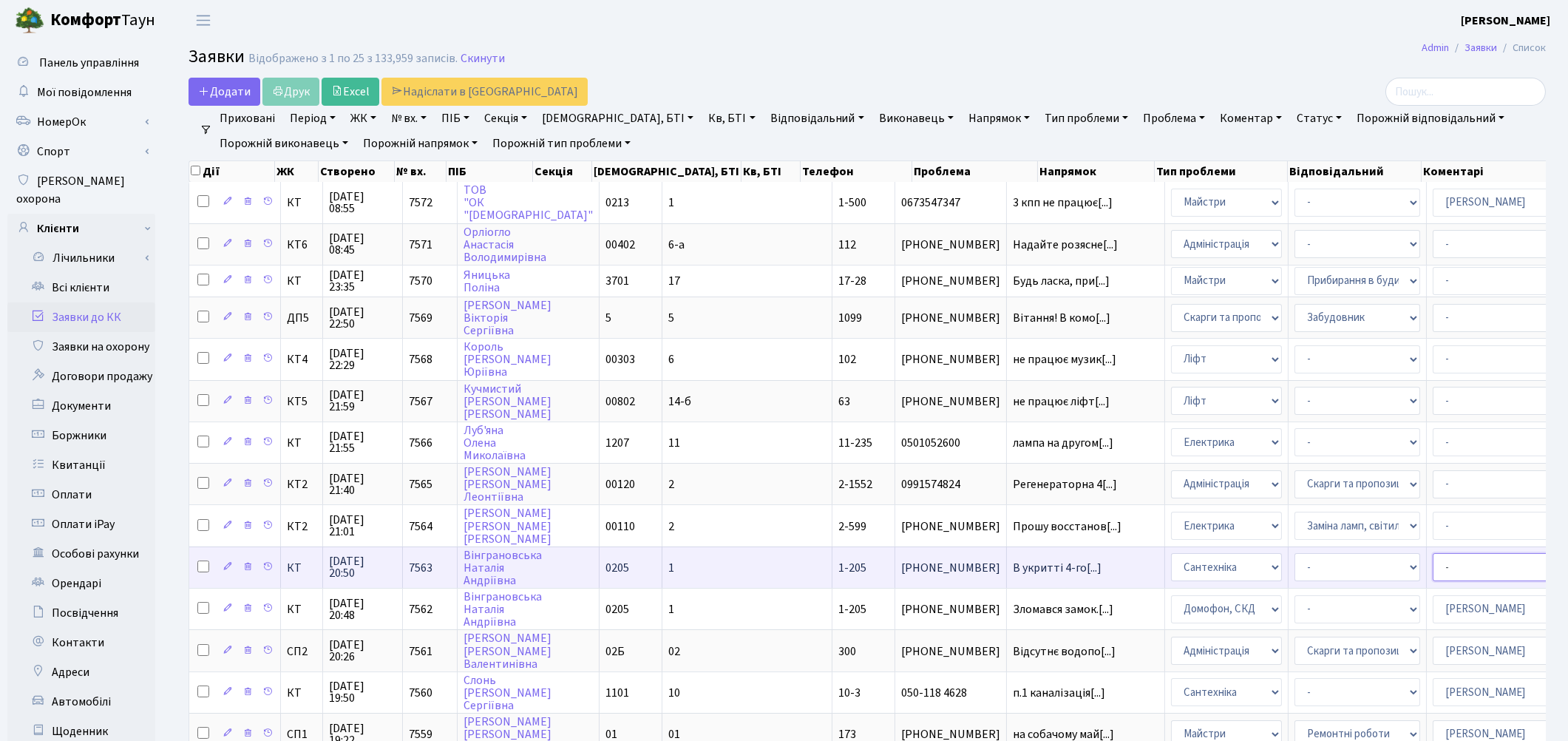
click at [1433, 557] on select "- Адміністратор ЖК КТ [PERSON_NAME] [PERSON_NAME] [PERSON_NAME]Ю. [PERSON_NAME]…" at bounding box center [1495, 566] width 125 height 28
select select "67"
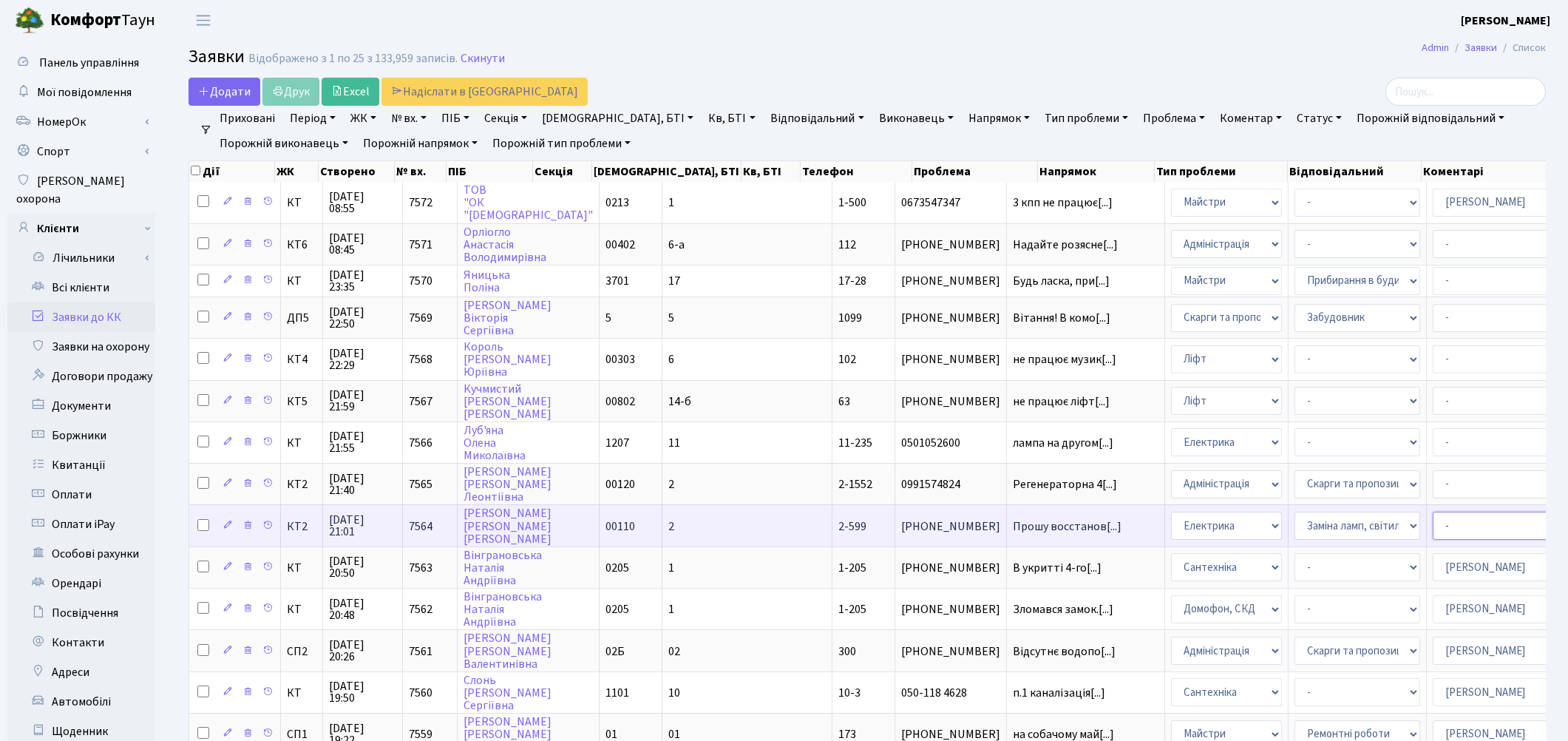
click at [1433, 515] on select "- Адміністратор ЖК КТ Вижул В. В. Гордієнко Н.В. Дядюшкін Д.Ю. Кипчук Т. А. Кла…" at bounding box center [1495, 525] width 125 height 28
select select "22"
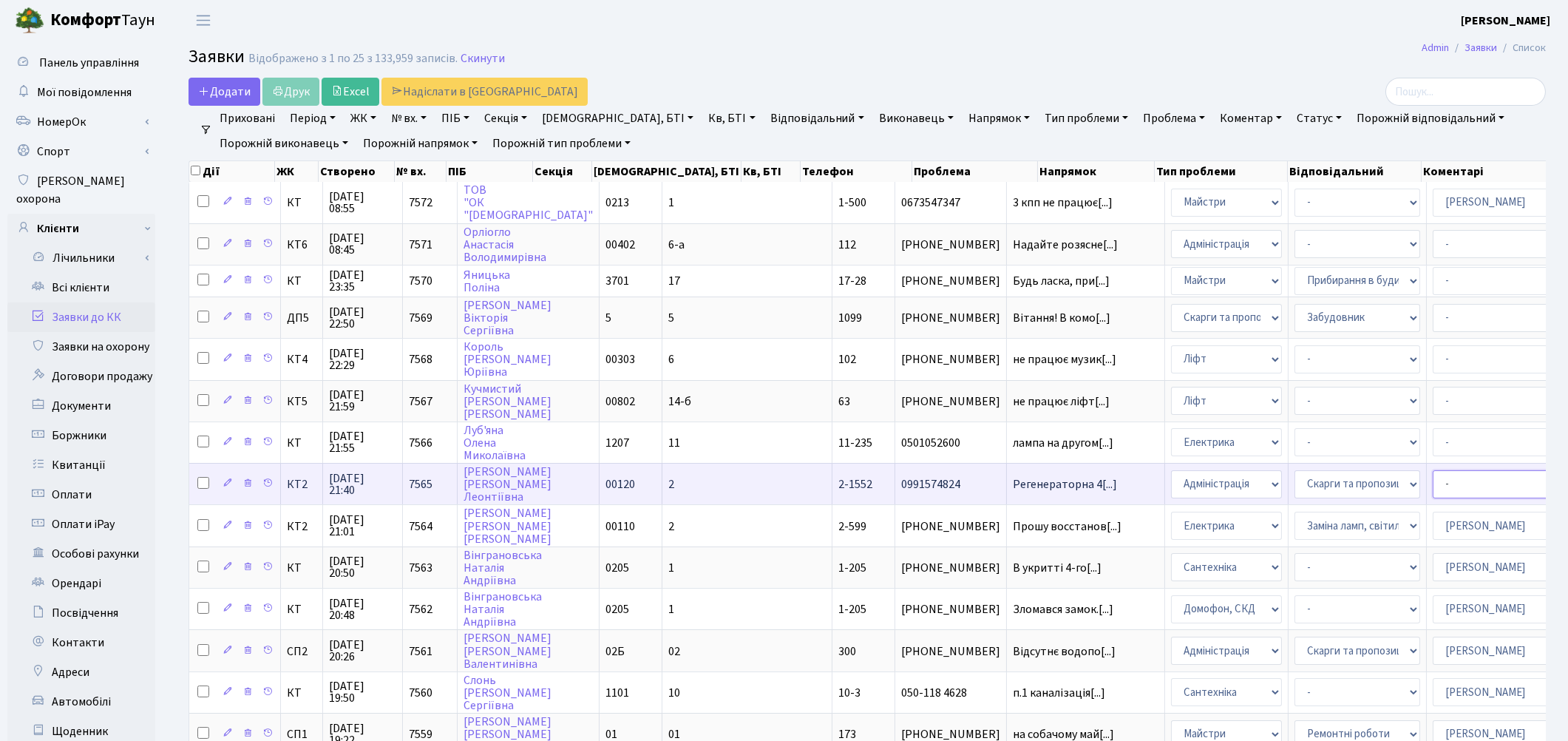
click at [1433, 470] on select "- Адміністратор ЖК КТ Вижул В. В. Гордієнко Н.В. Дядюшкін Д.Ю. Кипчук Т. А. Кла…" at bounding box center [1495, 484] width 125 height 28
select select "42"
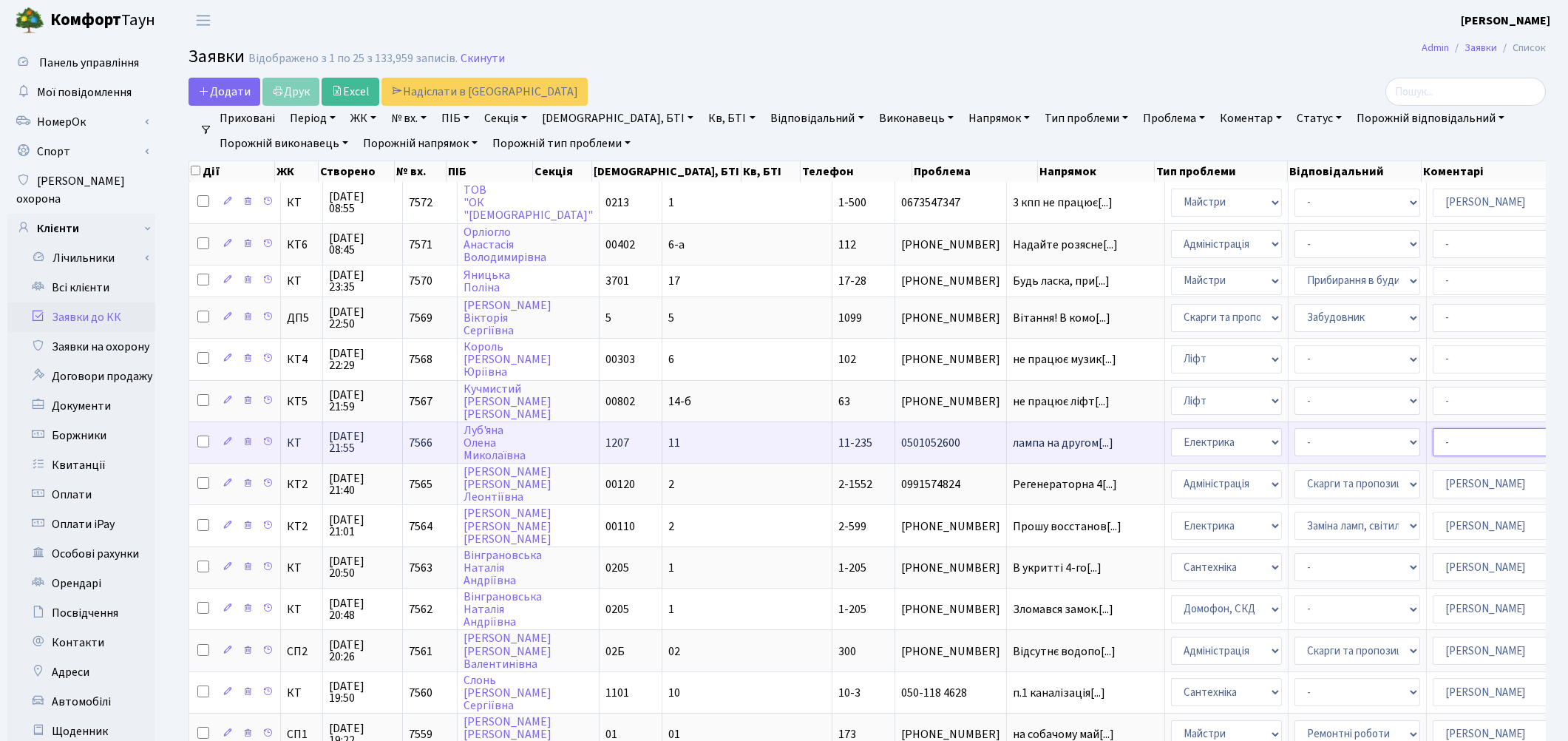
click at [1433, 434] on select "- Адміністратор ЖК КТ Вижул В. В. Гордієнко Н.В. Дядюшкін Д.Ю. Кипчук Т. А. Кла…" at bounding box center [1495, 442] width 125 height 28
select select "22"
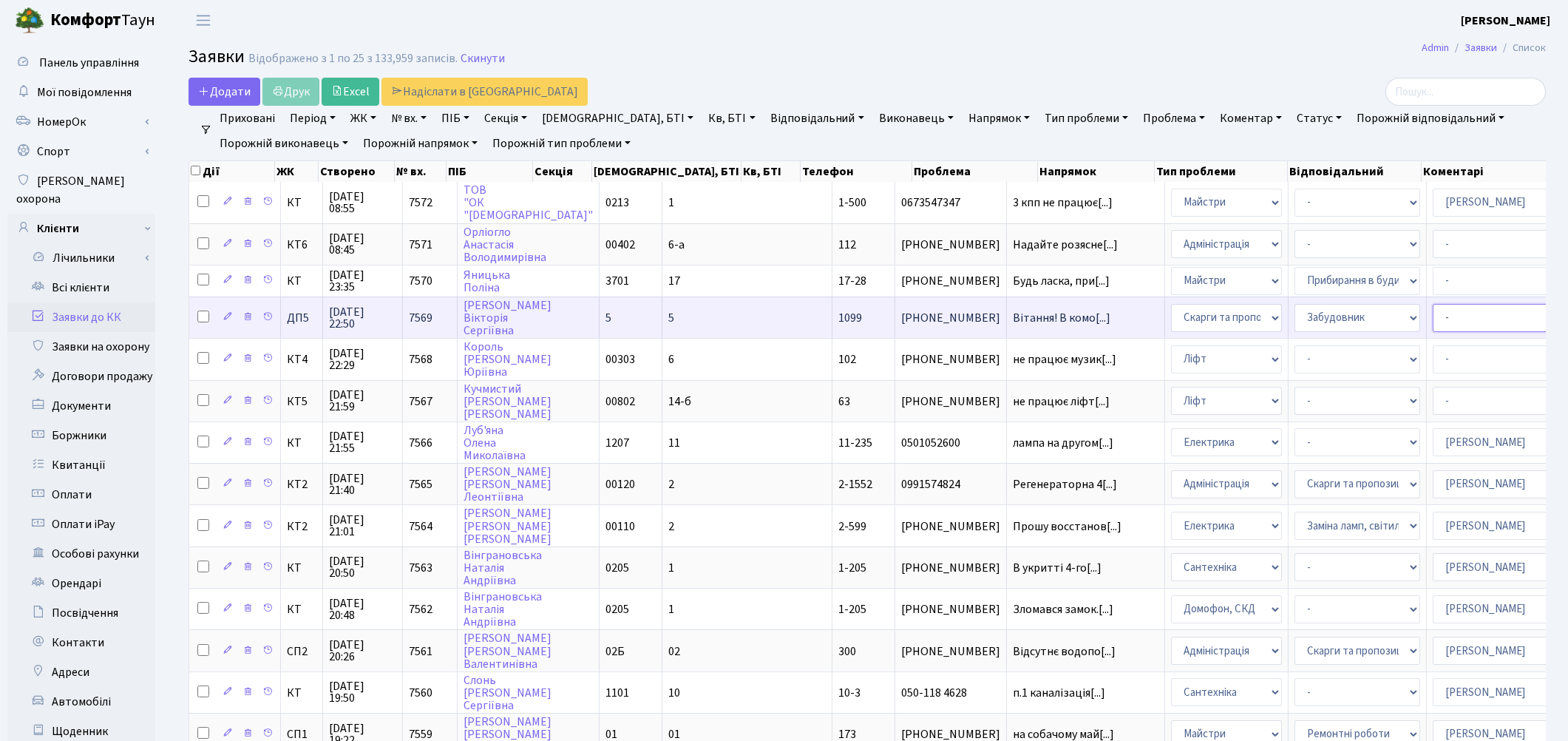
click at [1433, 311] on select "- Адміністратор ЖК КТ Вижул В. В. Гордієнко Н.В. Дядюшкін Д.Ю. Кипчук Т. А. Кла…" at bounding box center [1495, 317] width 125 height 28
select select "94"
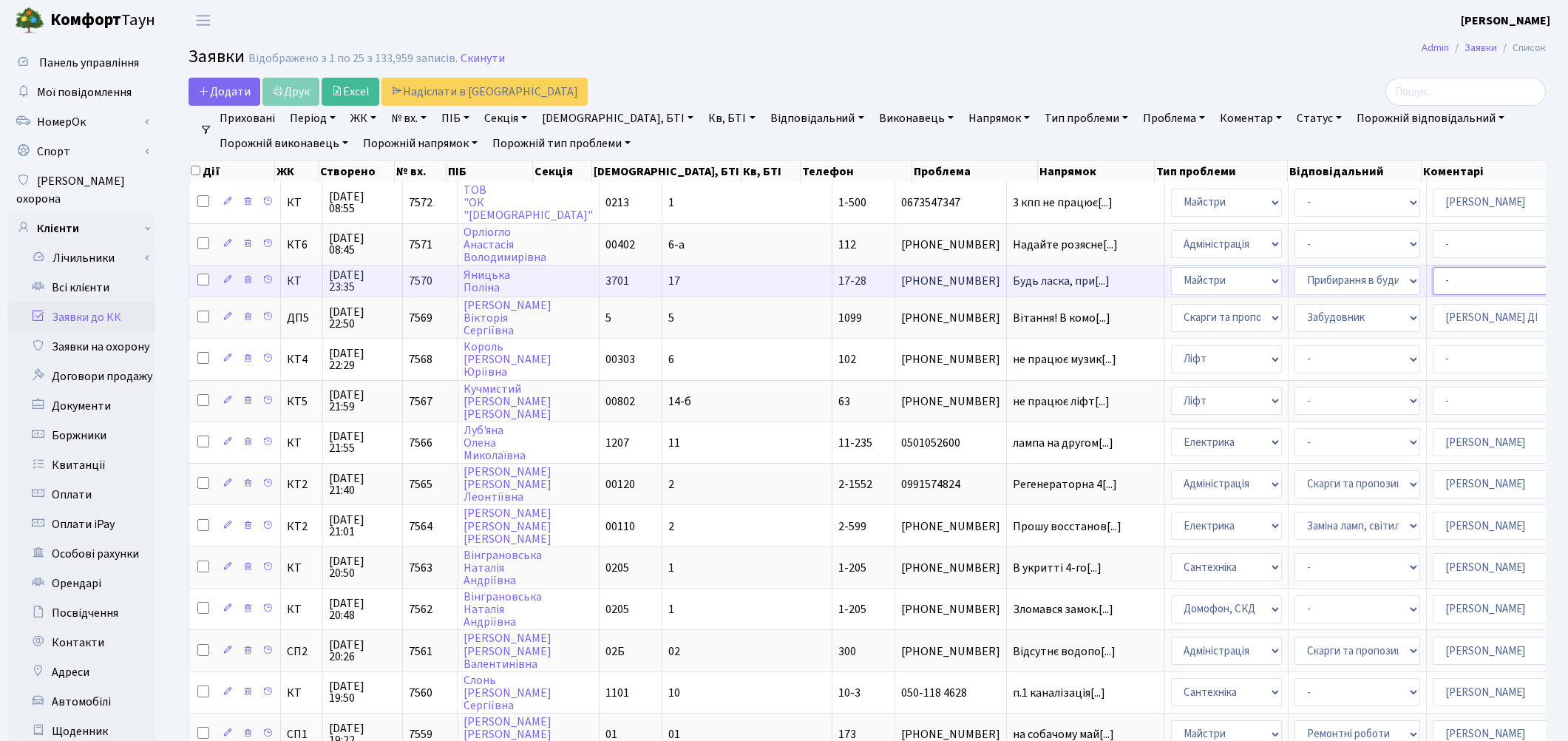
click at [1433, 281] on select "- Адміністратор ЖК КТ Вижул В. В. Гордієнко Н.В. Дядюшкін Д.Ю. Кипчук Т. А. Кла…" at bounding box center [1495, 280] width 125 height 28
select select "26"
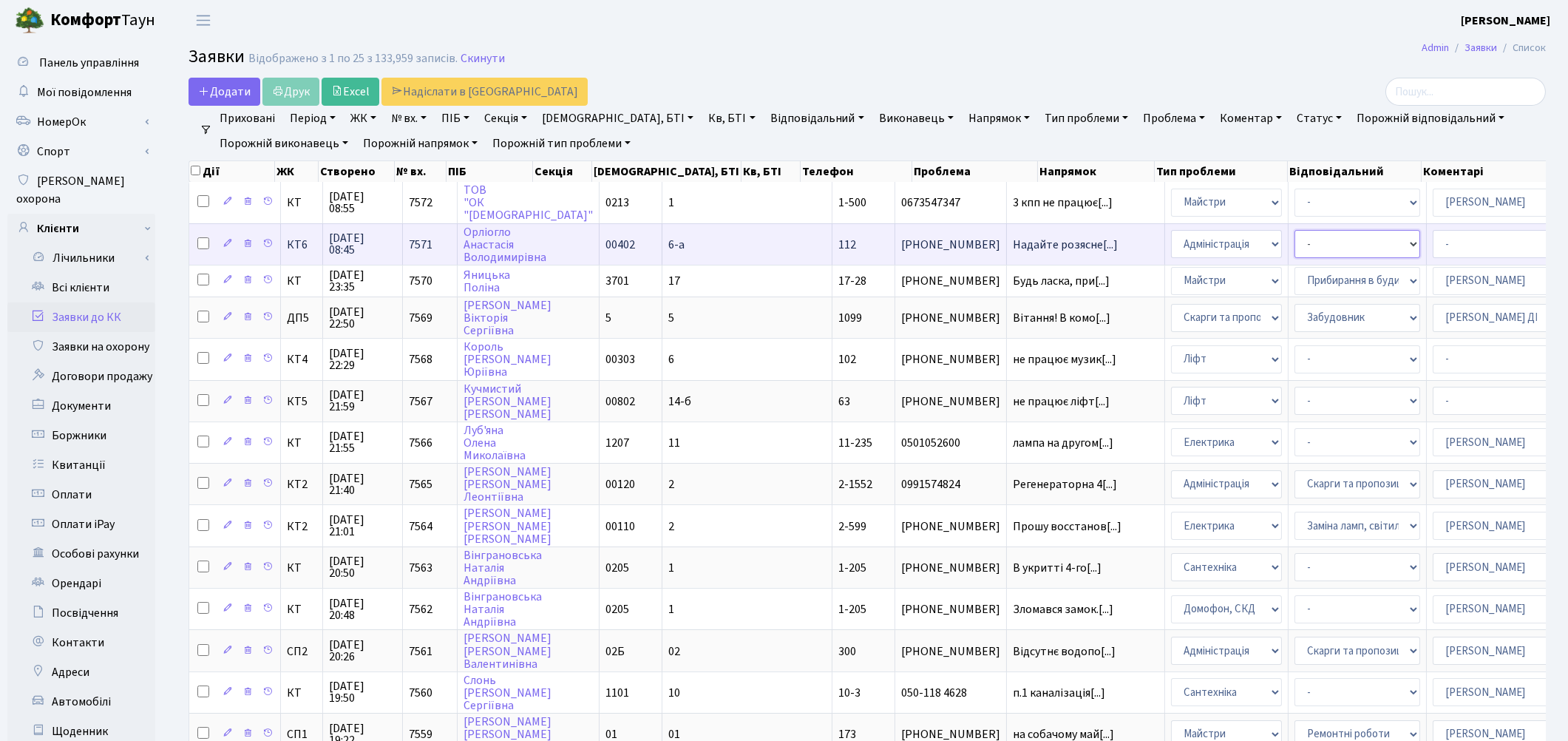
click at [1294, 241] on select "- Відеонагляд Замовлення плану комунікацій Замовлення технічних умов Спільне ви…" at bounding box center [1357, 244] width 125 height 28
select select "66"
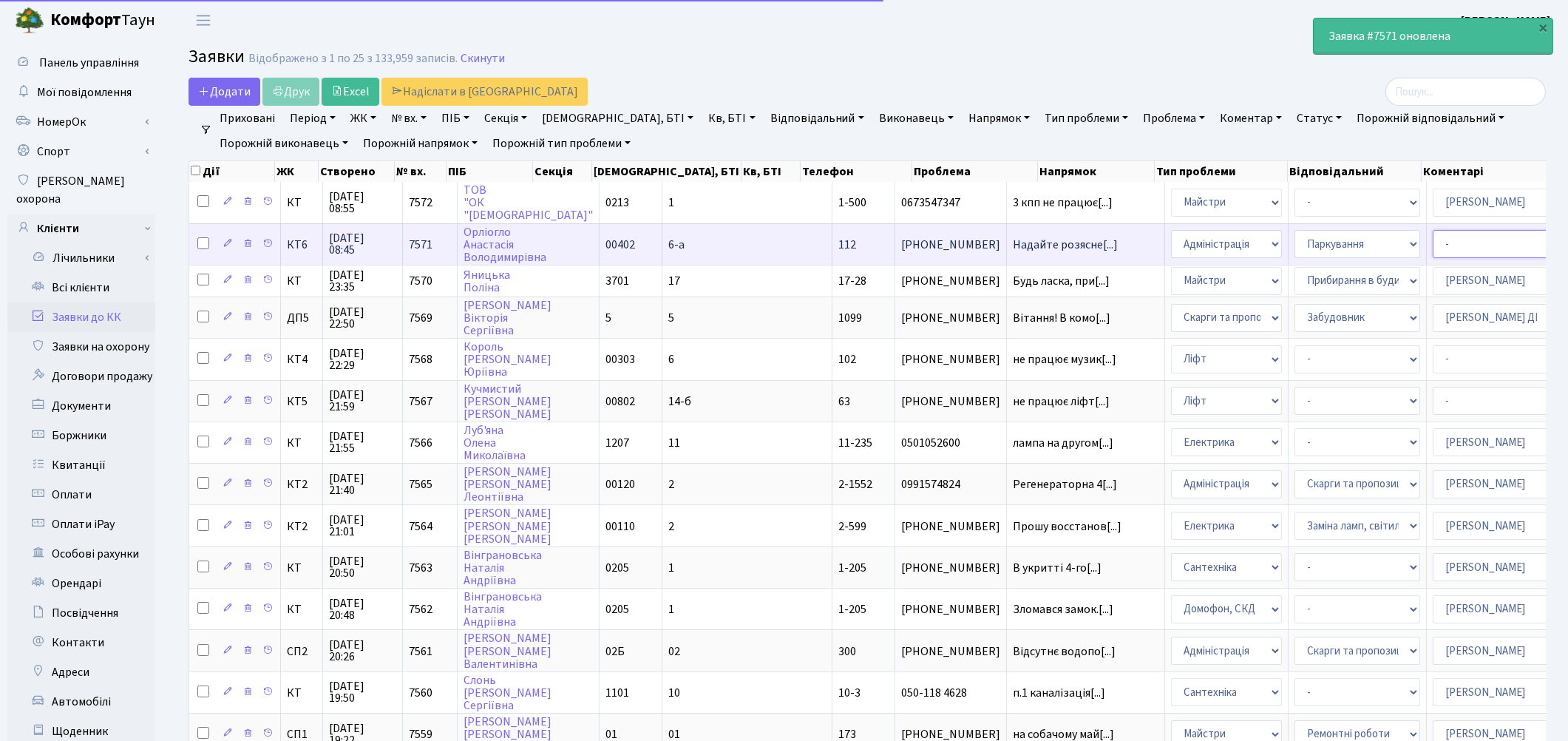
click at [1433, 244] on select "- Адміністратор ЖК КТ Вижул В. В. Гордієнко Н.В. Дядюшкін Д.Ю. Кипчук Т. А. Кла…" at bounding box center [1495, 244] width 125 height 28
select select "82"
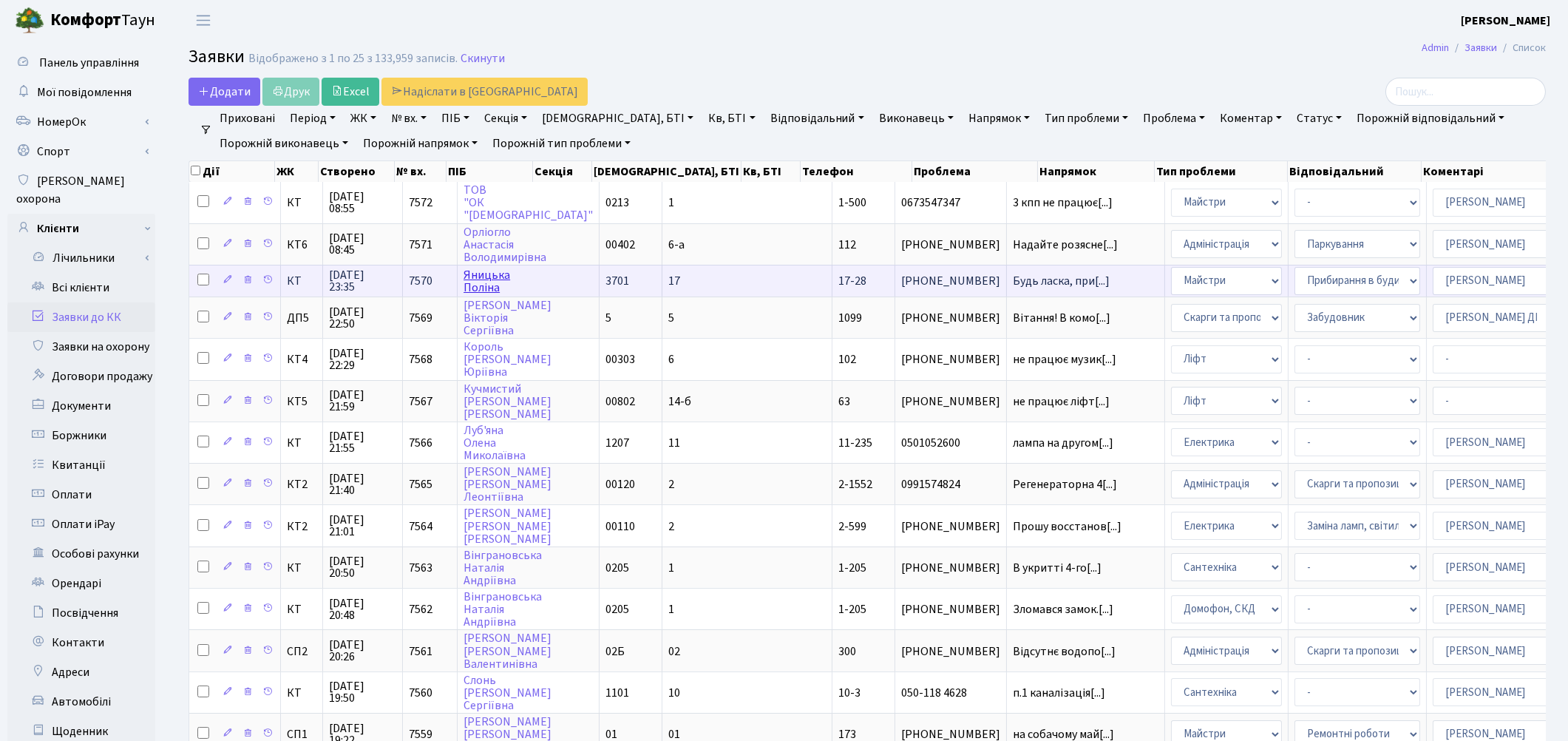
click at [487, 269] on link "[PERSON_NAME]" at bounding box center [487, 281] width 47 height 29
